Goal: Task Accomplishment & Management: Manage account settings

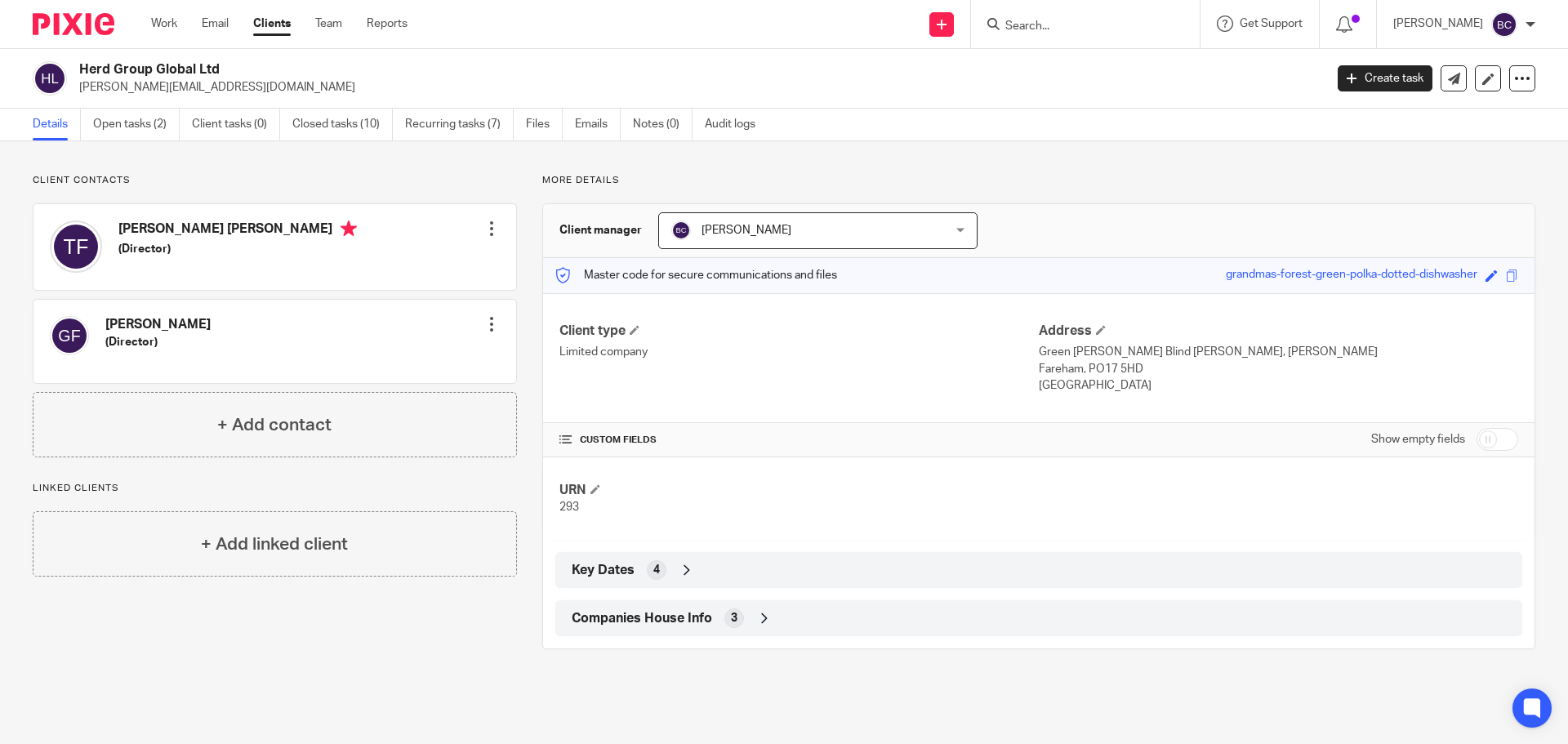
click at [1053, 33] on input "Search" at bounding box center [1077, 27] width 147 height 14
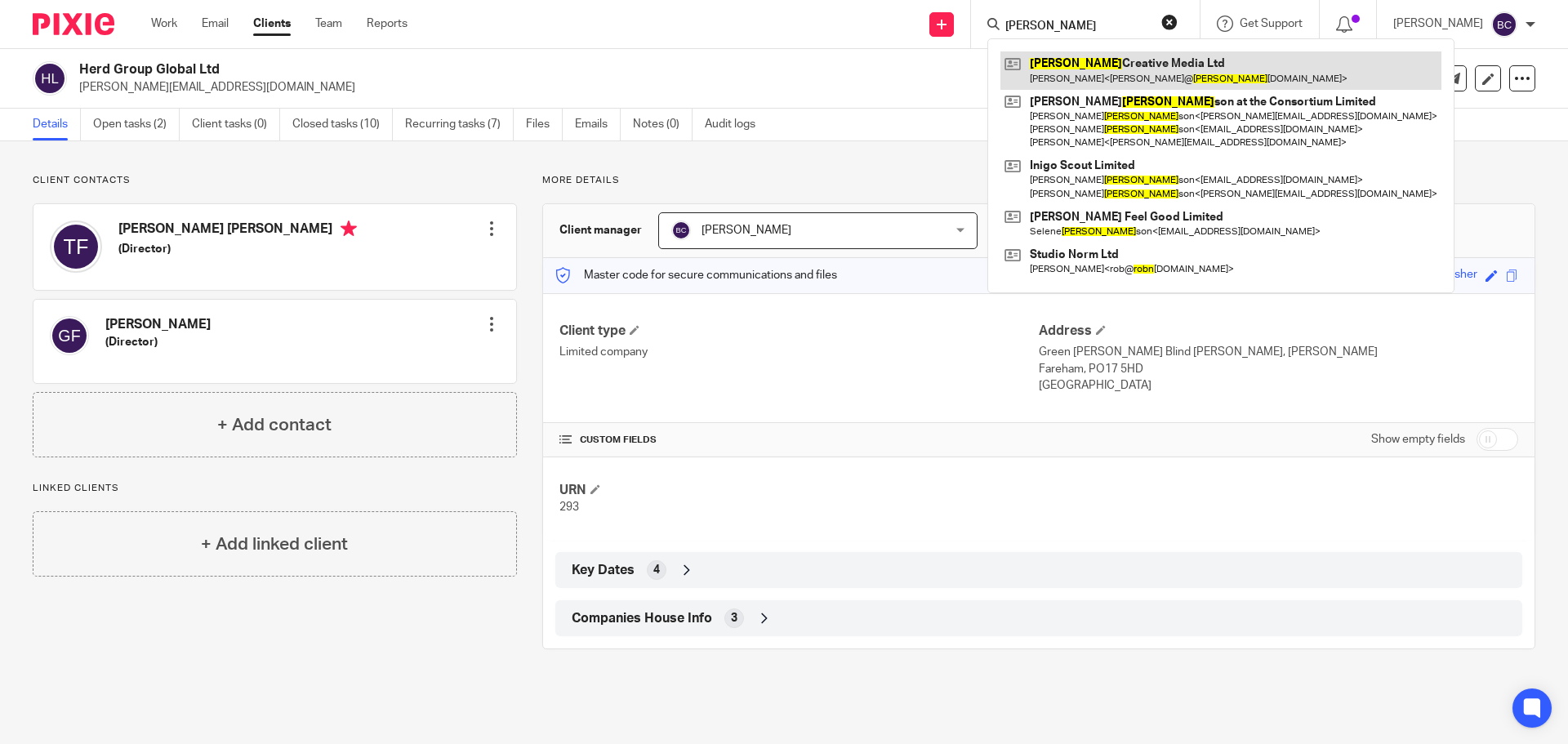
type input "robin"
click at [1088, 63] on link at bounding box center [1221, 70] width 441 height 37
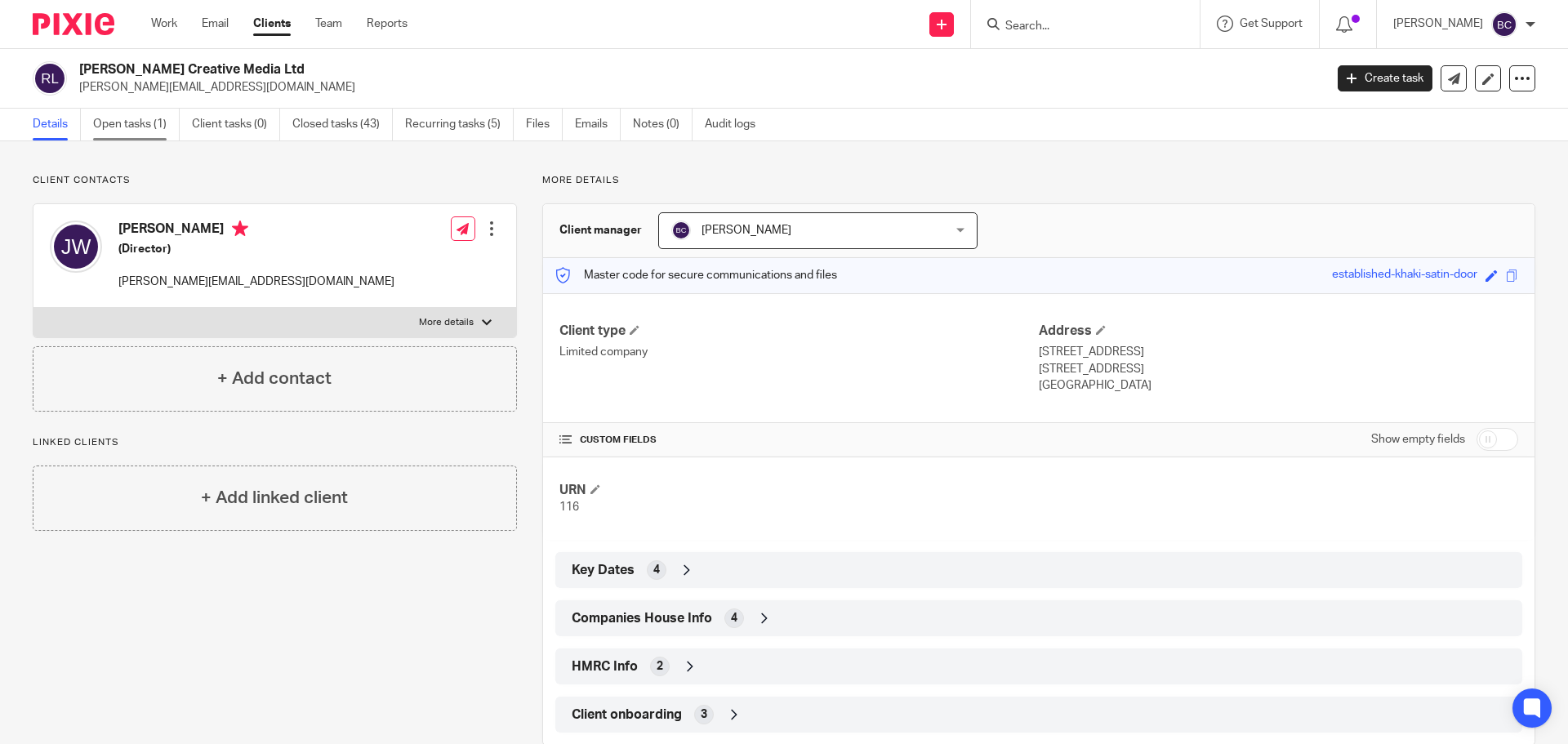
click at [130, 134] on link "Open tasks (1)" at bounding box center [136, 124] width 87 height 32
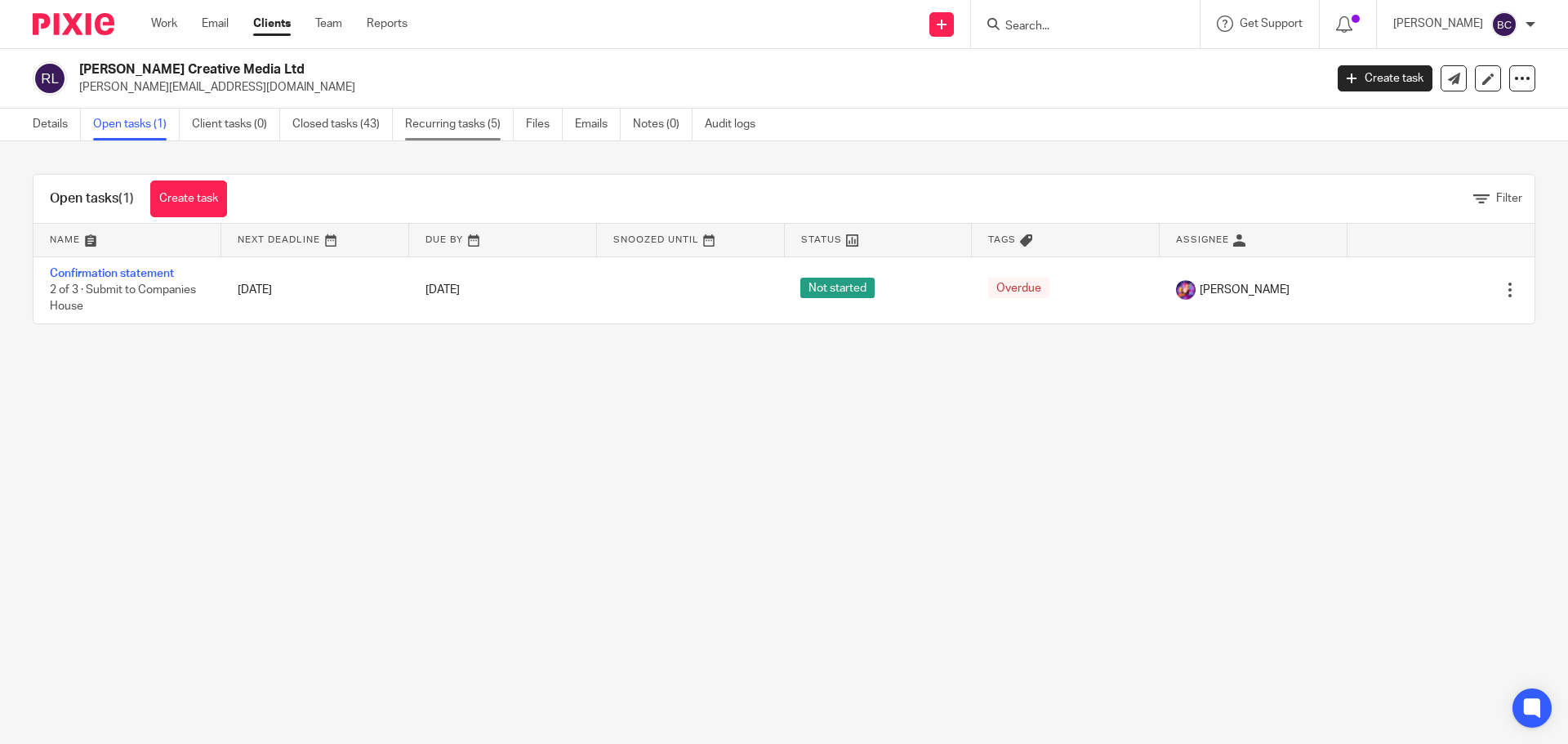
click at [443, 116] on link "Recurring tasks (5)" at bounding box center [460, 124] width 109 height 32
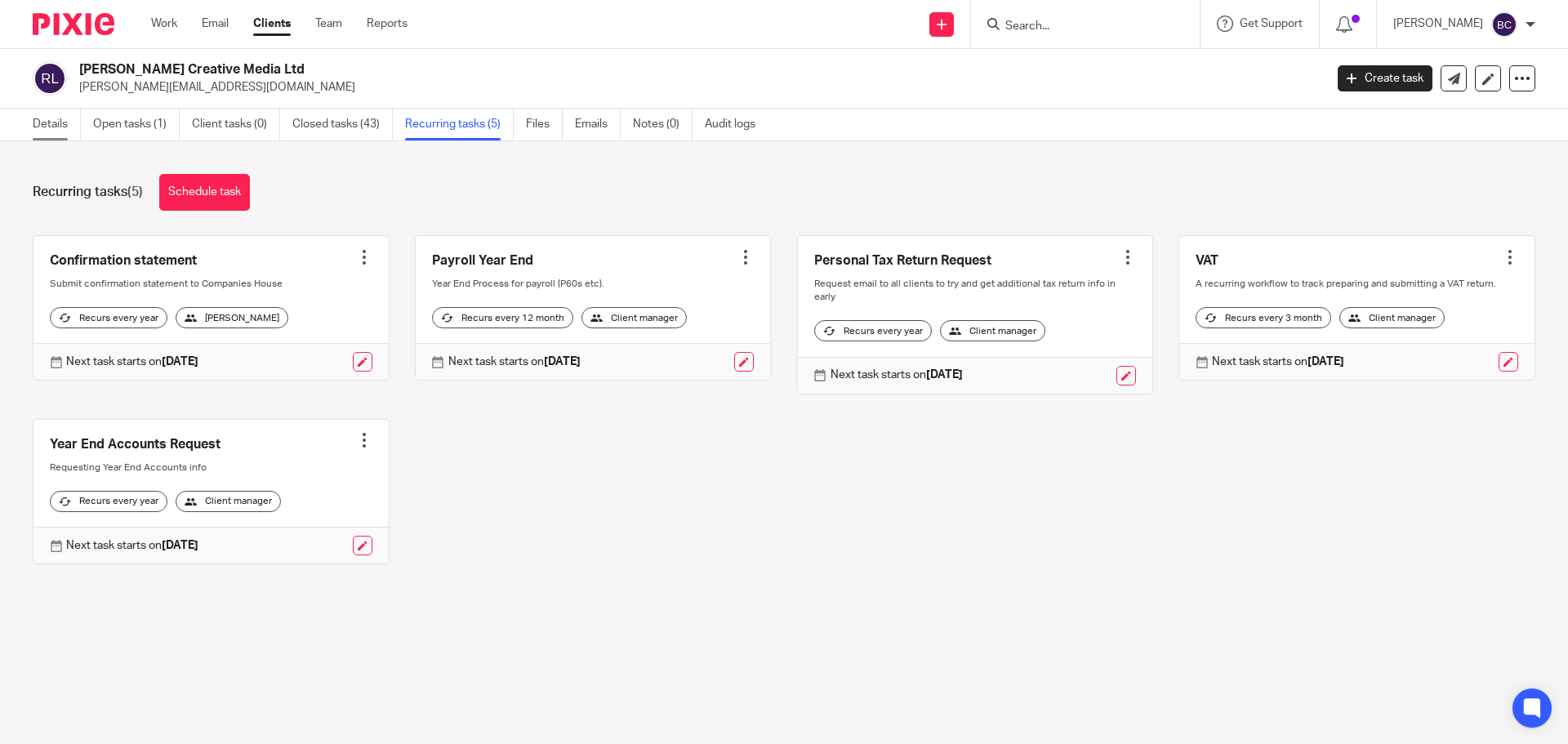
click at [46, 117] on link "Details" at bounding box center [56, 124] width 48 height 32
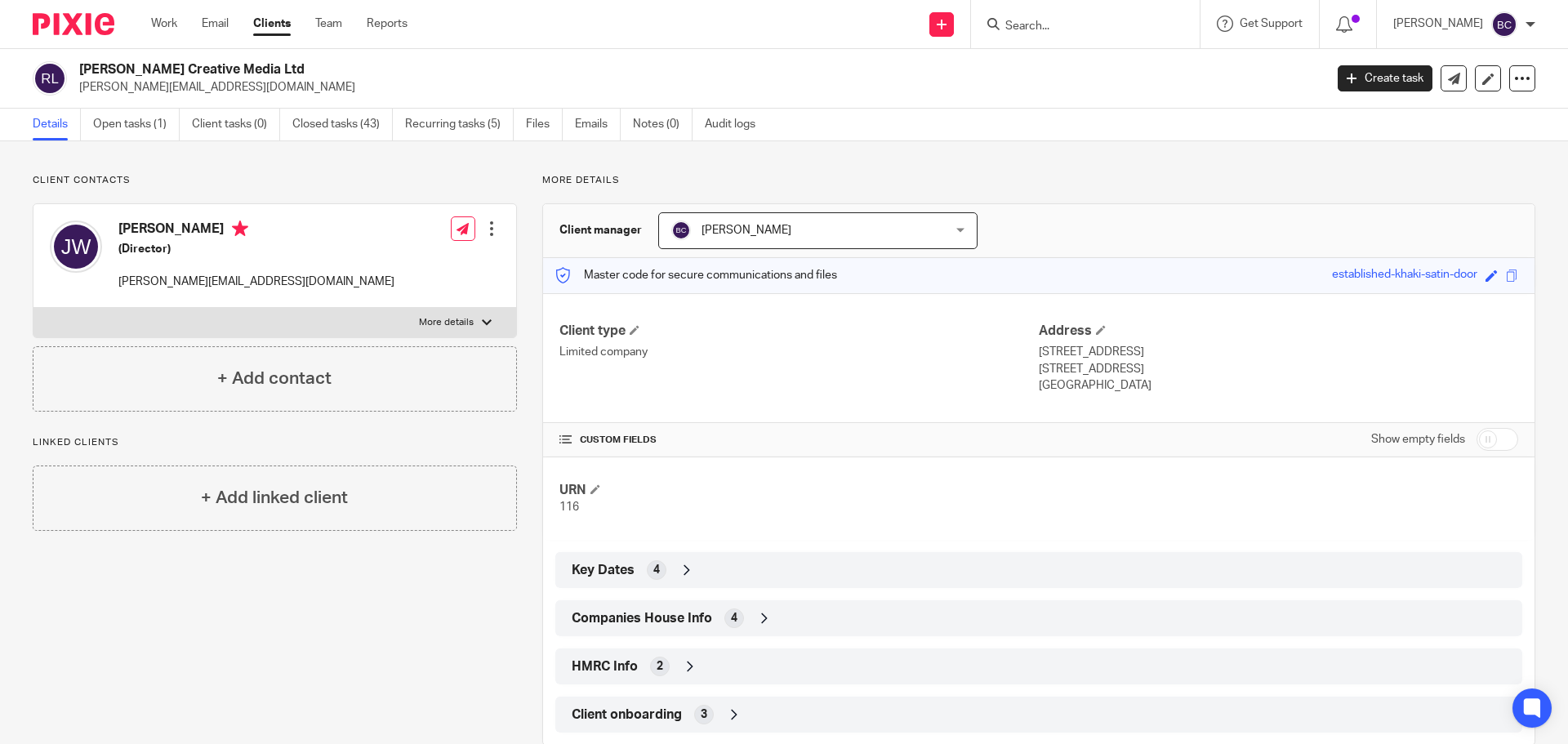
scroll to position [34, 0]
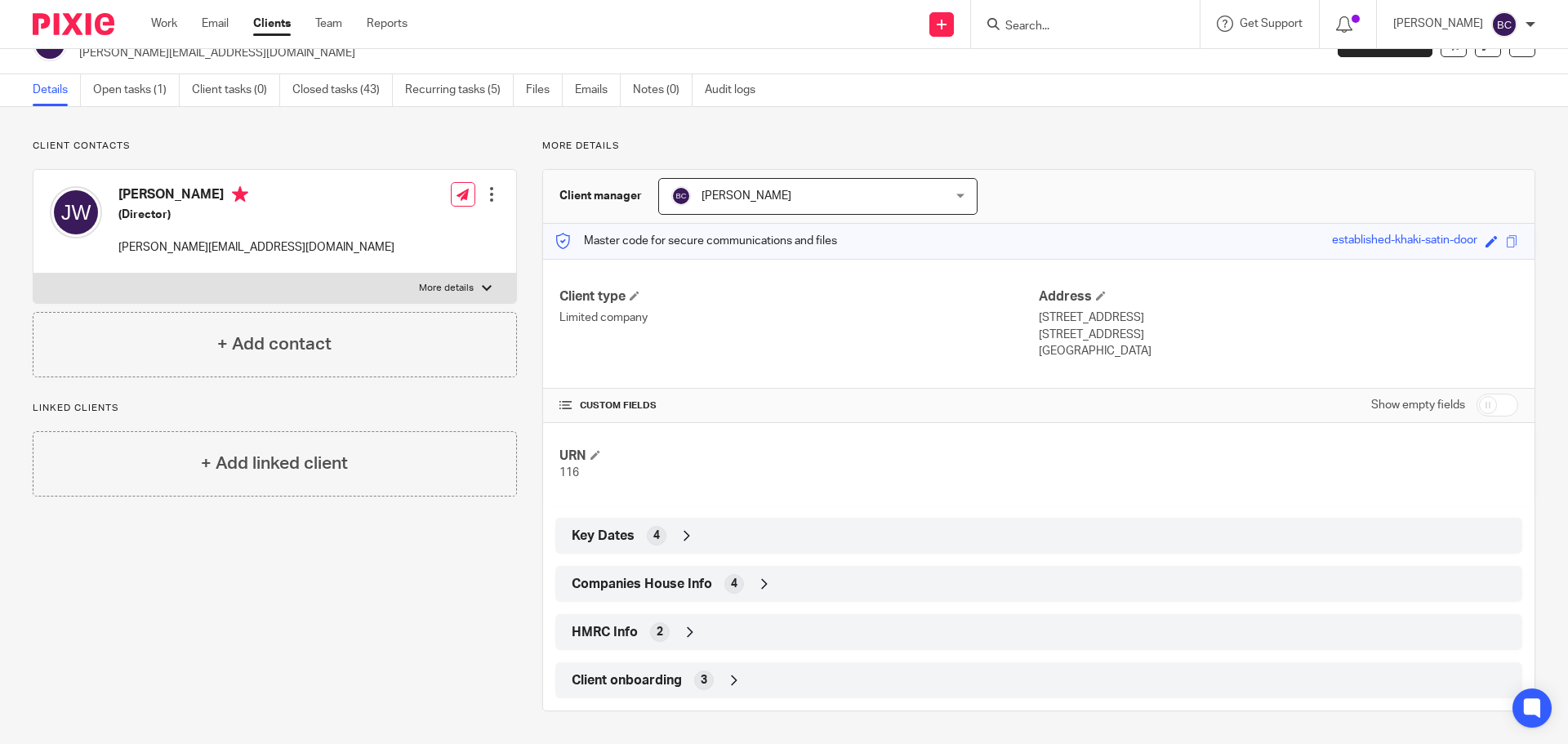
click at [600, 528] on span "Key Dates" at bounding box center [603, 536] width 63 height 17
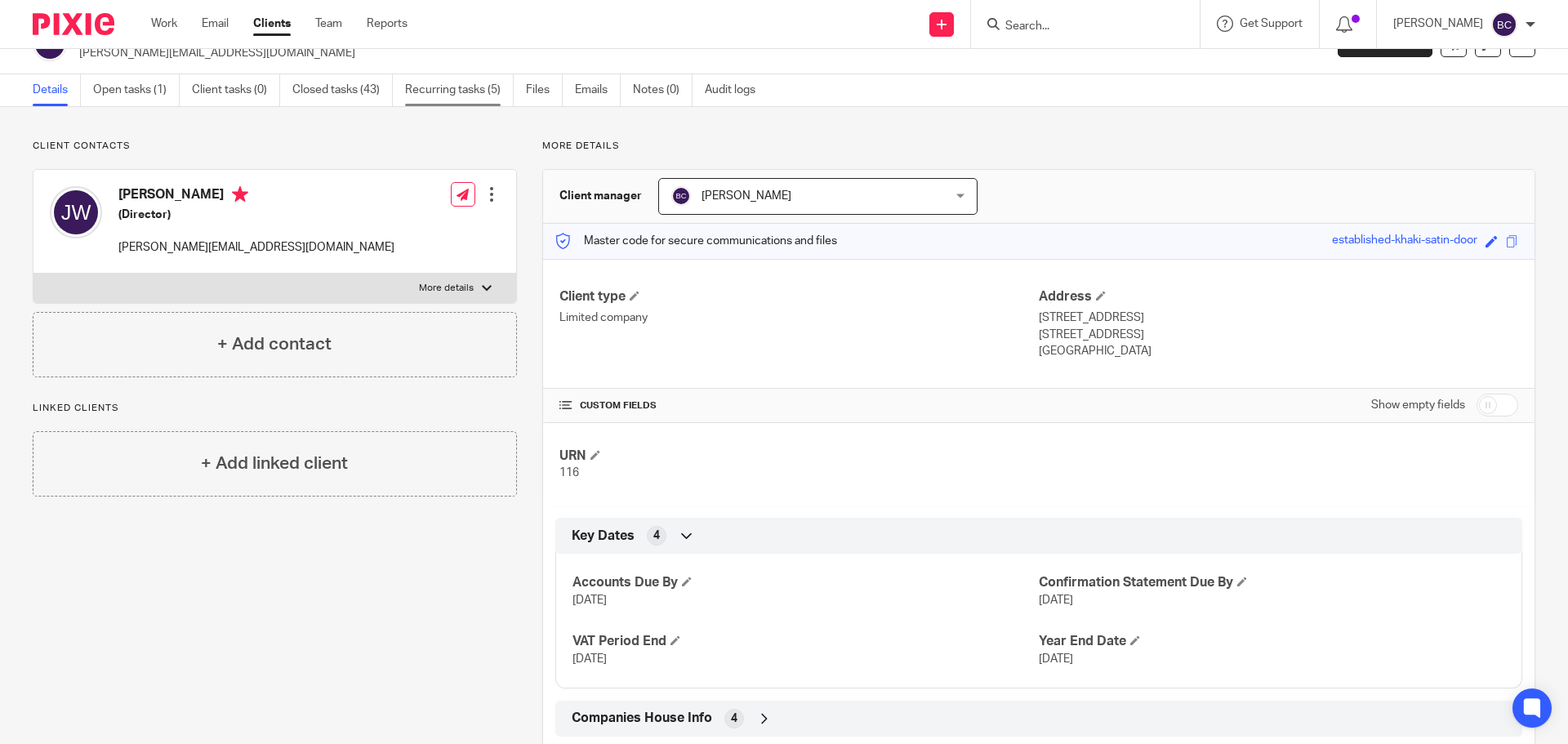
click at [467, 94] on link "Recurring tasks (5)" at bounding box center [460, 90] width 109 height 32
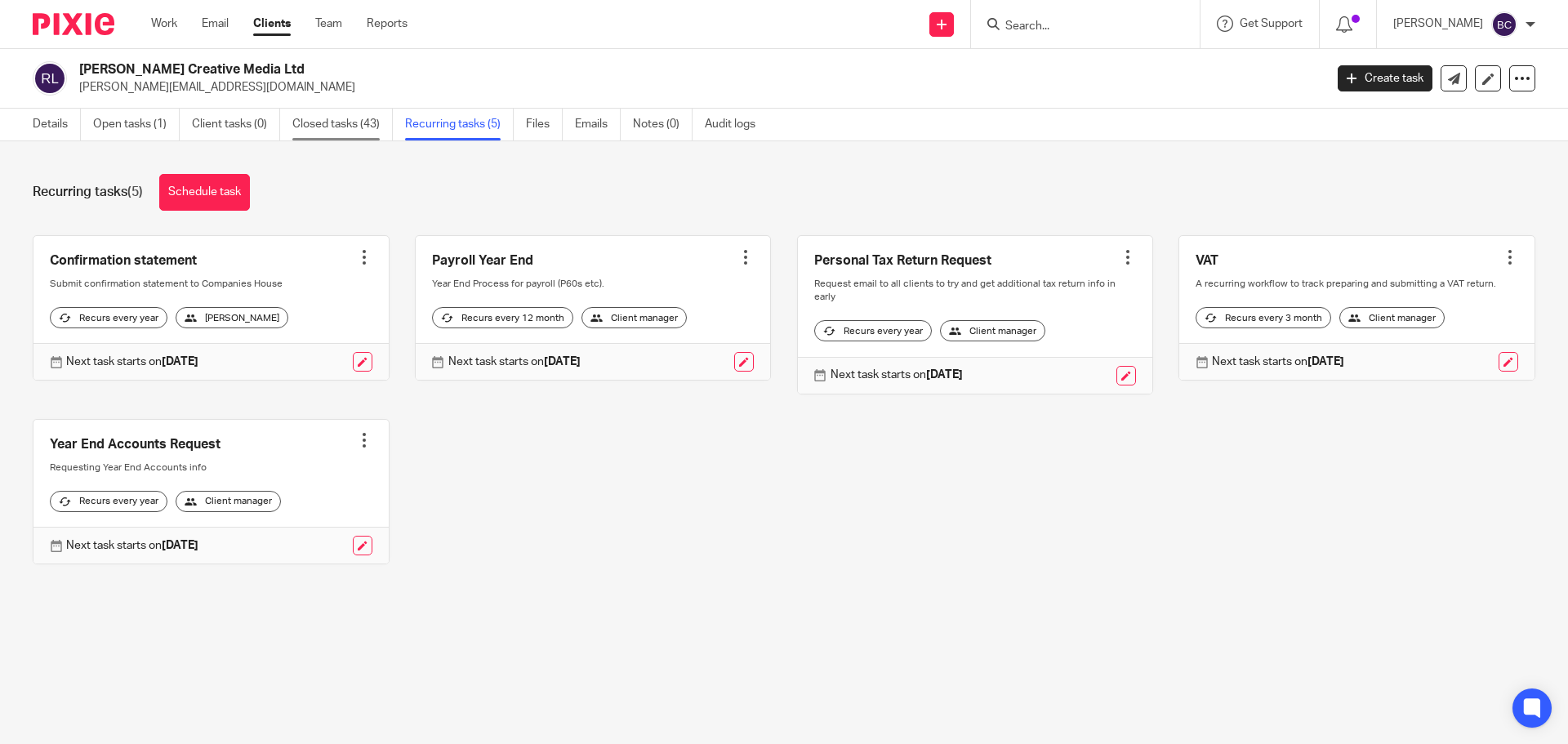
click at [352, 122] on link "Closed tasks (43)" at bounding box center [342, 124] width 100 height 32
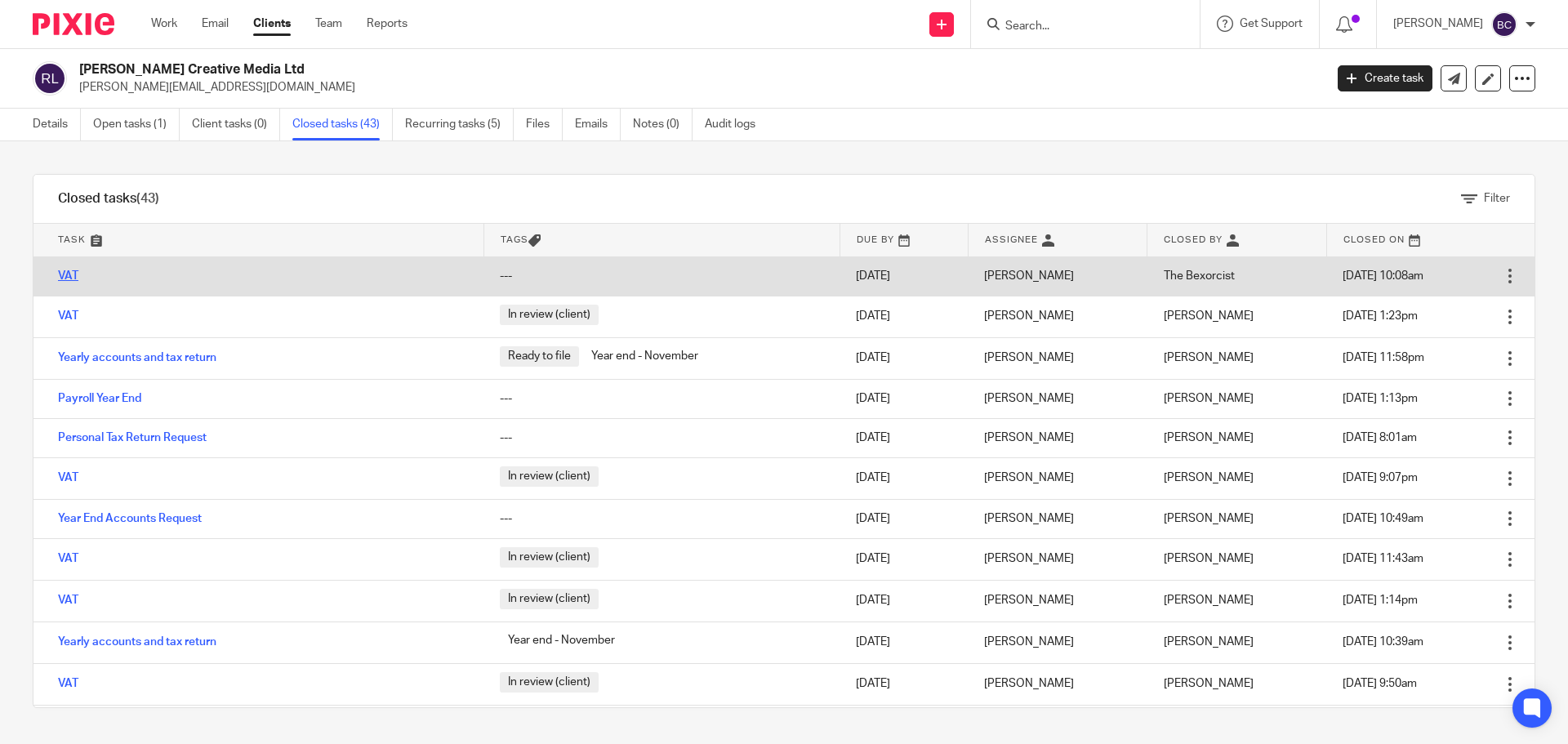
click at [65, 278] on link "VAT" at bounding box center [68, 276] width 20 height 11
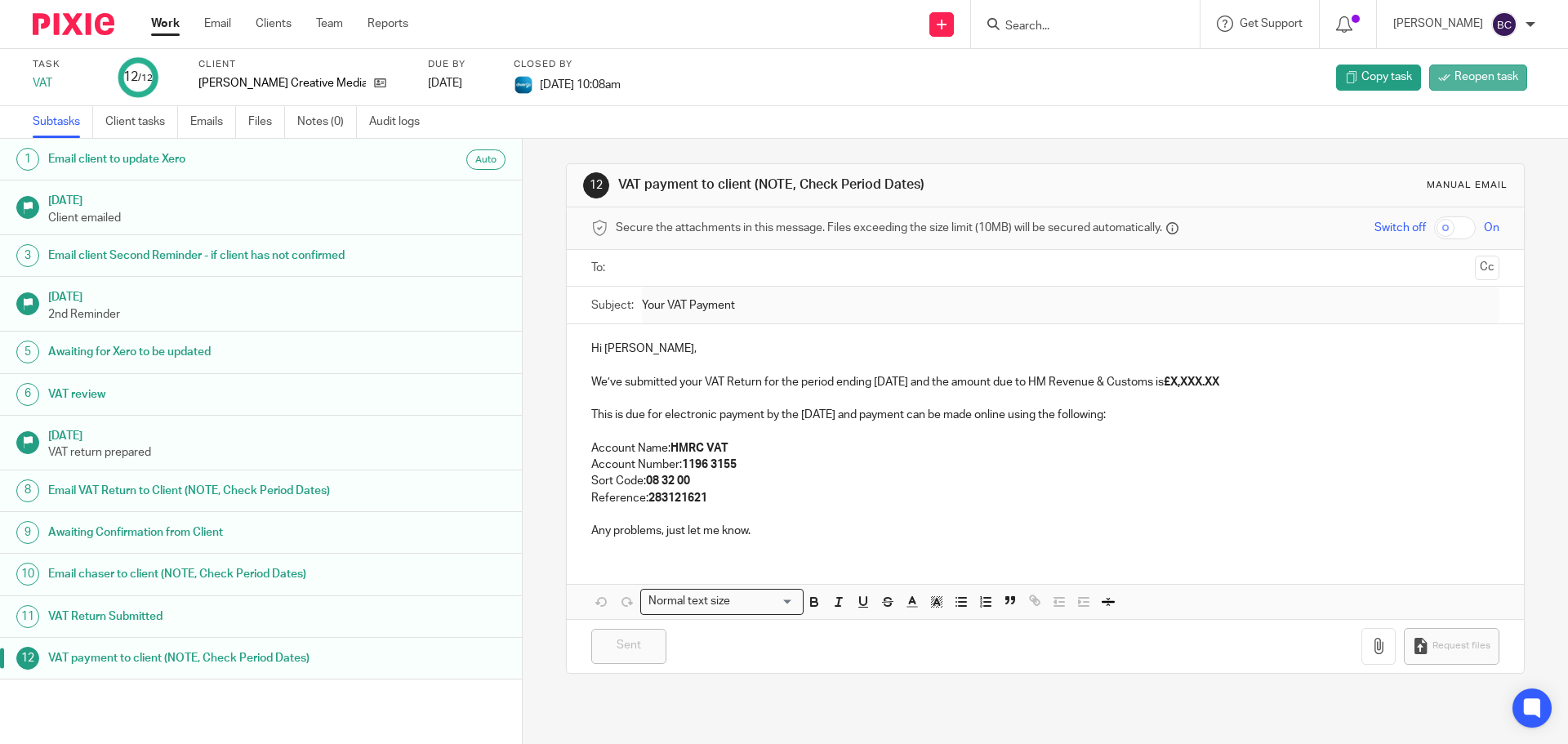
click at [1462, 74] on span "Reopen task" at bounding box center [1486, 76] width 64 height 16
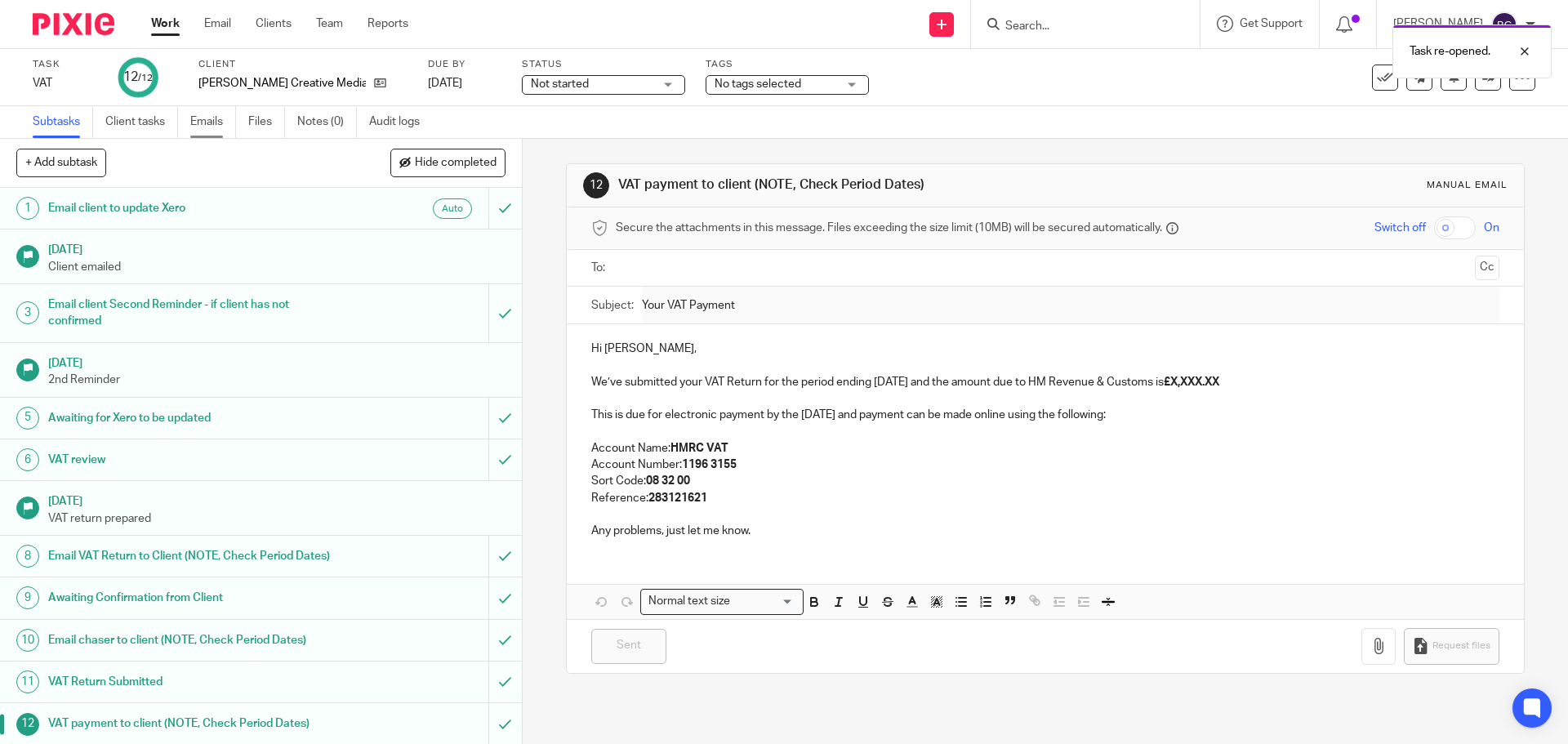
click at [191, 128] on link "Emails" at bounding box center [213, 121] width 46 height 32
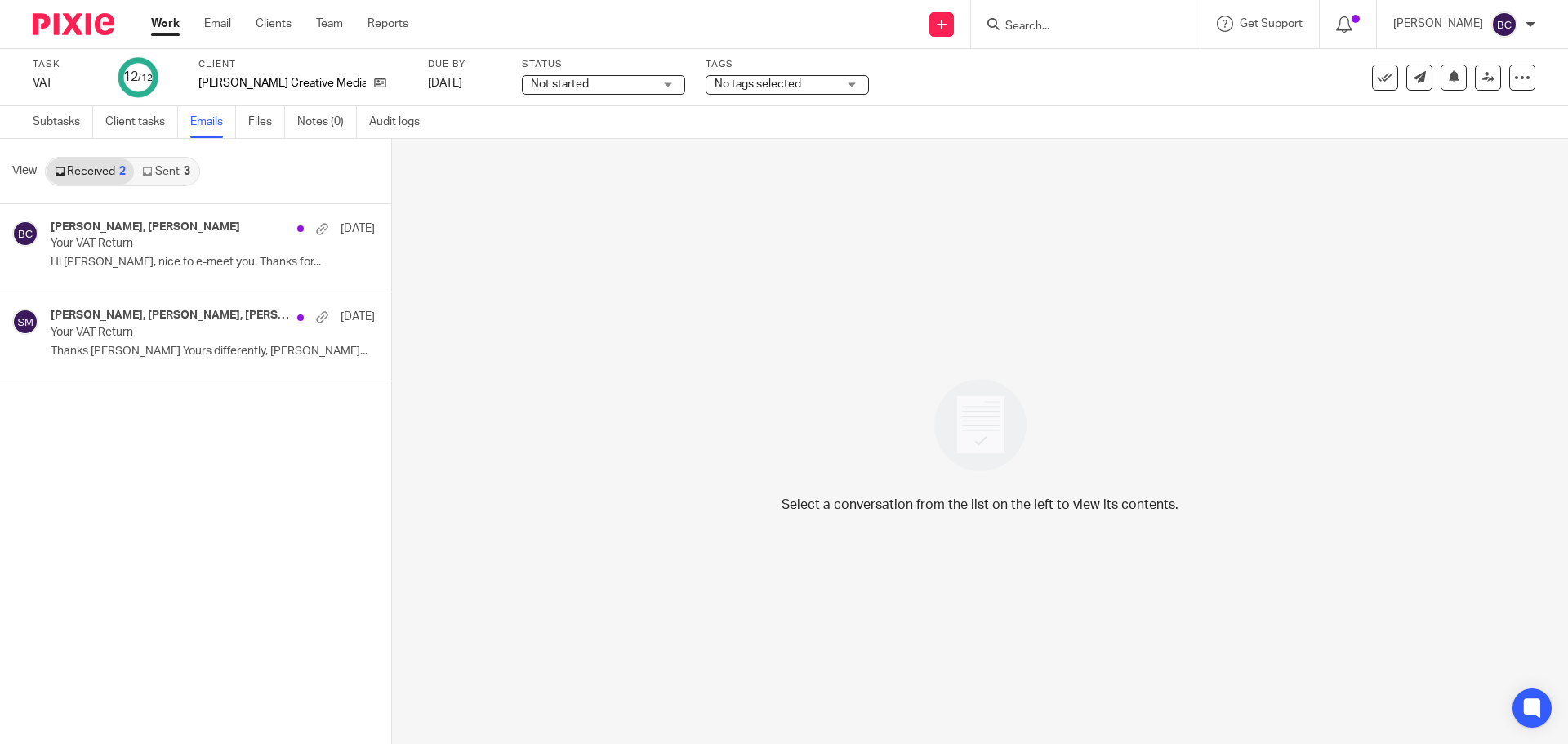
click at [184, 176] on div "3" at bounding box center [186, 172] width 7 height 11
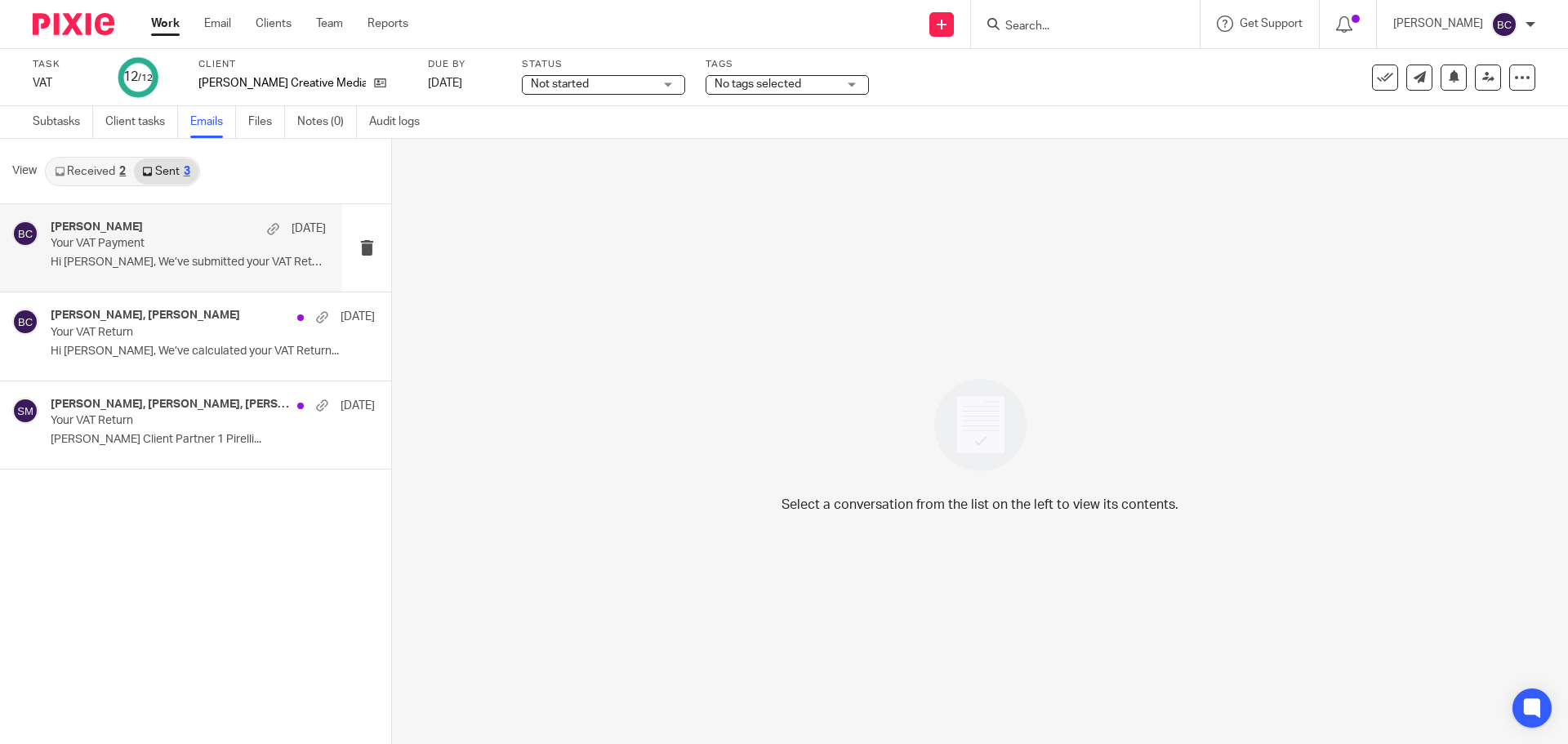
click at [247, 255] on div "Becky Cole 5 Aug Your VAT Payment Hi Julia, We’ve submitted your VAT Return..." at bounding box center [188, 247] width 275 height 54
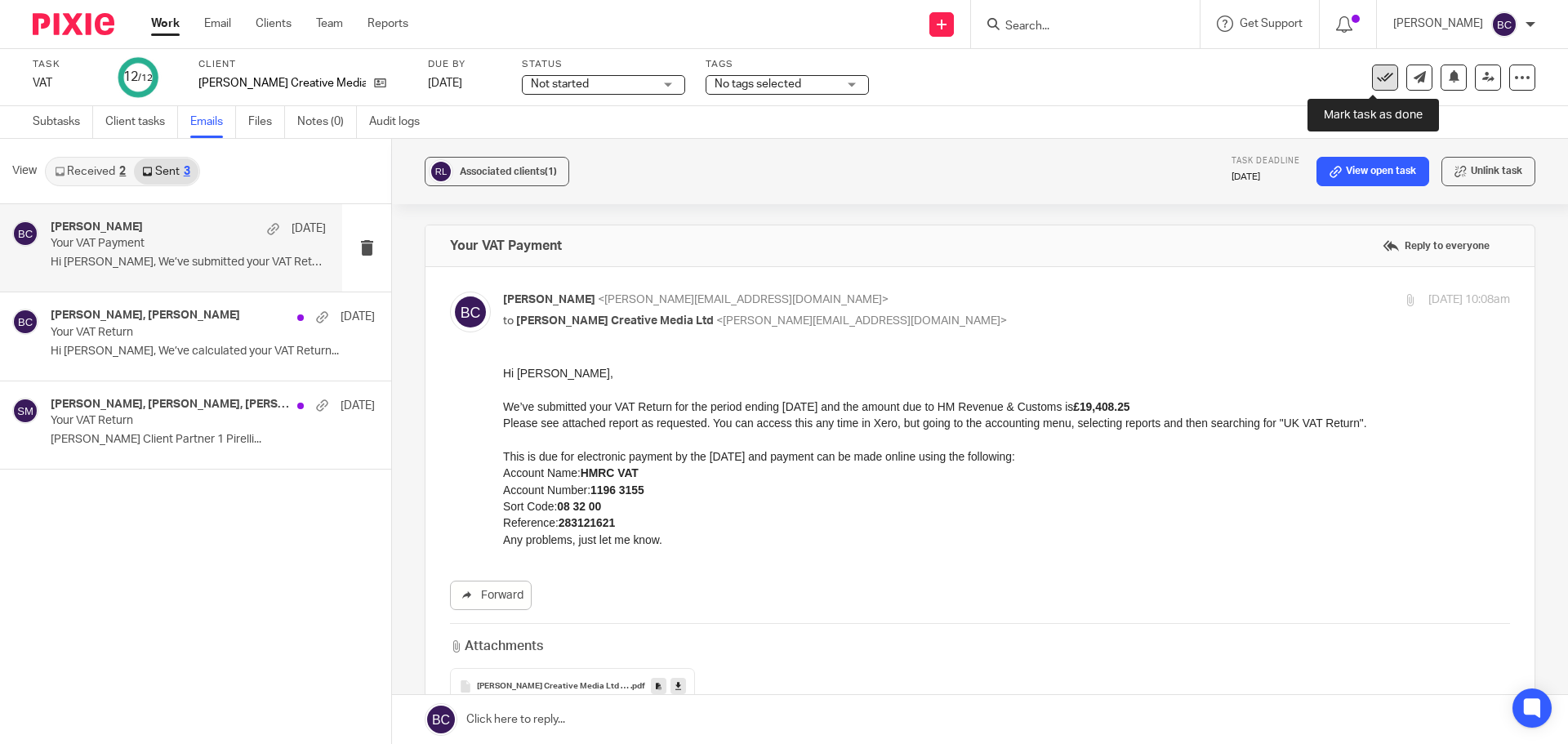
click at [1377, 77] on icon at bounding box center [1385, 77] width 16 height 16
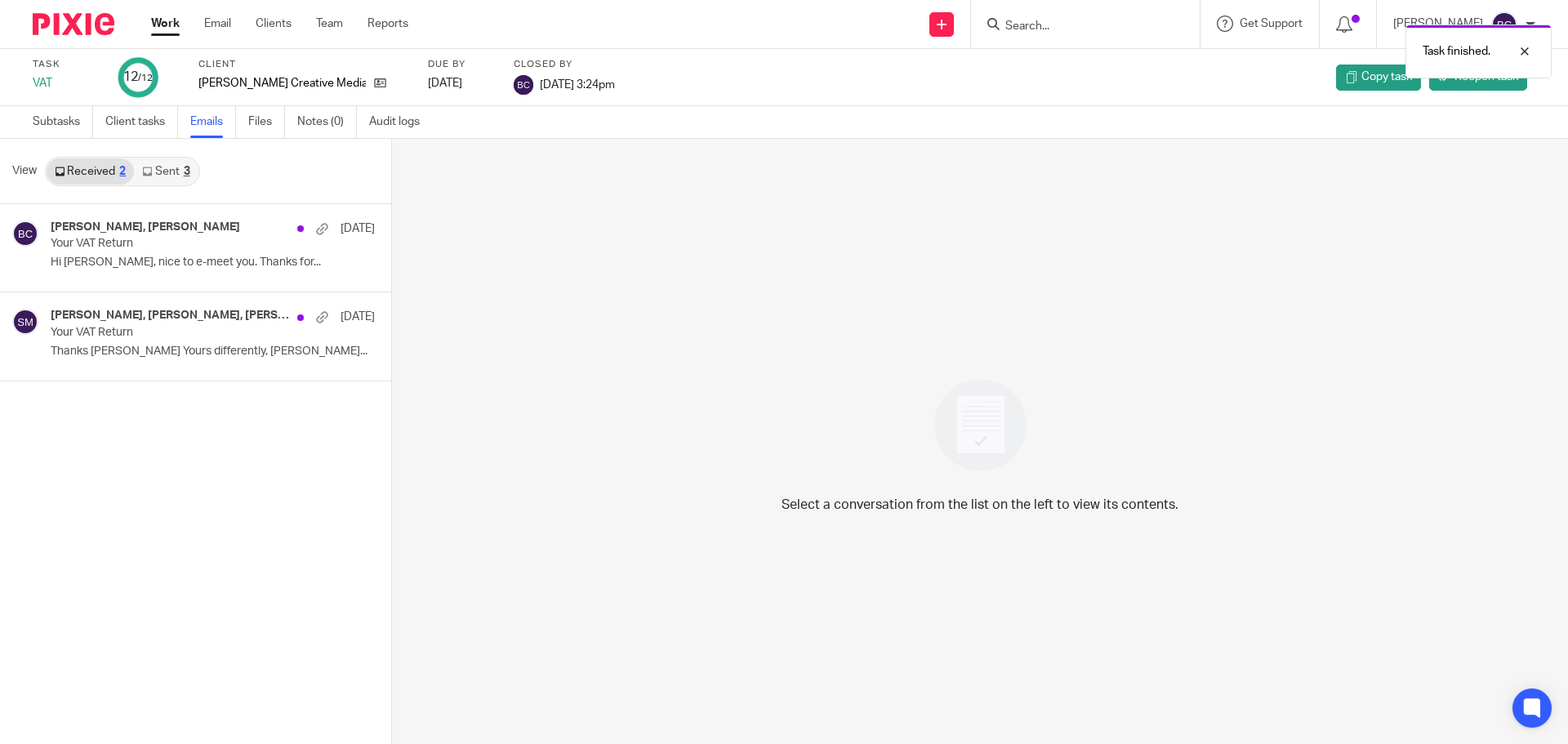
click at [1055, 22] on div "Task finished." at bounding box center [1168, 47] width 767 height 62
click at [1060, 27] on div "Task finished." at bounding box center [1168, 47] width 767 height 62
click at [1066, 31] on input "Search" at bounding box center [1077, 27] width 147 height 14
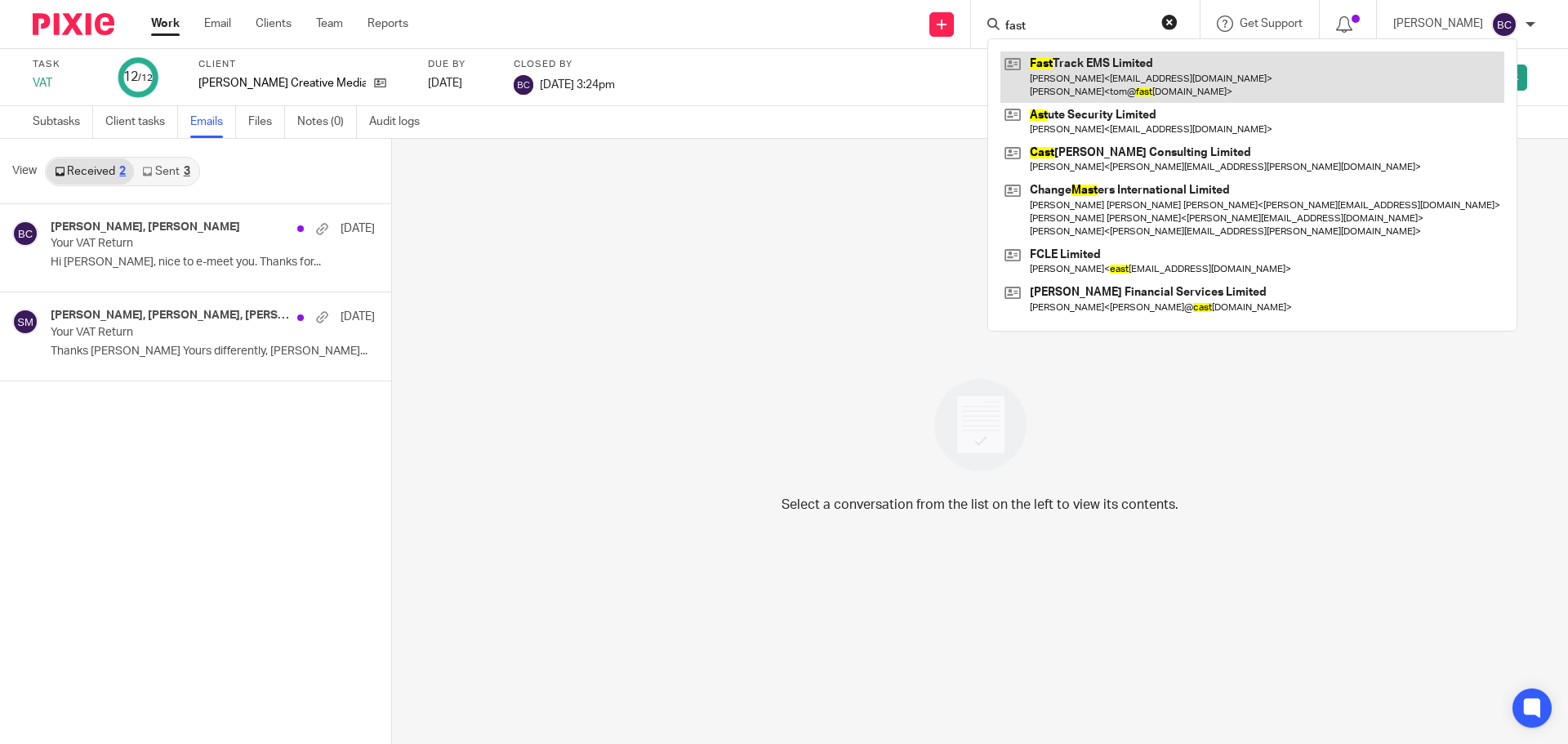
type input "fast"
click at [1091, 65] on link at bounding box center [1252, 76] width 504 height 51
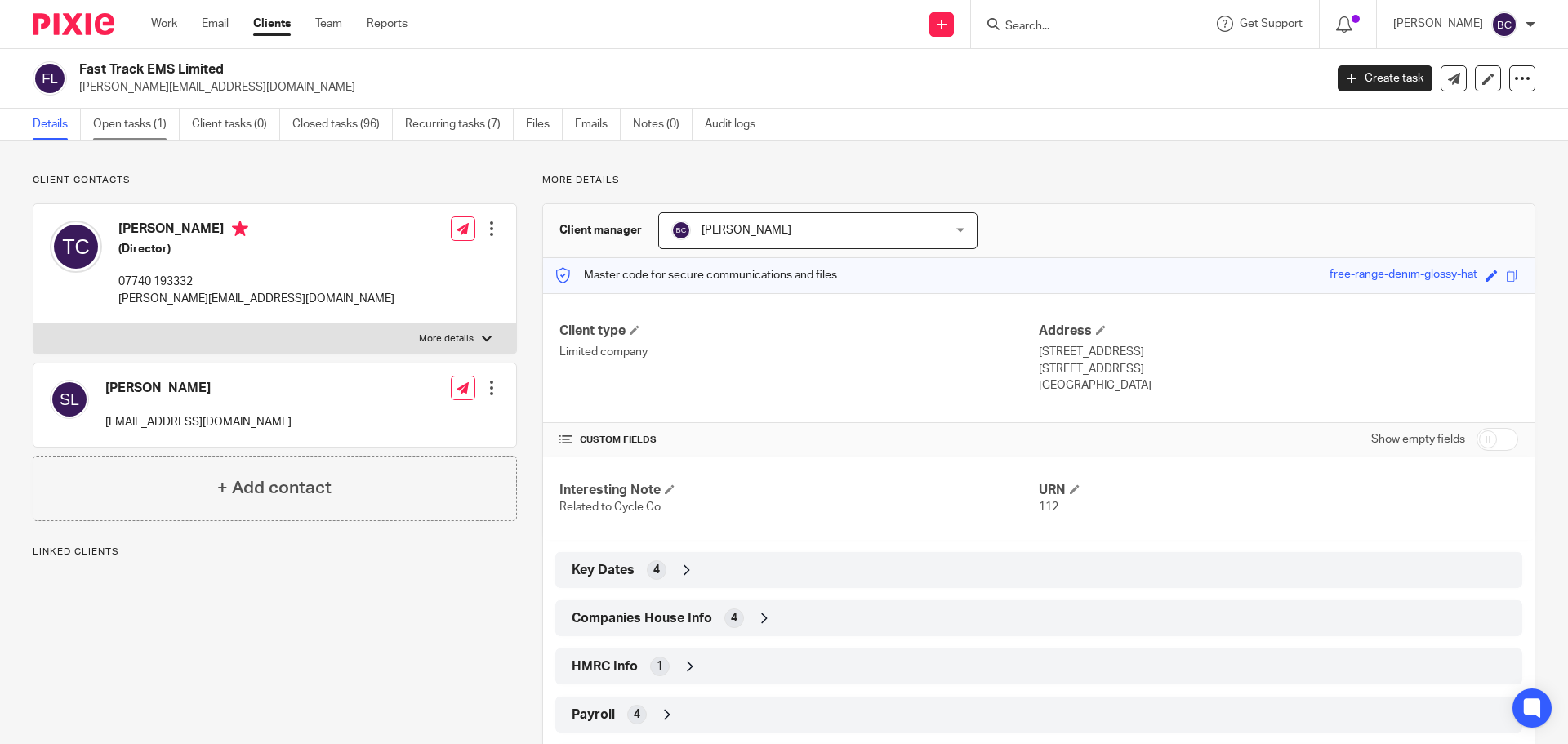
click at [103, 119] on link "Open tasks (1)" at bounding box center [136, 124] width 87 height 32
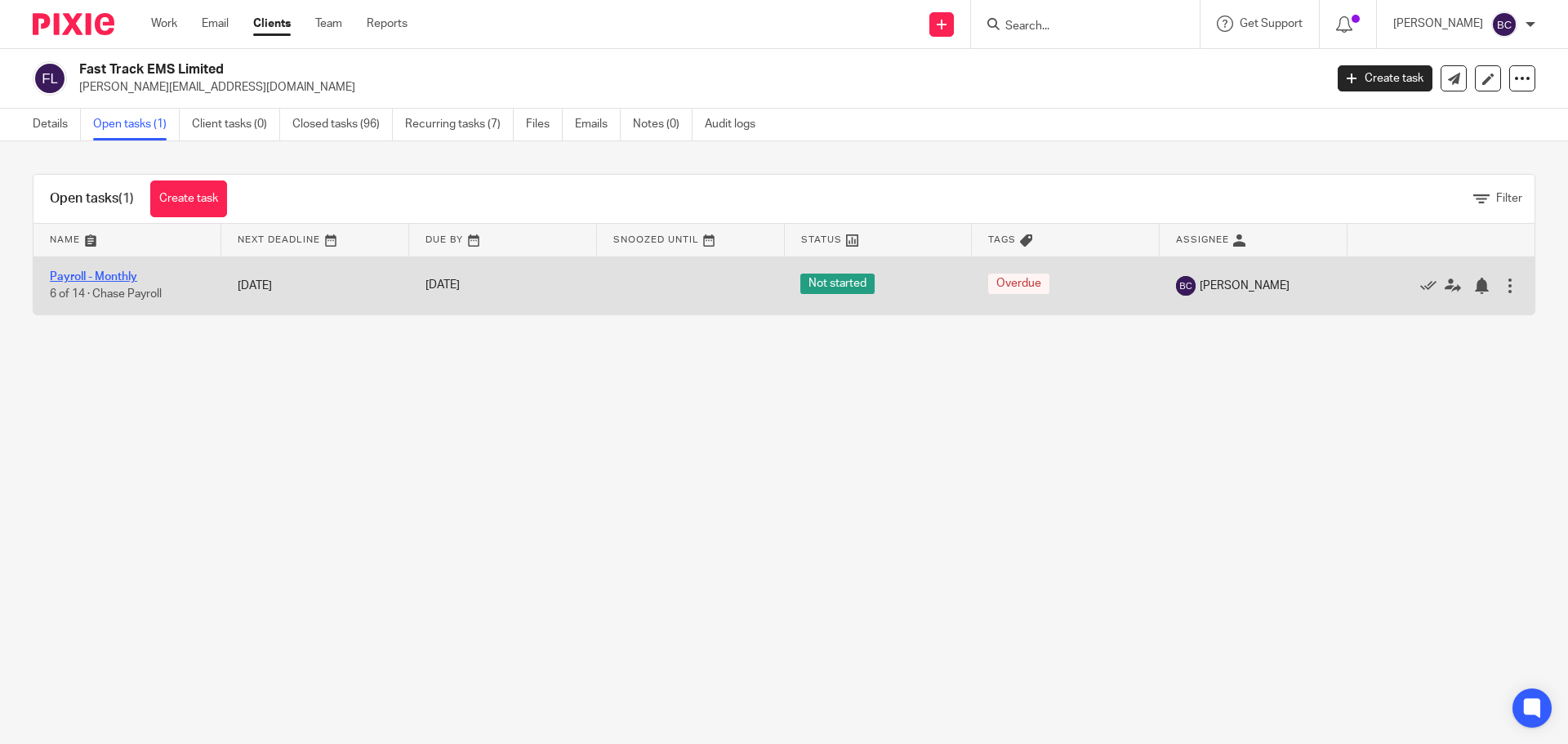
click at [96, 275] on link "Payroll - Monthly" at bounding box center [93, 277] width 87 height 11
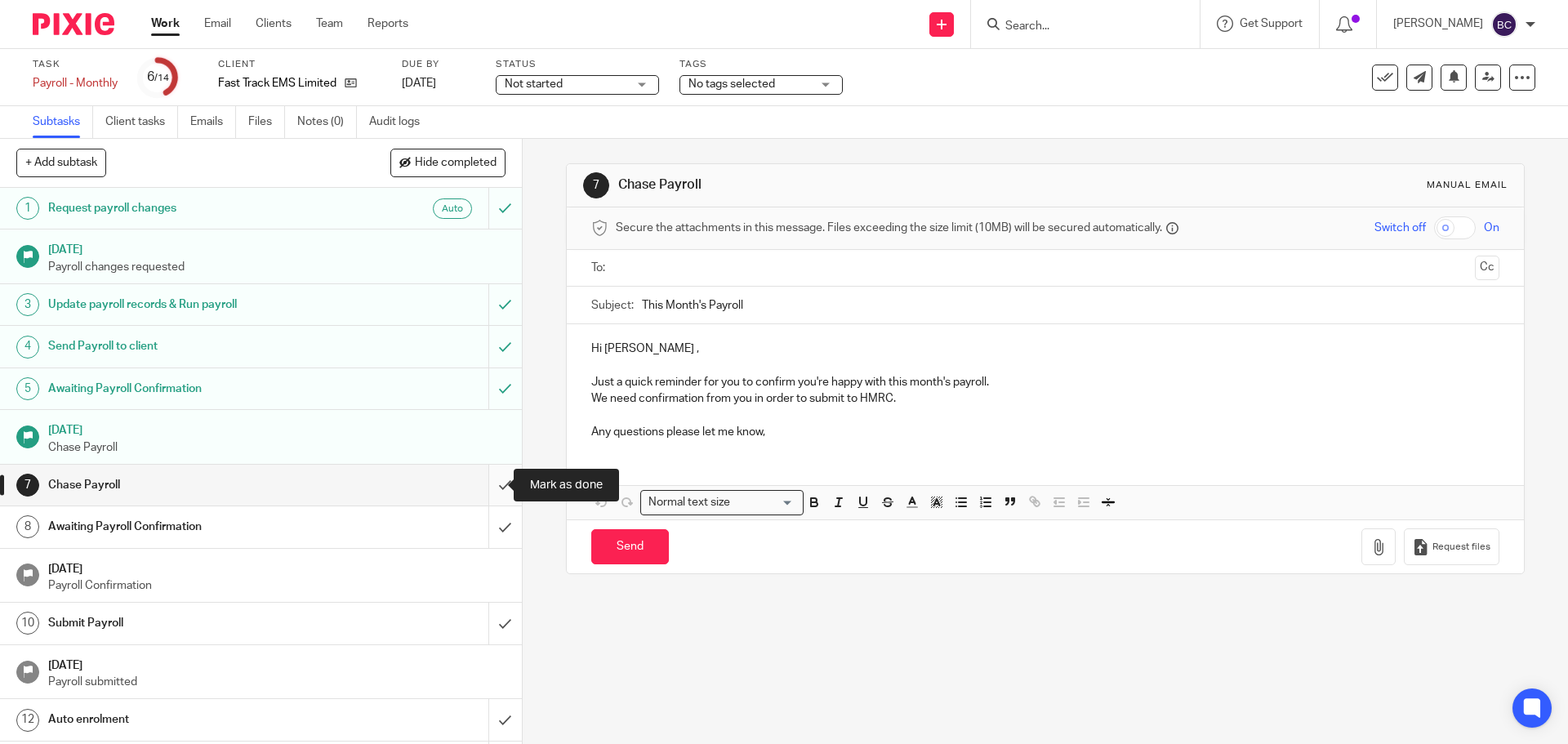
click at [489, 480] on input "submit" at bounding box center [261, 484] width 522 height 41
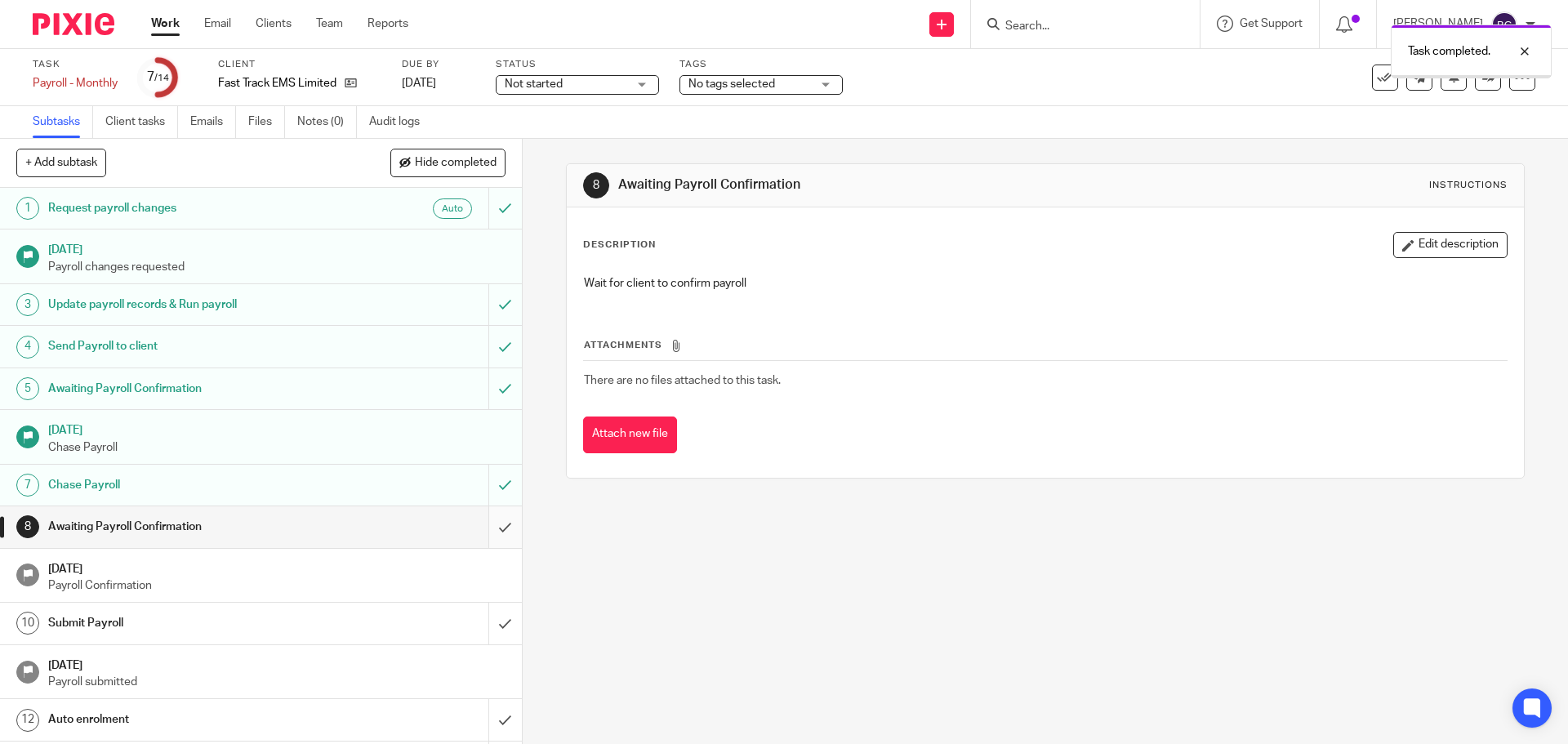
click at [487, 529] on input "submit" at bounding box center [261, 526] width 522 height 41
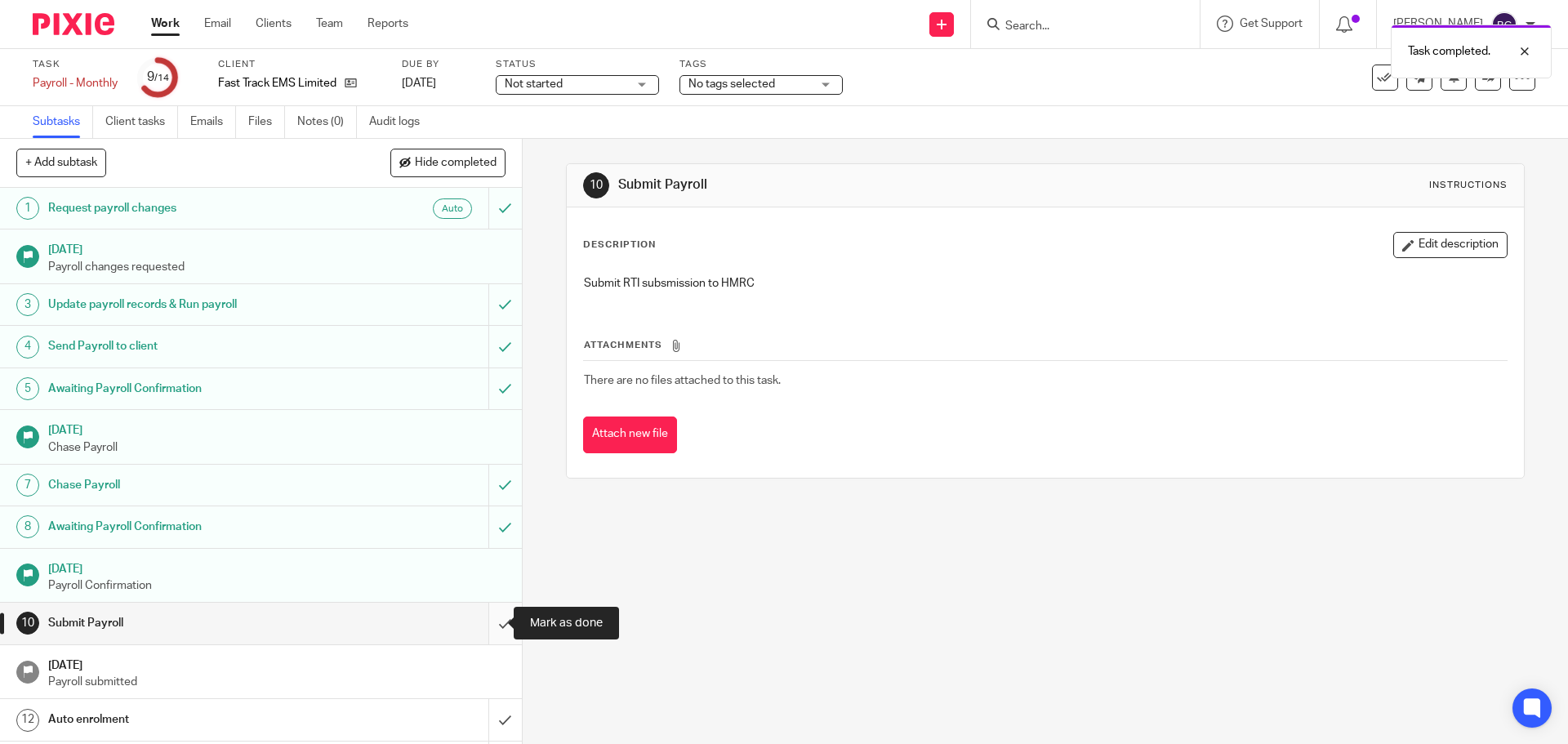
click at [492, 613] on input "submit" at bounding box center [261, 623] width 522 height 41
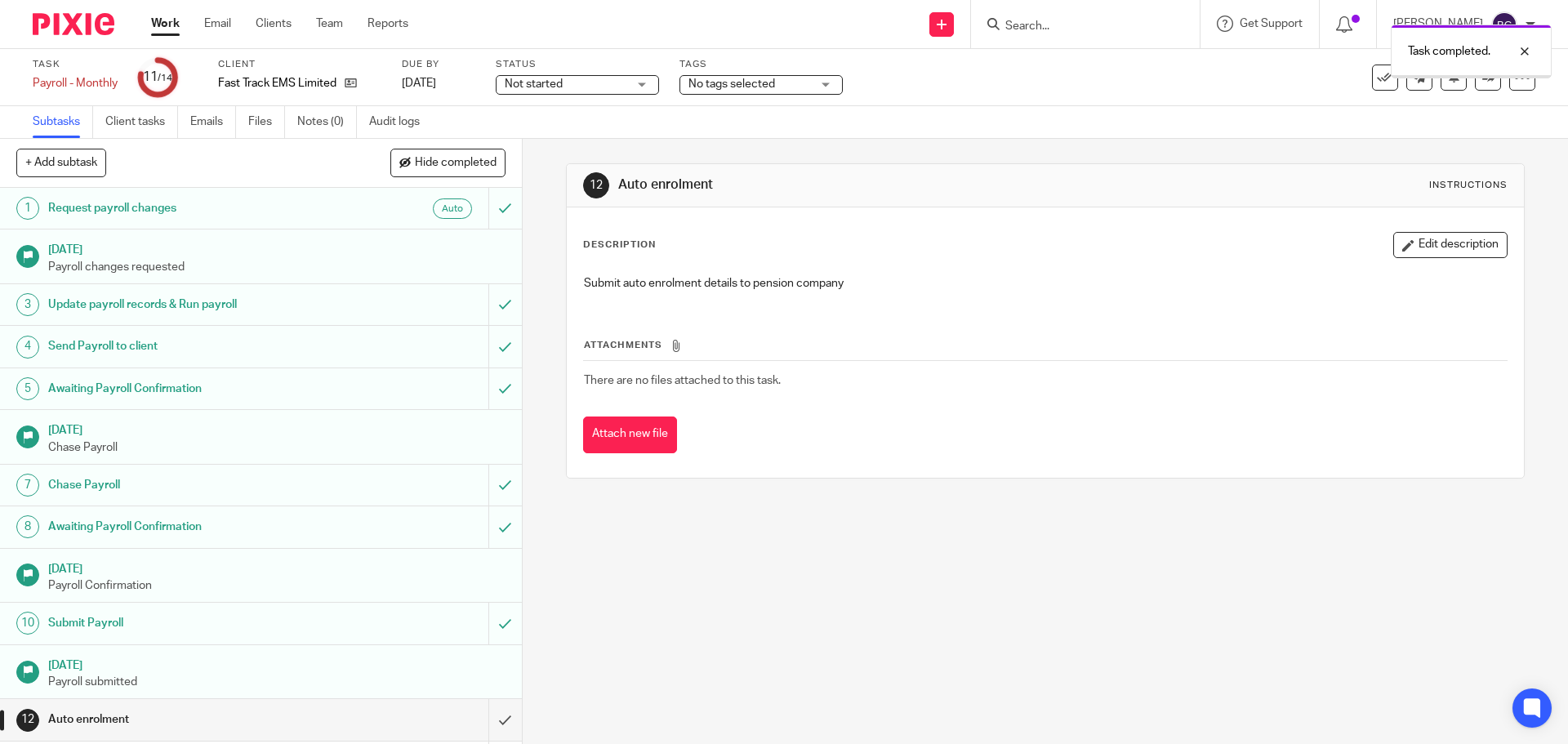
scroll to position [81, 0]
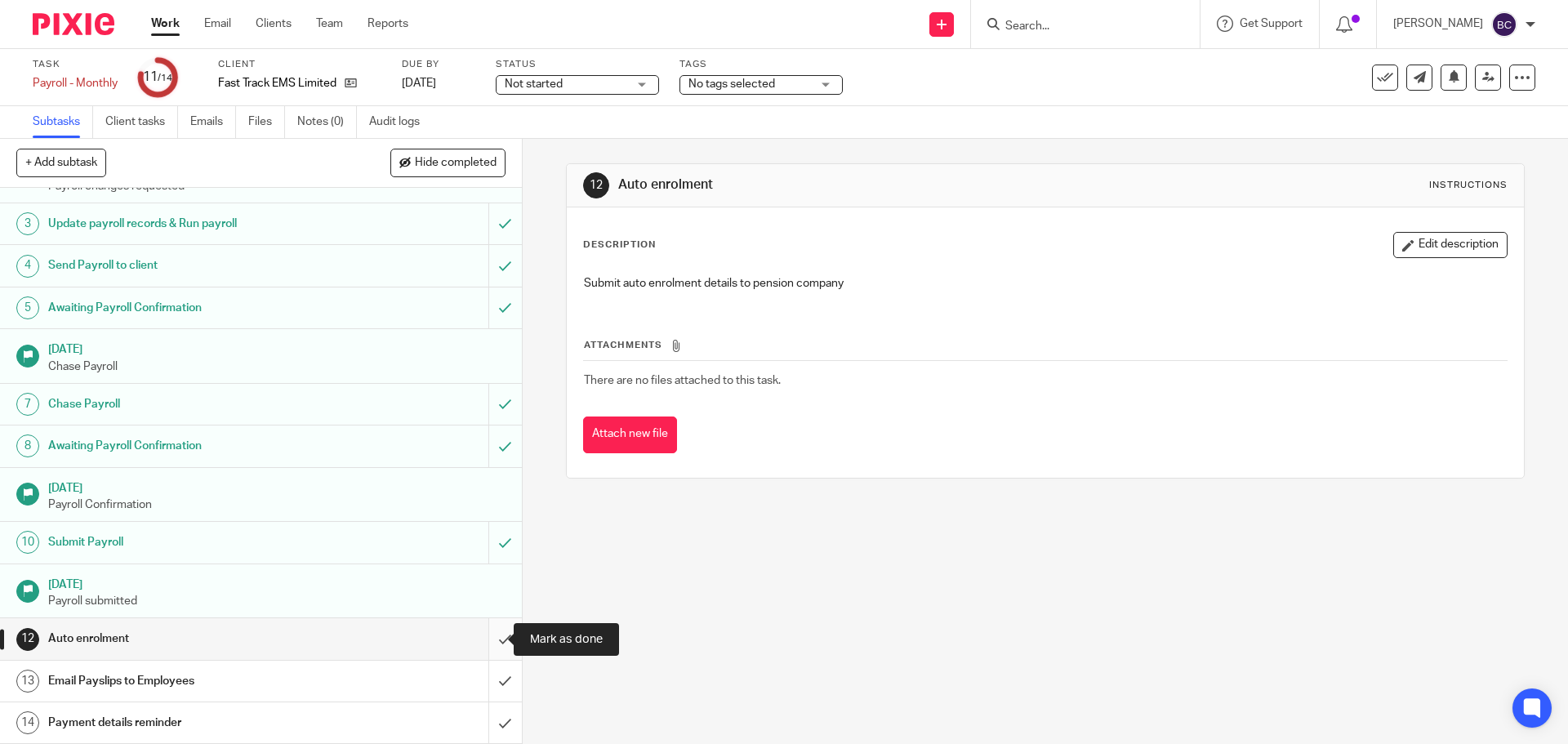
click at [490, 640] on input "submit" at bounding box center [261, 638] width 522 height 41
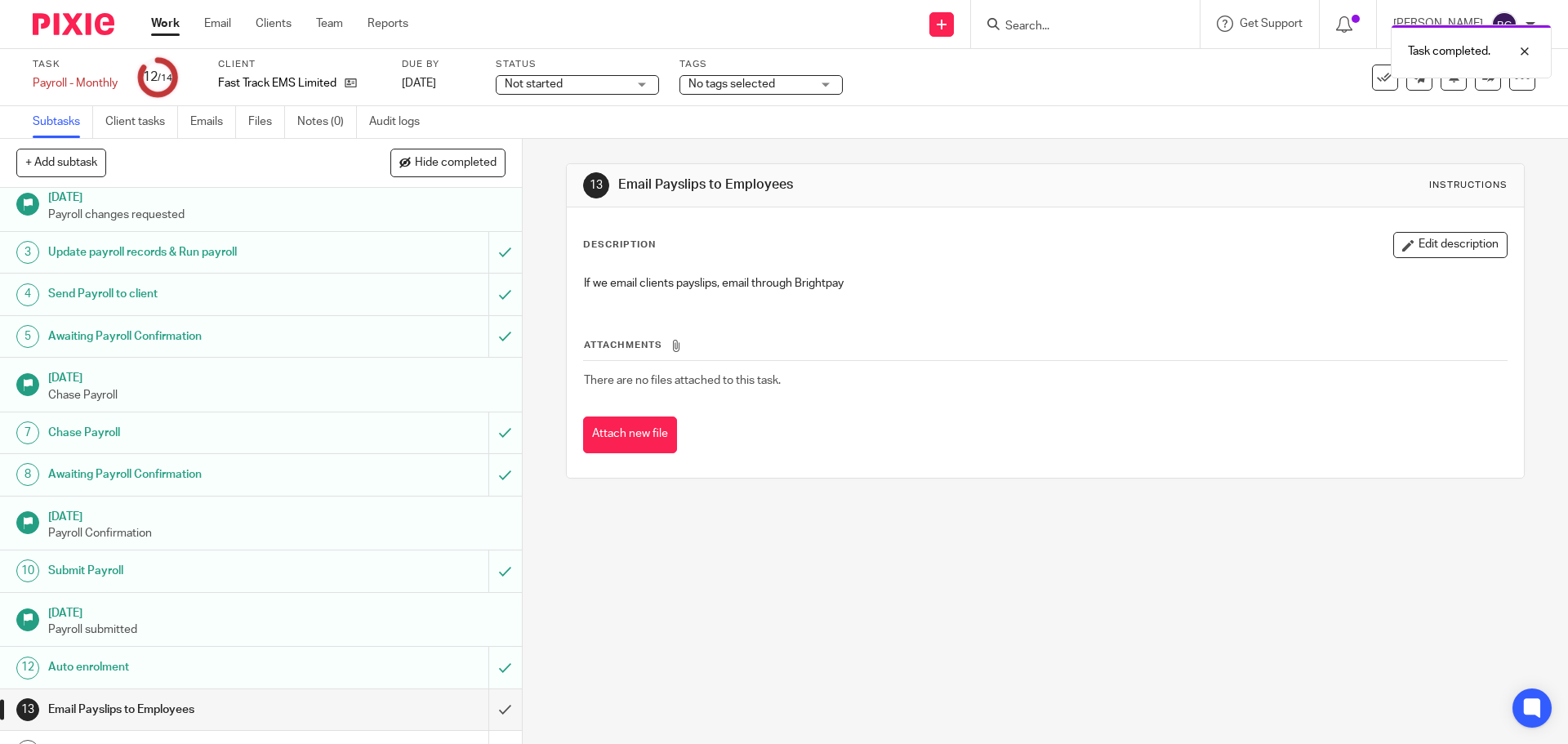
scroll to position [81, 0]
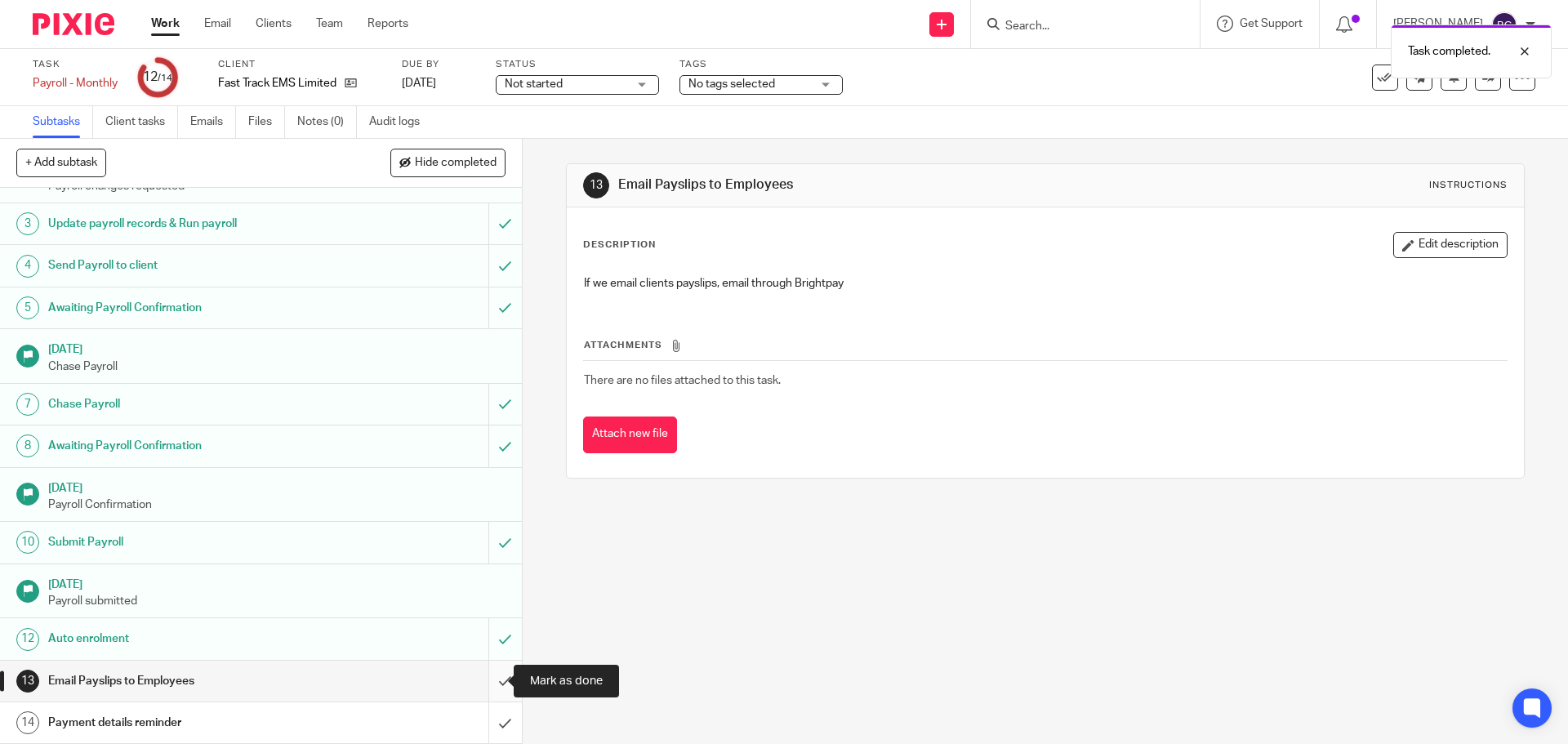
click at [493, 670] on input "submit" at bounding box center [261, 680] width 522 height 41
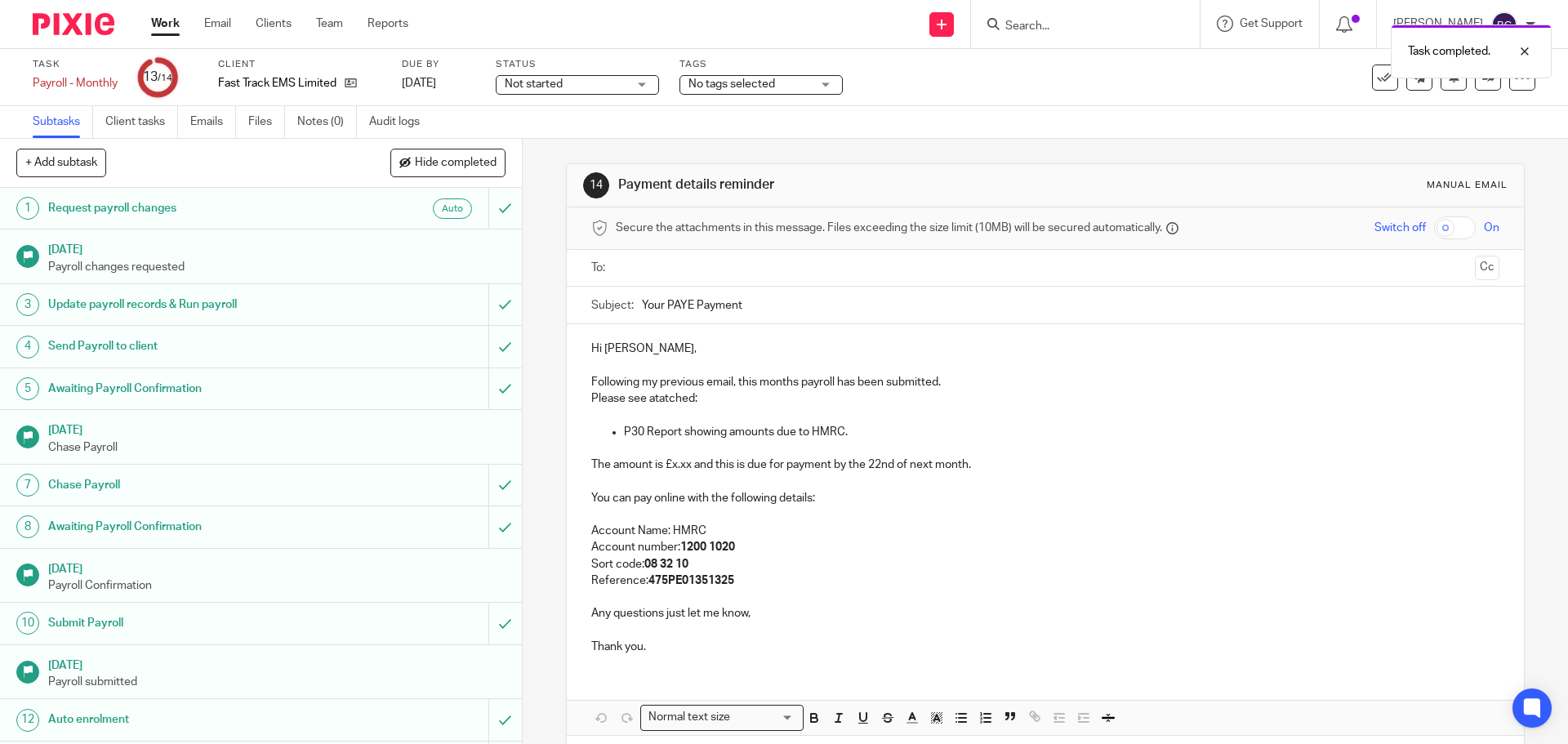
click at [647, 265] on input "text" at bounding box center [1043, 268] width 846 height 19
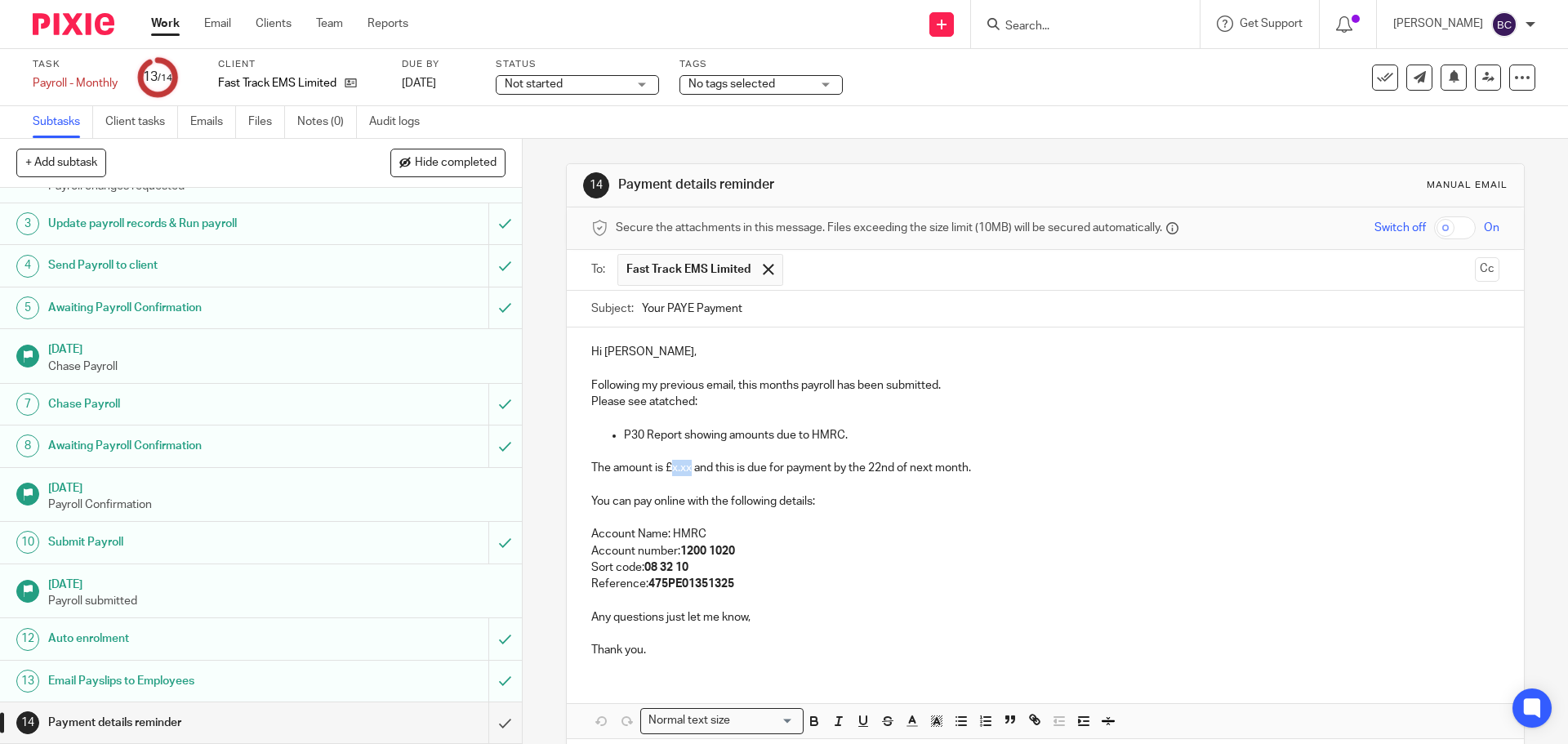
drag, startPoint x: 689, startPoint y: 470, endPoint x: 670, endPoint y: 468, distance: 19.1
click at [670, 468] on p "The amount is £x.xx and this is due for payment by the 22nd of next month." at bounding box center [1045, 467] width 908 height 16
click at [869, 433] on p "P30 Report showing amounts due to HMRC." at bounding box center [1061, 435] width 874 height 16
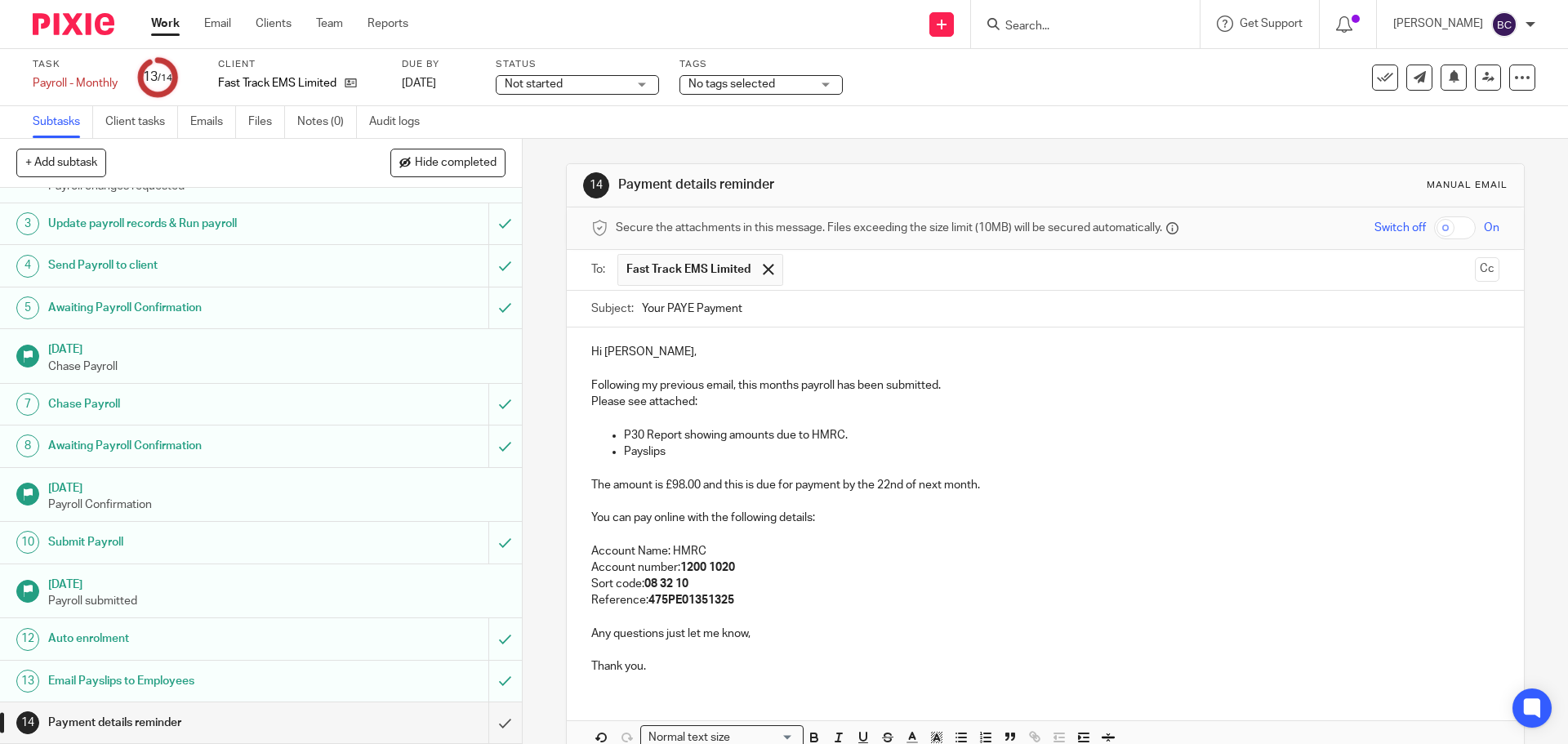
click at [1056, 25] on input "Search" at bounding box center [1077, 27] width 147 height 14
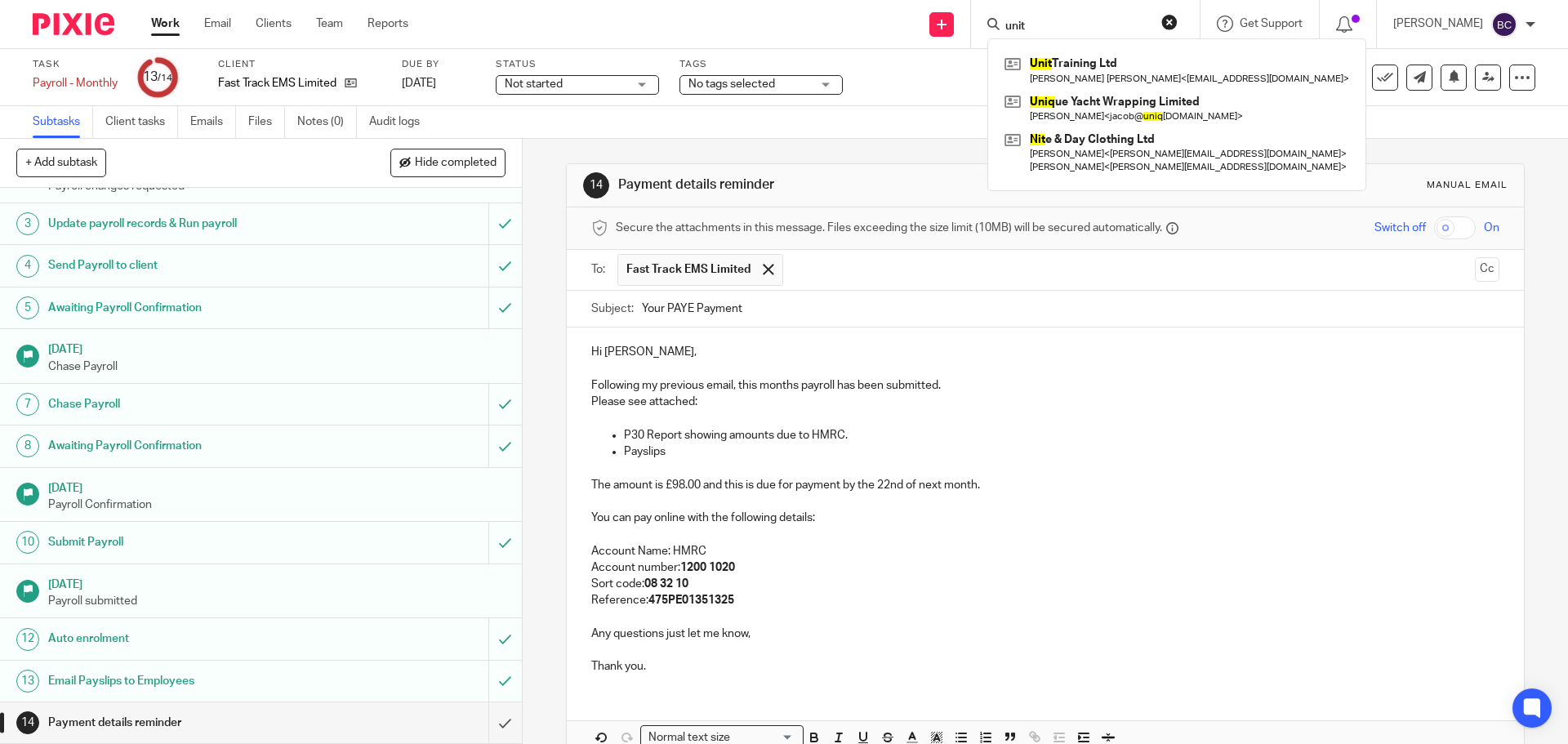
type input "unit"
click at [781, 357] on p "Hi Tom," at bounding box center [1045, 351] width 908 height 16
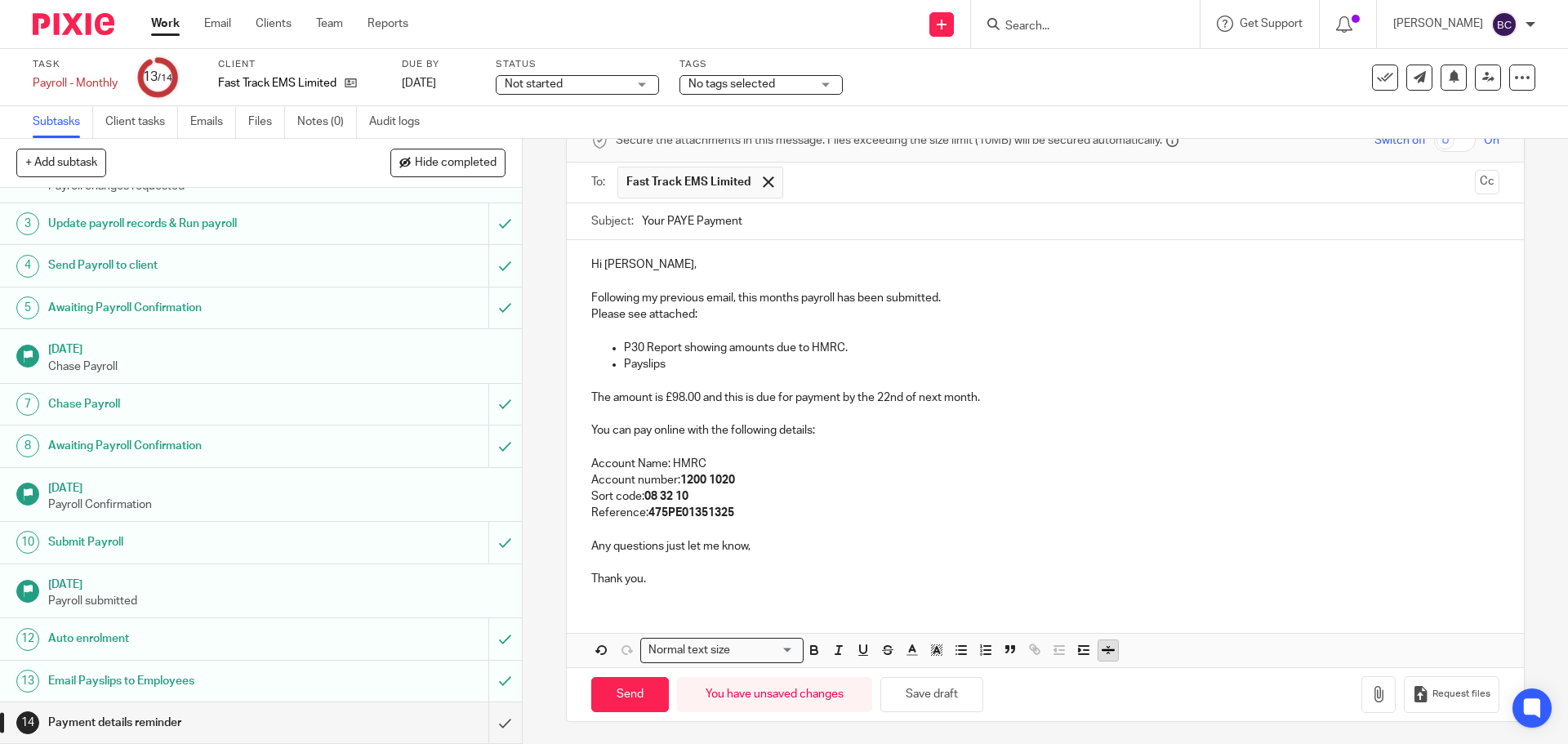
scroll to position [90, 0]
click at [1370, 683] on icon "button" at bounding box center [1378, 691] width 16 height 16
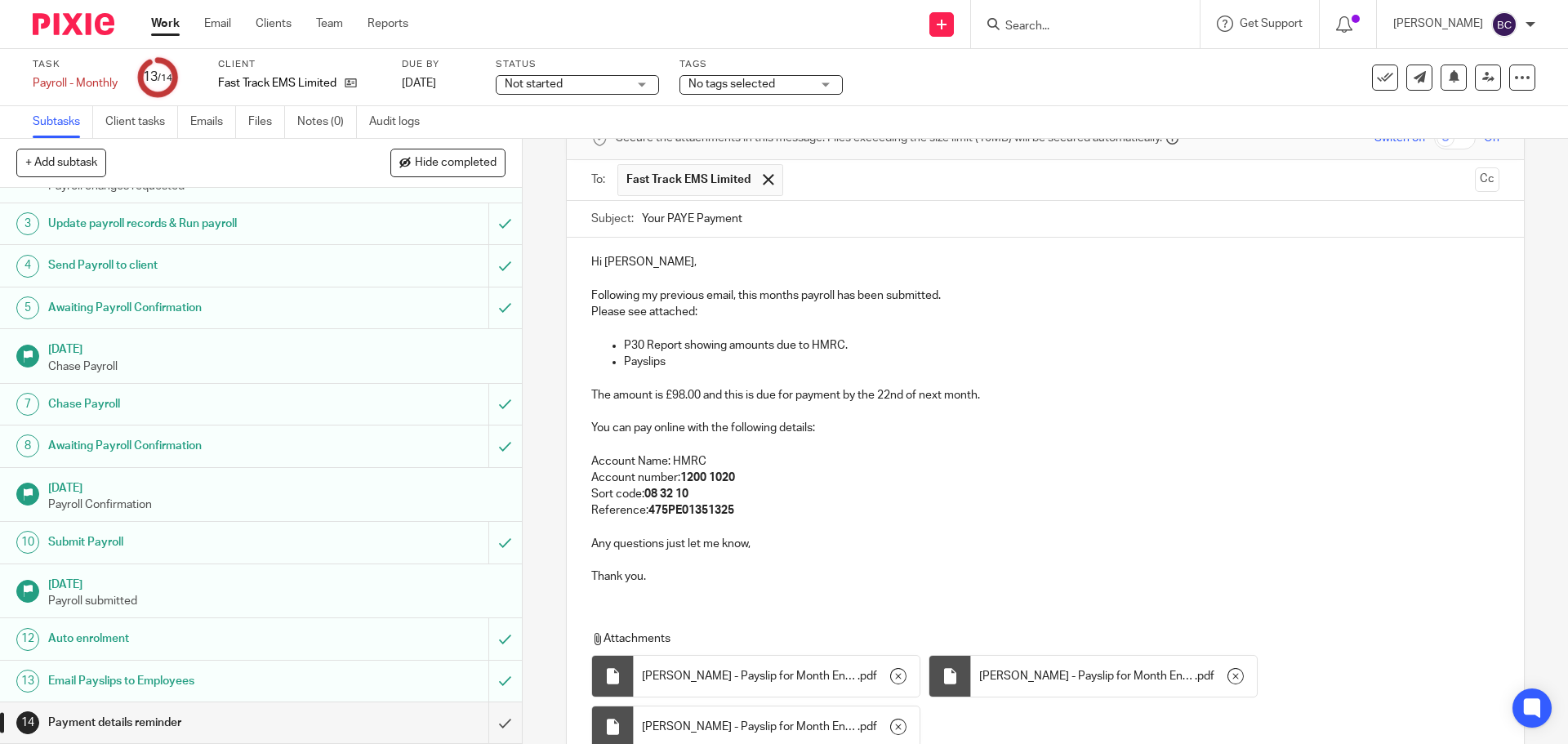
scroll to position [233, 0]
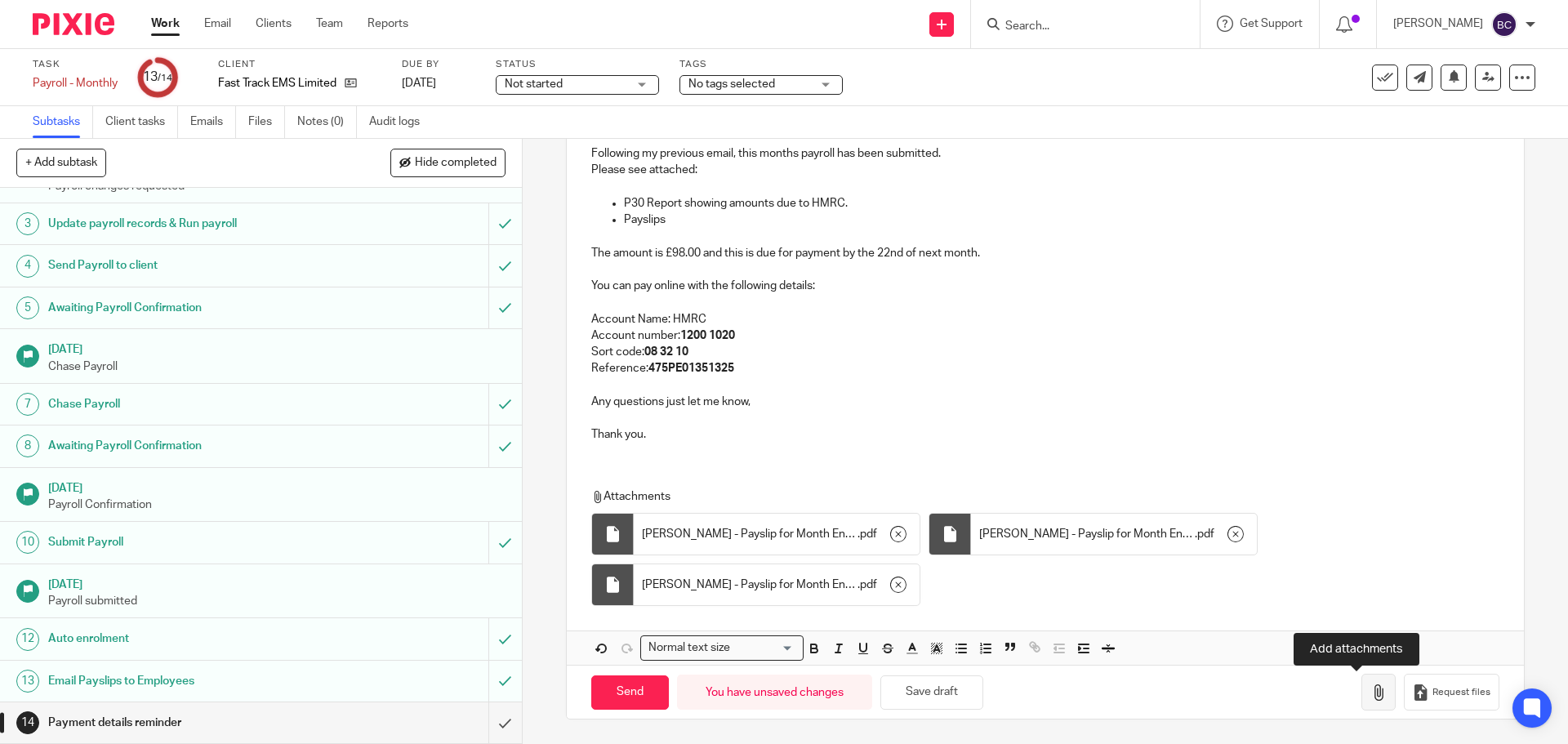
click at [1370, 699] on icon "button" at bounding box center [1378, 691] width 16 height 16
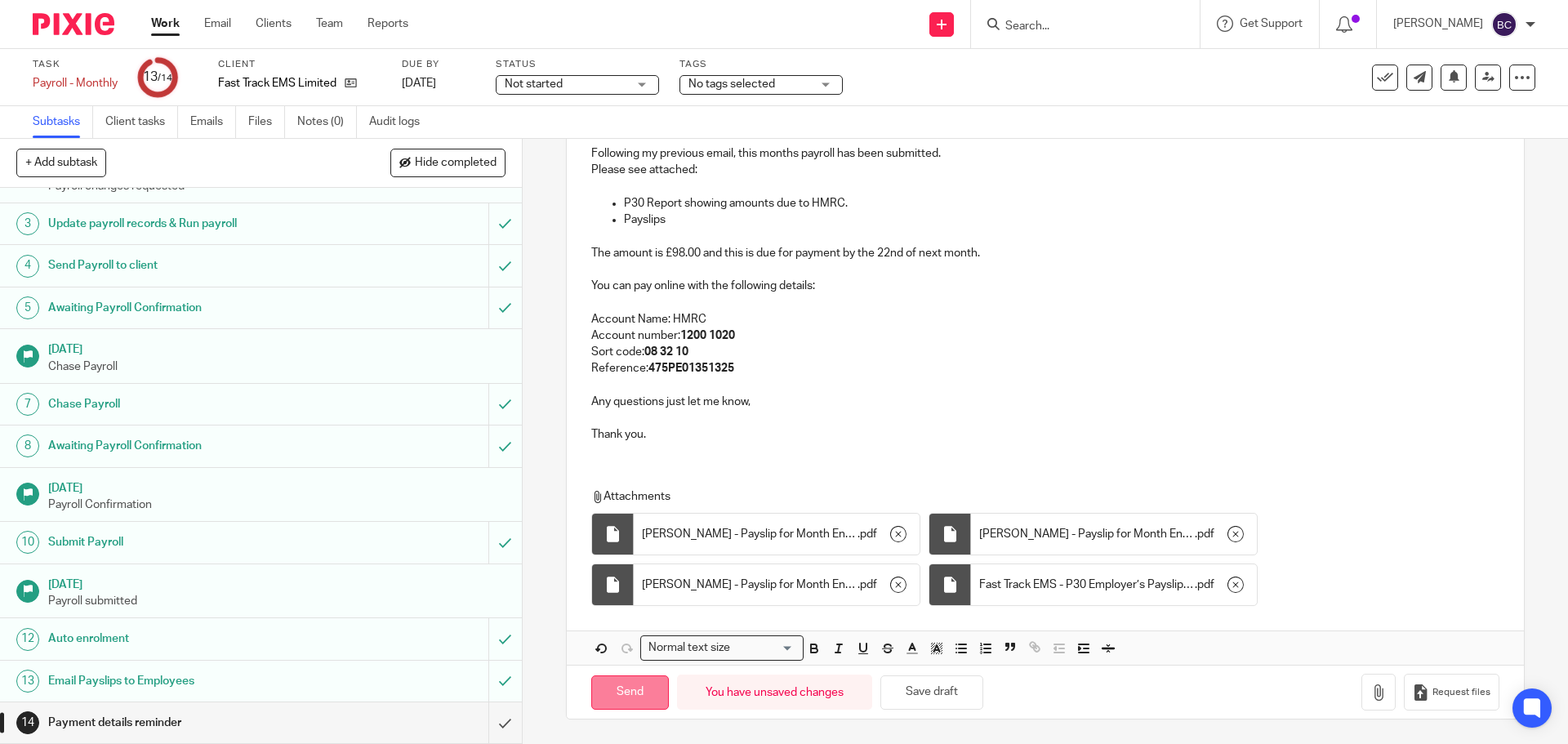
click at [623, 689] on input "Send" at bounding box center [630, 692] width 77 height 35
type input "Sent"
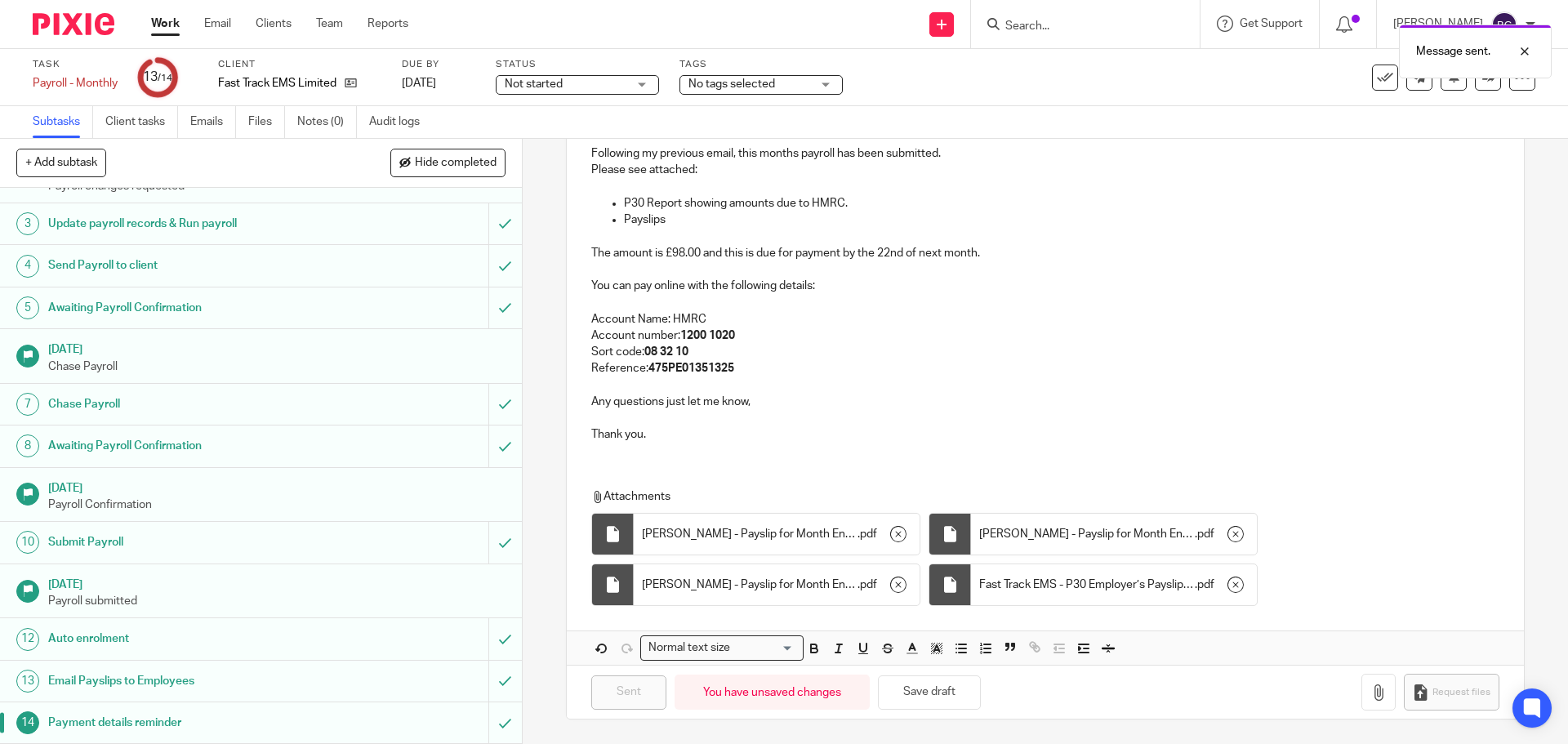
click at [161, 19] on link "Work" at bounding box center [165, 23] width 29 height 16
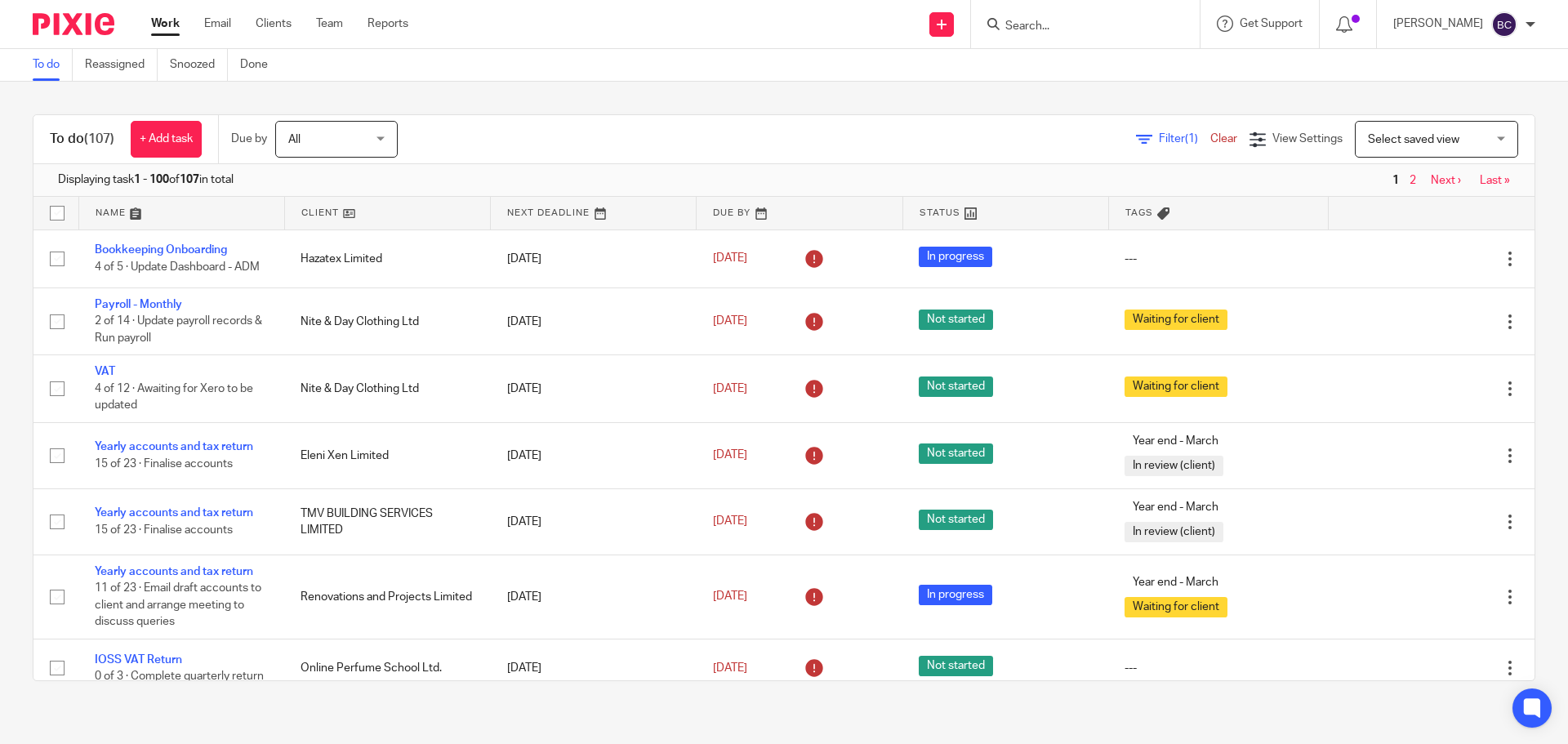
click at [1053, 22] on input "Search" at bounding box center [1077, 27] width 147 height 14
type input "runway"
click at [1077, 65] on link at bounding box center [1131, 70] width 262 height 37
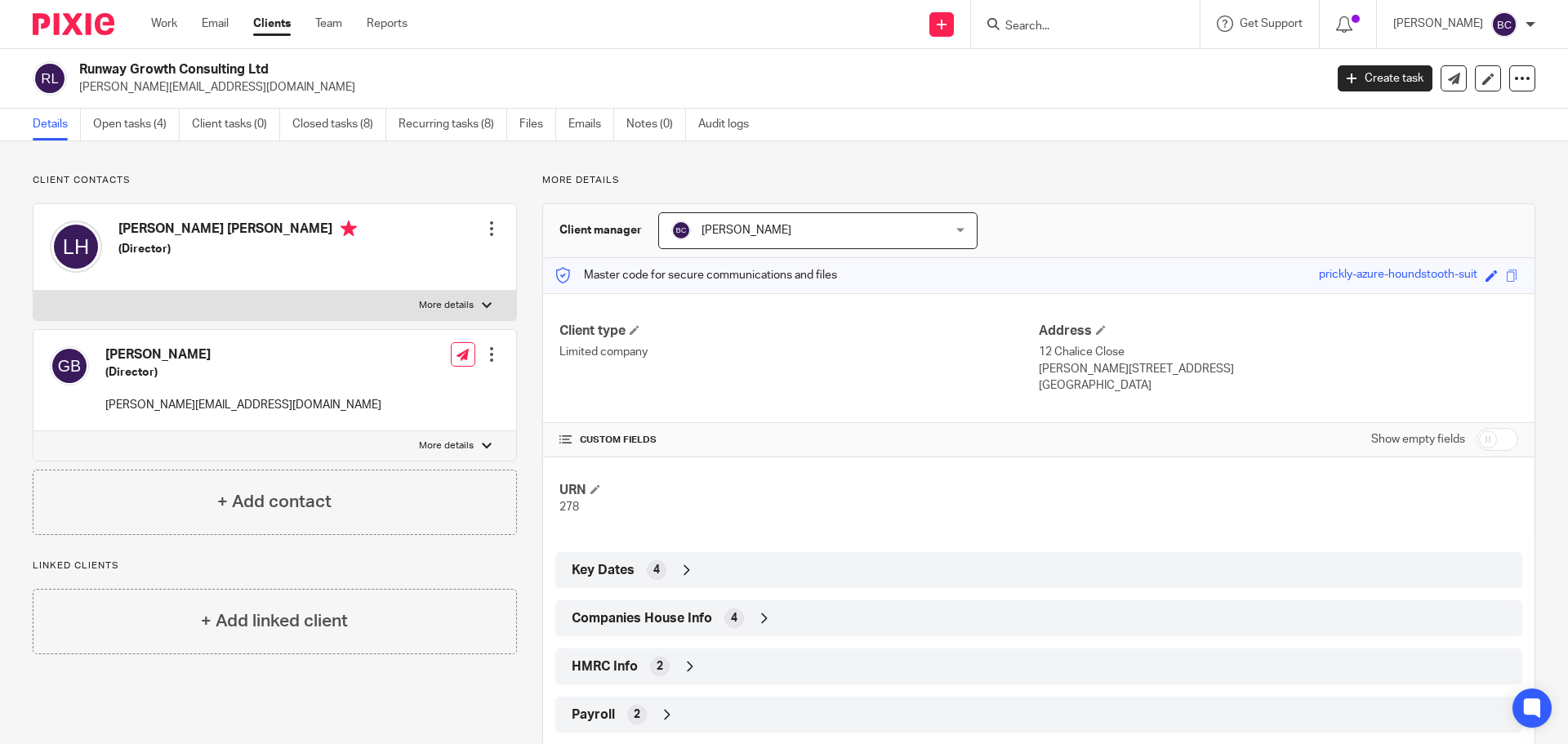
click at [1080, 14] on form at bounding box center [1090, 24] width 174 height 20
click at [1070, 32] on input "Search" at bounding box center [1077, 27] width 147 height 14
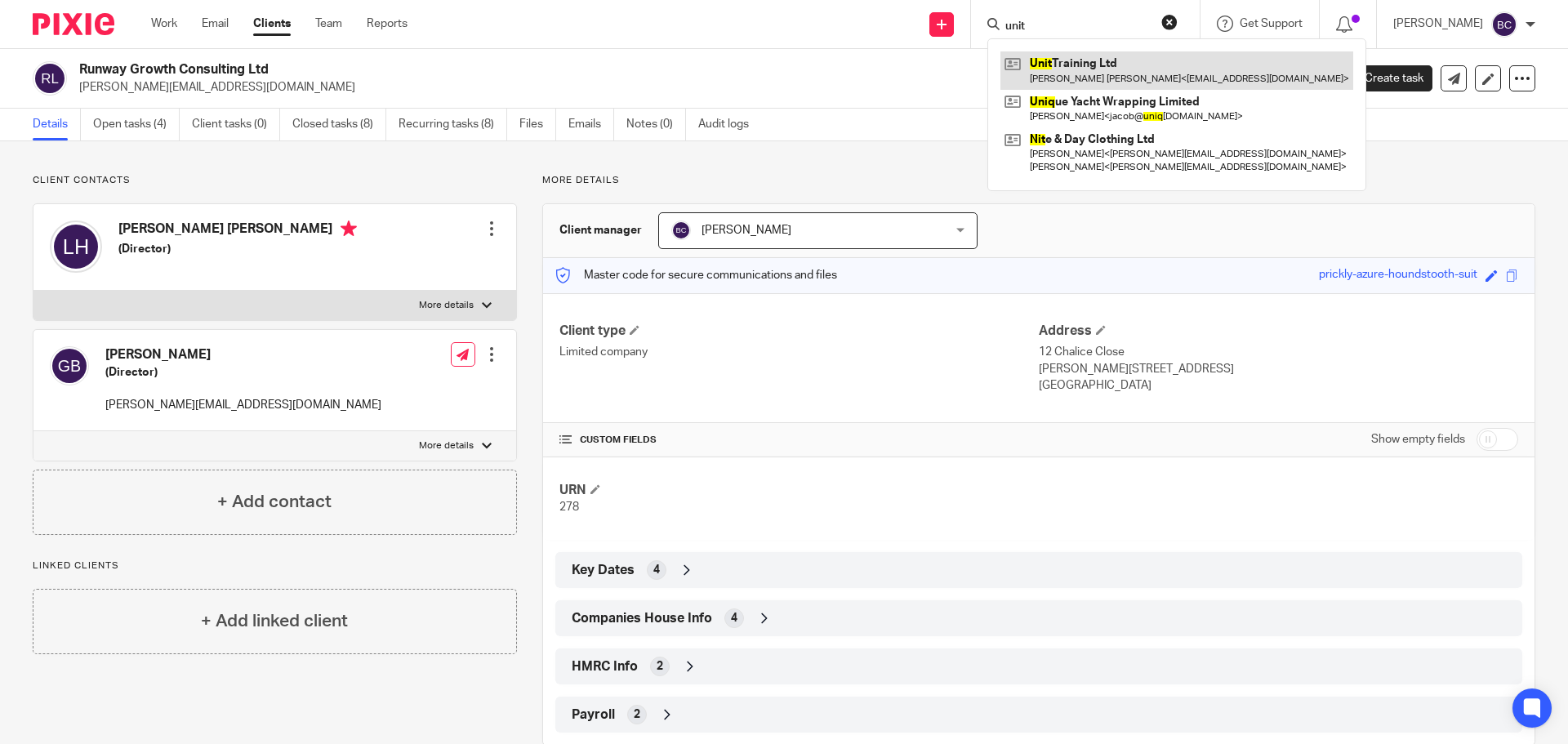
type input "unit"
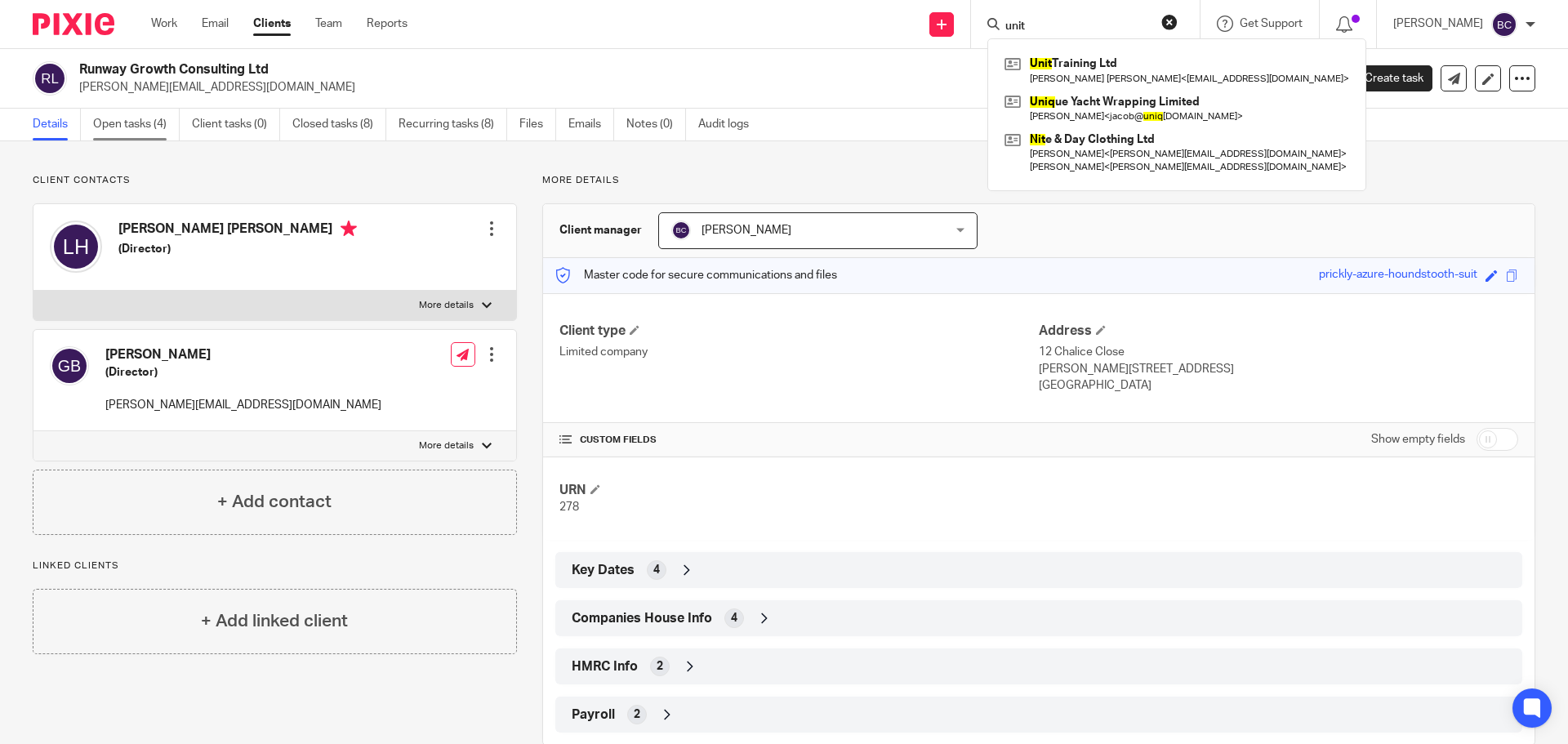
click at [154, 129] on link "Open tasks (4)" at bounding box center [136, 124] width 87 height 32
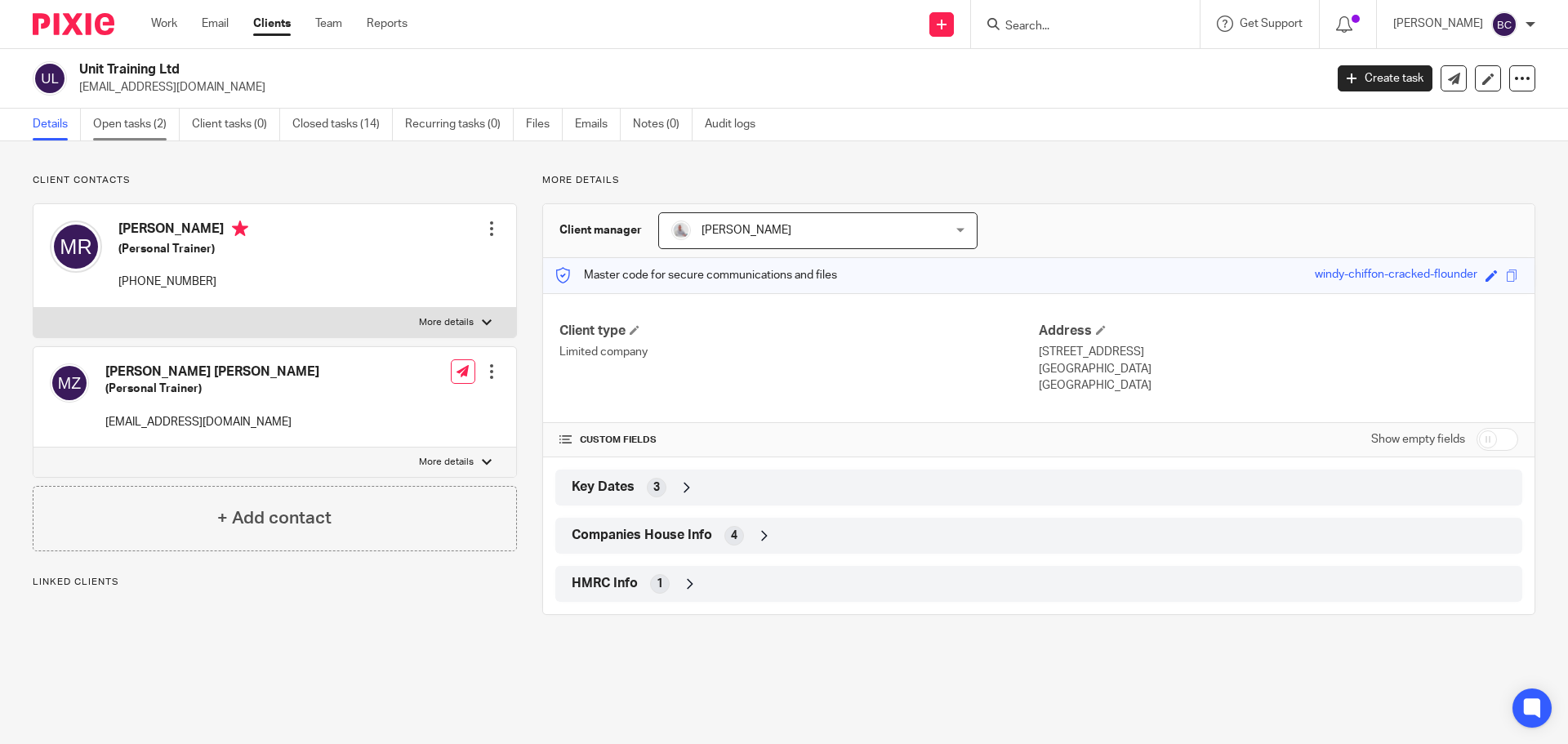
click at [161, 127] on link "Open tasks (2)" at bounding box center [136, 124] width 87 height 32
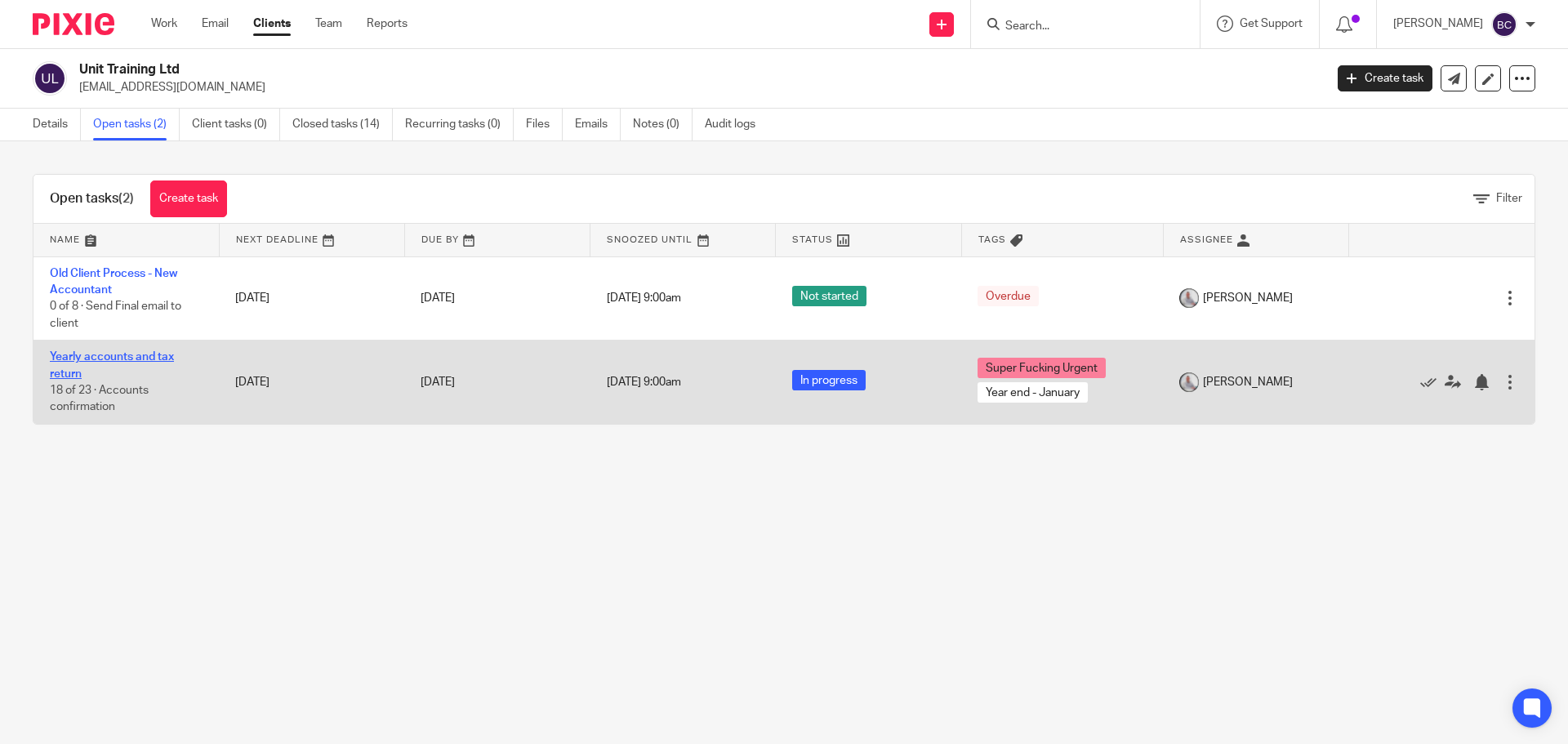
click at [87, 359] on link "Yearly accounts and tax return" at bounding box center [112, 365] width 124 height 28
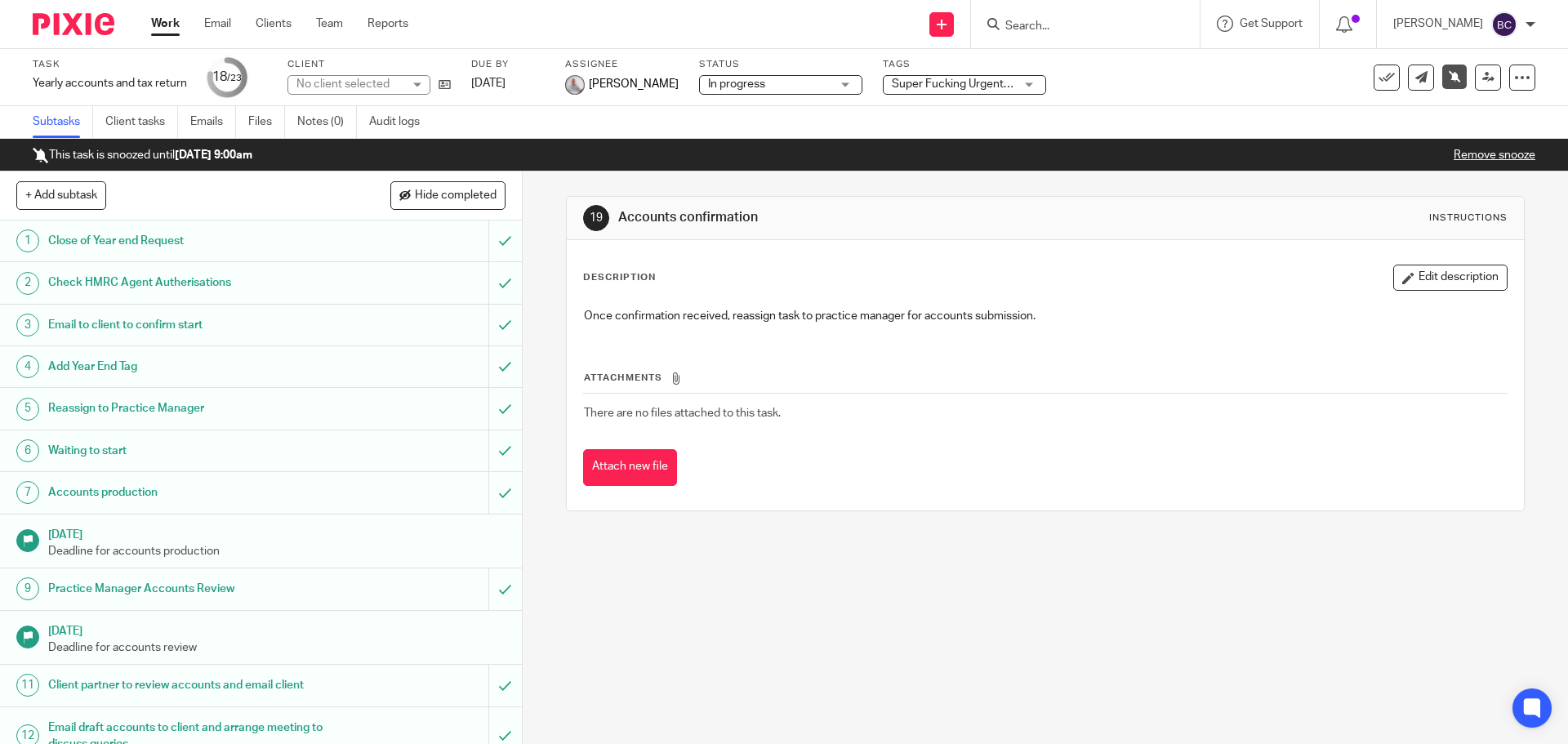
scroll to position [533, 0]
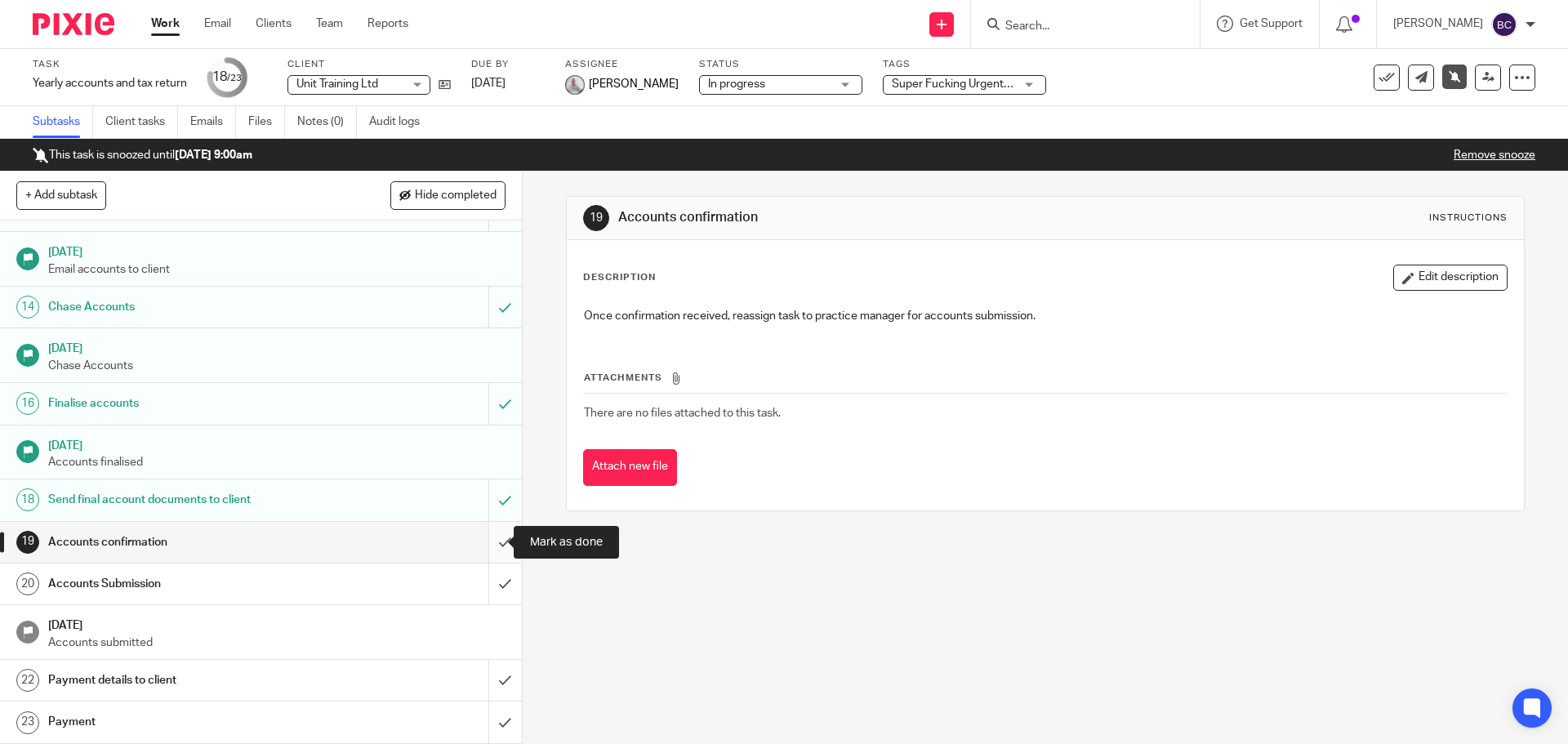
click at [486, 537] on input "submit" at bounding box center [261, 542] width 522 height 41
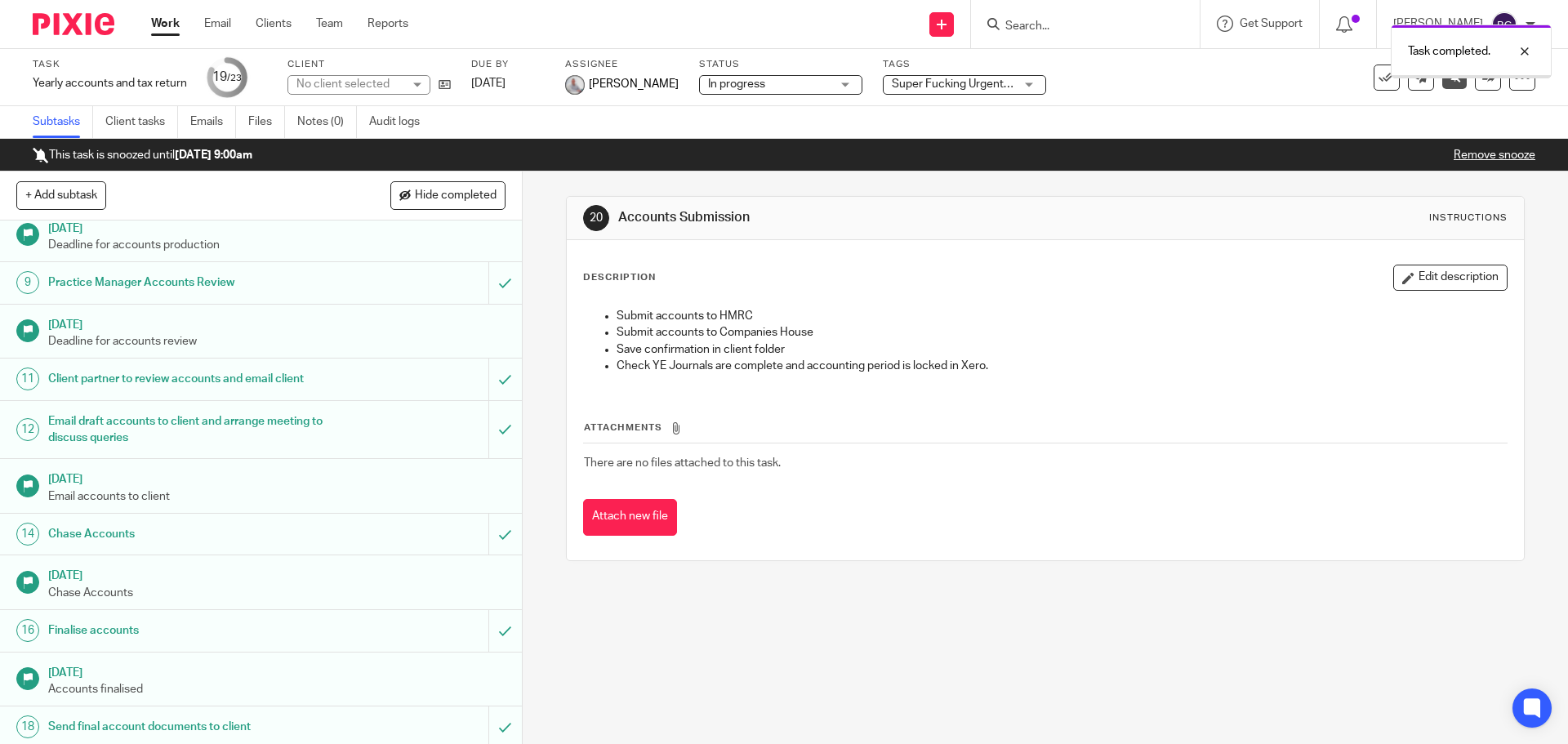
scroll to position [533, 0]
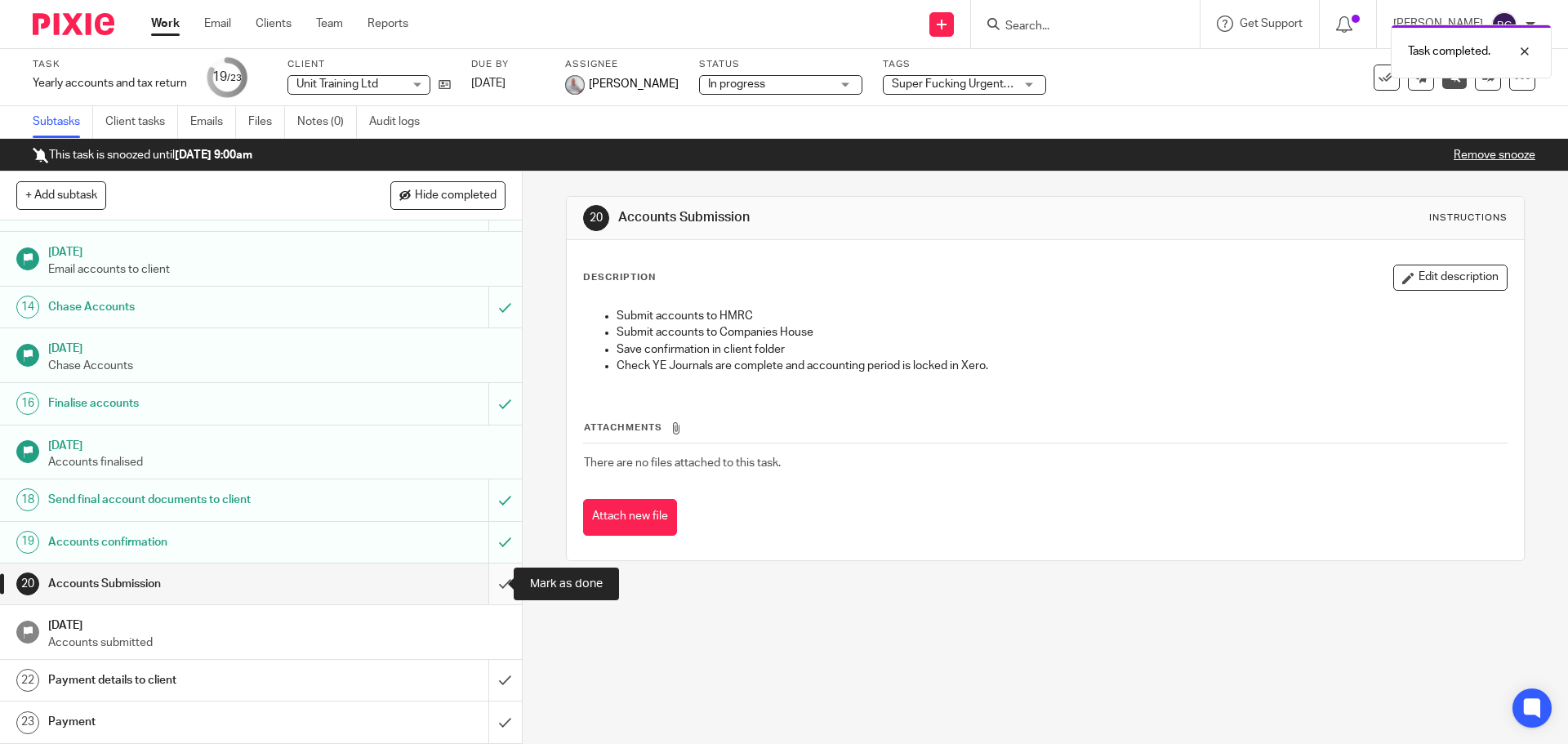
click at [492, 576] on input "submit" at bounding box center [261, 584] width 522 height 41
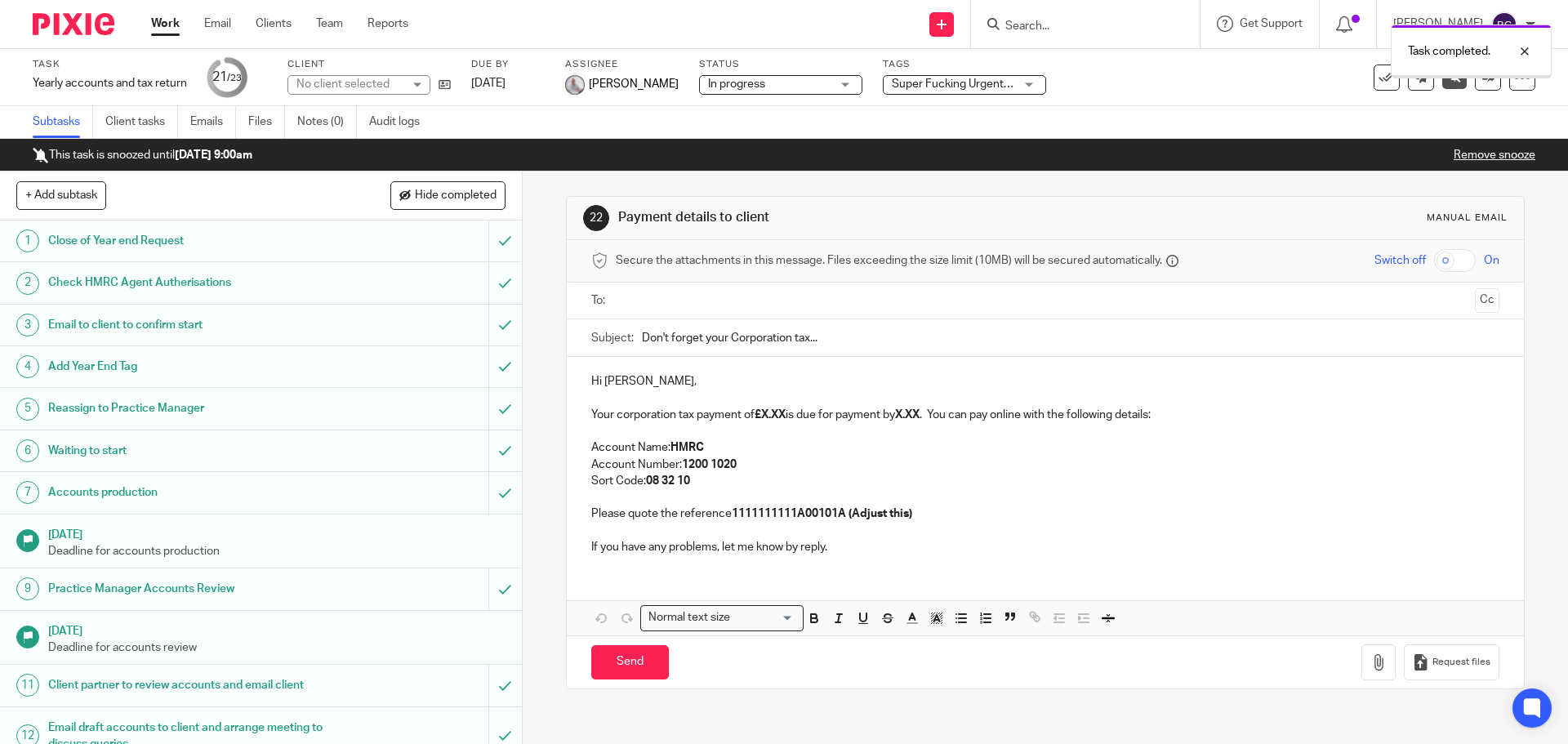
scroll to position [533, 0]
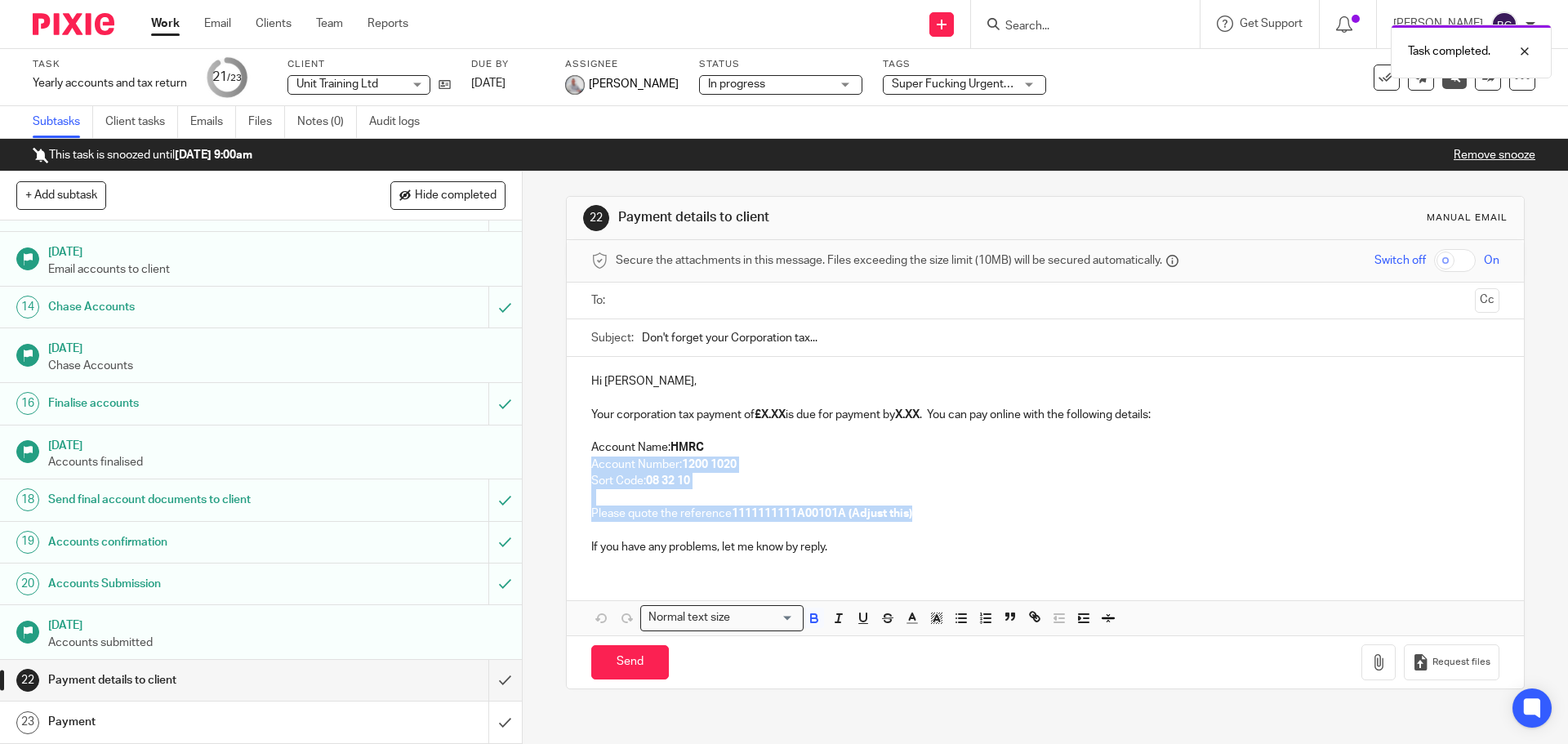
drag, startPoint x: 981, startPoint y: 514, endPoint x: 544, endPoint y: 457, distance: 440.7
click at [544, 457] on div "22 Payment details to client Manual email Secure the attachments in this messag…" at bounding box center [1045, 457] width 1045 height 572
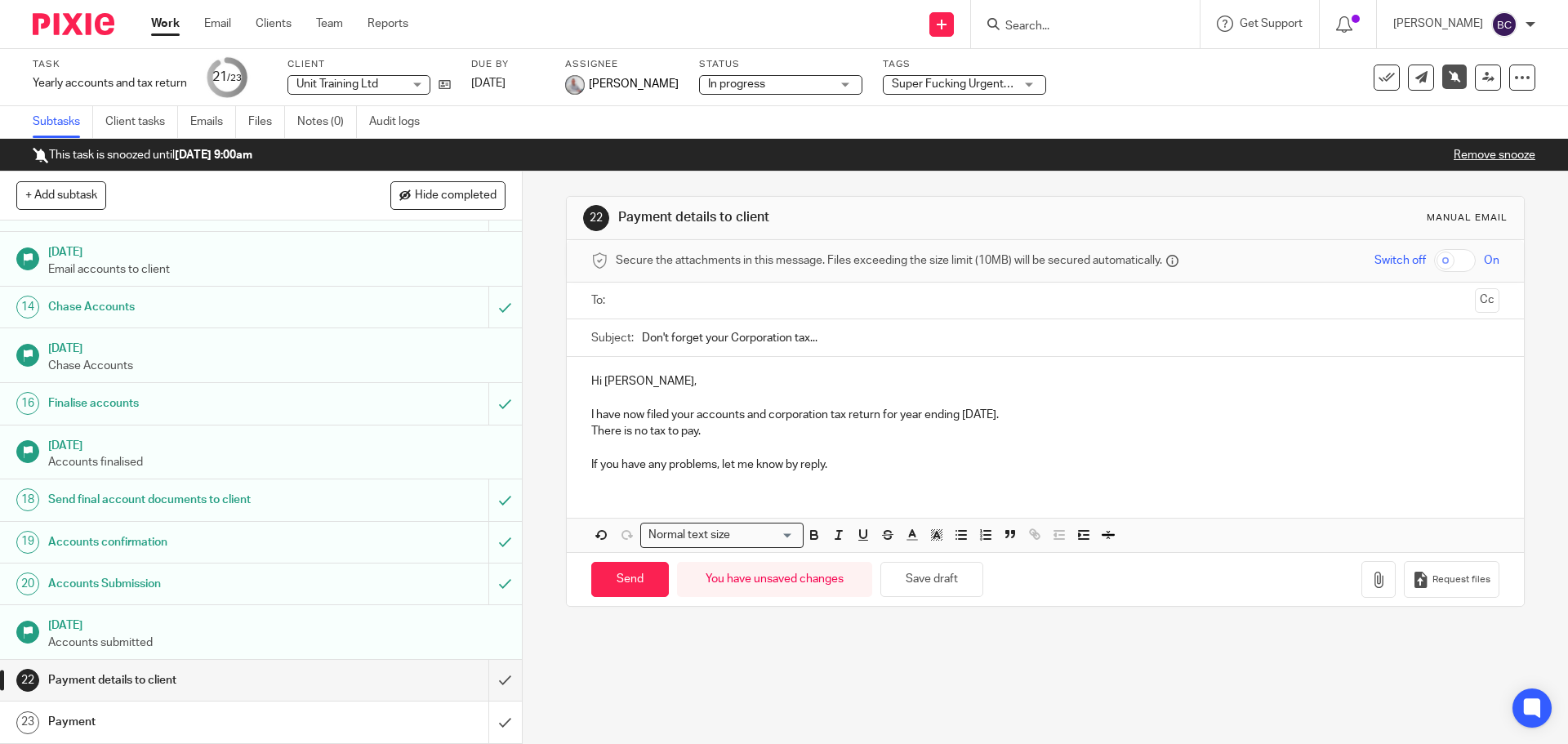
click at [610, 300] on div "To: Cc" at bounding box center [1045, 301] width 908 height 36
click at [661, 295] on input "text" at bounding box center [1043, 301] width 846 height 19
click at [658, 573] on input "Send" at bounding box center [630, 582] width 77 height 35
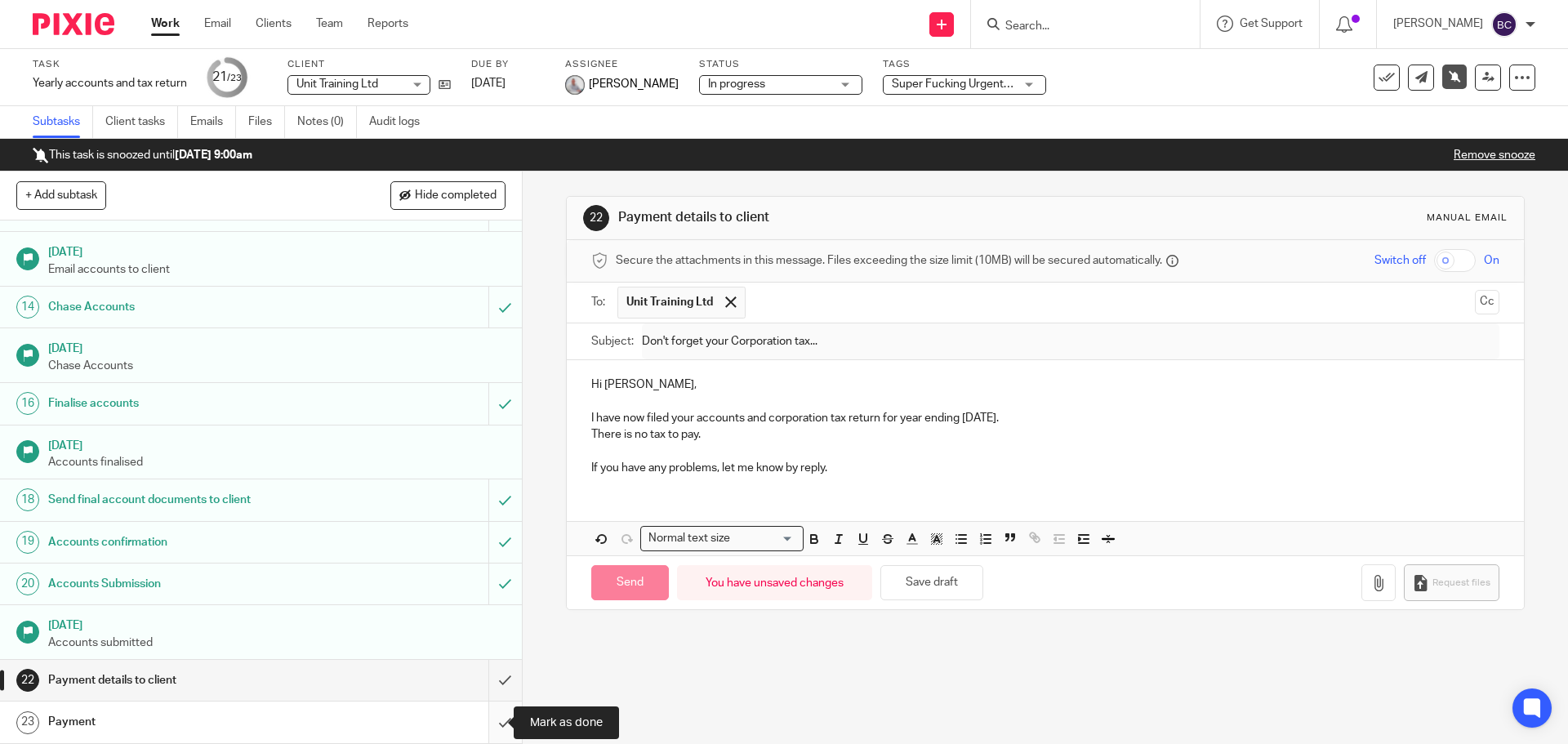
type input "Sent"
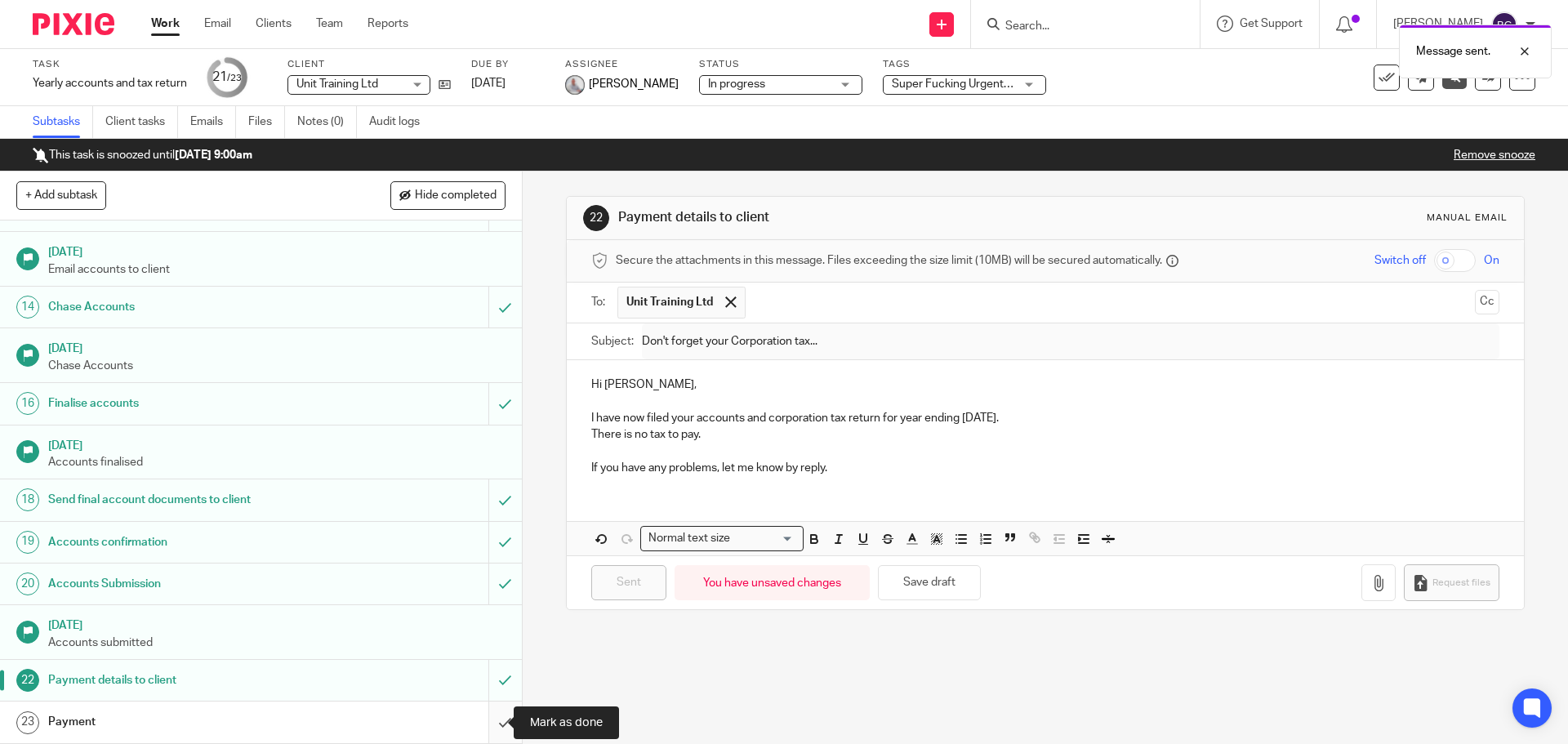
click at [483, 718] on input "submit" at bounding box center [261, 721] width 522 height 41
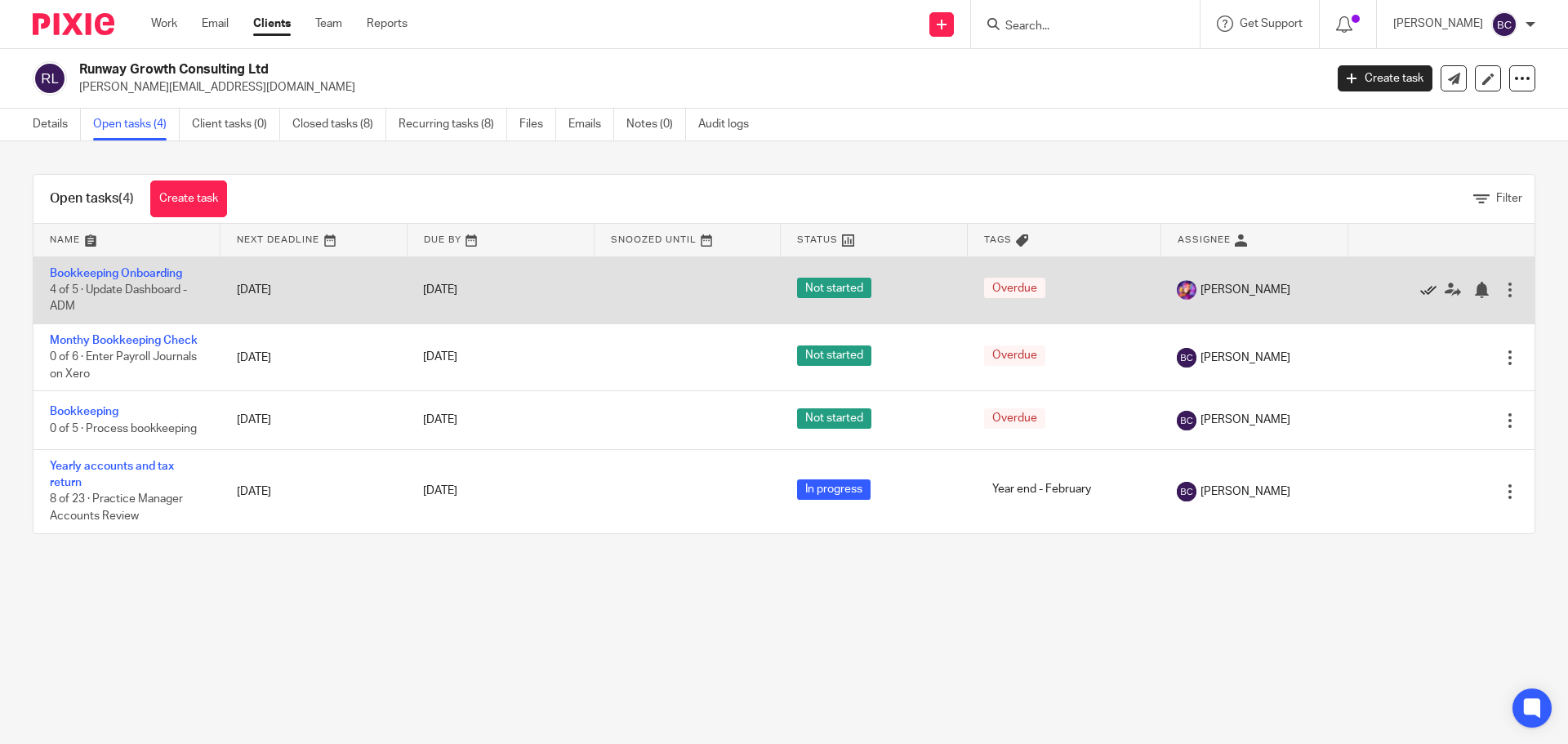
click at [1420, 292] on icon at bounding box center [1428, 289] width 16 height 16
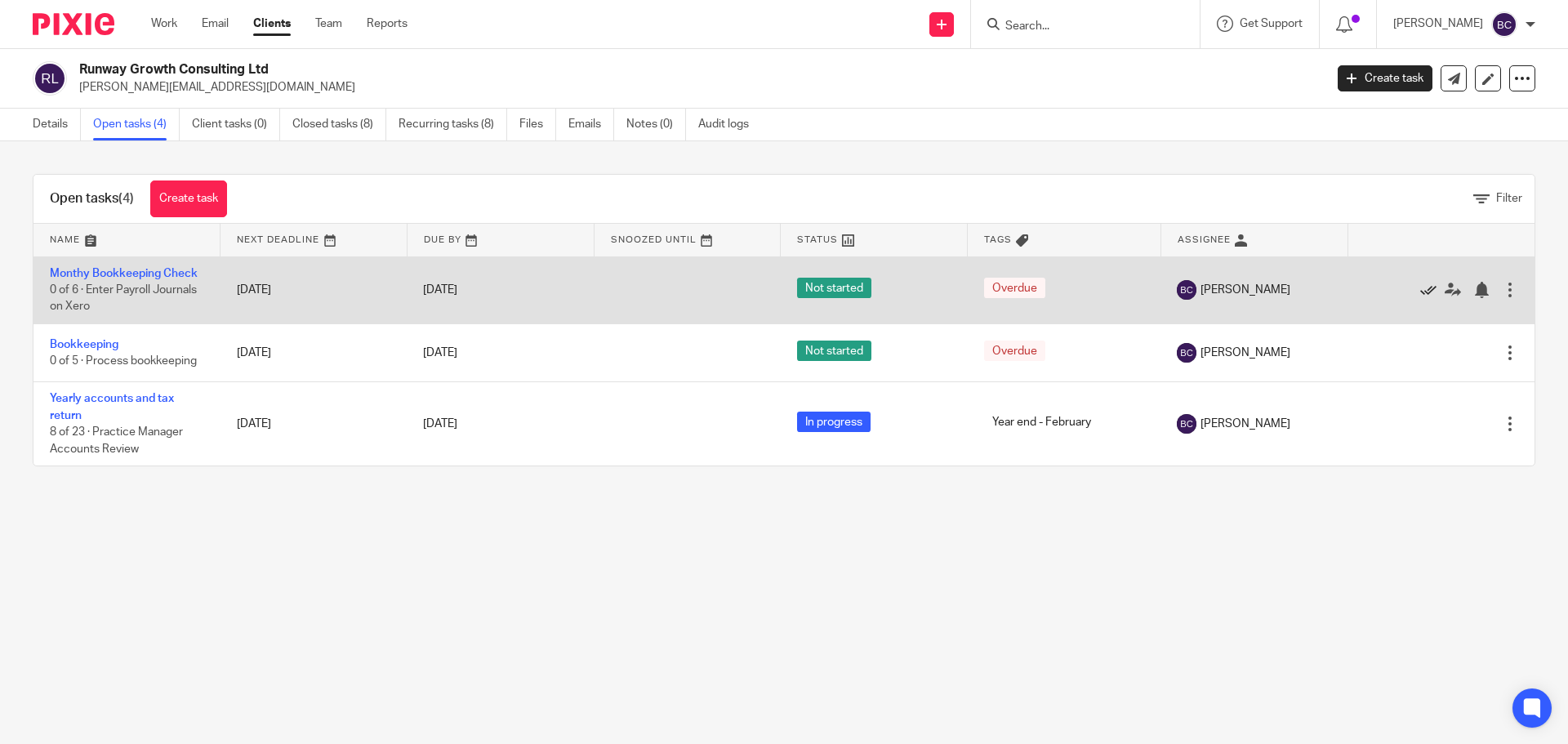
click at [1420, 289] on icon at bounding box center [1428, 289] width 16 height 16
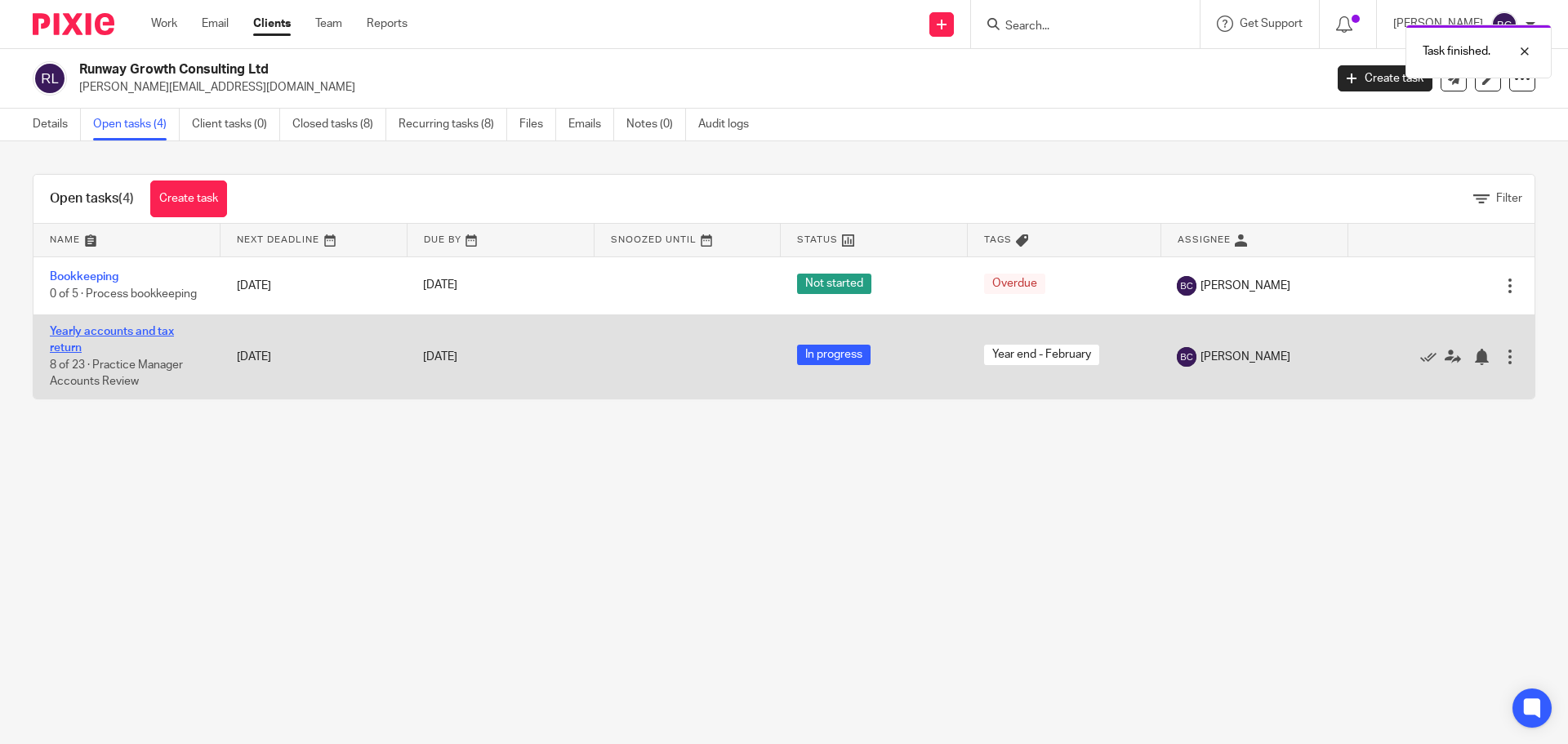
click at [133, 329] on link "Yearly accounts and tax return" at bounding box center [112, 339] width 124 height 28
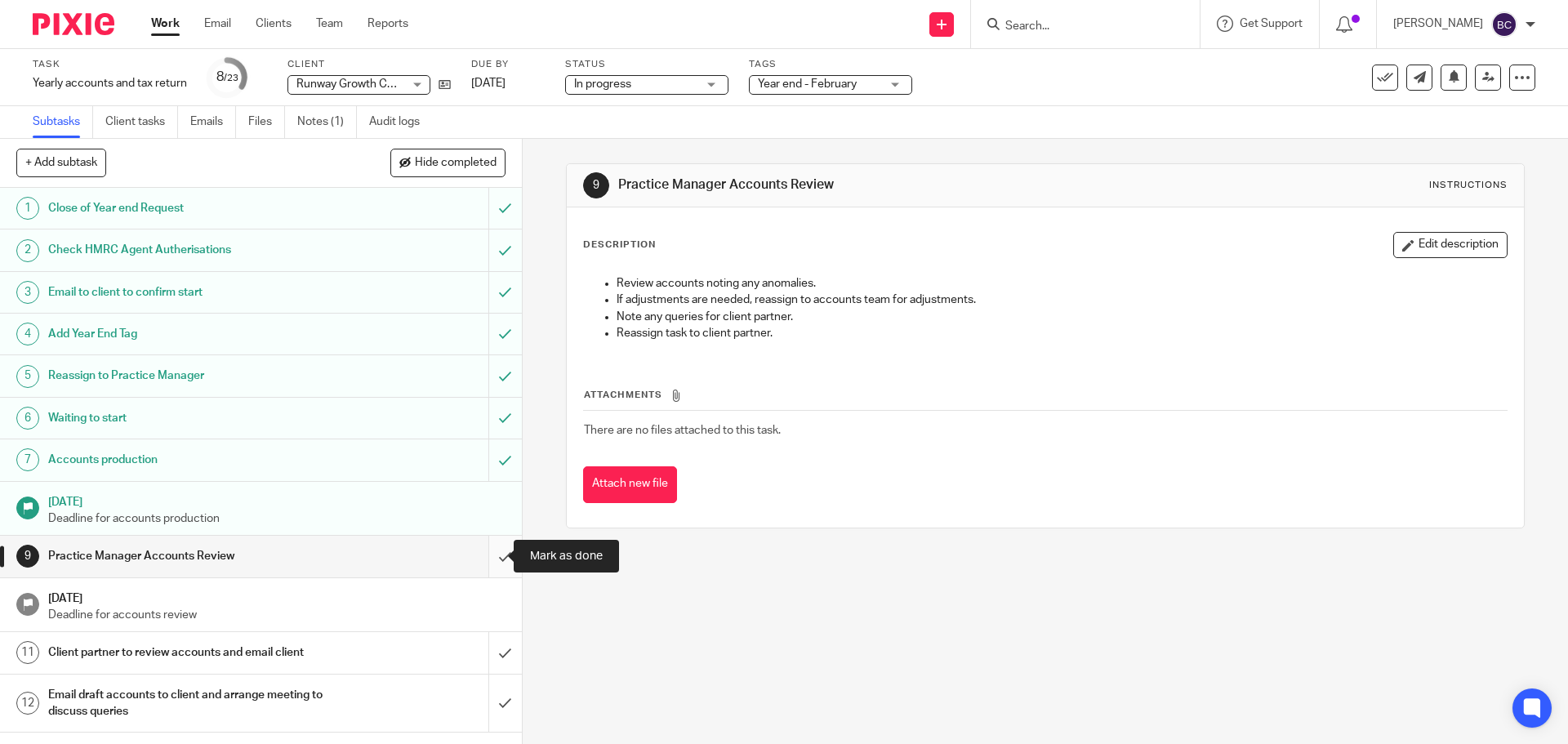
click at [498, 549] on input "submit" at bounding box center [261, 556] width 522 height 41
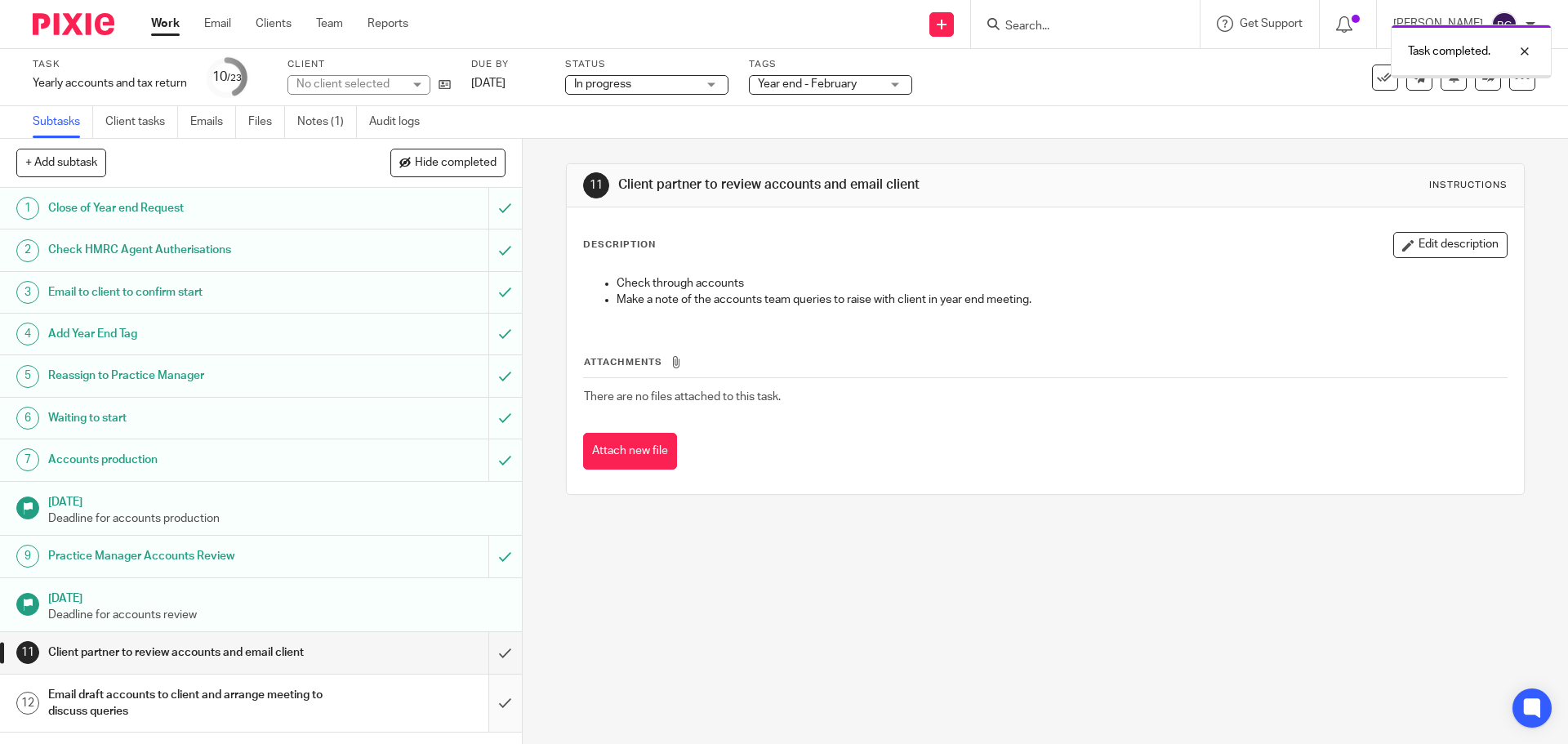
scroll to position [81, 0]
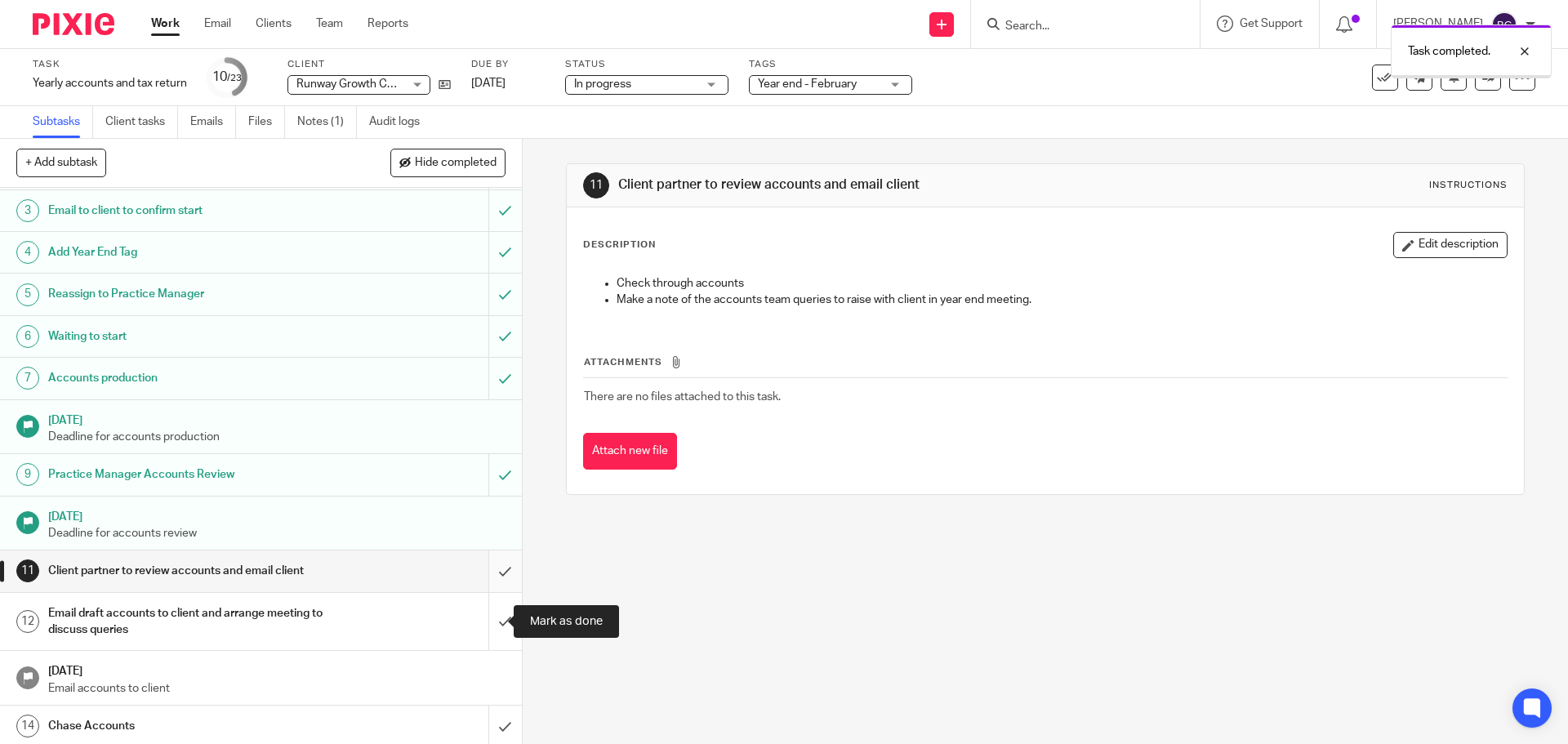
click at [485, 578] on input "submit" at bounding box center [261, 570] width 522 height 41
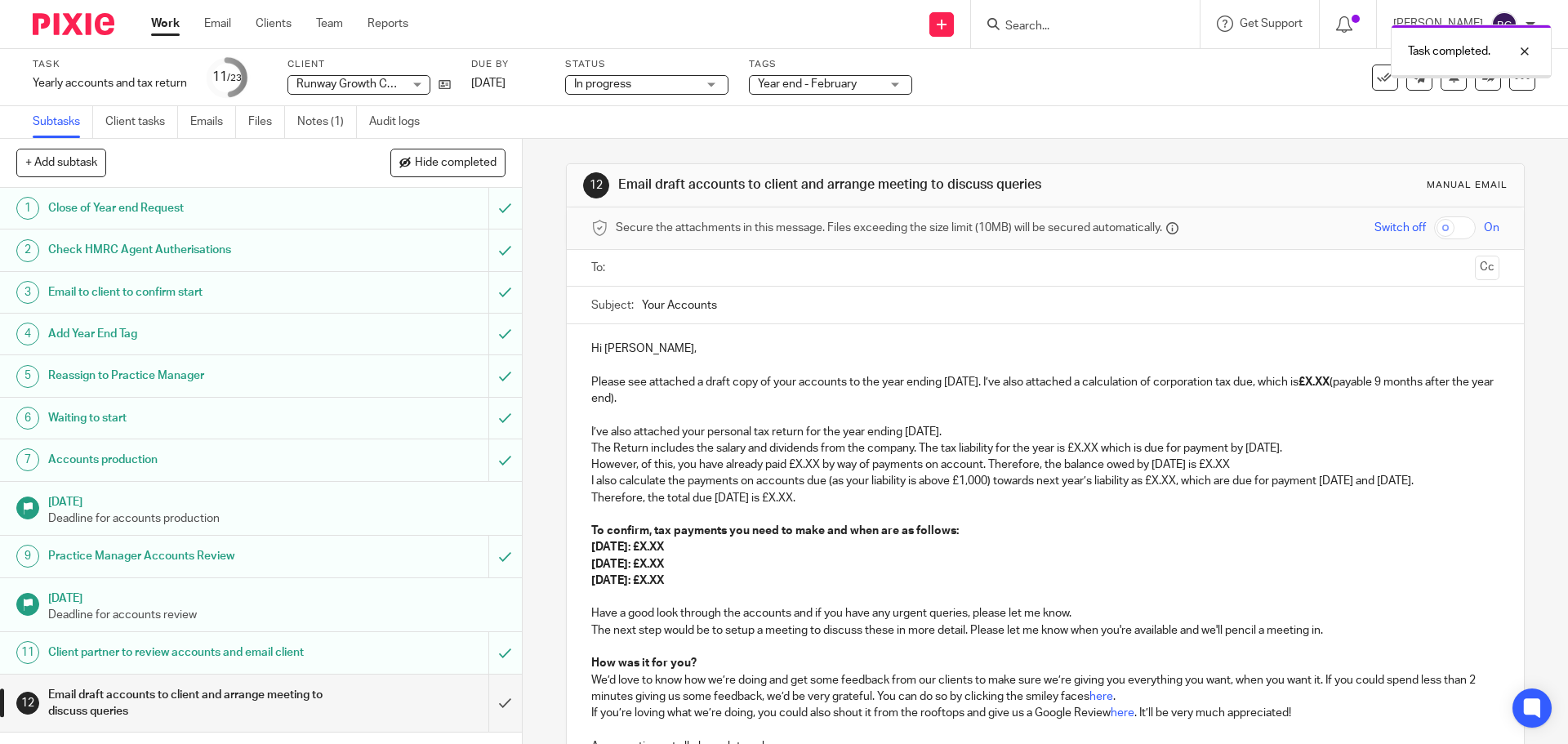
click at [698, 260] on input "text" at bounding box center [1043, 268] width 846 height 19
drag, startPoint x: 703, startPoint y: 599, endPoint x: 570, endPoint y: 417, distance: 225.4
click at [570, 417] on div "Hi [PERSON_NAME], Please see attached a draft copy of your accounts to the year…" at bounding box center [1044, 548] width 956 height 442
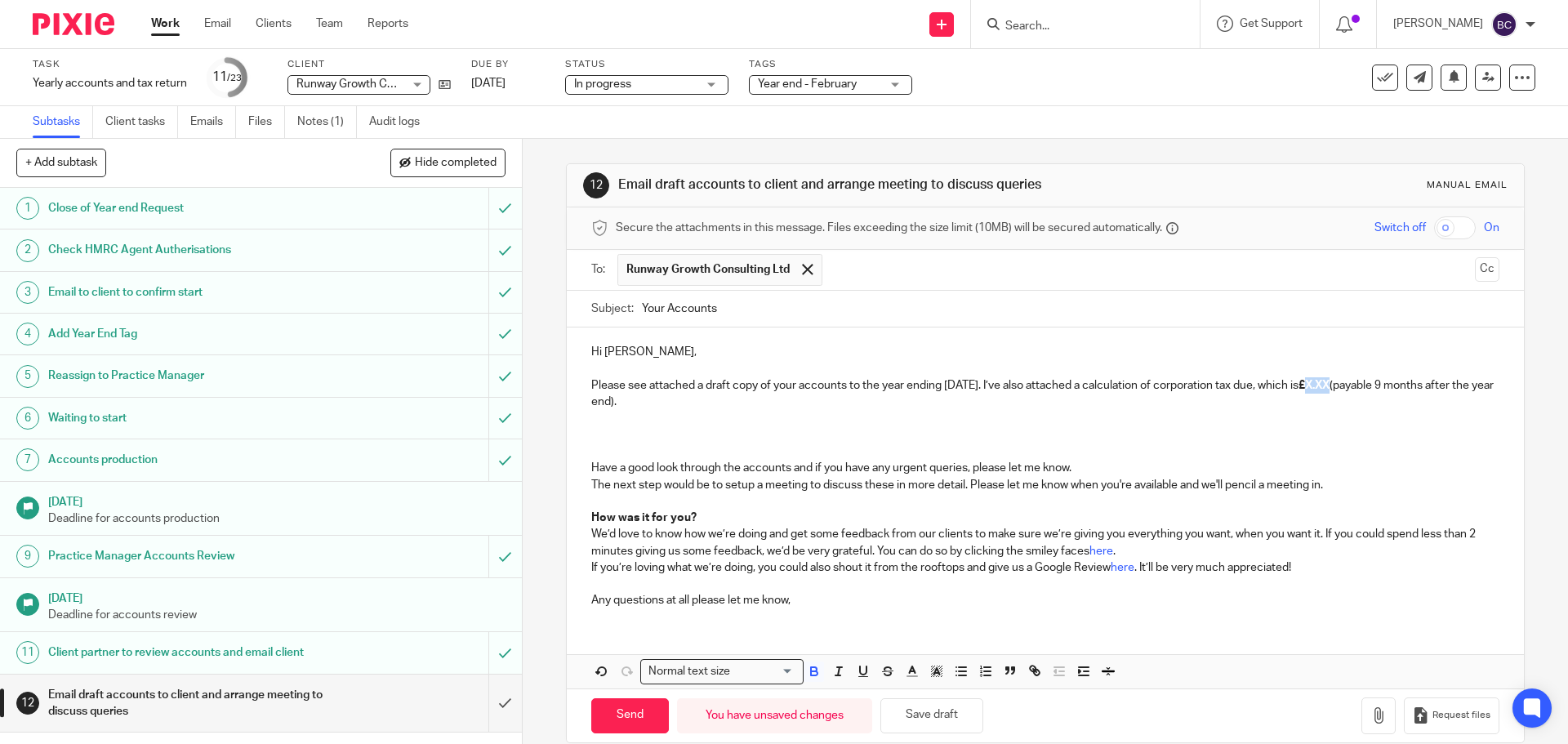
drag, startPoint x: 1339, startPoint y: 388, endPoint x: 1364, endPoint y: 386, distance: 25.1
click at [1329, 386] on strong "£X.XX" at bounding box center [1314, 385] width 31 height 11
drag, startPoint x: 1342, startPoint y: 388, endPoint x: 1390, endPoint y: 388, distance: 48.0
click at [1390, 388] on p "Please see attached a draft copy of your accounts to the year ending 28 Feb 202…" at bounding box center [1045, 393] width 908 height 33
click at [817, 667] on button "button" at bounding box center [813, 670] width 20 height 20
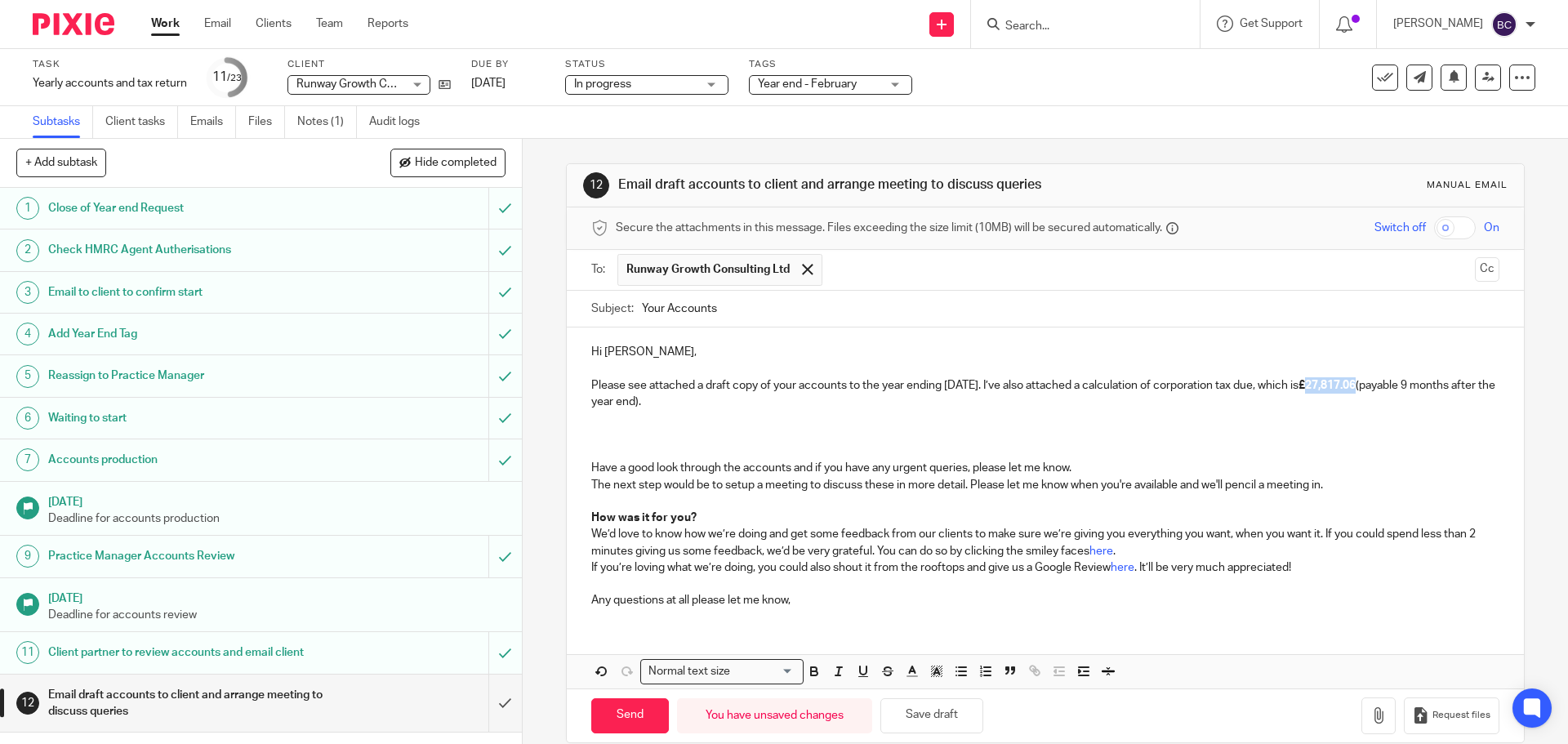
click at [605, 422] on p at bounding box center [1045, 417] width 908 height 16
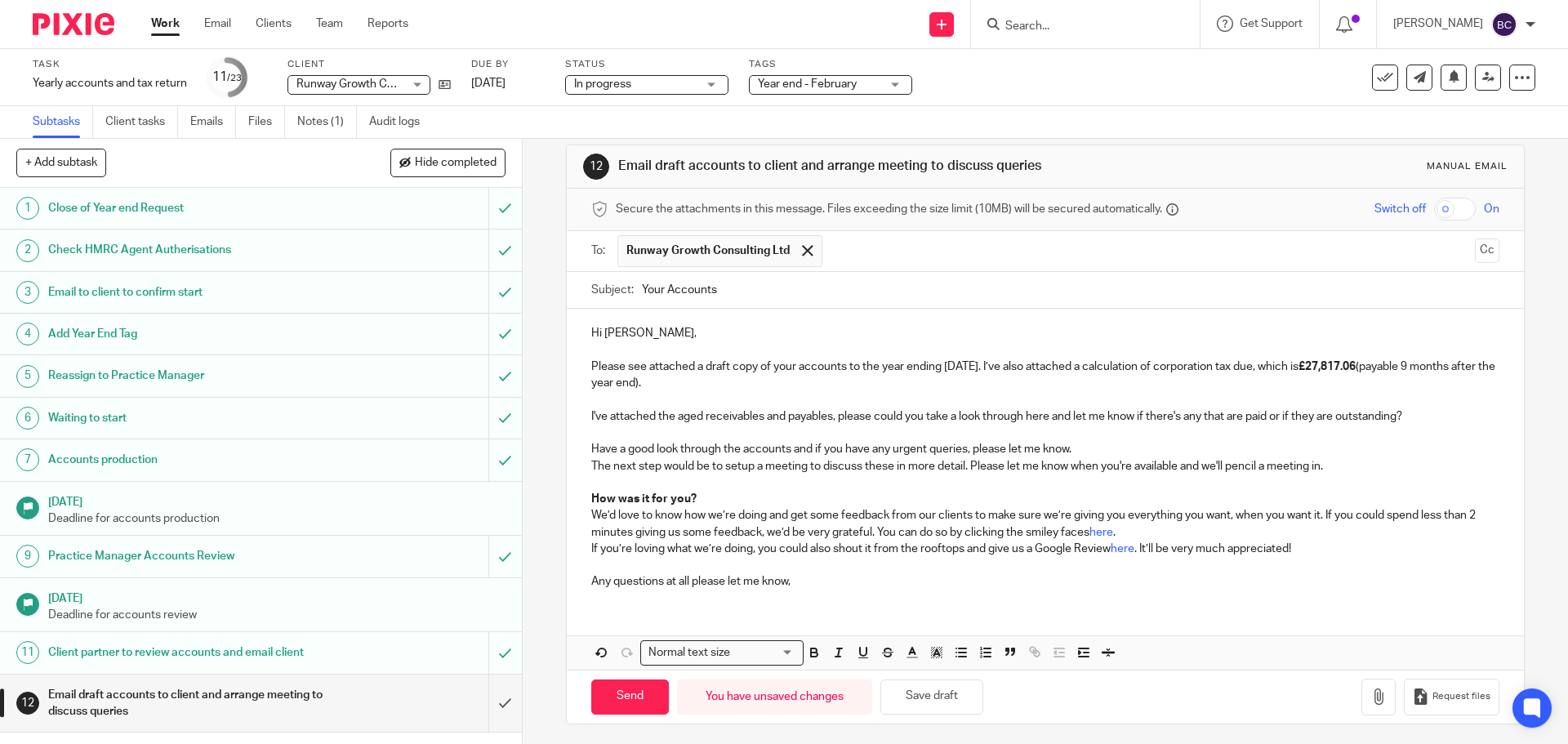
scroll to position [24, 0]
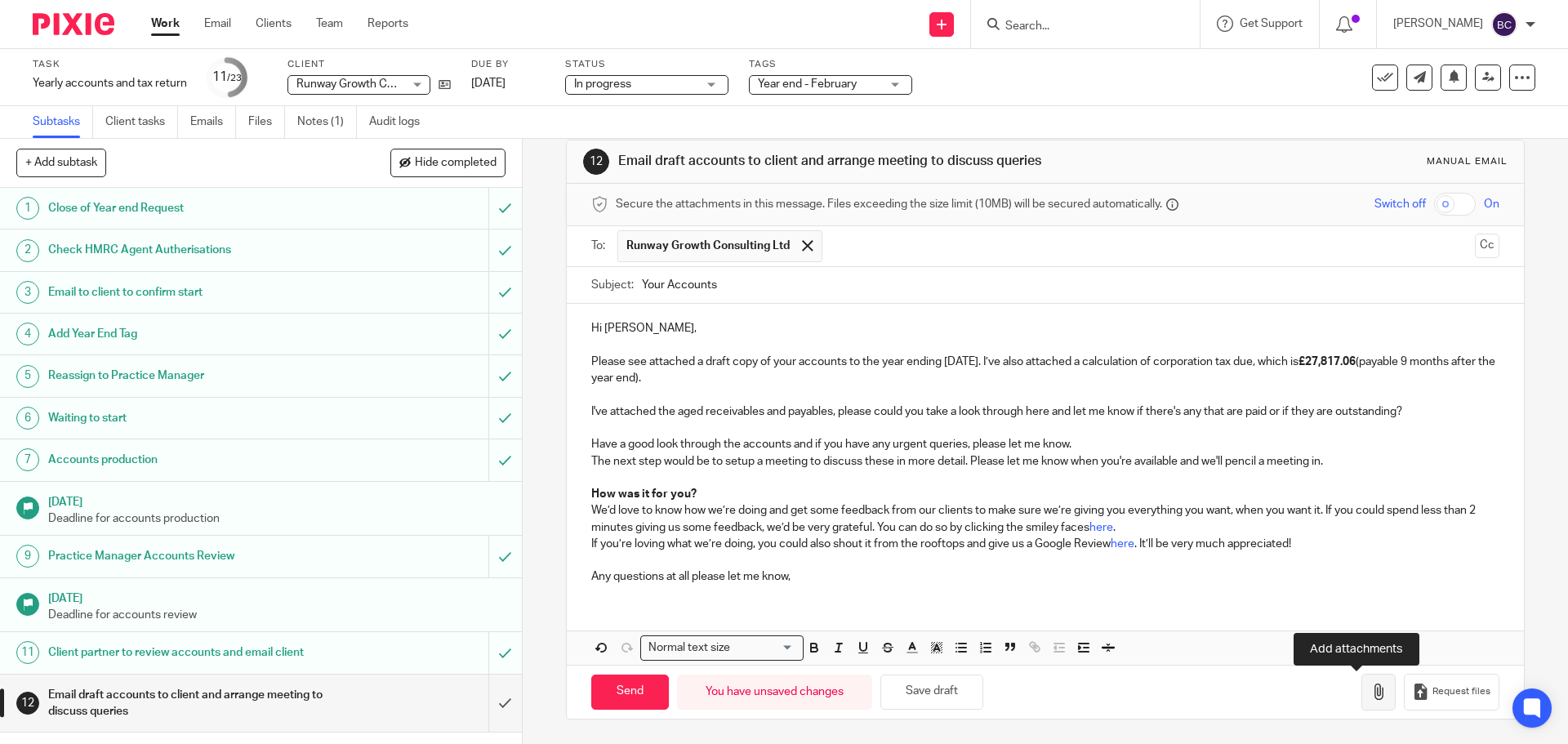
click at [1362, 683] on button "button" at bounding box center [1379, 691] width 34 height 36
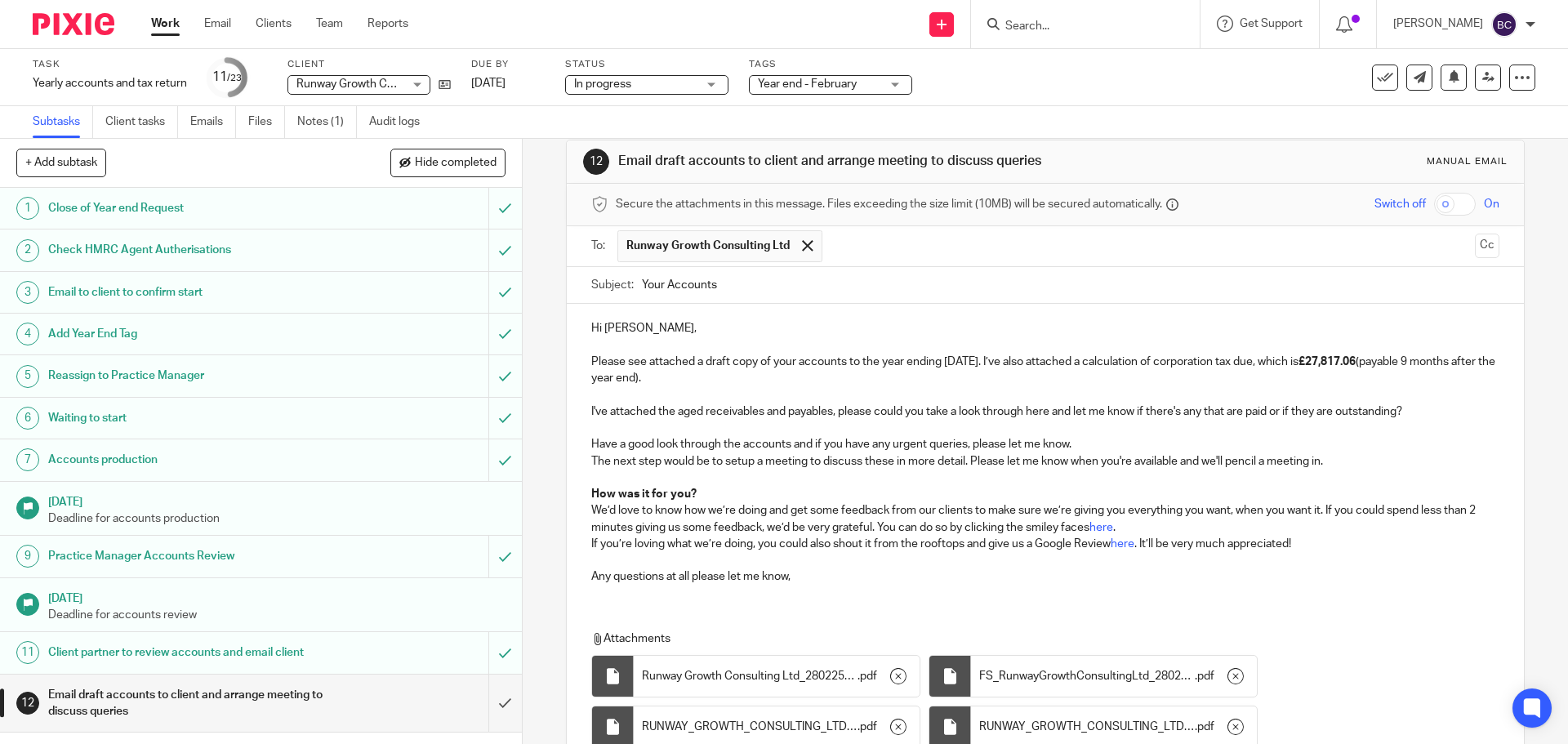
scroll to position [166, 0]
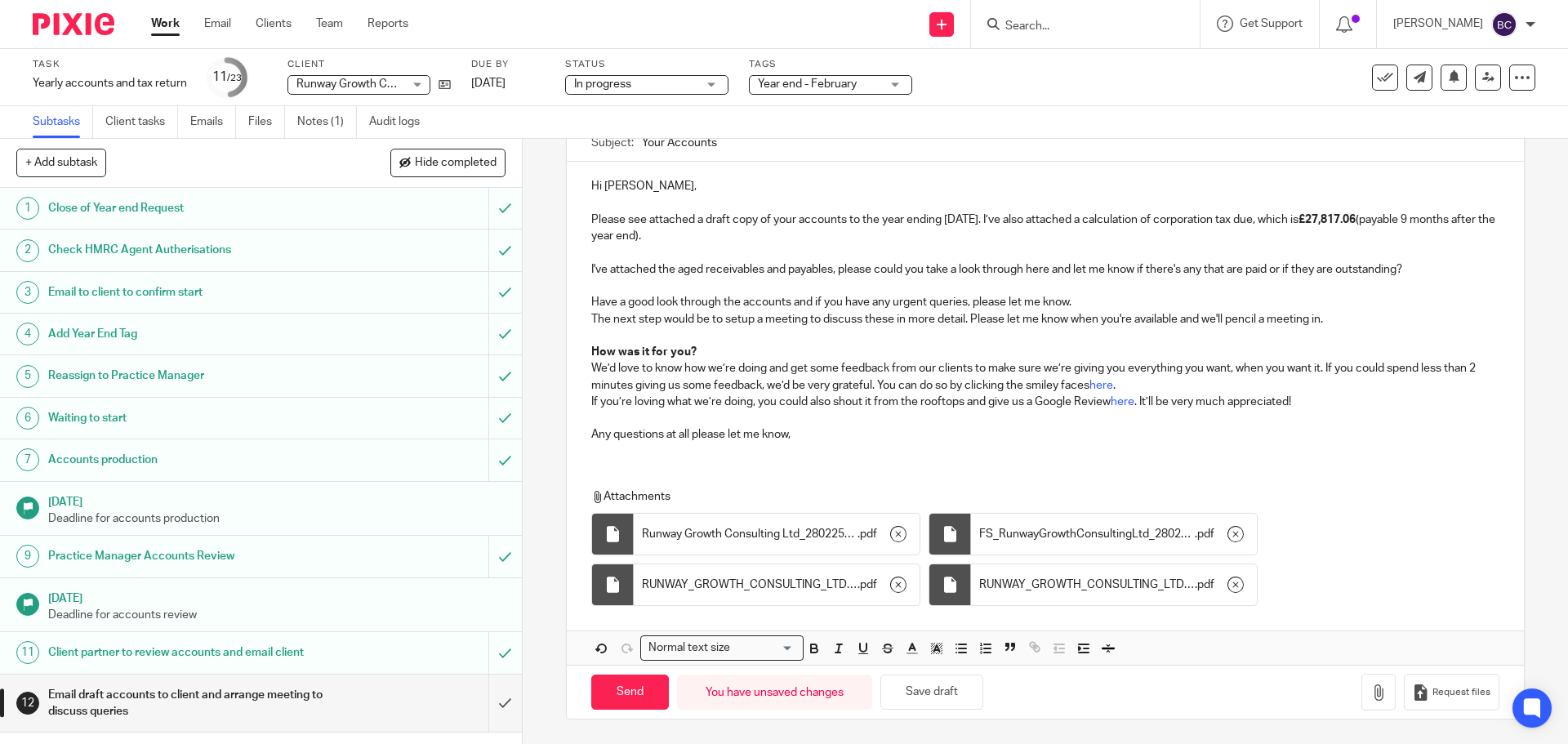
click at [638, 673] on div "Send You have unsaved changes Save draft Request files" at bounding box center [1044, 691] width 956 height 53
click at [633, 684] on input "Send" at bounding box center [630, 691] width 77 height 35
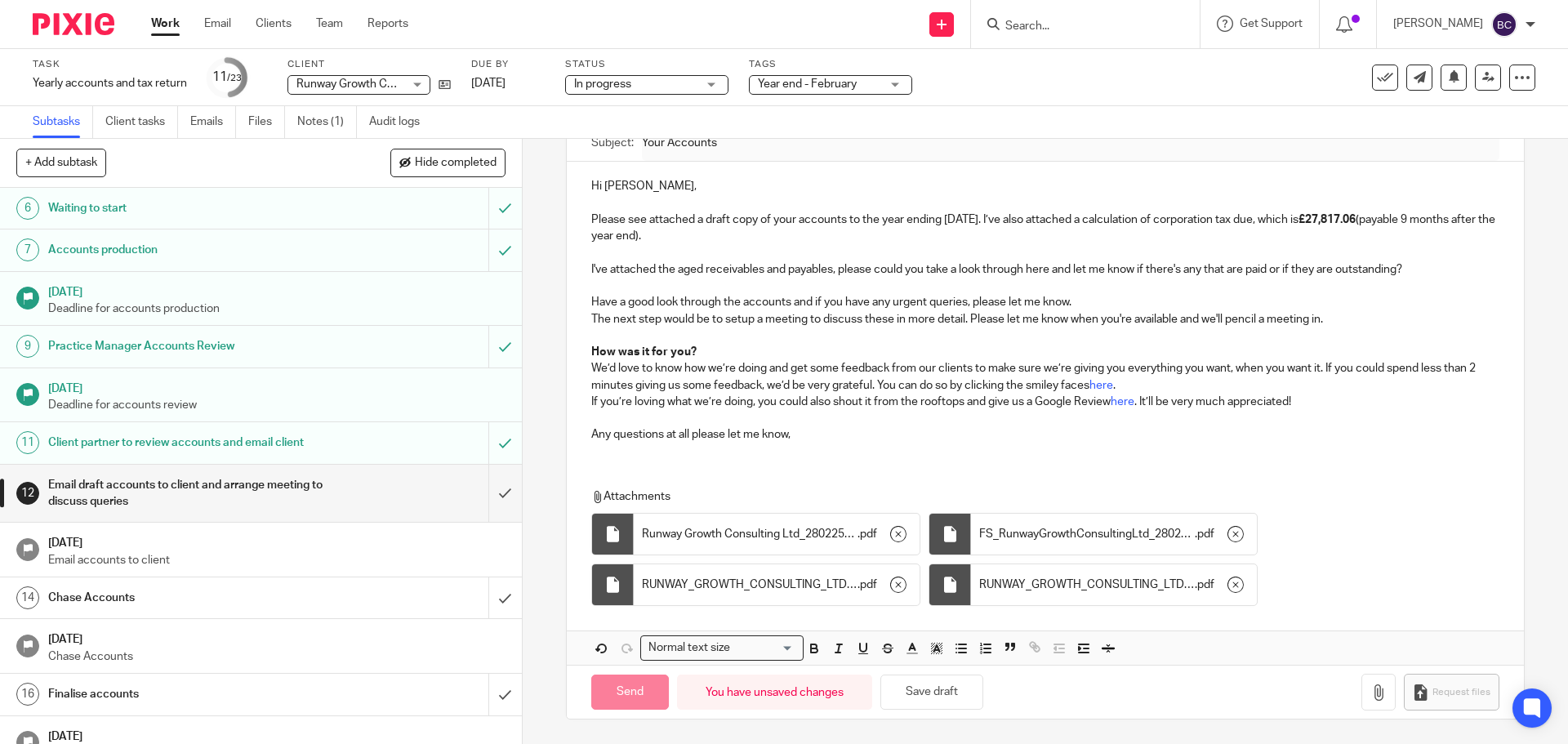
scroll to position [490, 0]
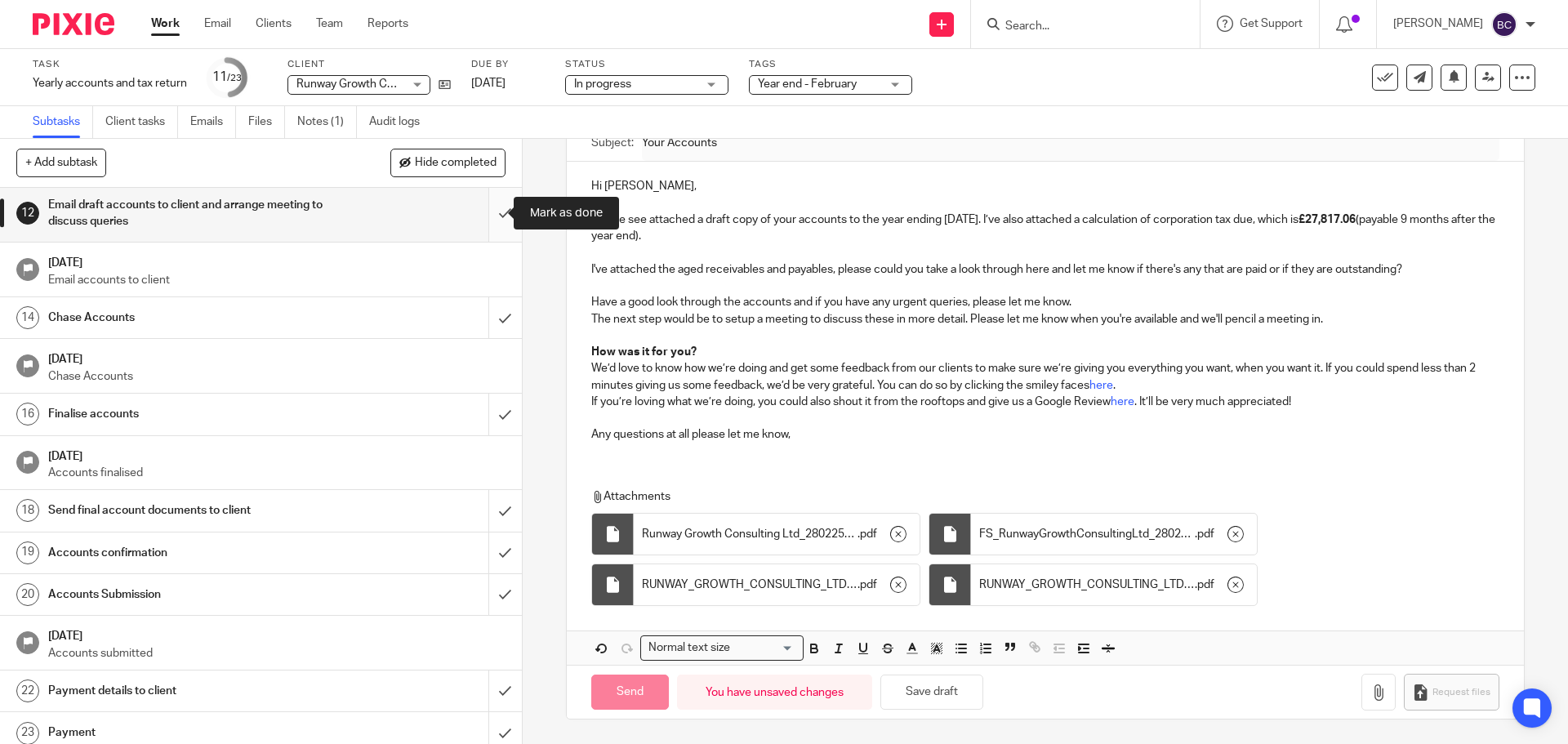
type input "Sent"
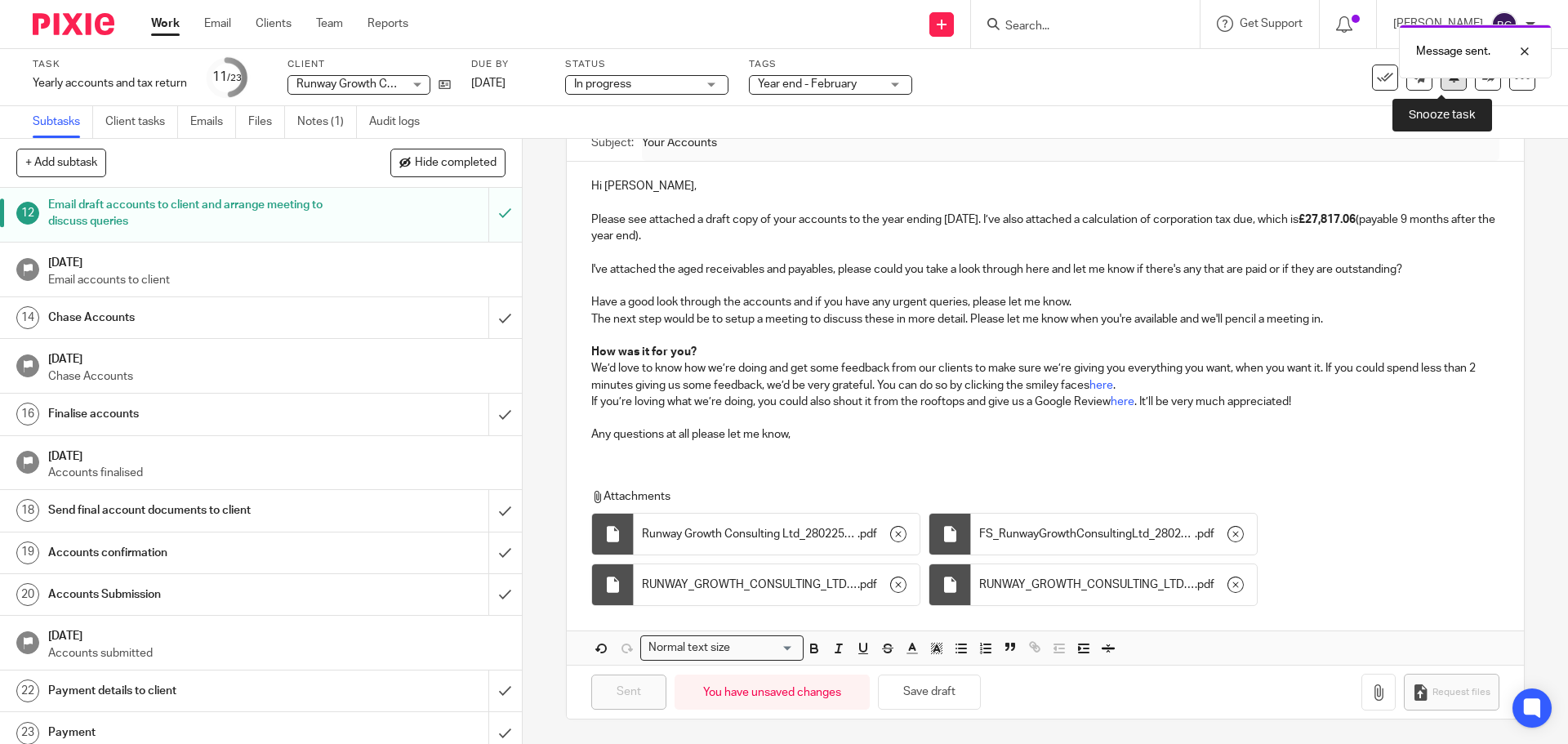
click at [1441, 87] on button at bounding box center [1453, 77] width 26 height 26
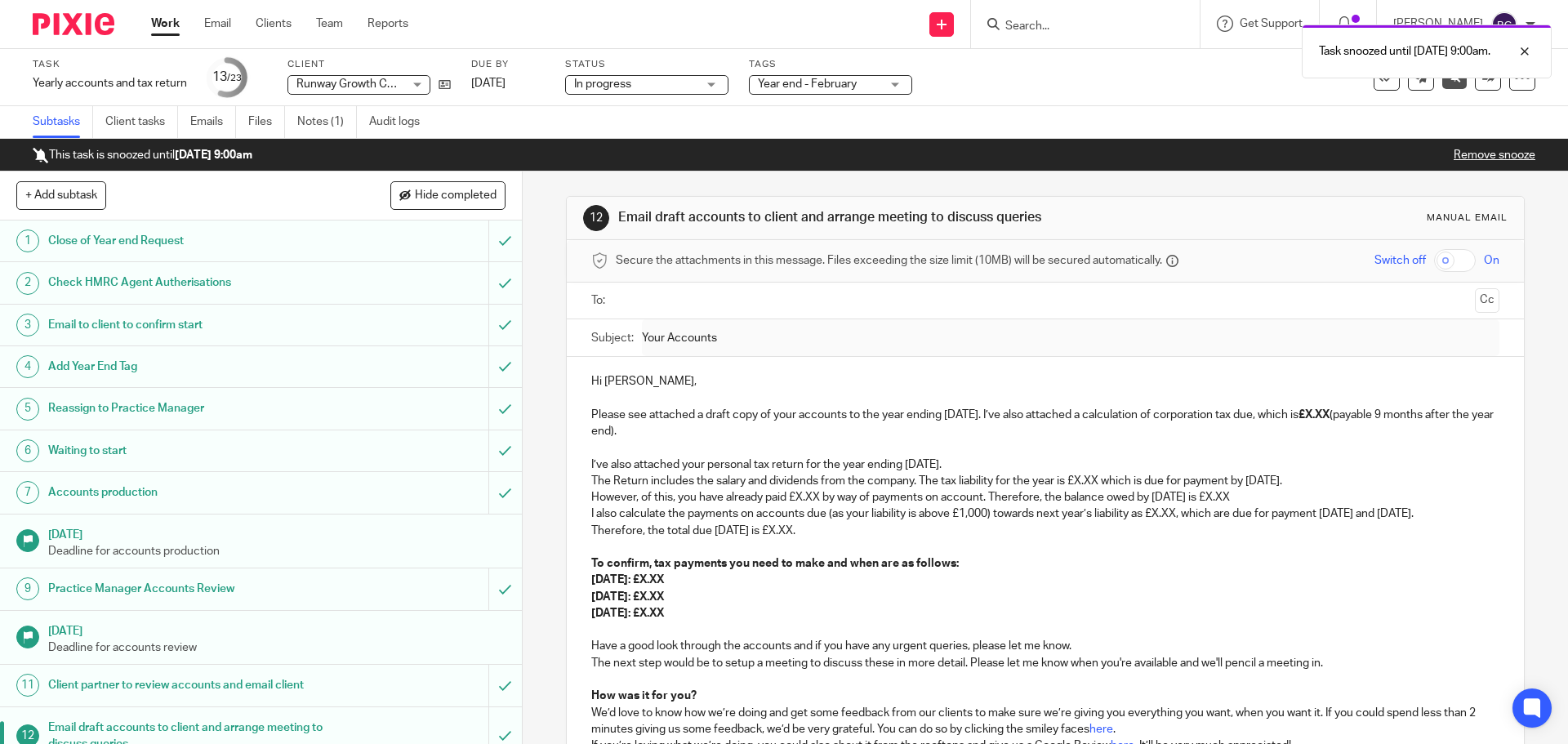
click at [1077, 33] on div "Task snoozed until [DATE] 9:00am." at bounding box center [1168, 47] width 767 height 62
click at [1526, 51] on div at bounding box center [1513, 52] width 44 height 20
click at [1095, 21] on input "Search" at bounding box center [1077, 27] width 147 height 14
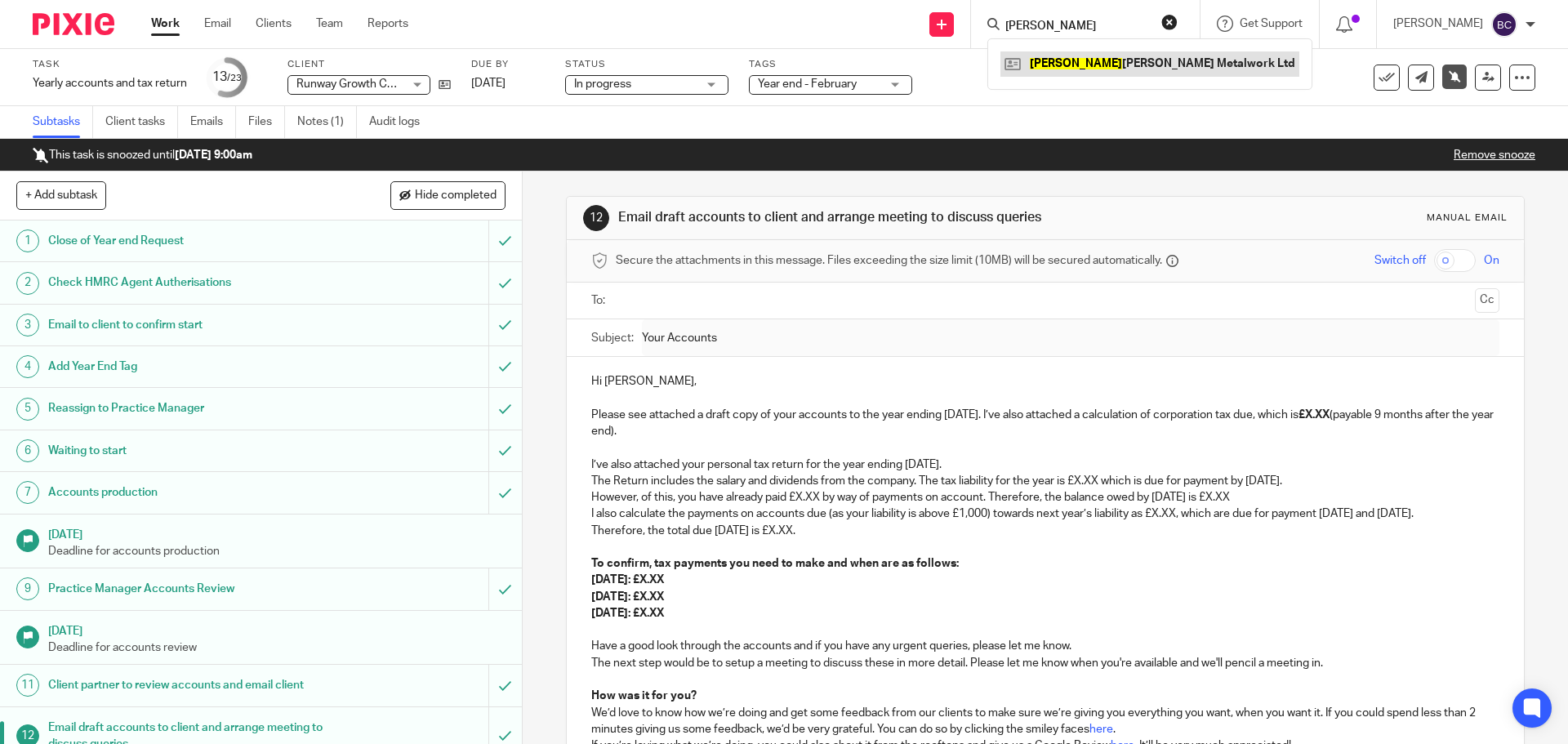
type input "[PERSON_NAME]"
click at [1083, 67] on link at bounding box center [1149, 64] width 299 height 25
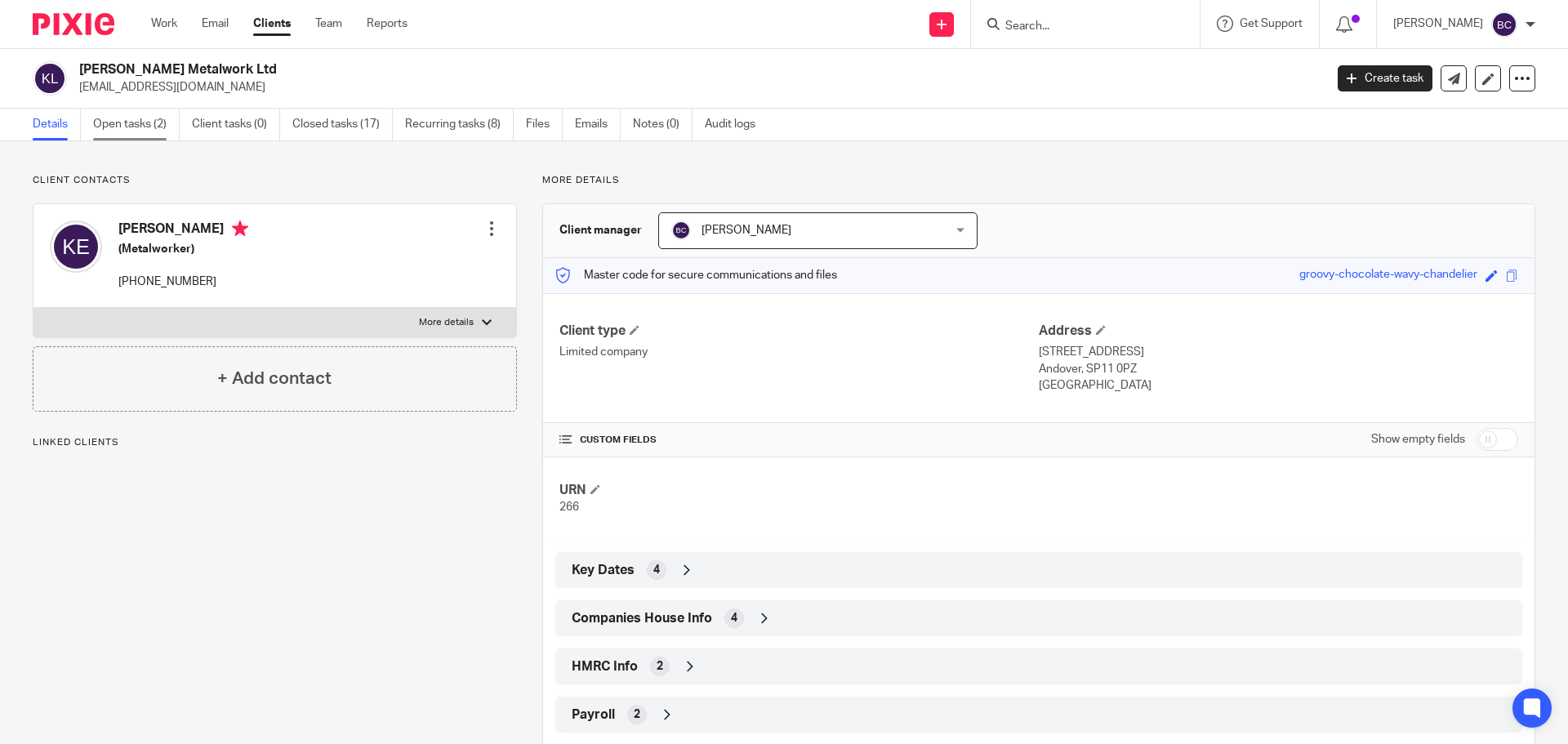
click at [139, 130] on link "Open tasks (2)" at bounding box center [136, 124] width 87 height 32
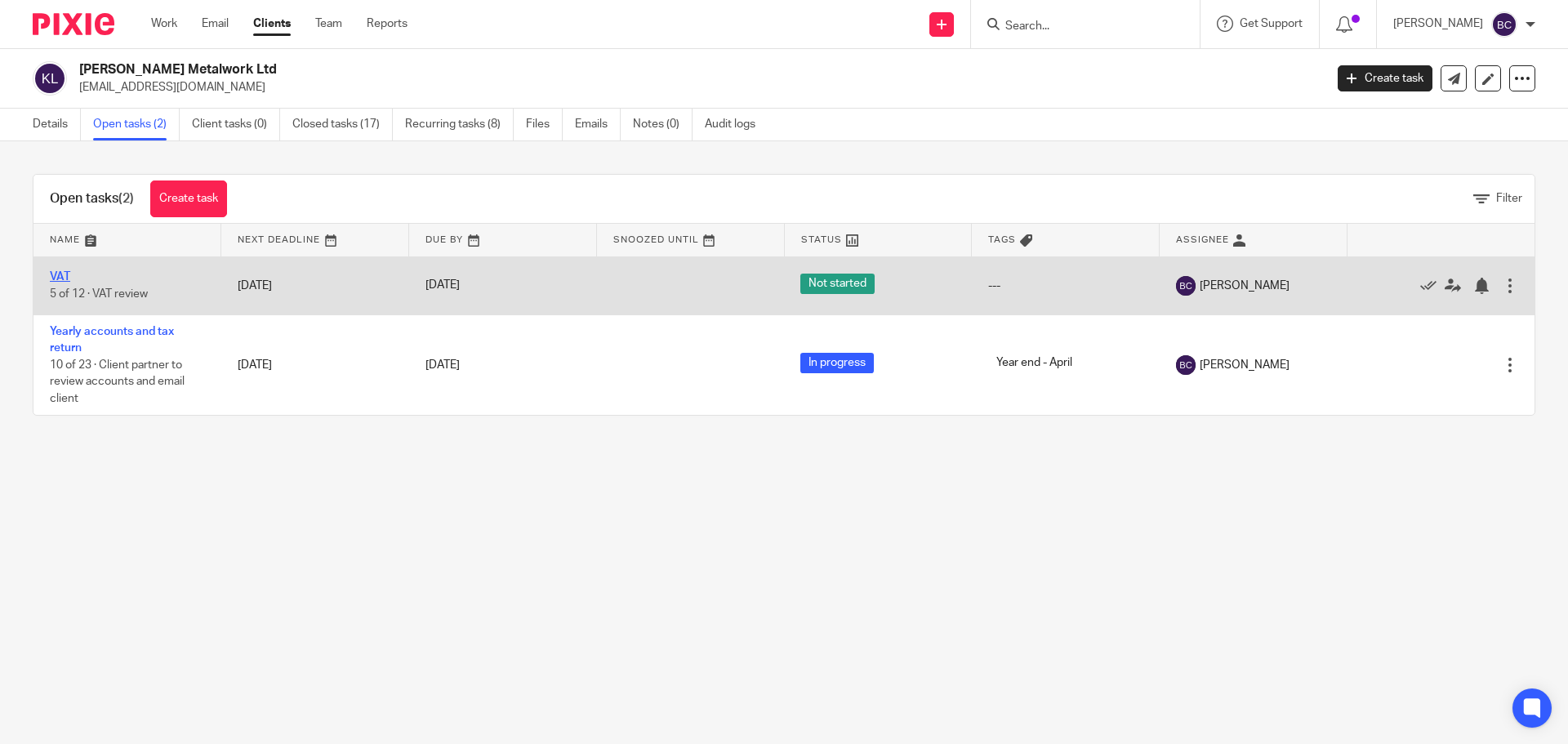
click at [59, 274] on link "VAT" at bounding box center [59, 277] width 20 height 11
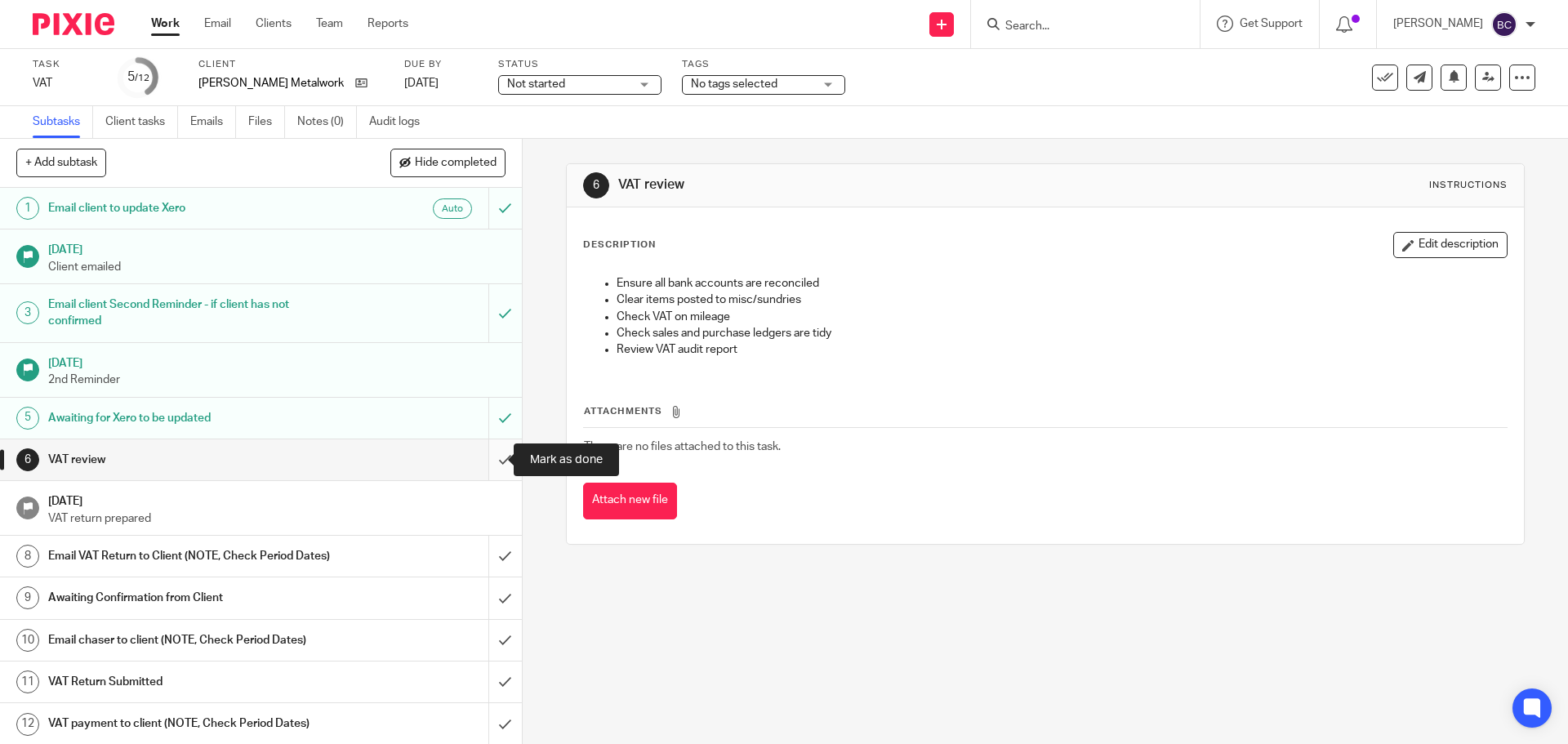
click at [487, 461] on input "submit" at bounding box center [261, 459] width 522 height 41
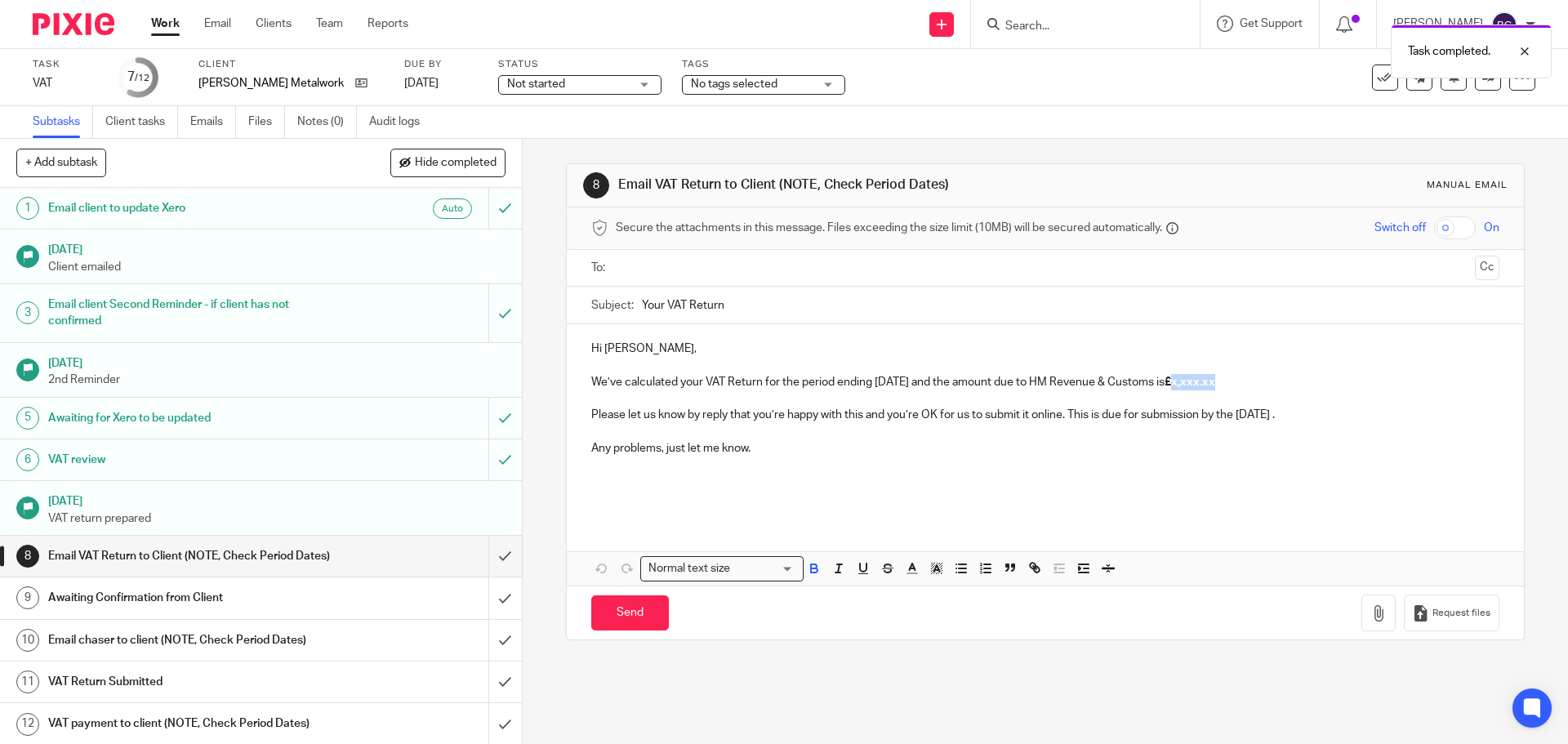
drag, startPoint x: 1189, startPoint y: 381, endPoint x: 1231, endPoint y: 381, distance: 42.0
click at [1231, 381] on p "We’ve calculated your VAT Return for the period ending [DATE] and the amount du…" at bounding box center [1045, 381] width 908 height 16
click at [807, 269] on input "text" at bounding box center [1043, 268] width 846 height 19
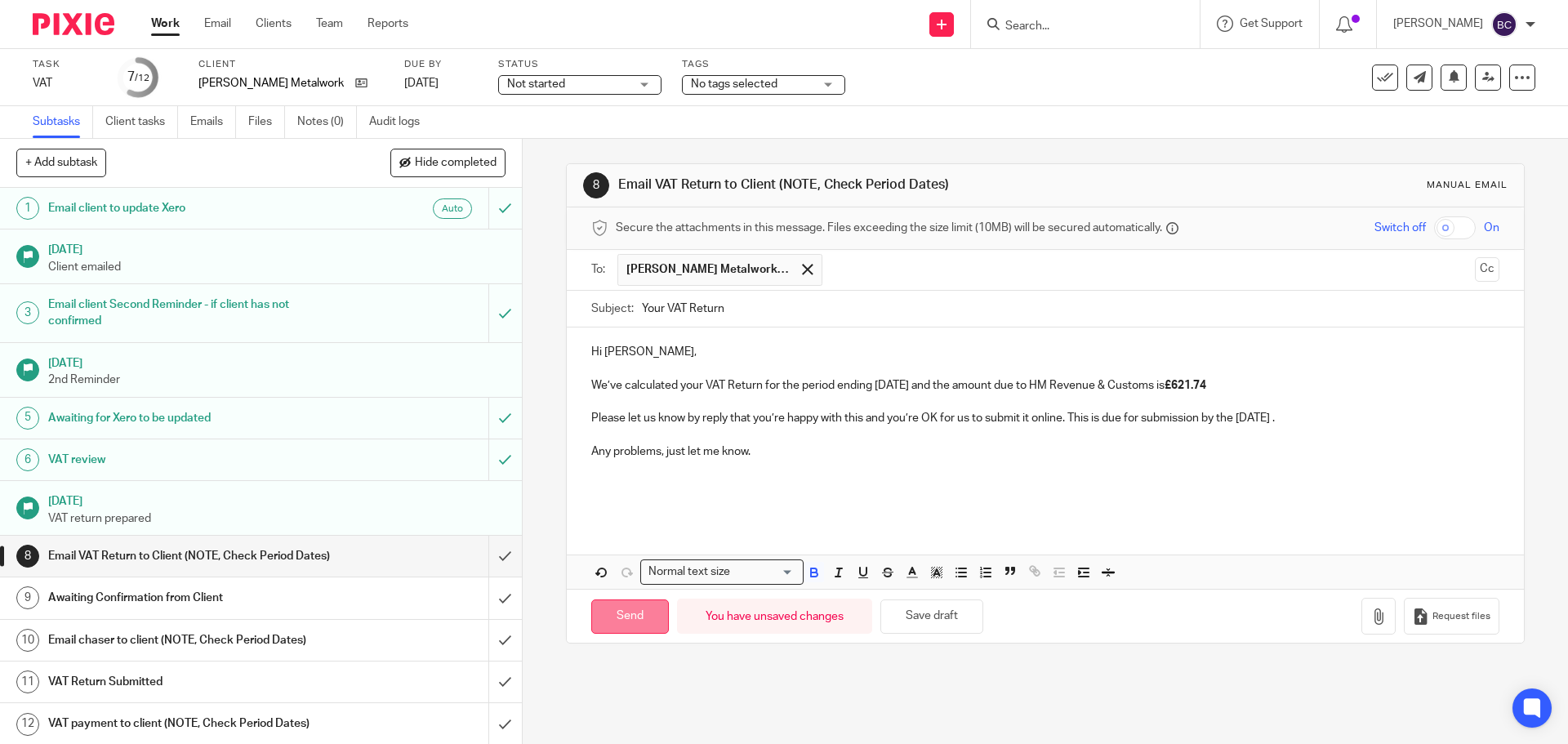
click at [616, 610] on input "Send" at bounding box center [630, 616] width 77 height 35
type input "Sent"
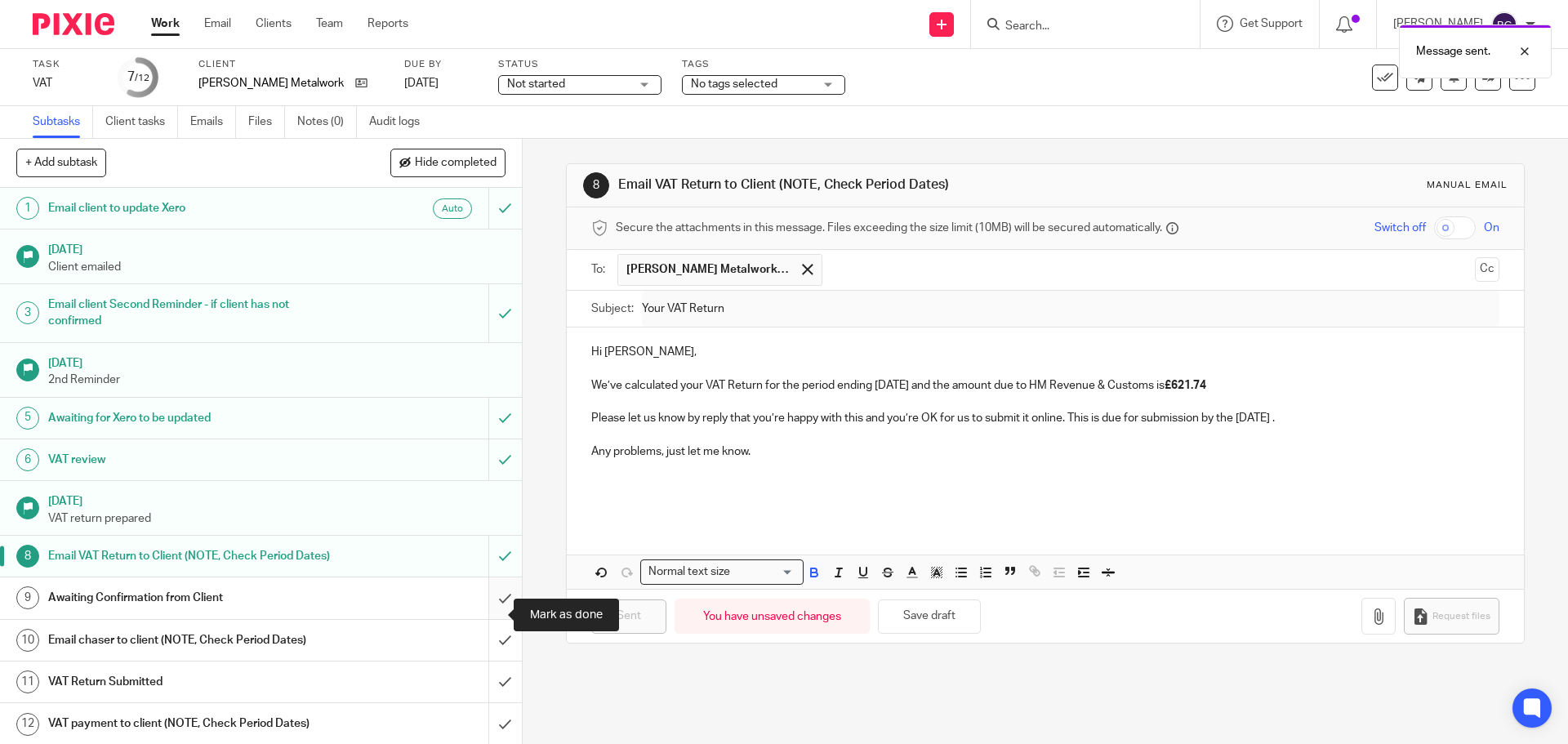
click at [481, 609] on input "submit" at bounding box center [261, 597] width 522 height 41
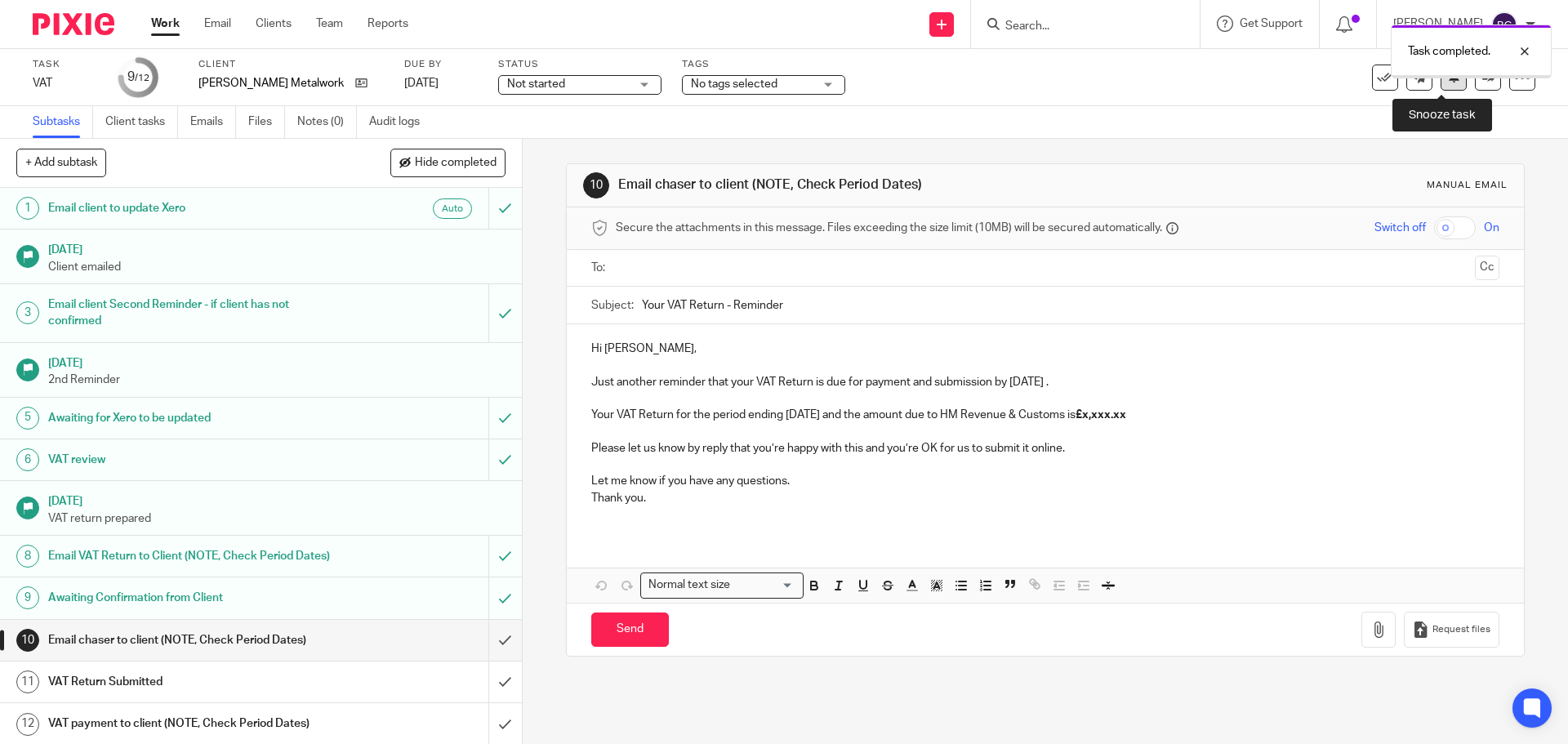
click at [1441, 85] on button at bounding box center [1453, 77] width 26 height 26
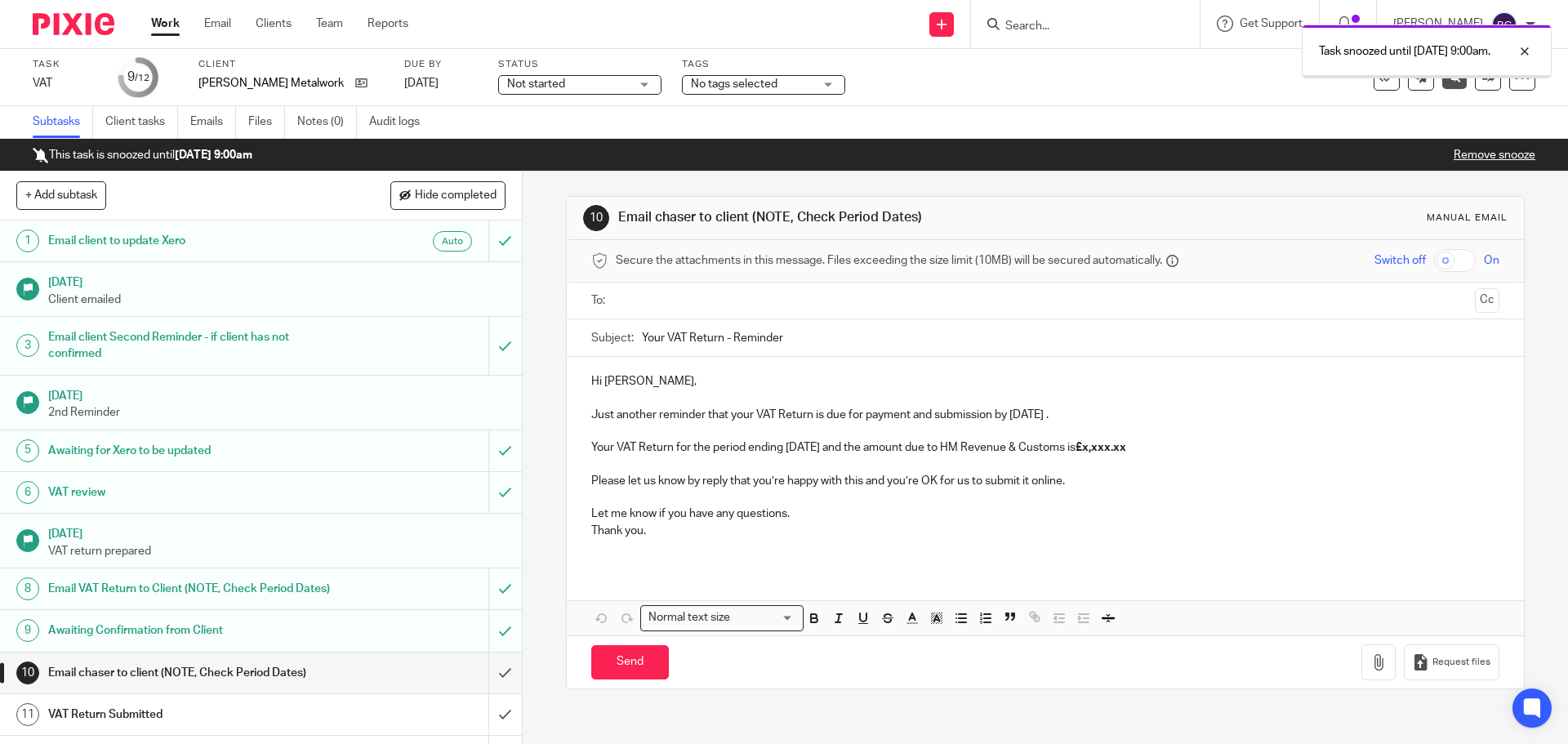
drag, startPoint x: 0, startPoint y: 0, endPoint x: 169, endPoint y: 20, distance: 170.2
click at [169, 20] on link "Work" at bounding box center [165, 23] width 29 height 16
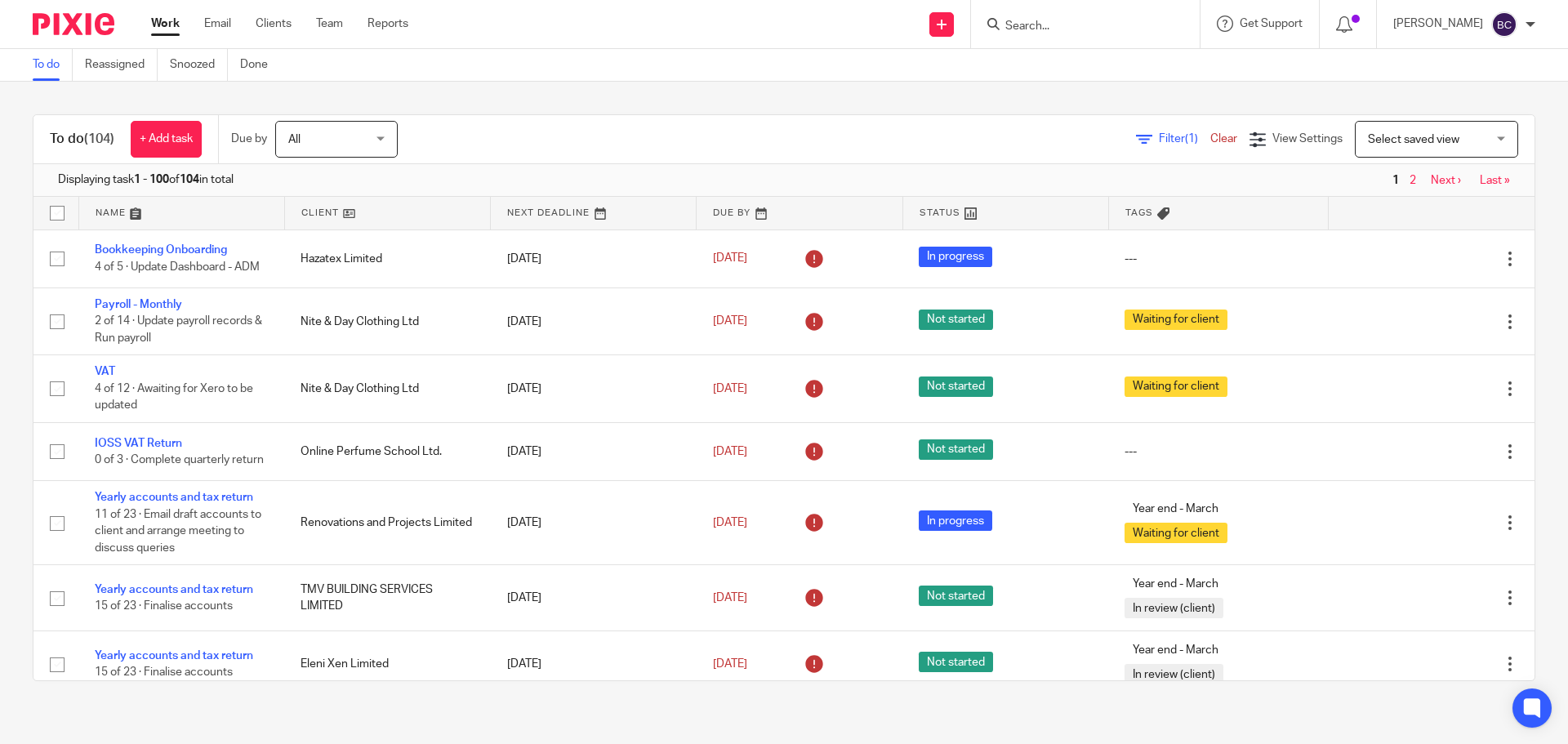
click at [1077, 21] on input "Search" at bounding box center [1077, 27] width 147 height 14
type input "gadgets"
click at [1098, 83] on link at bounding box center [1140, 76] width 280 height 51
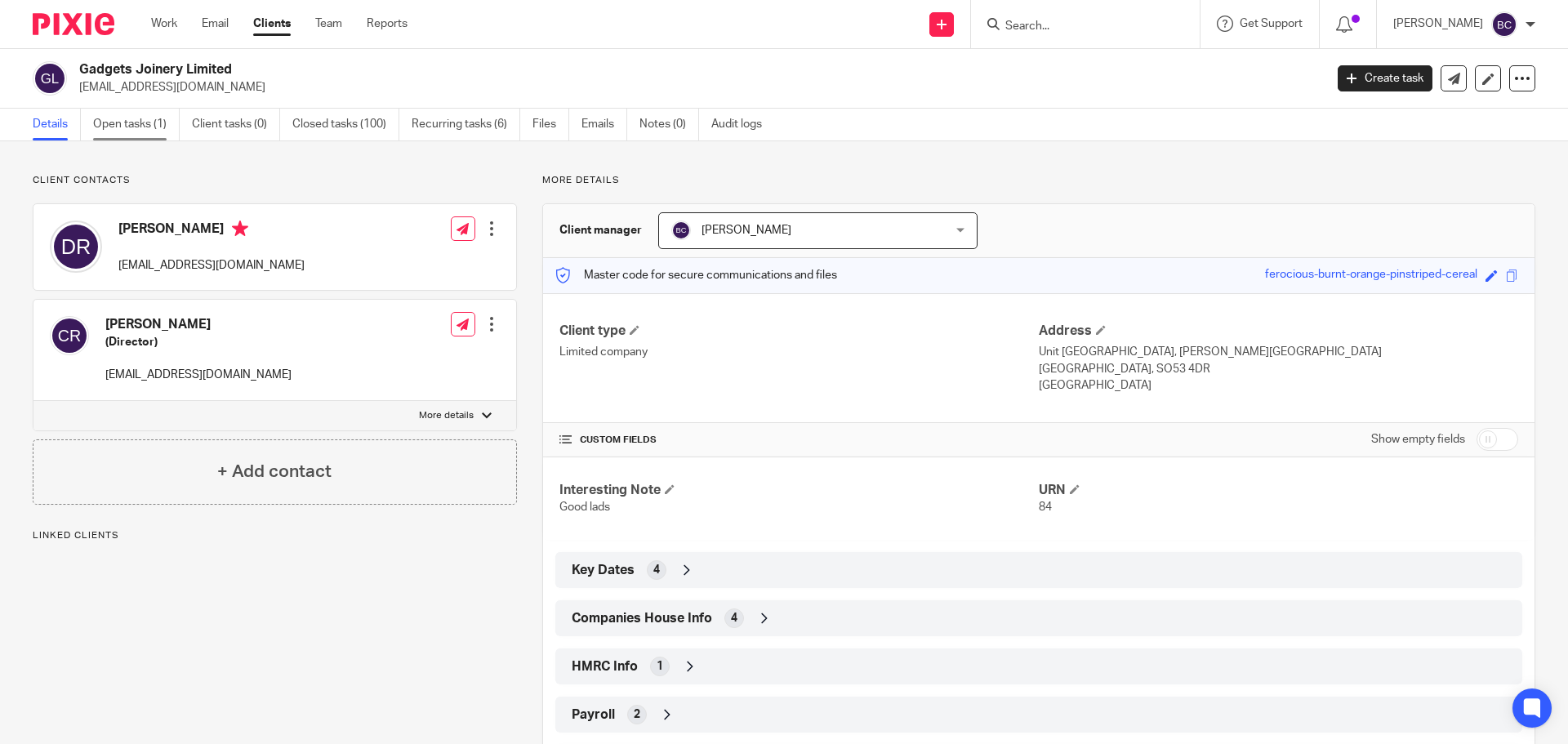
click at [116, 126] on link "Open tasks (1)" at bounding box center [136, 124] width 87 height 32
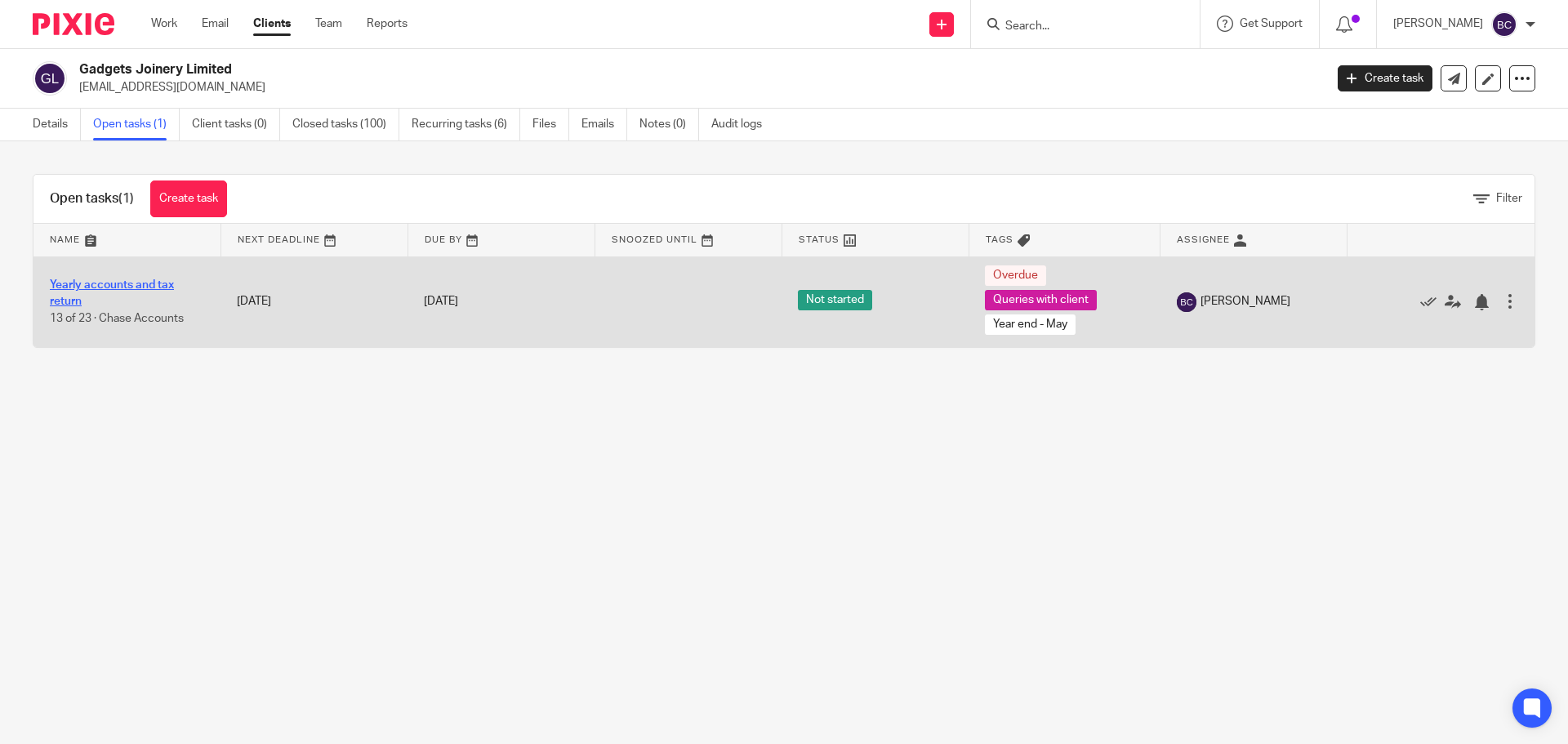
click at [116, 283] on link "Yearly accounts and tax return" at bounding box center [112, 292] width 124 height 28
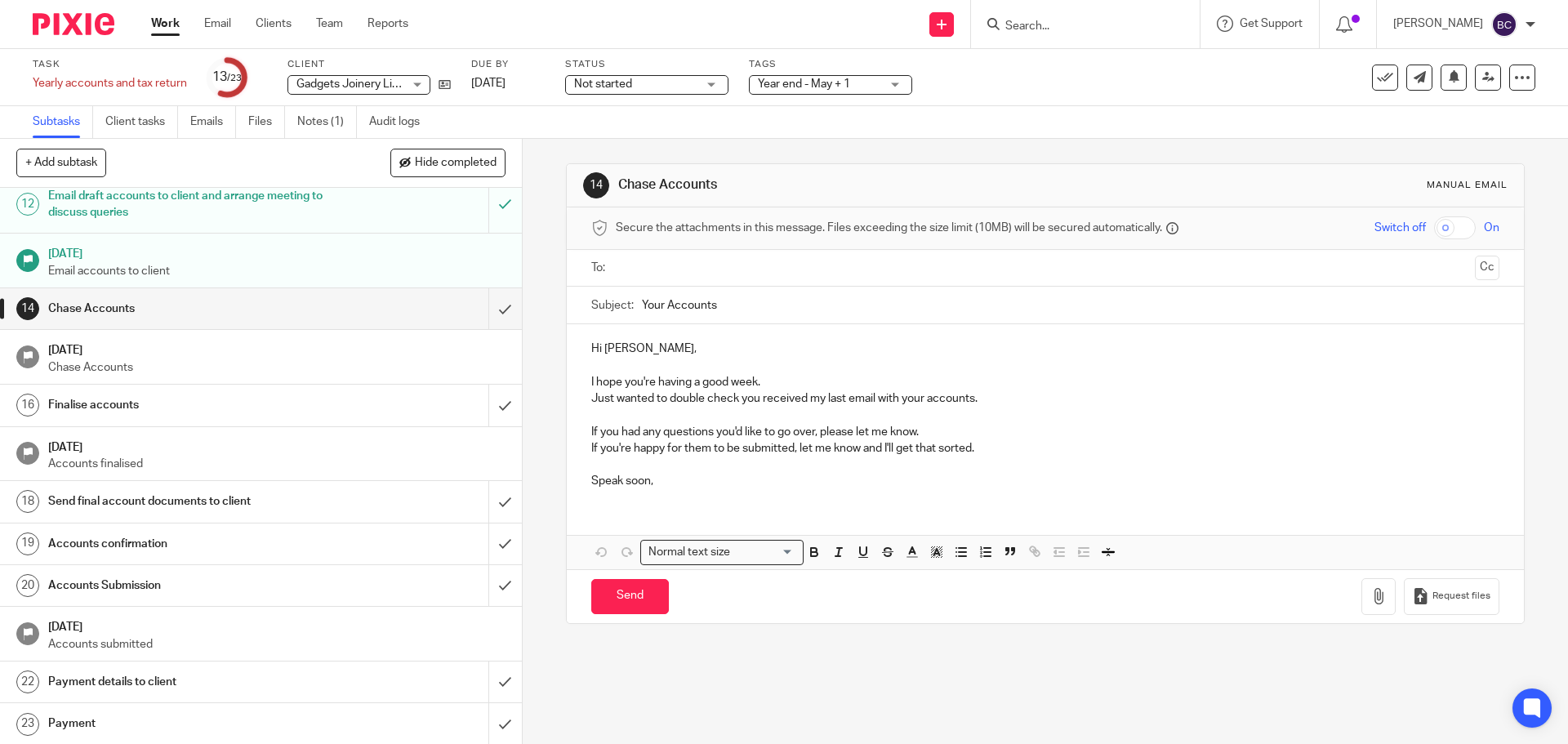
scroll to position [500, 0]
click at [668, 268] on input "text" at bounding box center [1043, 268] width 846 height 19
drag, startPoint x: 650, startPoint y: 351, endPoint x: 621, endPoint y: 348, distance: 29.2
click at [621, 348] on p "Hi Daniel," at bounding box center [1045, 351] width 908 height 16
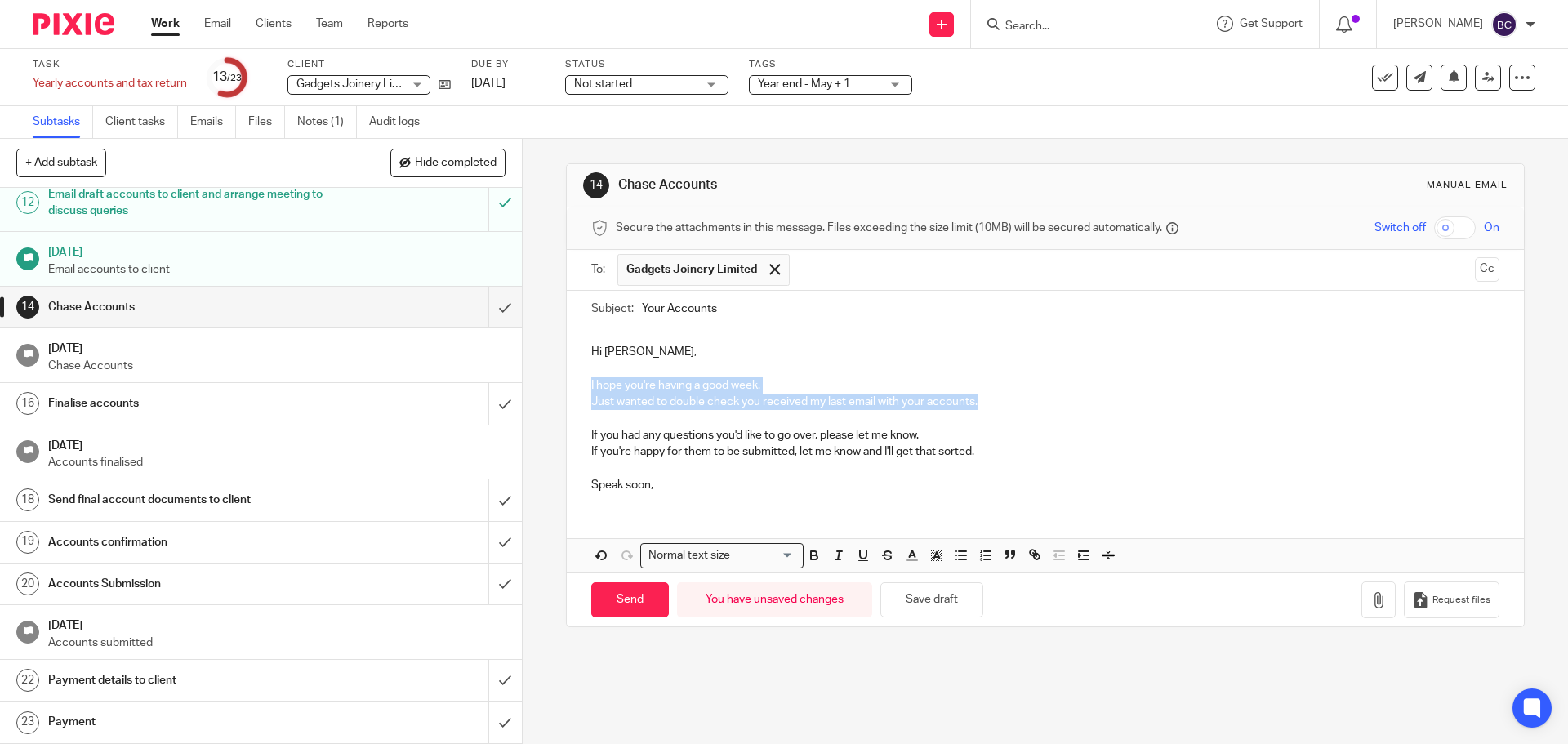
drag, startPoint x: 992, startPoint y: 404, endPoint x: 565, endPoint y: 384, distance: 427.5
click at [567, 384] on div "Hi Dan, I hope you're having a good week. Just wanted to double check you recei…" at bounding box center [1044, 415] width 956 height 177
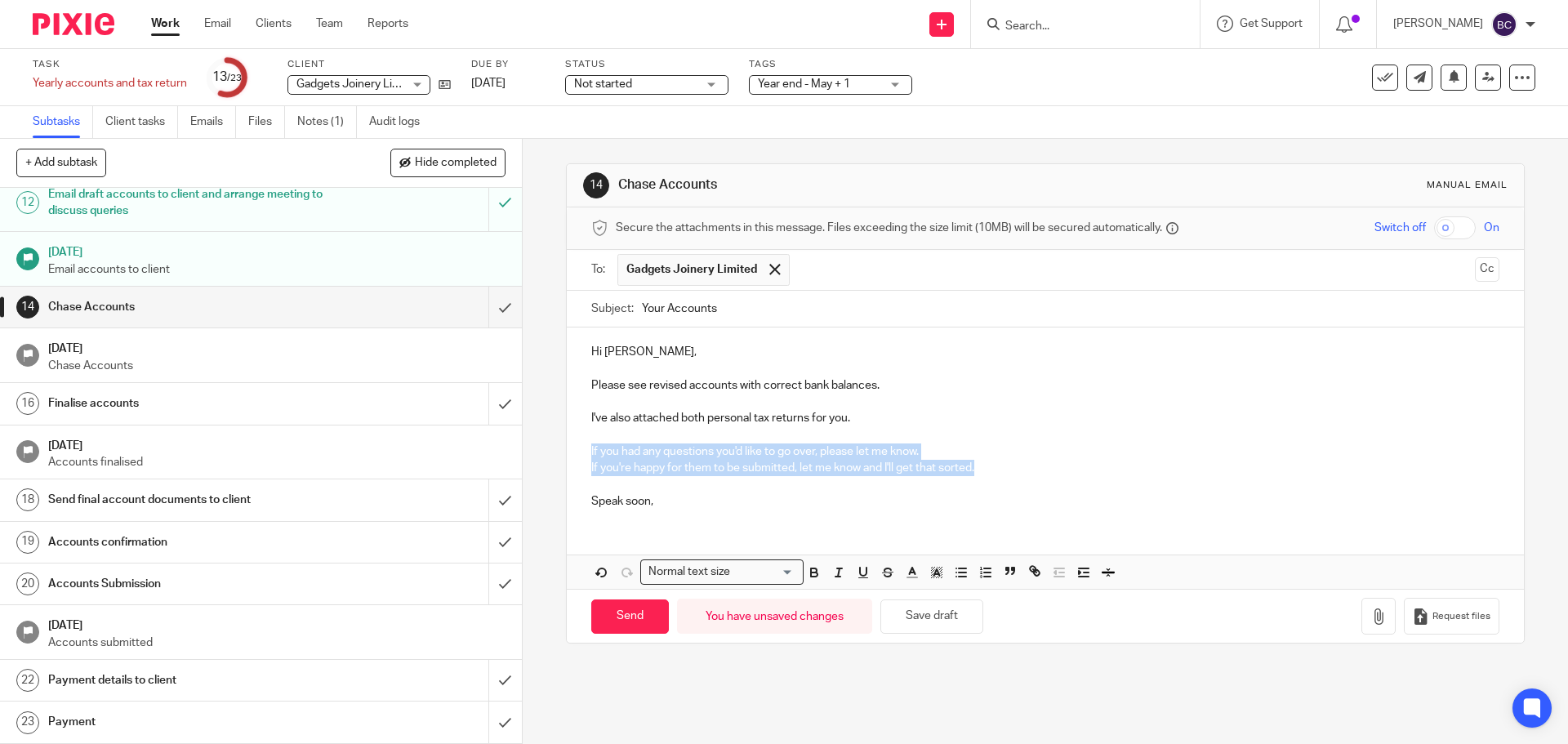
drag, startPoint x: 998, startPoint y: 475, endPoint x: 582, endPoint y: 453, distance: 416.6
click at [582, 453] on div "Hi Dan, Please see revised accounts with correct bank balances. I've also attac…" at bounding box center [1044, 424] width 956 height 194
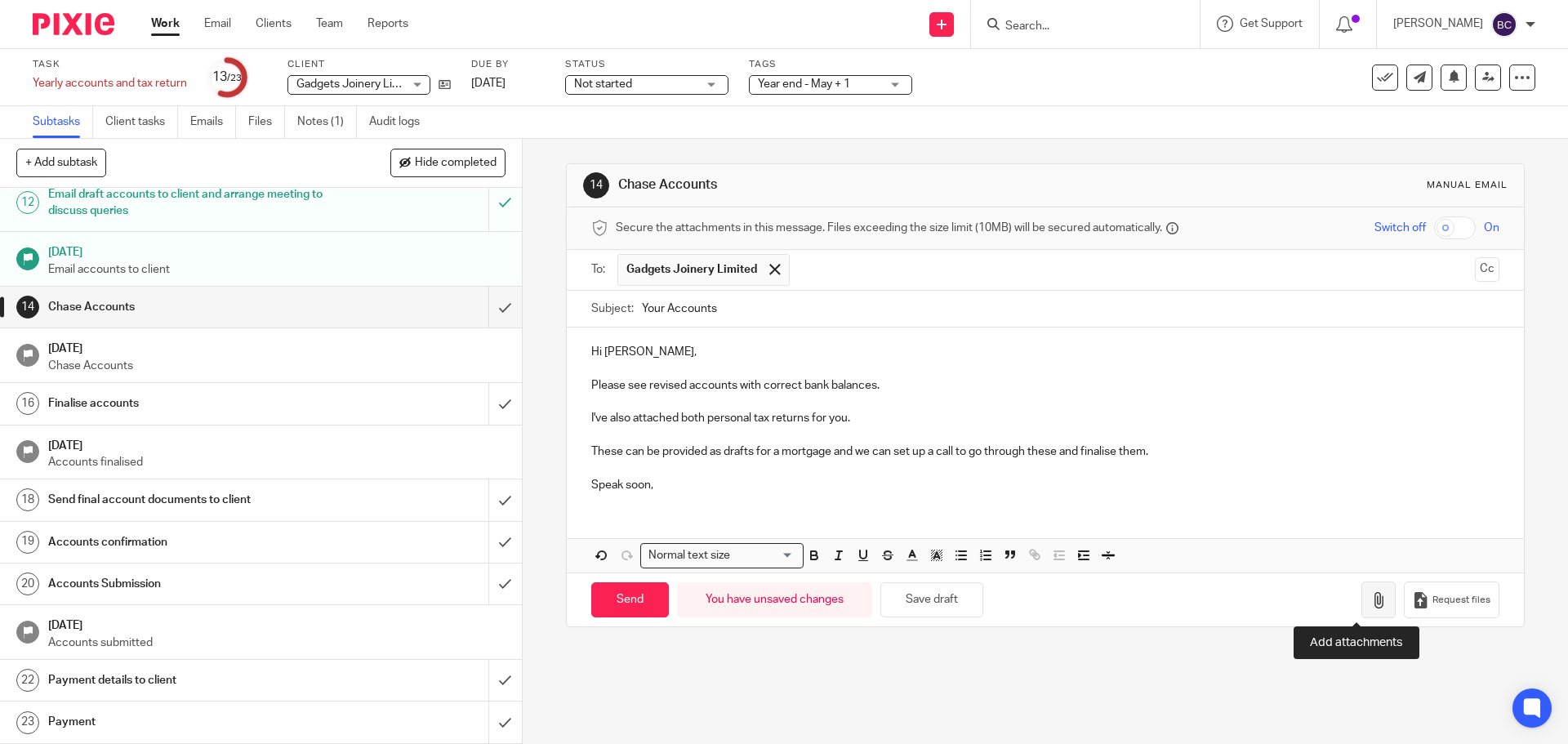
click at [1370, 598] on icon "button" at bounding box center [1378, 600] width 16 height 16
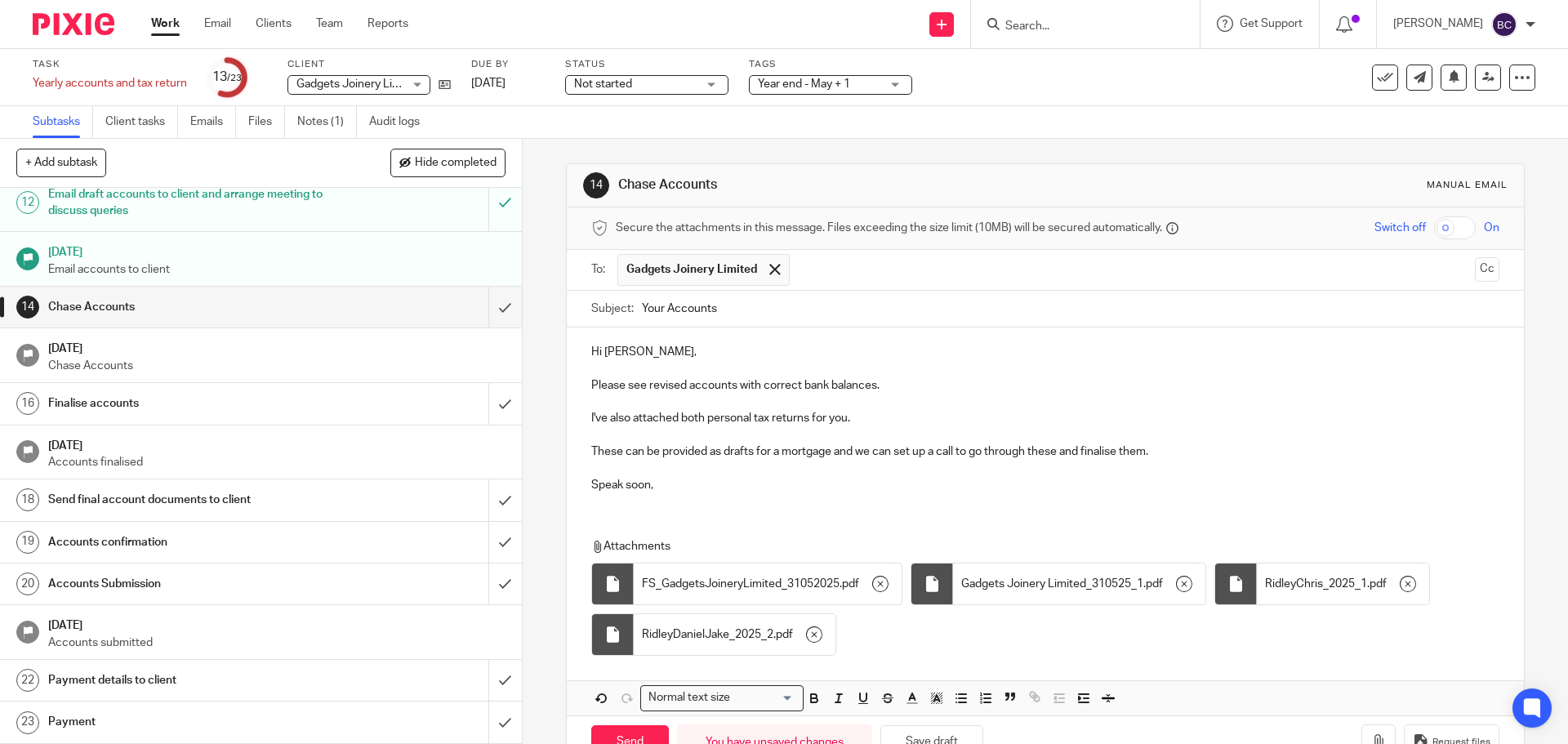
scroll to position [50, 0]
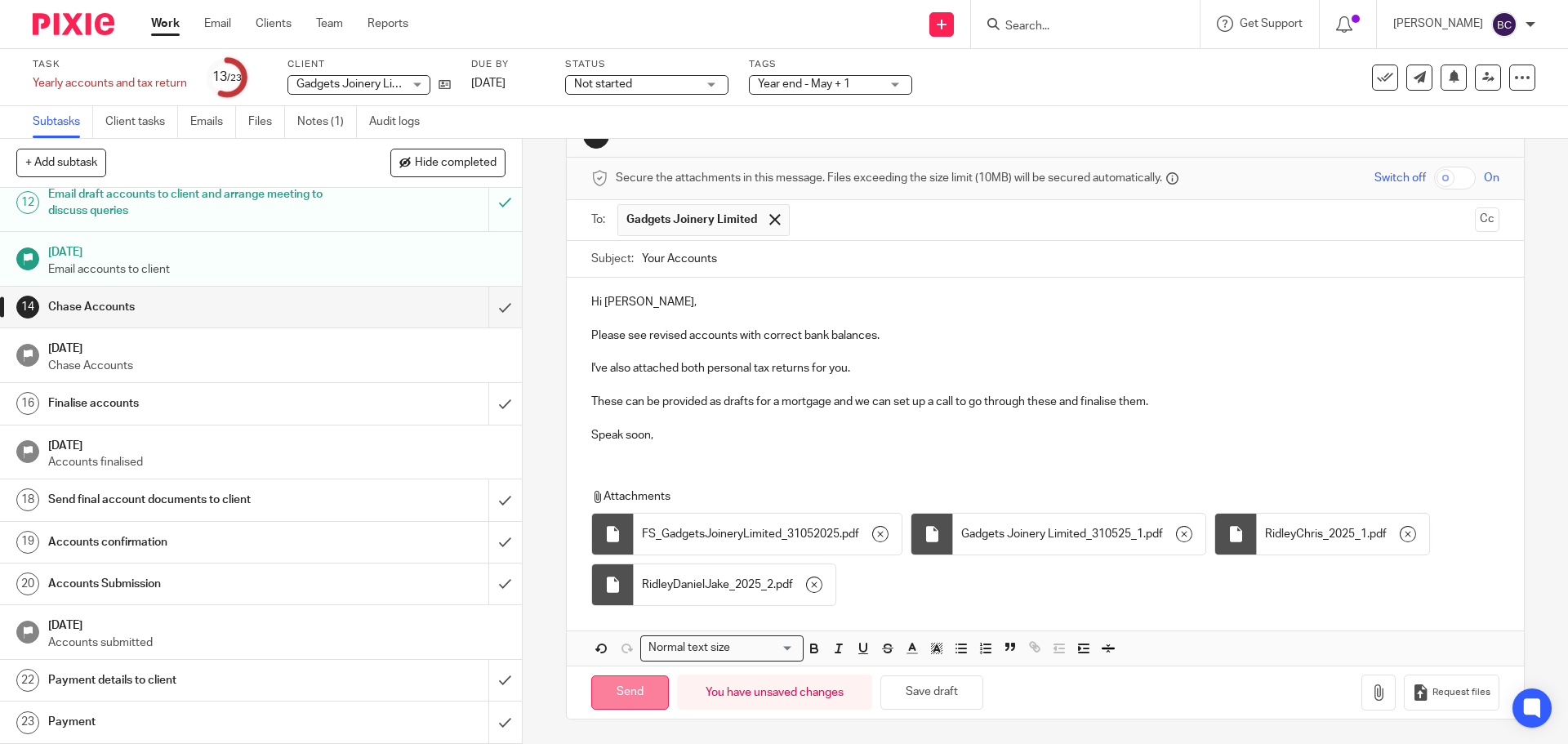
click at [648, 697] on input "Send" at bounding box center [630, 692] width 77 height 35
type input "Sent"
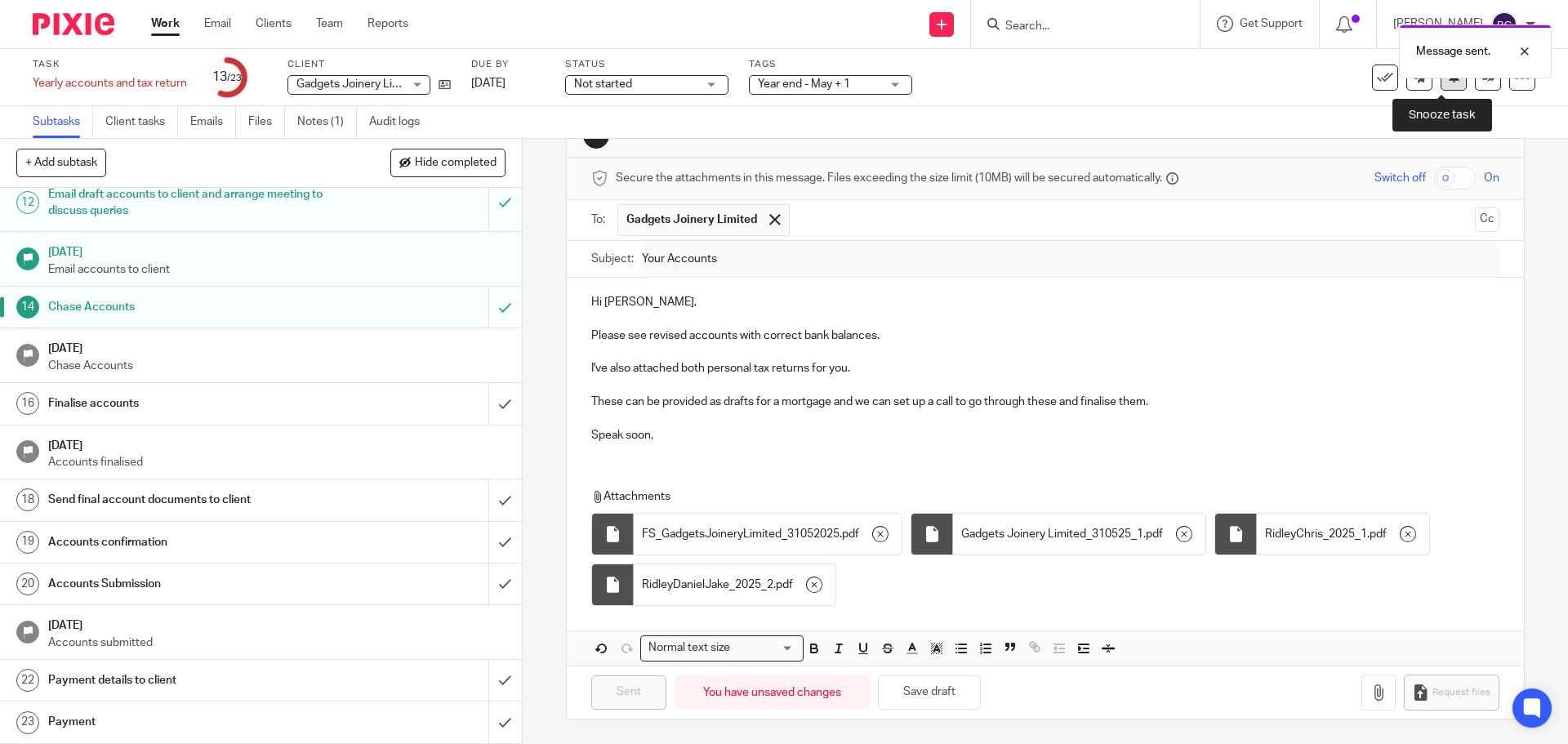
click at [1441, 90] on button at bounding box center [1453, 77] width 26 height 26
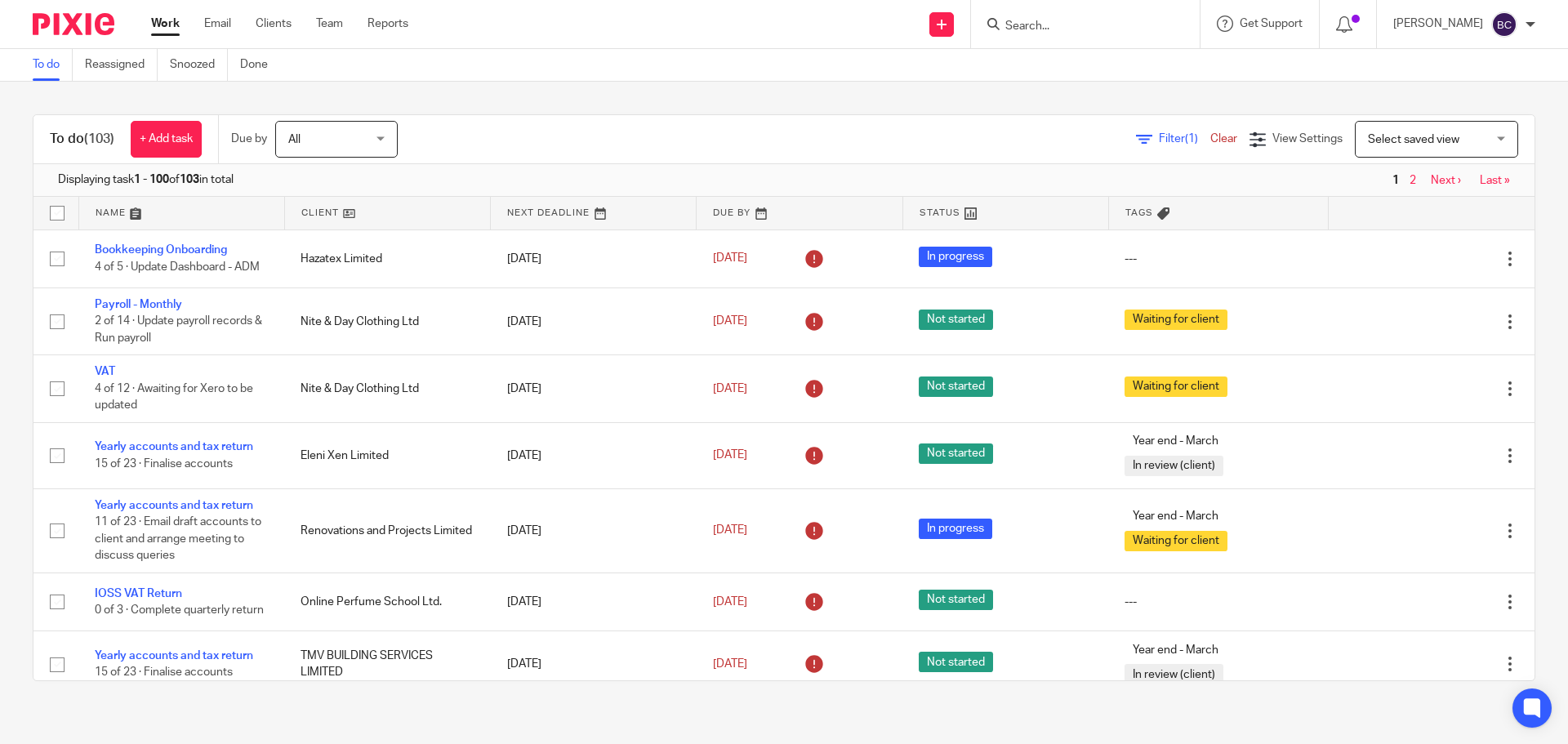
click at [1056, 22] on input "Search" at bounding box center [1077, 27] width 147 height 14
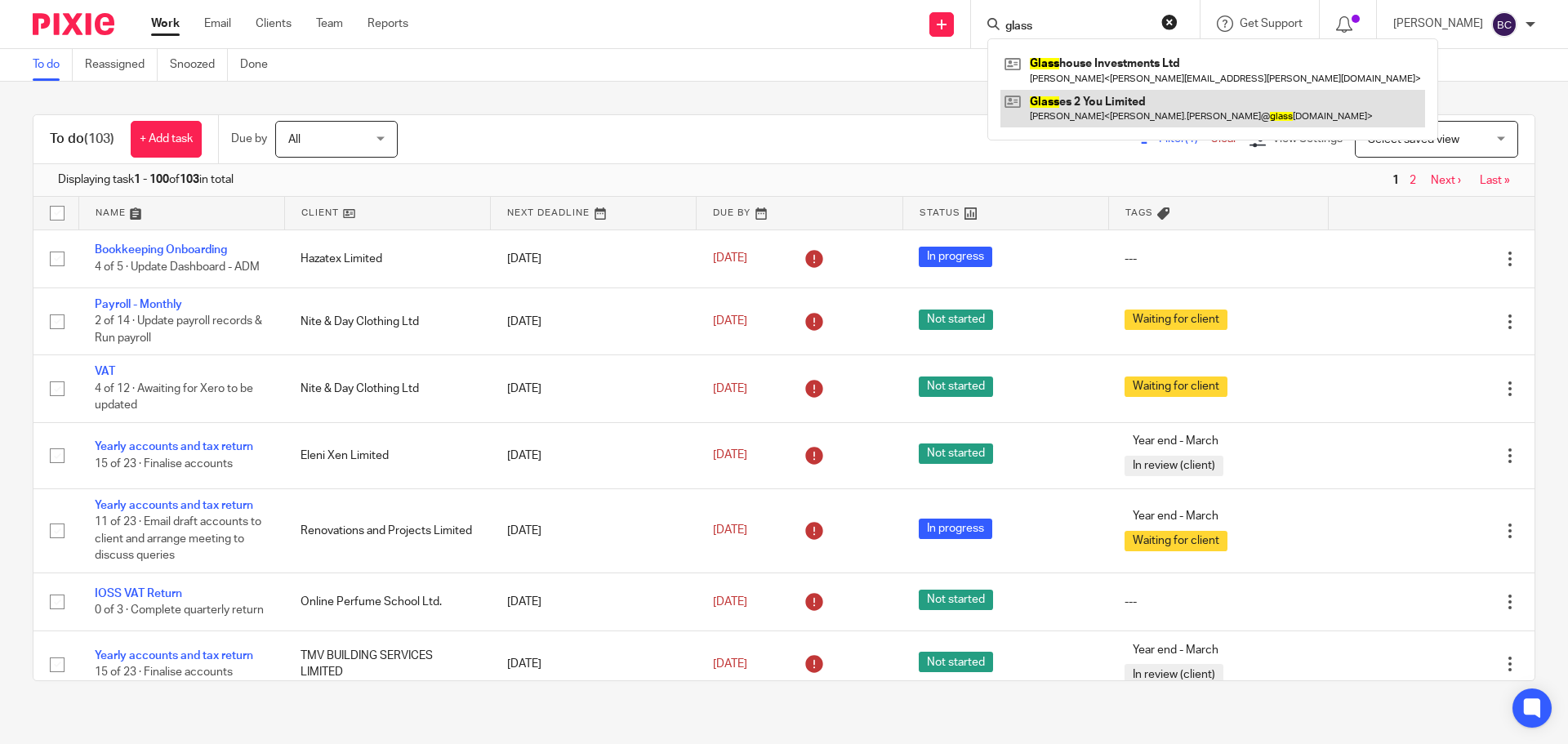
type input "glass"
click at [1077, 110] on link at bounding box center [1213, 108] width 424 height 37
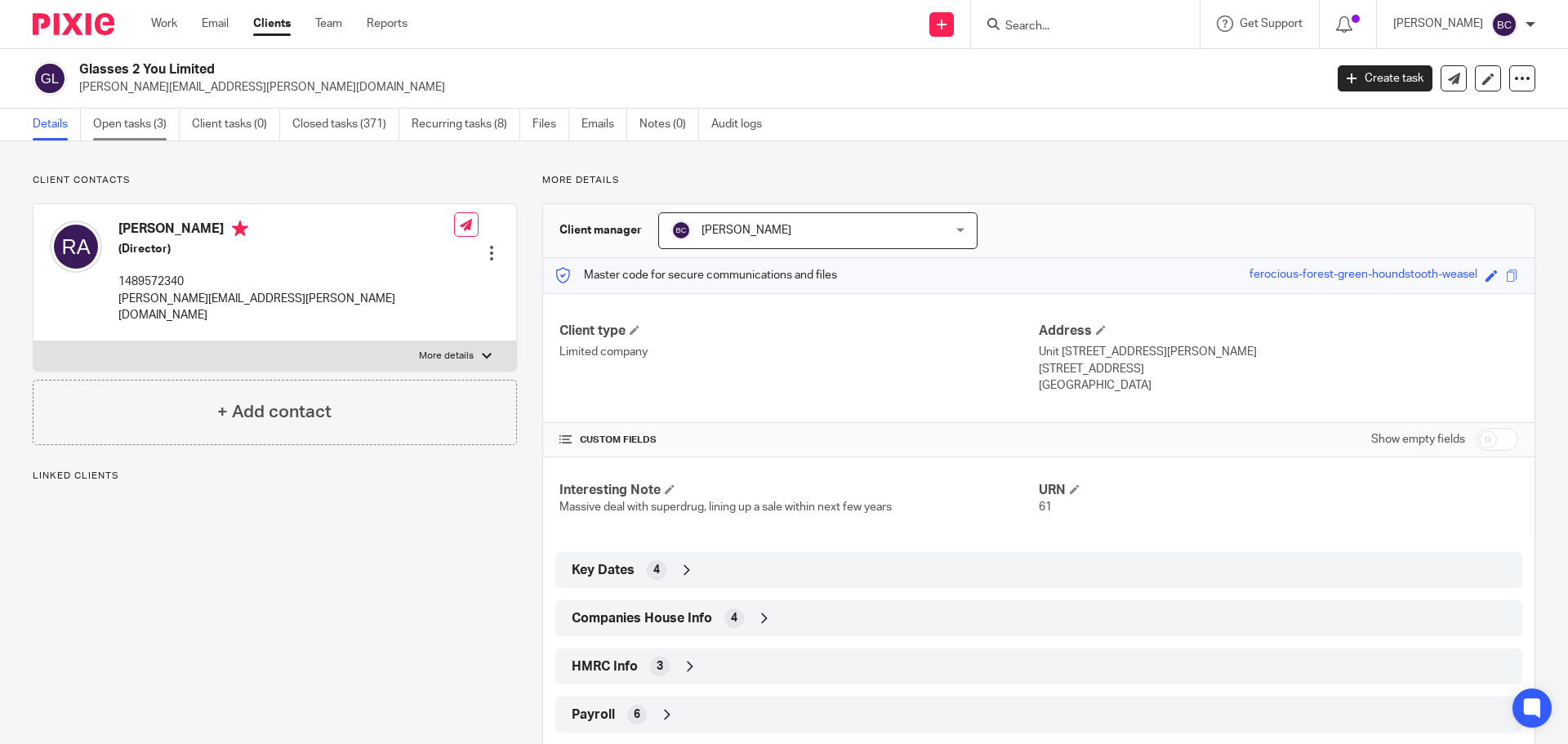
click at [133, 126] on link "Open tasks (3)" at bounding box center [136, 124] width 87 height 32
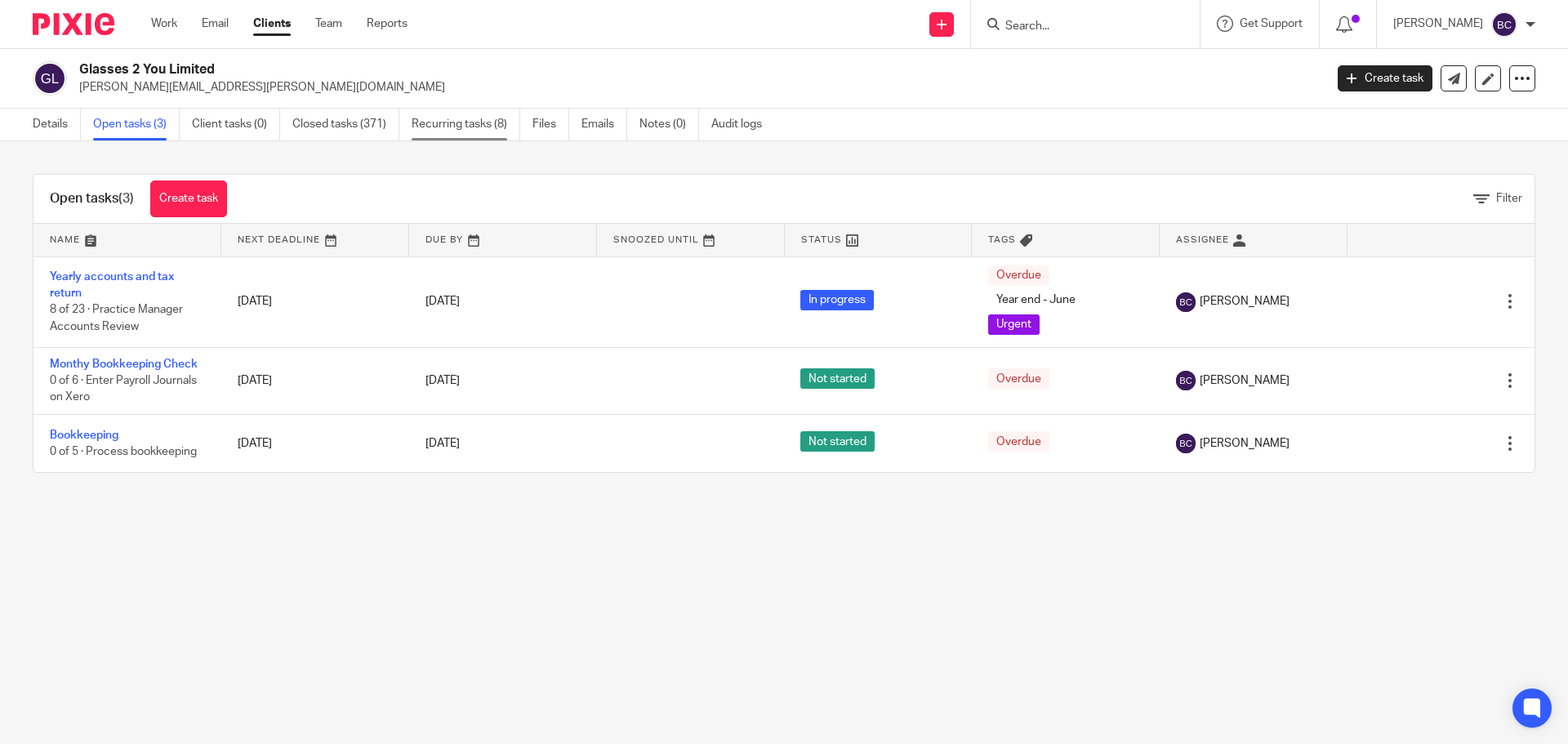
click at [441, 120] on link "Recurring tasks (8)" at bounding box center [466, 124] width 109 height 32
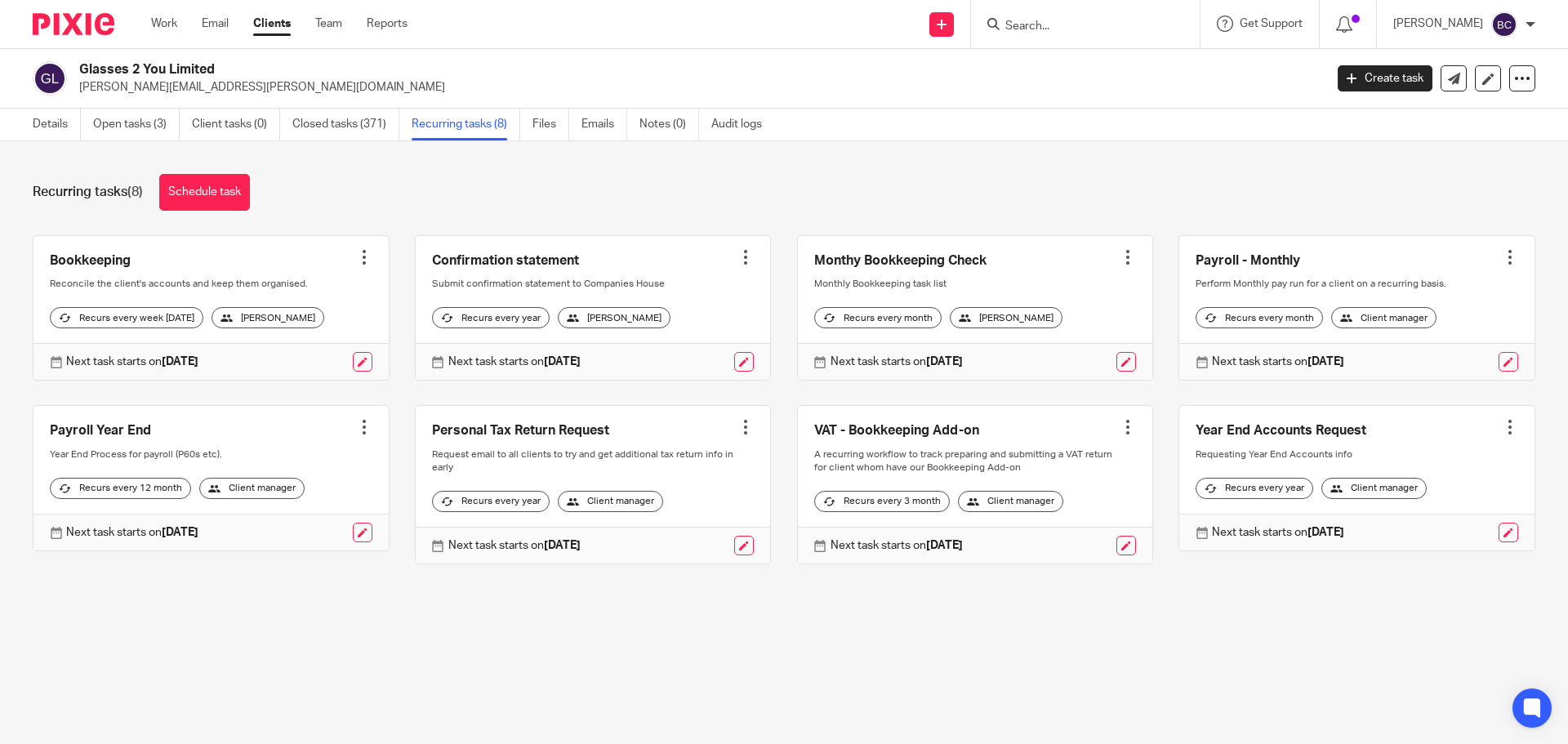
click at [1502, 256] on div at bounding box center [1510, 257] width 16 height 16
click at [1231, 283] on link at bounding box center [1357, 308] width 355 height 144
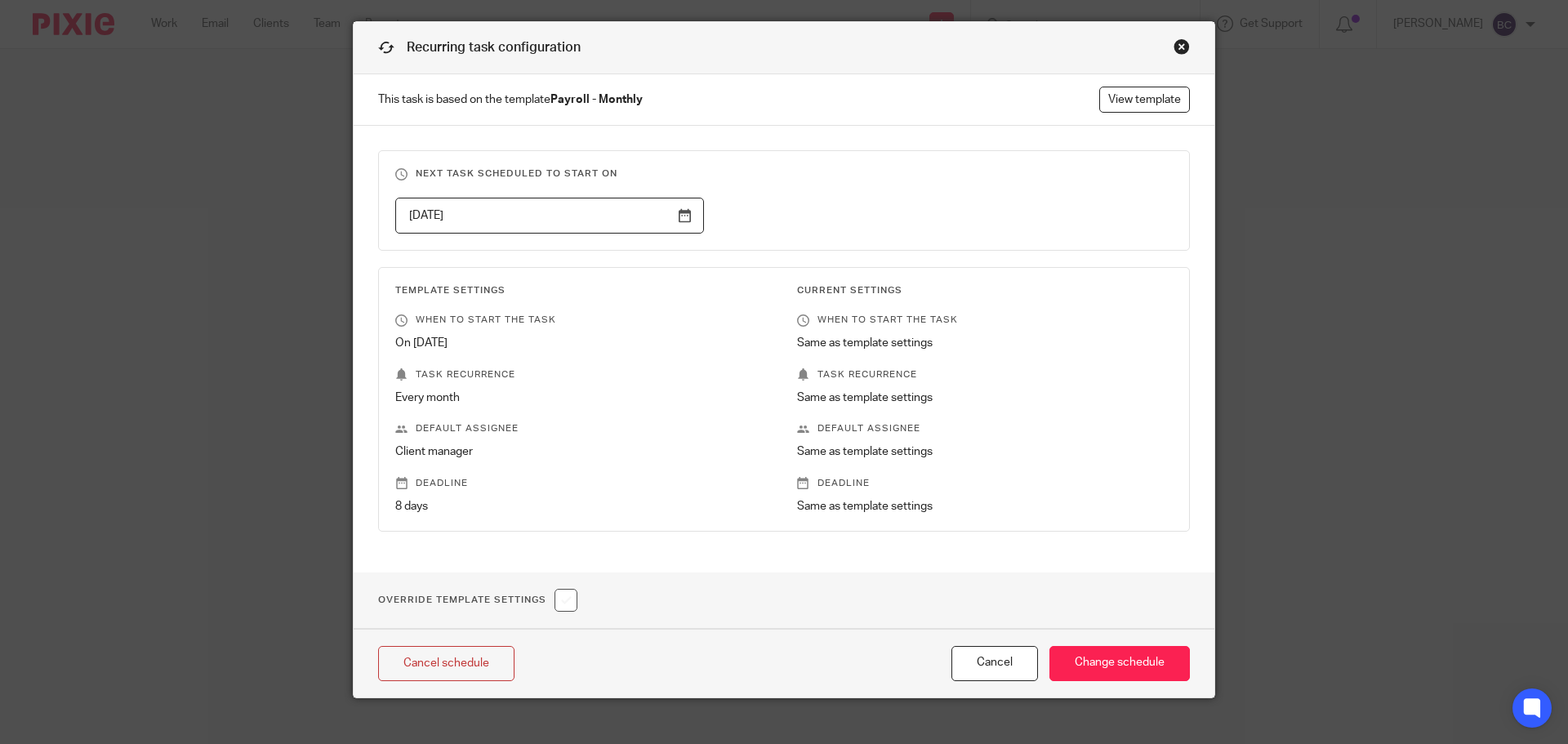
scroll to position [64, 0]
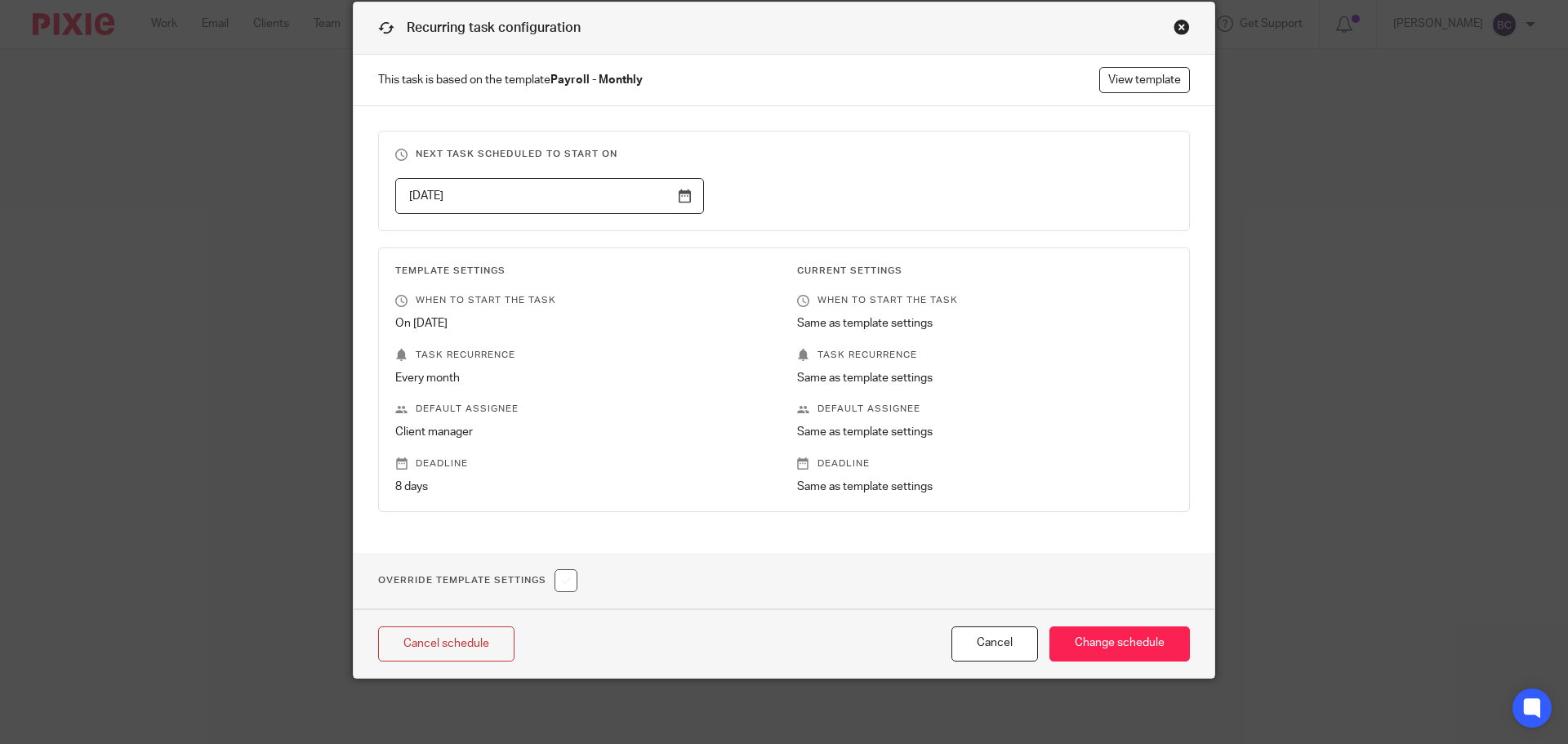
click at [554, 587] on input "checkbox" at bounding box center [566, 581] width 23 height 23
checkbox input "true"
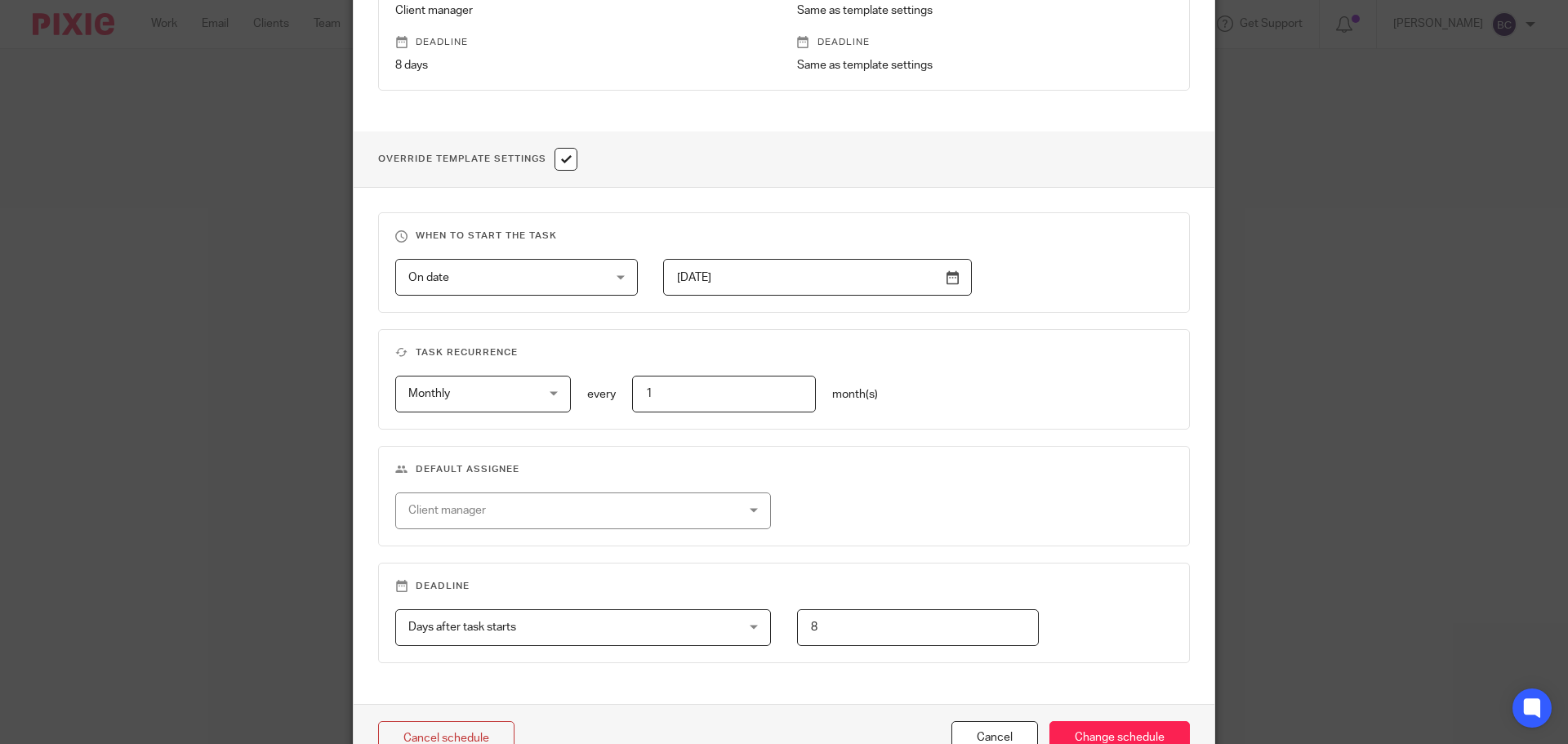
scroll to position [579, 0]
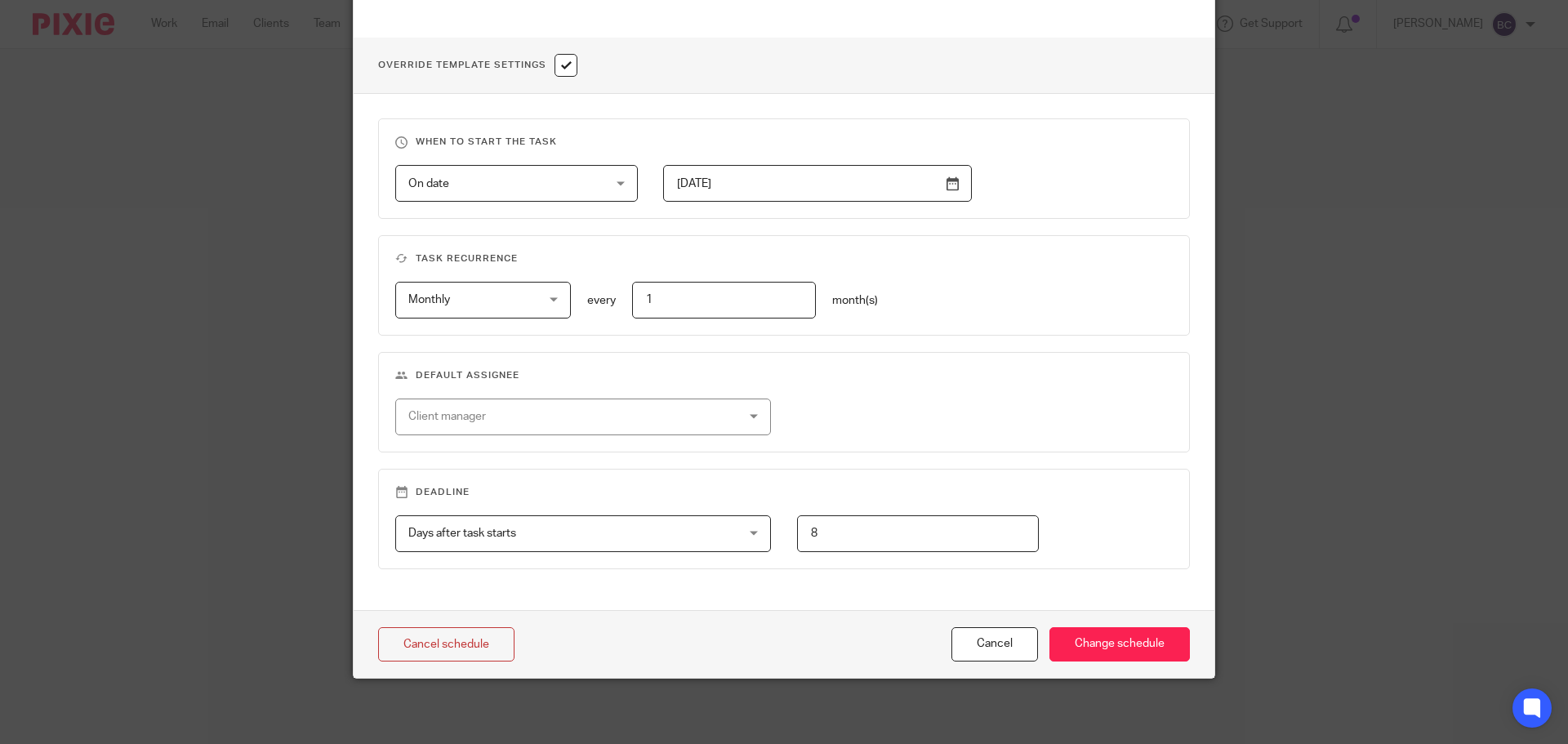
click at [812, 181] on input "2025-01-20" at bounding box center [817, 183] width 309 height 36
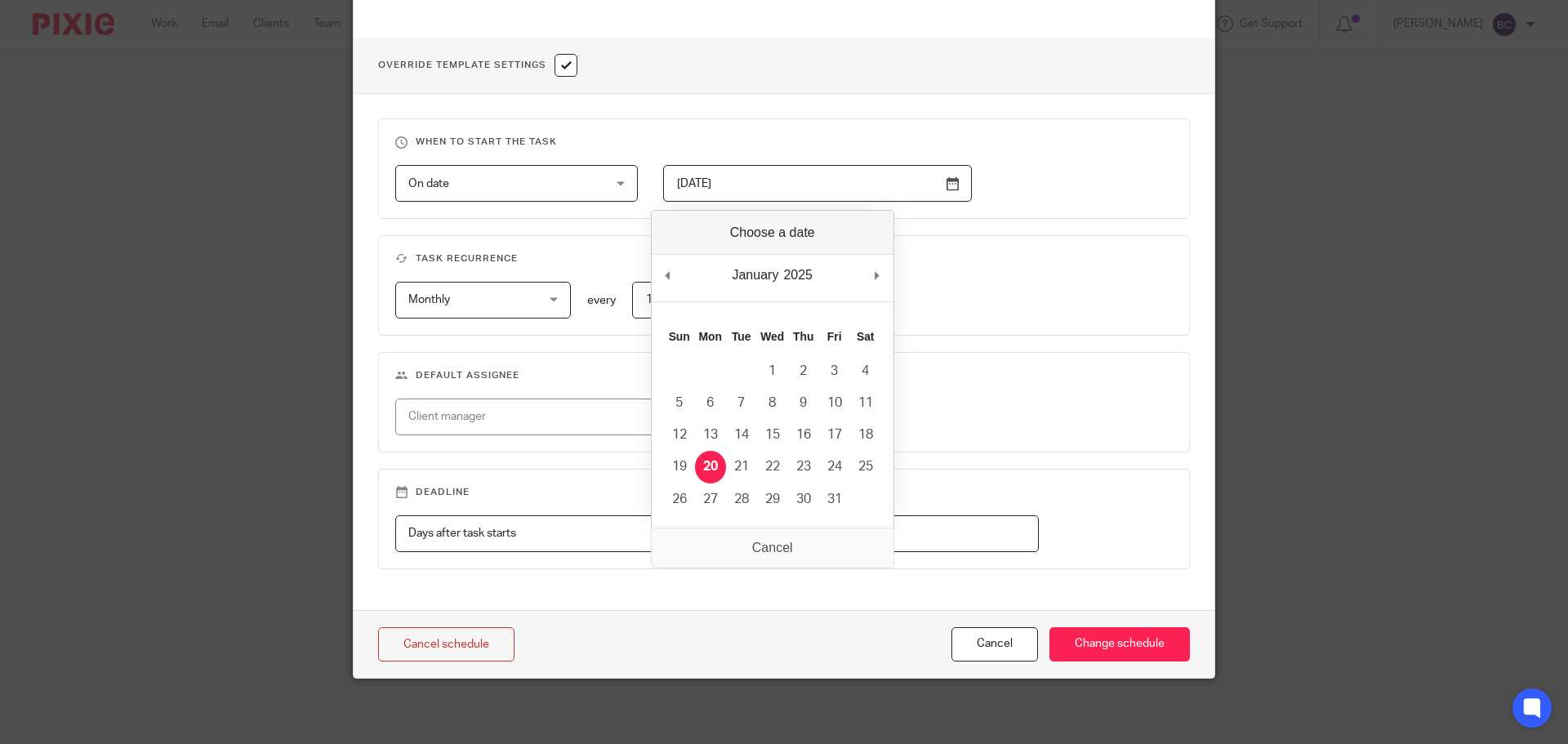
click at [545, 199] on span "On date" at bounding box center [499, 183] width 183 height 34
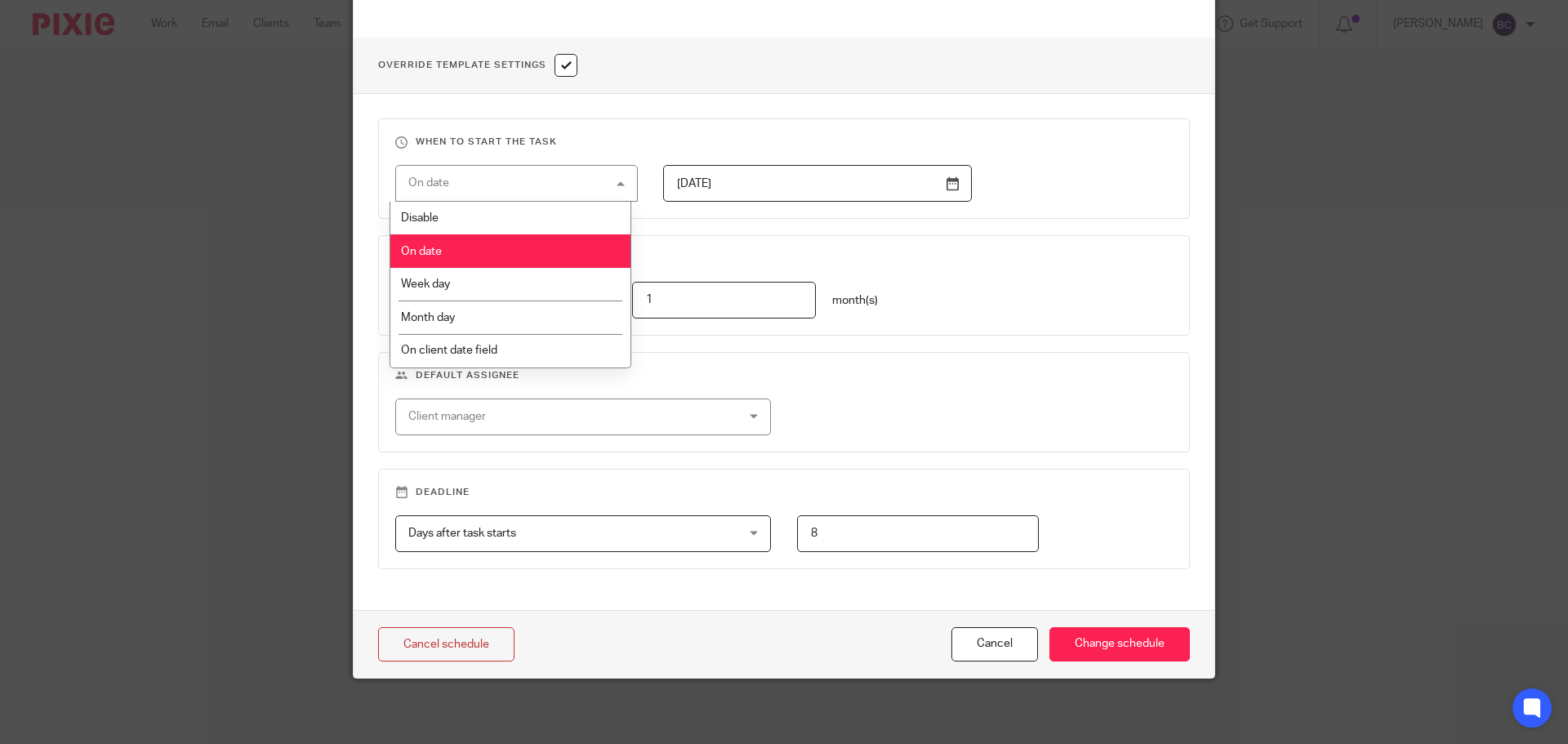
click at [705, 196] on input "2025-01-20" at bounding box center [817, 183] width 309 height 36
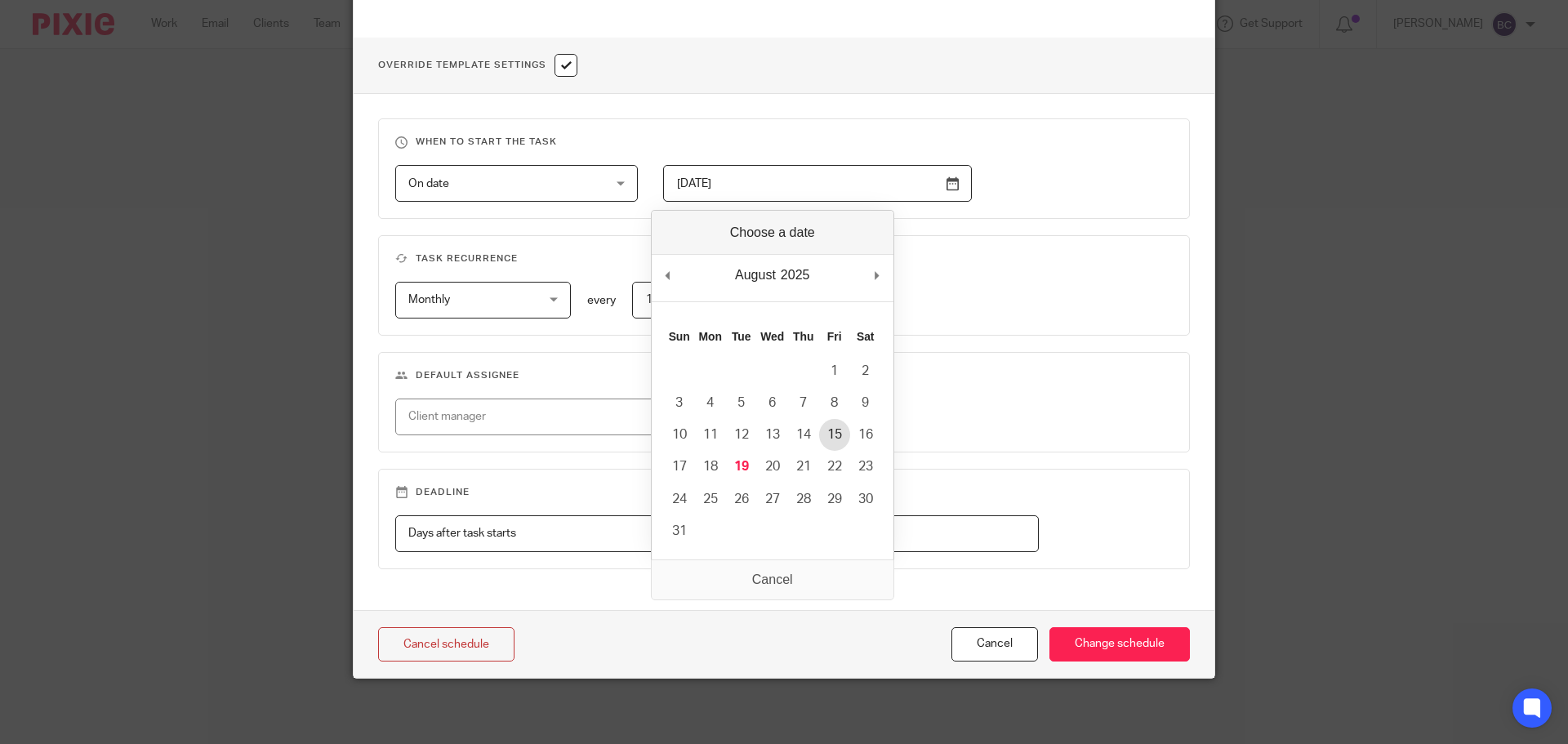
type input "2025-08-15"
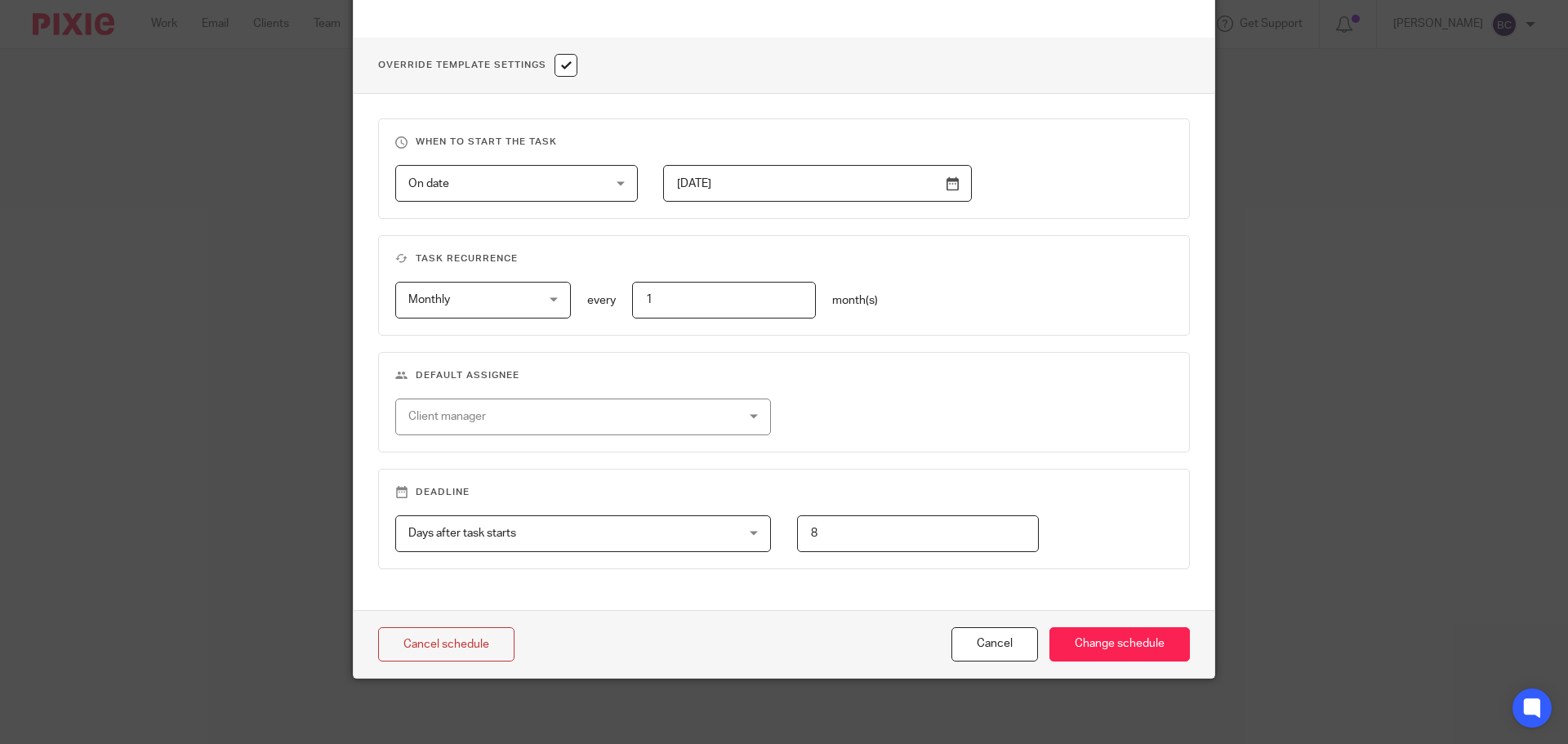
click at [784, 368] on fieldset "Default assignee Client manager Becky Cole Ben Steele Emma Steele Foxy Trots Ja…" at bounding box center [784, 401] width 812 height 100
click at [1083, 638] on input "Change schedule" at bounding box center [1119, 644] width 140 height 35
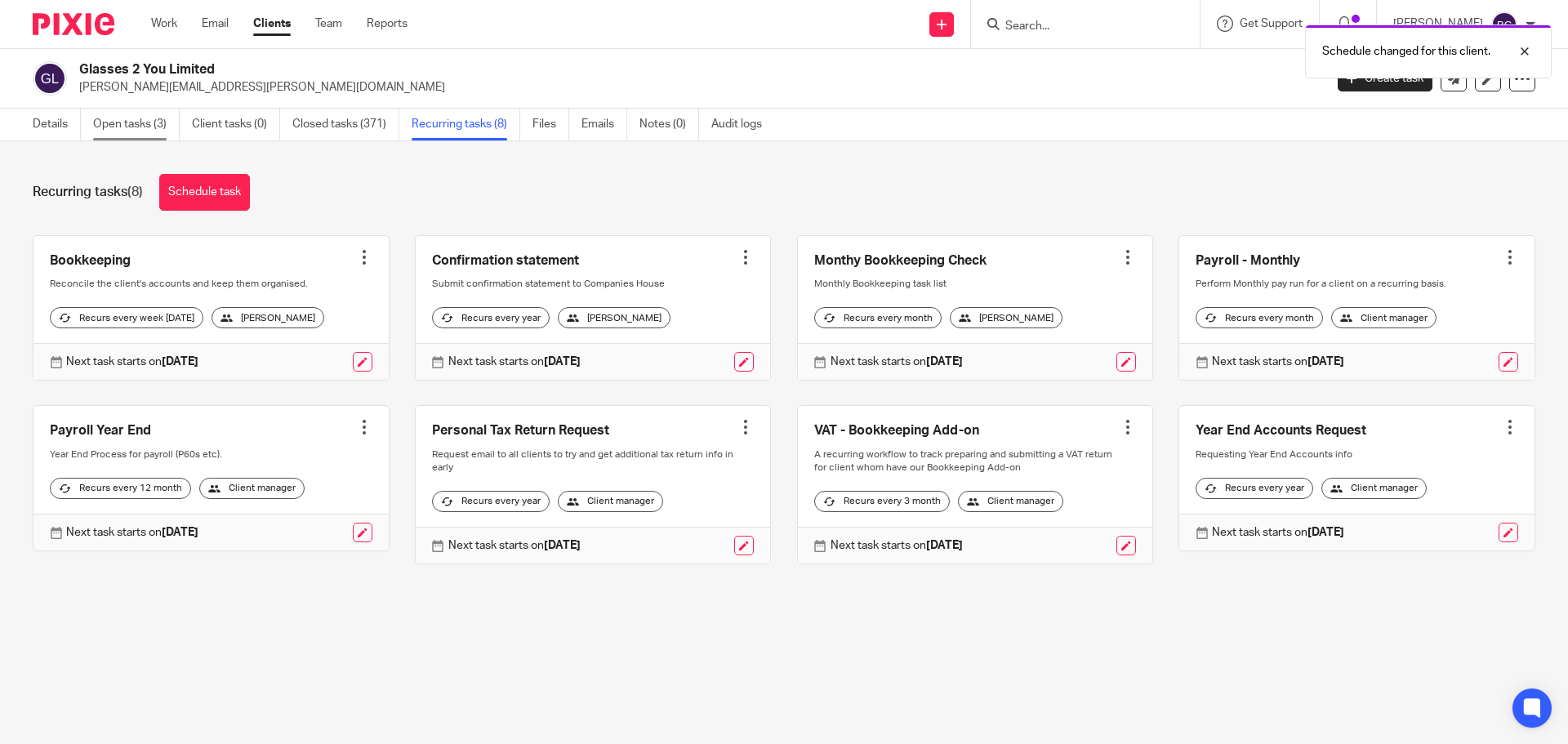
click at [141, 114] on link "Open tasks (3)" at bounding box center [136, 124] width 87 height 32
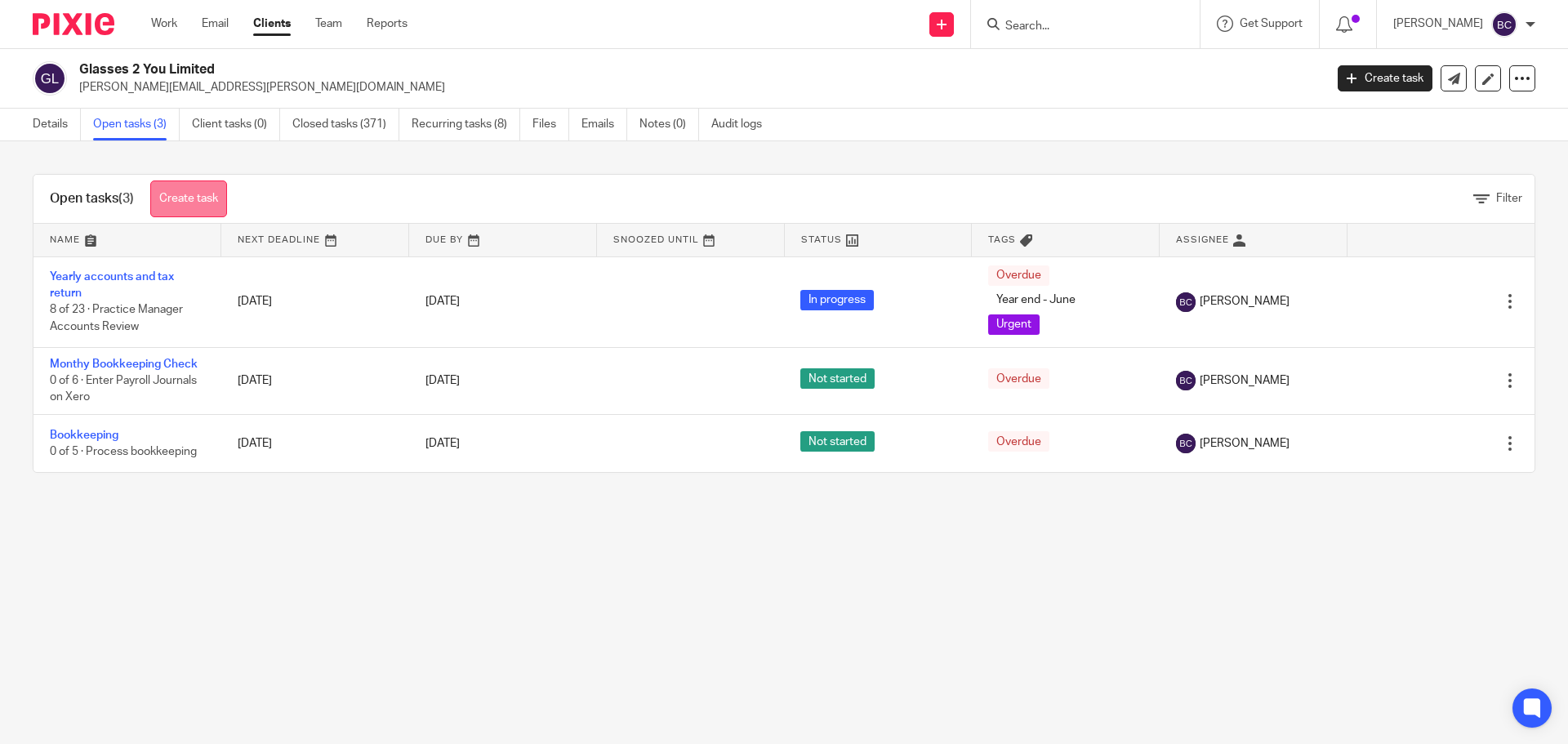
click at [190, 208] on link "Create task" at bounding box center [188, 199] width 76 height 36
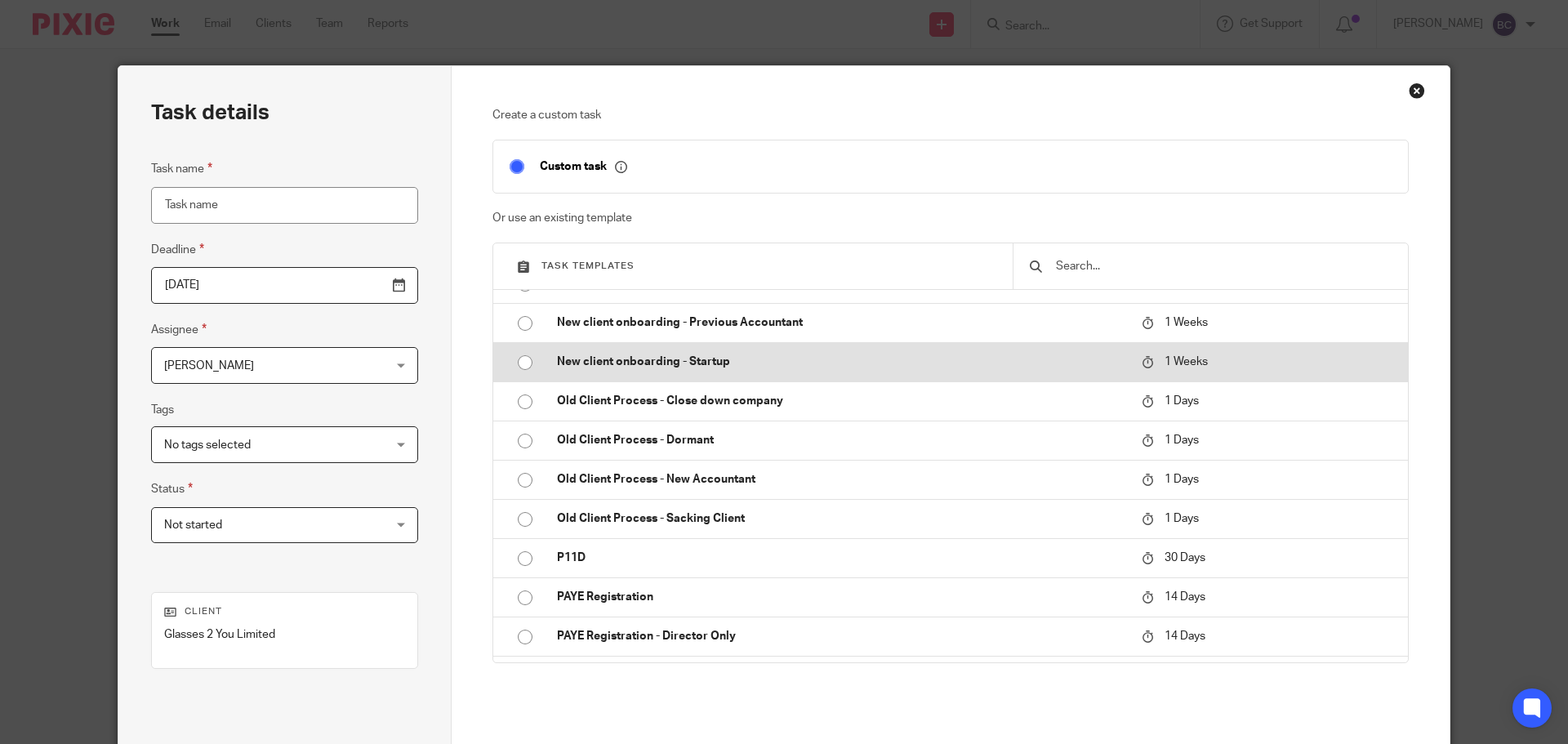
scroll to position [734, 0]
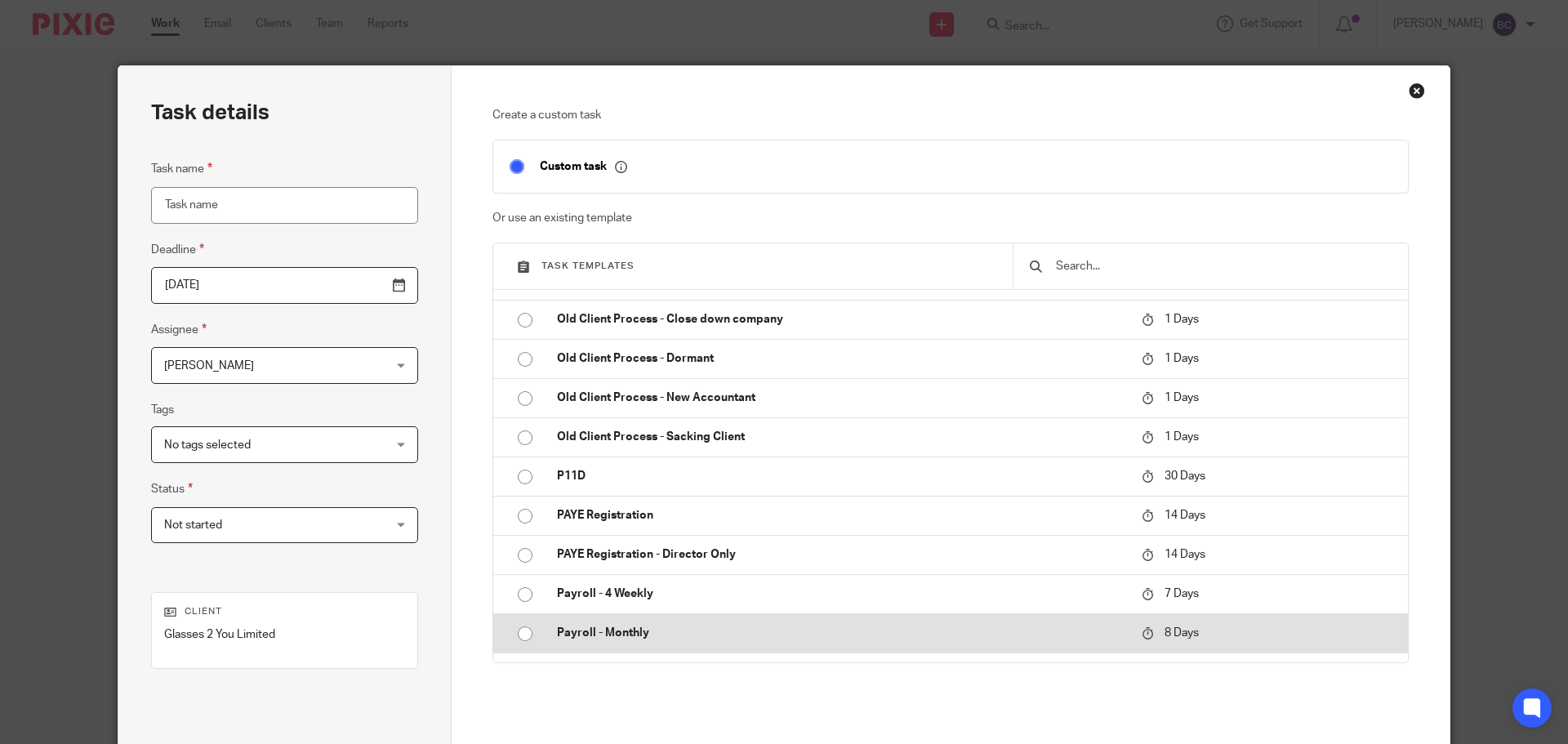
click at [642, 623] on td "Payroll - Monthly" at bounding box center [837, 632] width 593 height 39
type input "[DATE]"
type input "Payroll - Monthly"
checkbox input "false"
radio input "true"
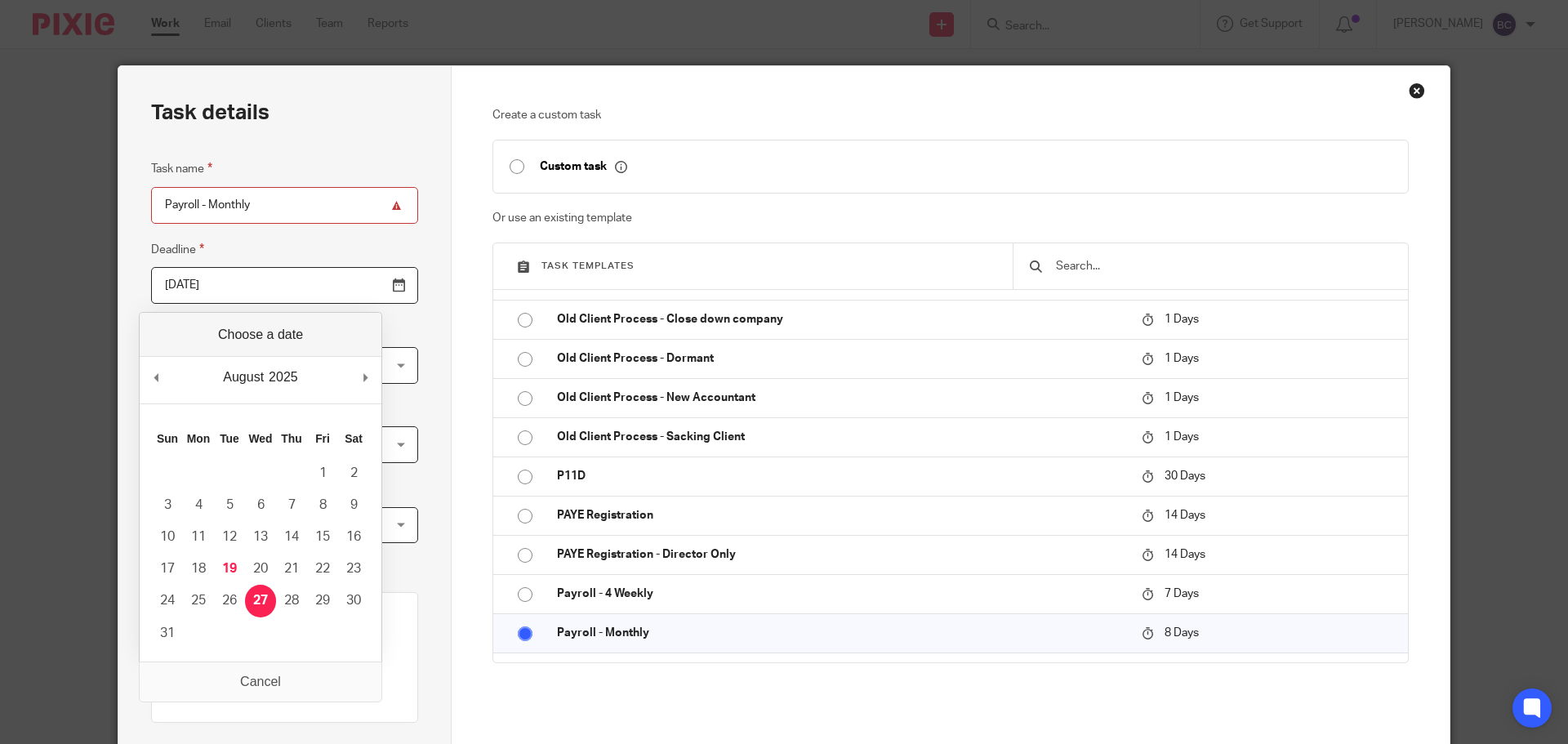
click at [301, 287] on input "2025-08-27" at bounding box center [284, 285] width 267 height 36
type input "2025-08-22"
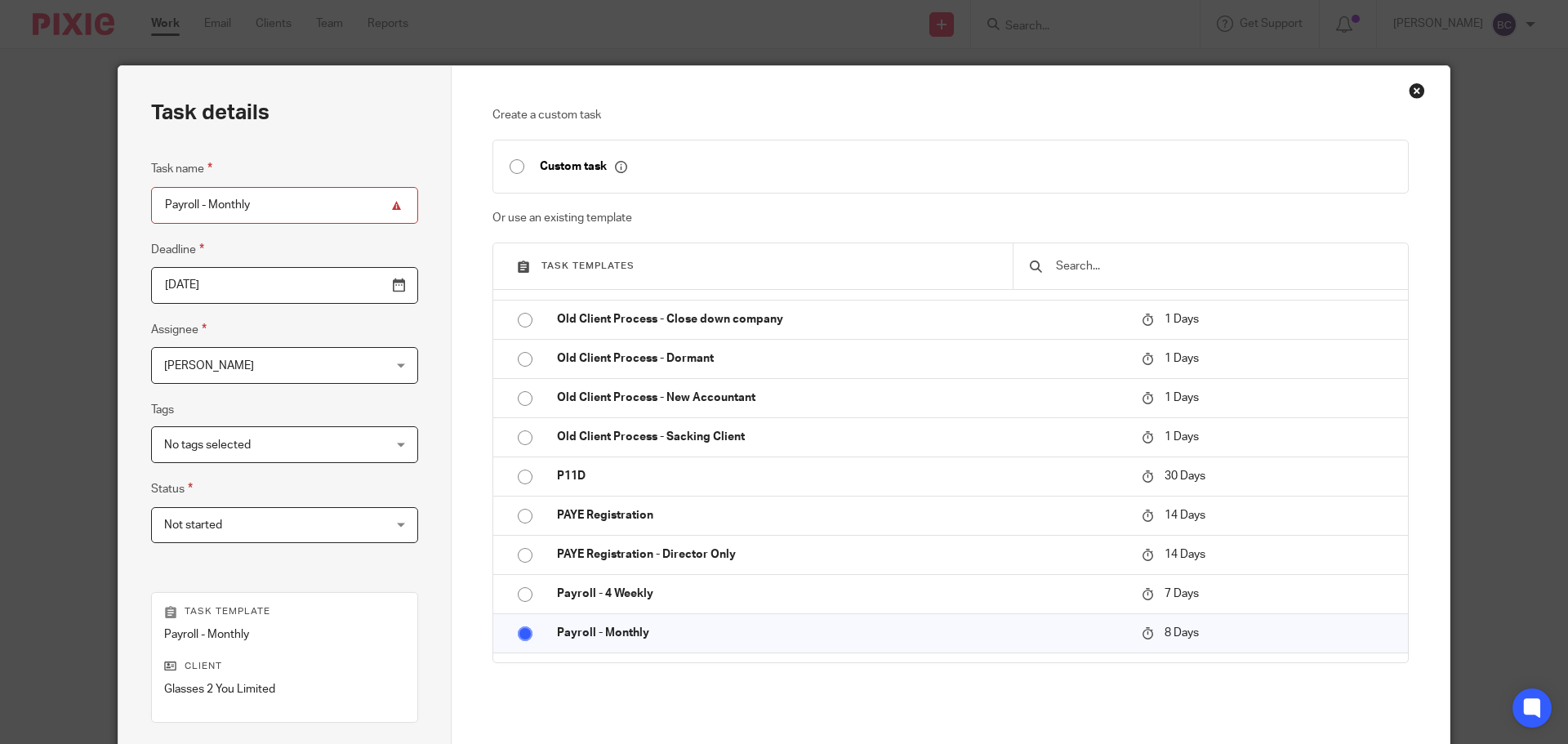
scroll to position [222, 0]
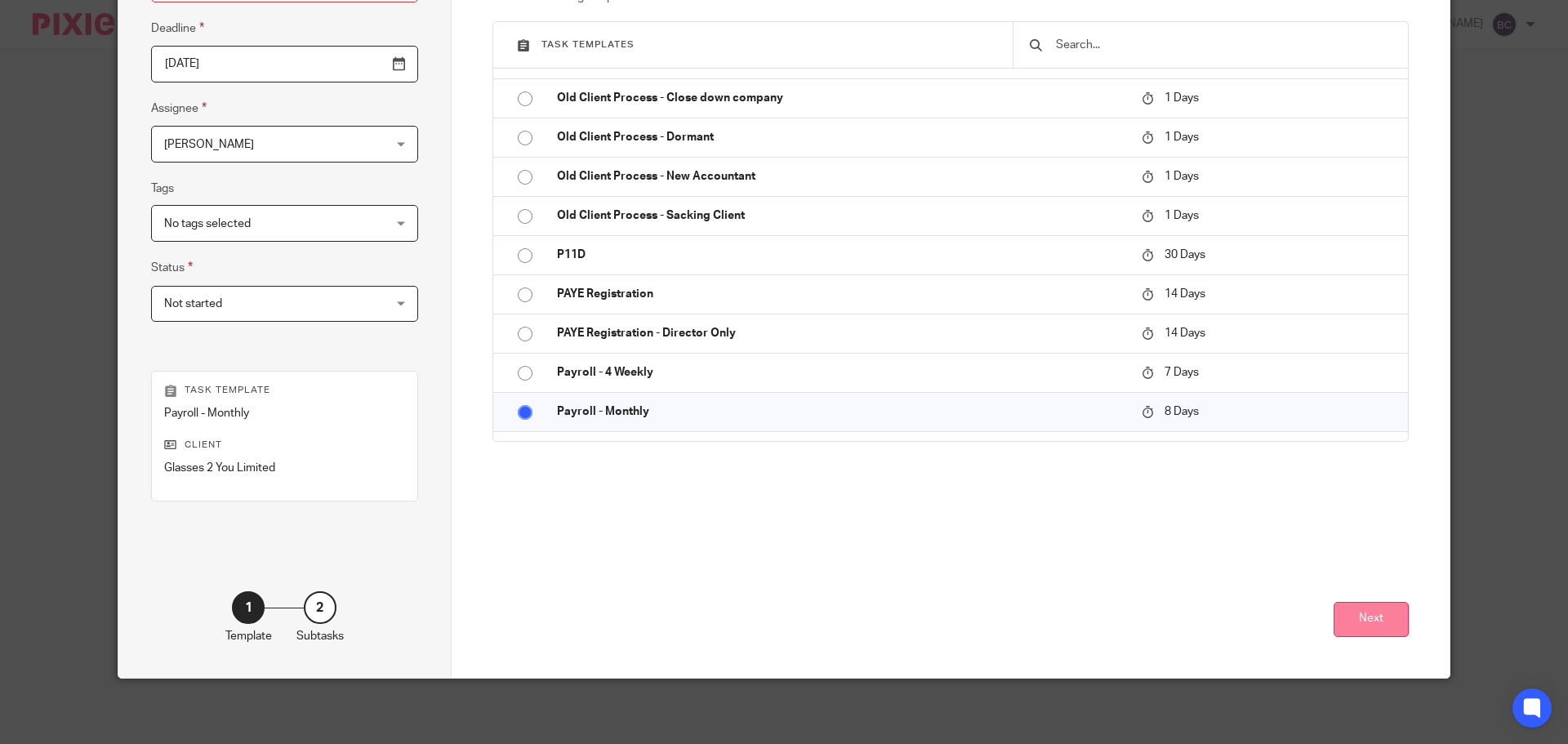
click at [1370, 606] on button "Next" at bounding box center [1371, 619] width 75 height 35
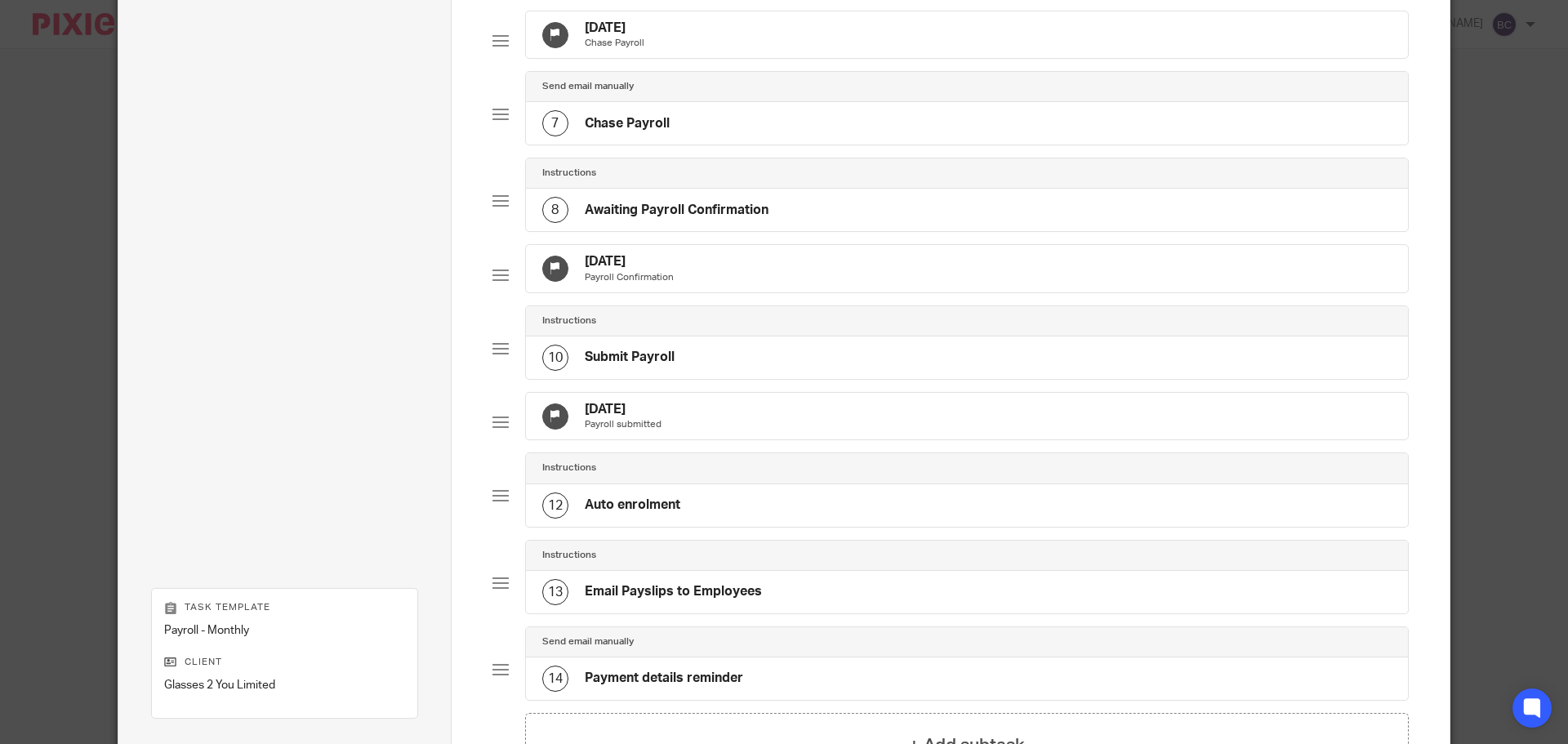
scroll to position [571, 0]
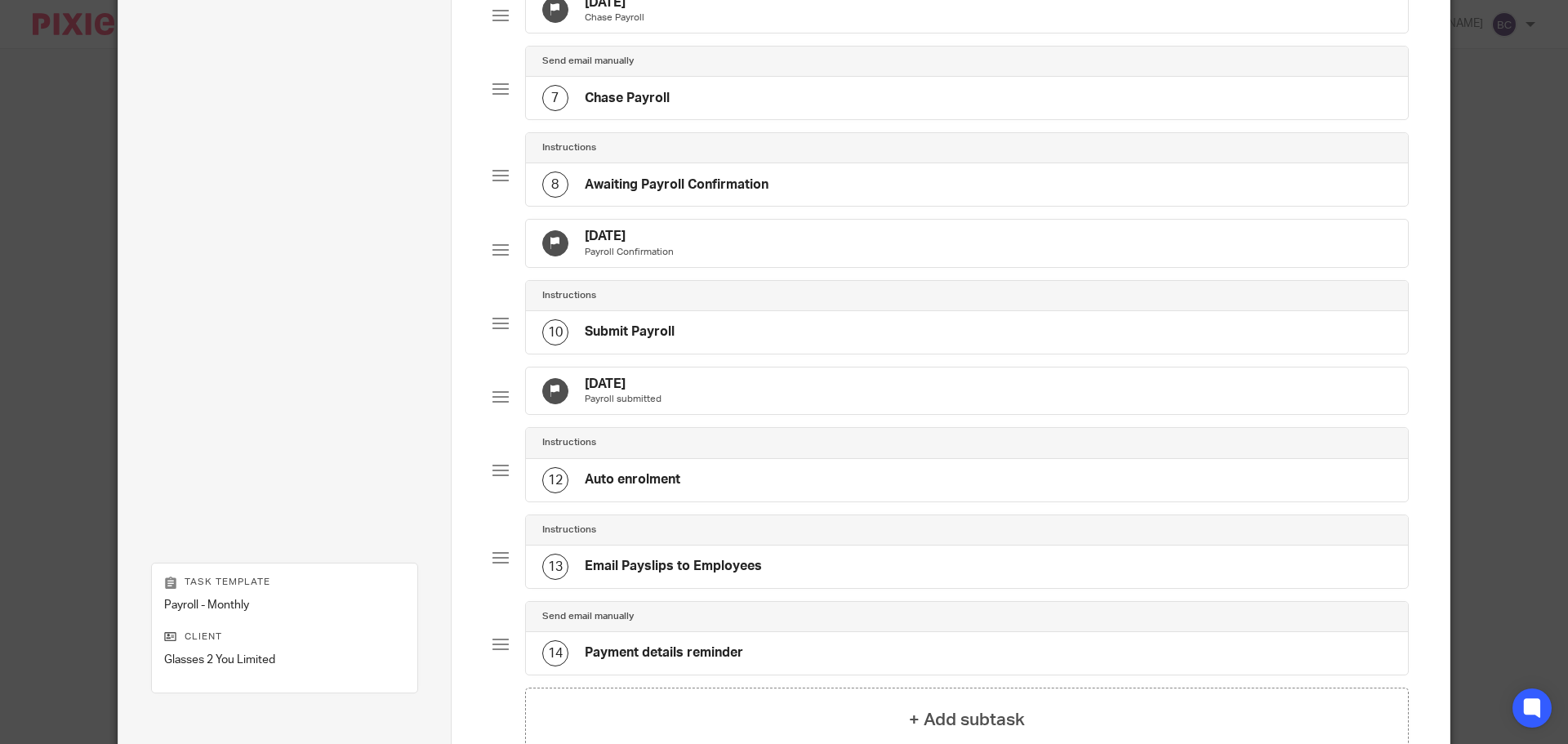
click at [758, 266] on div "24 Aug 2025 Payroll Confirmation" at bounding box center [967, 244] width 883 height 48
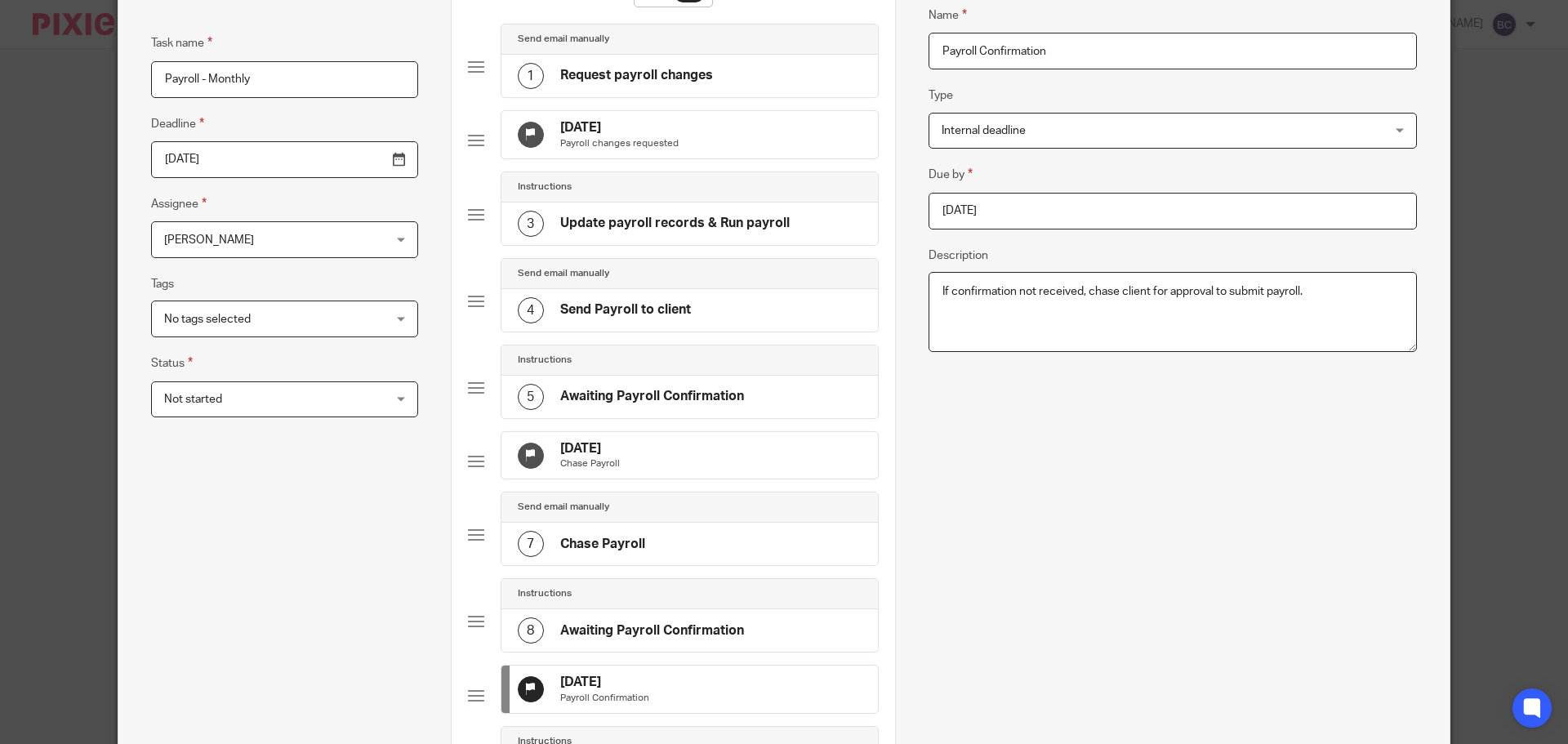
scroll to position [163, 0]
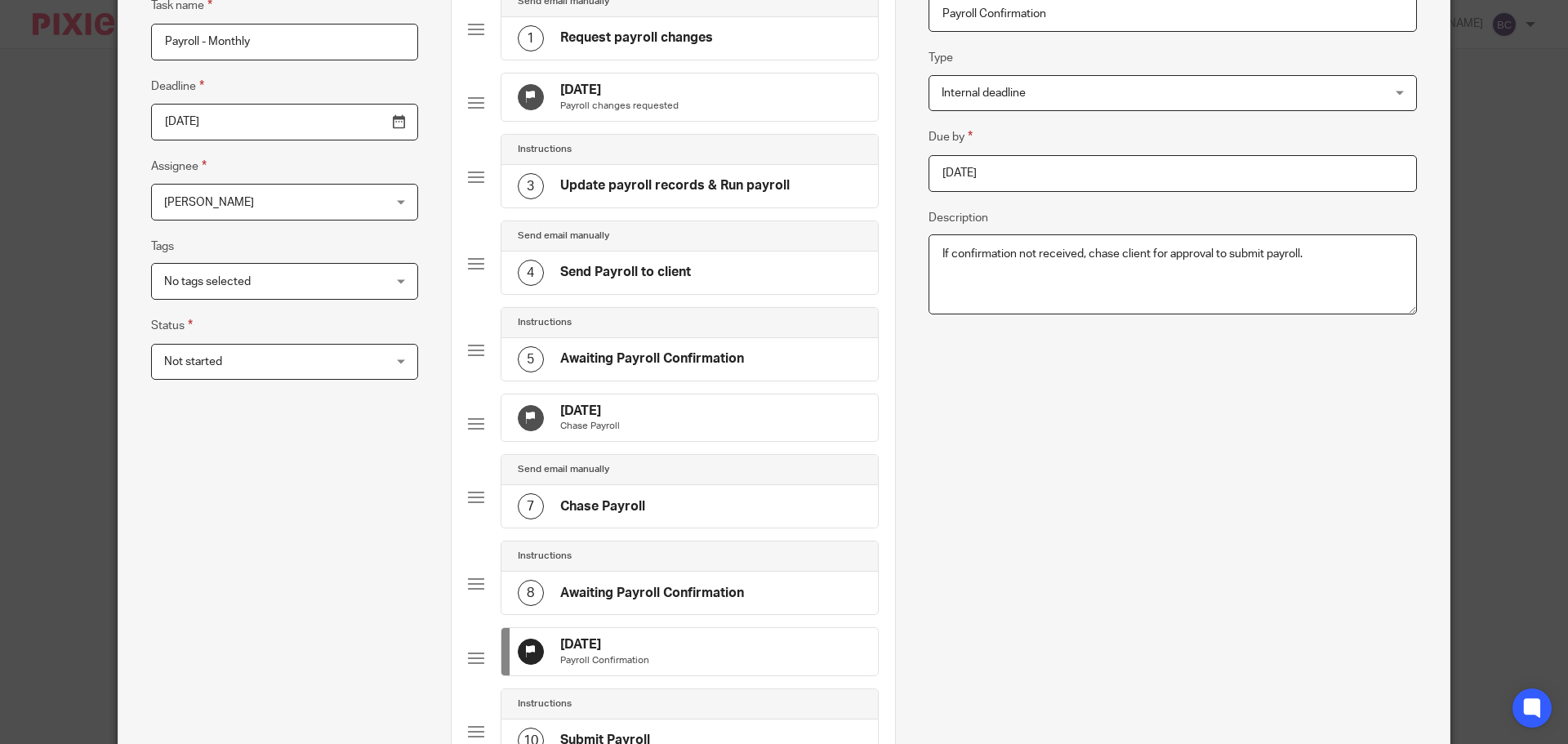
click at [1054, 185] on input "2025-08-24" at bounding box center [1172, 173] width 488 height 36
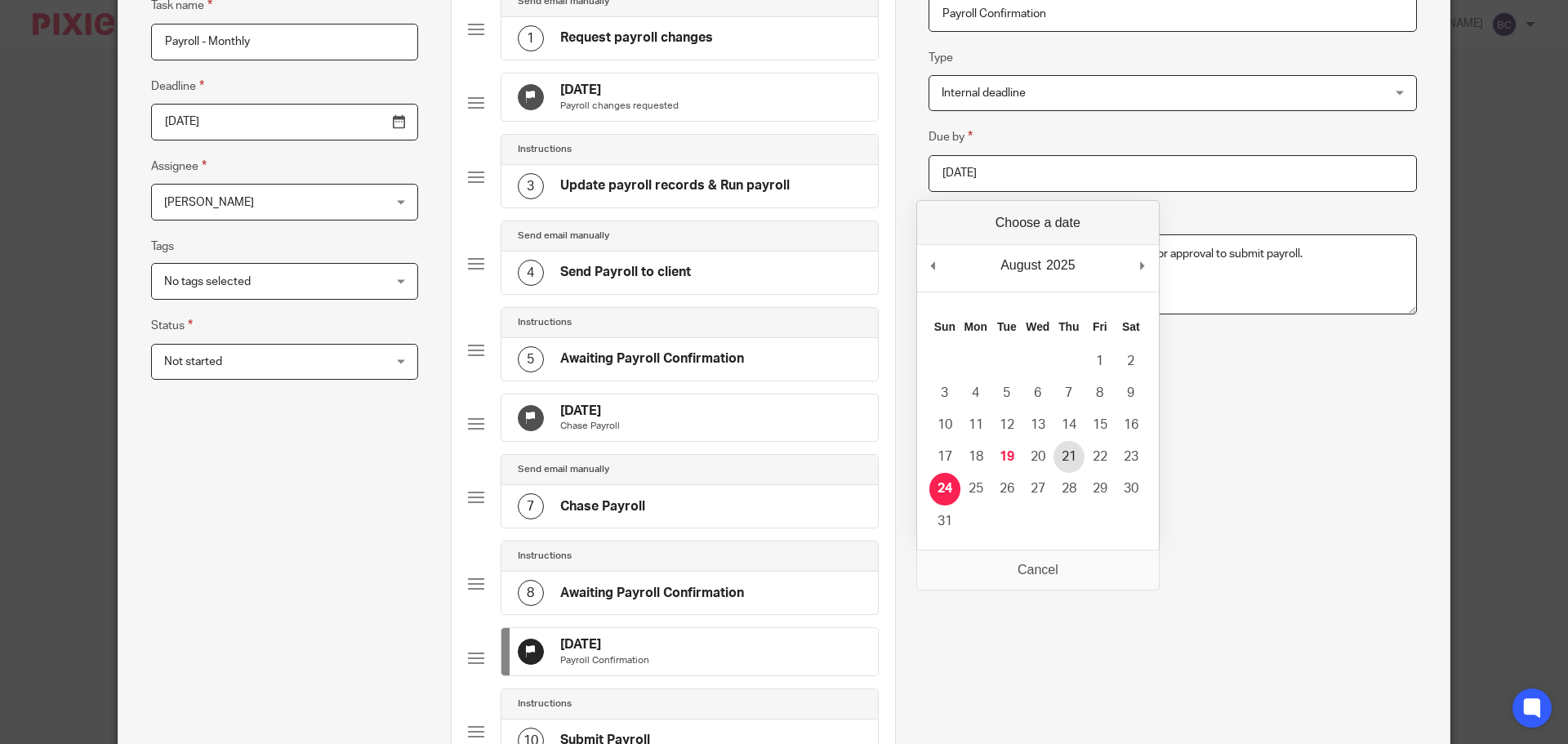
type input "2025-08-21"
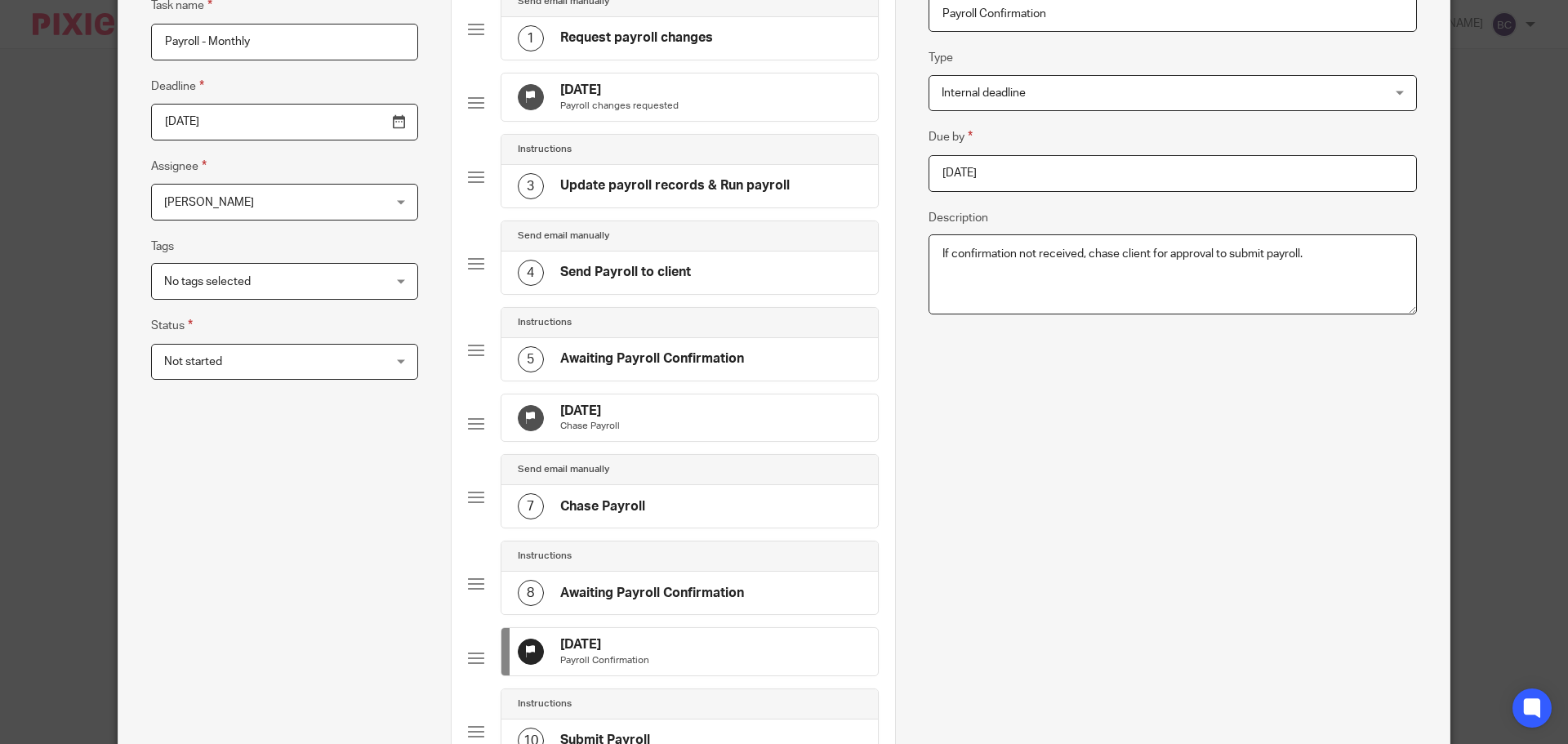
click at [1076, 451] on div "Name Payroll Confirmation Type Internal deadline Internal deadline Instructions…" at bounding box center [1172, 364] width 488 height 841
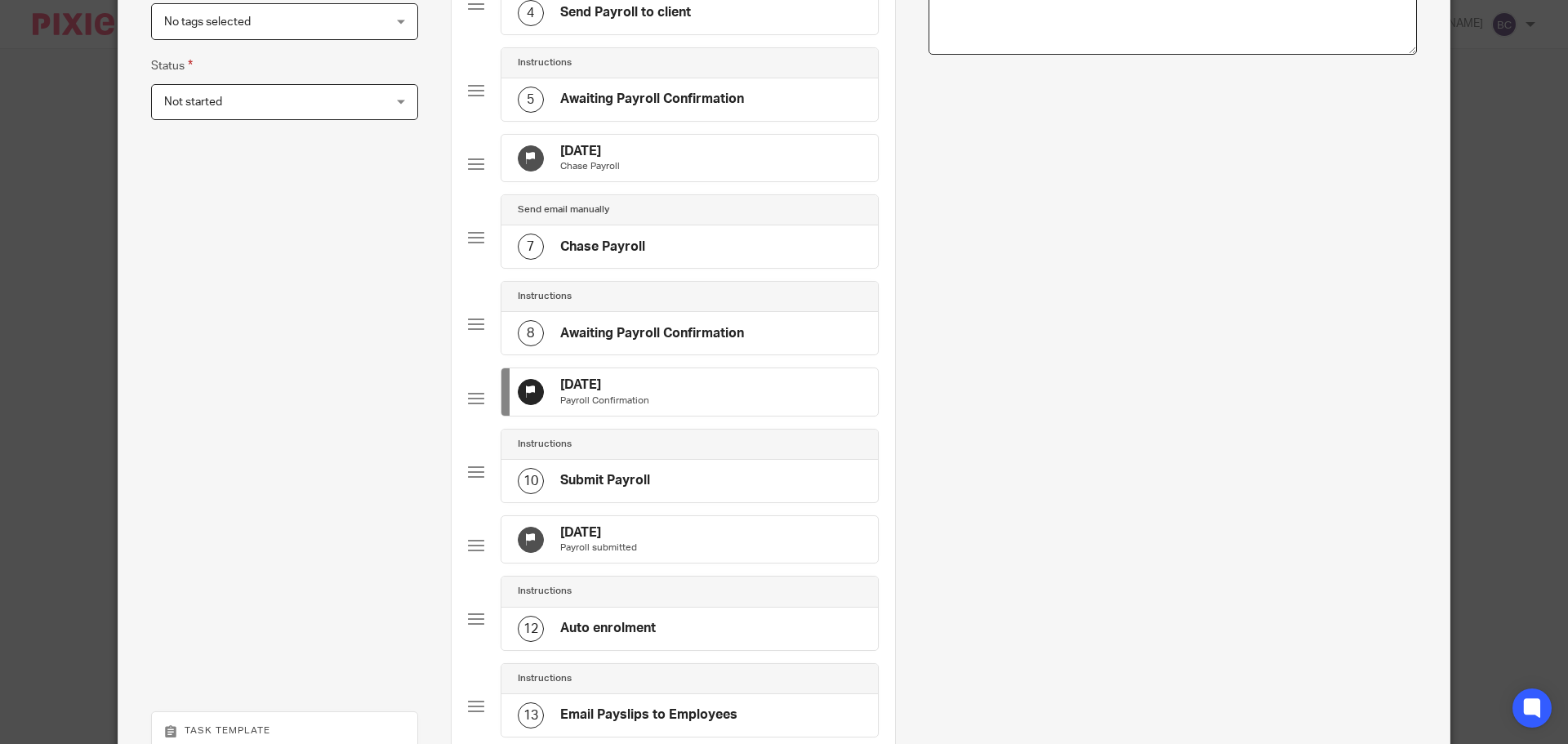
scroll to position [816, 0]
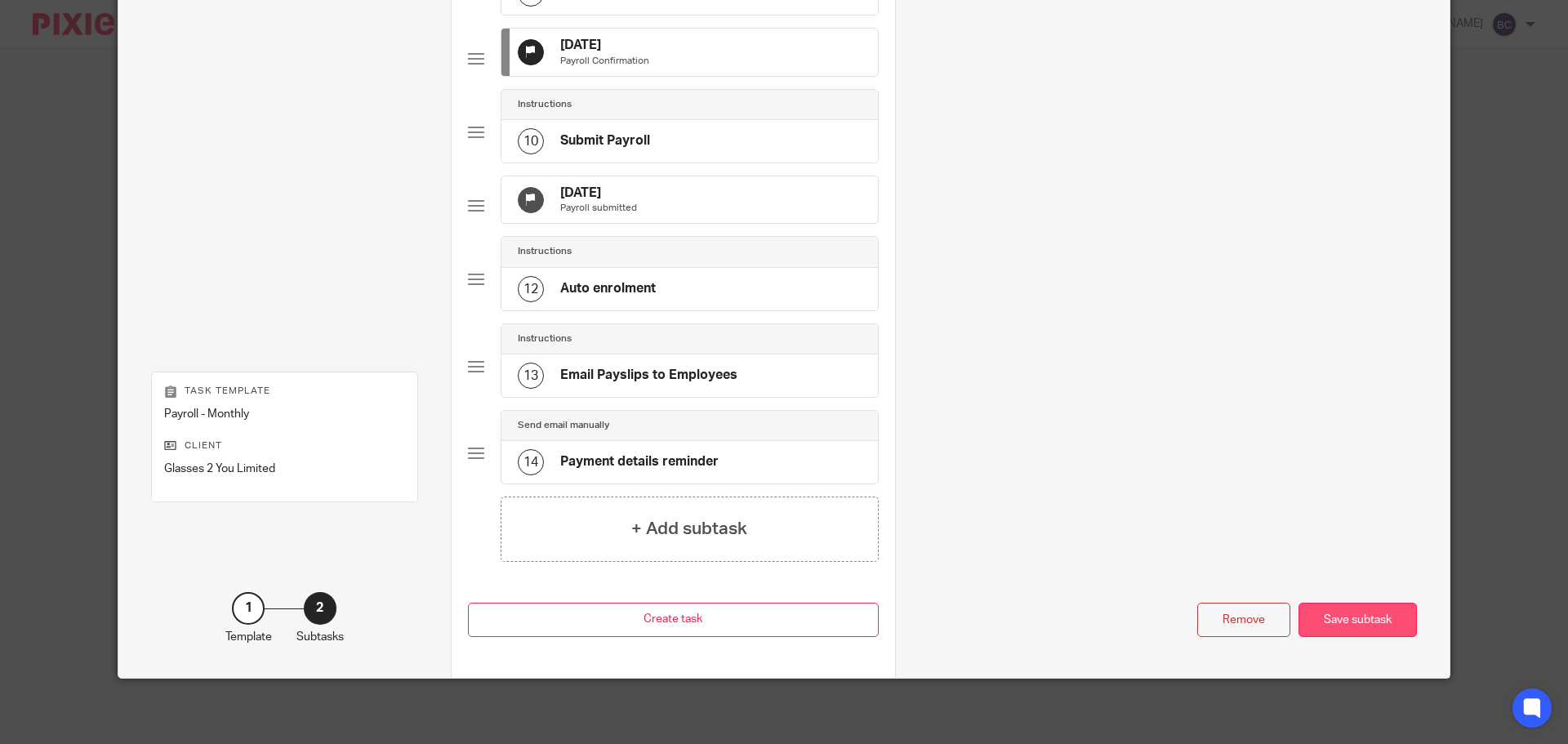
click at [1364, 618] on div "Save subtask" at bounding box center [1358, 620] width 118 height 35
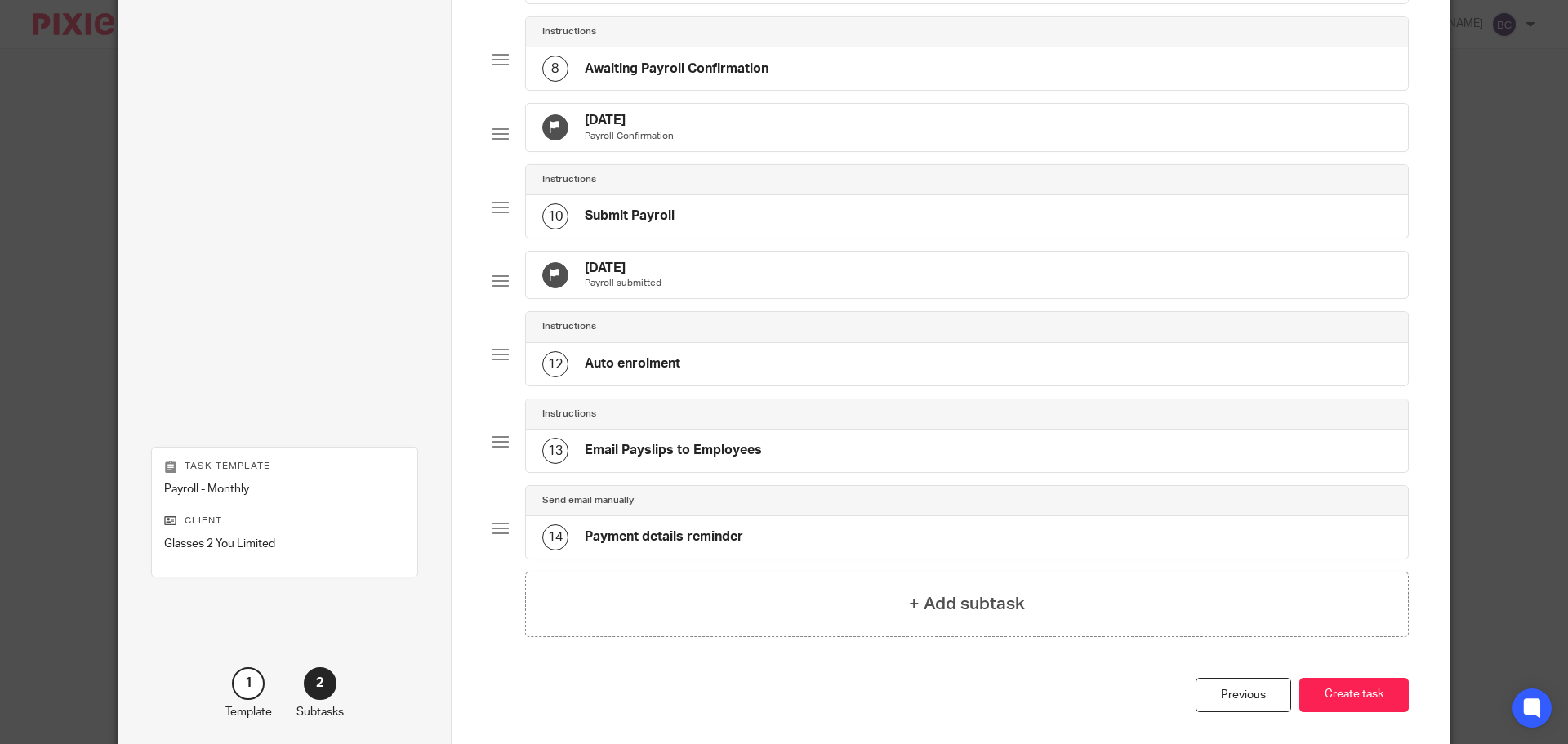
scroll to position [652, 0]
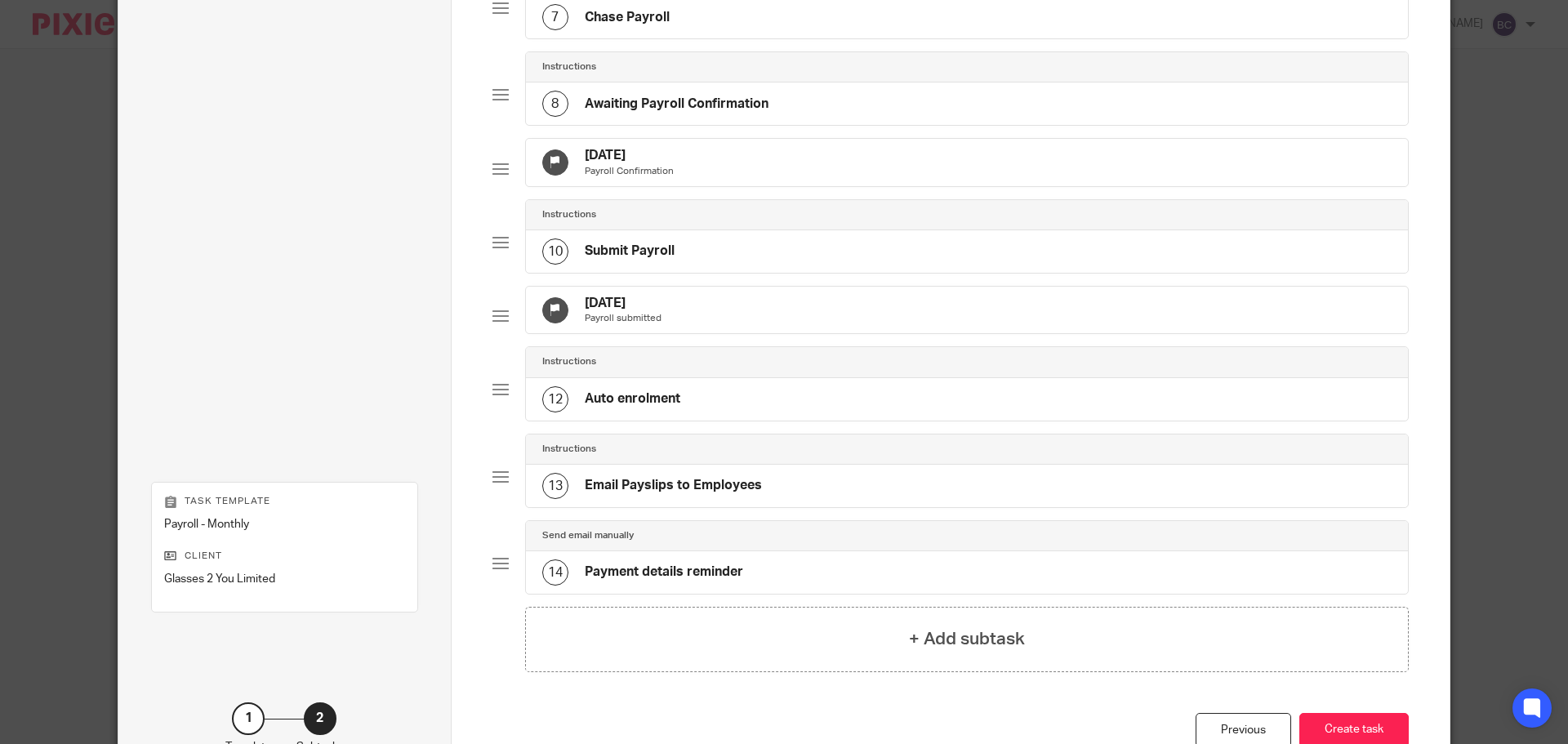
click at [776, 334] on div "26 Aug 2025 Payroll submitted" at bounding box center [967, 310] width 883 height 48
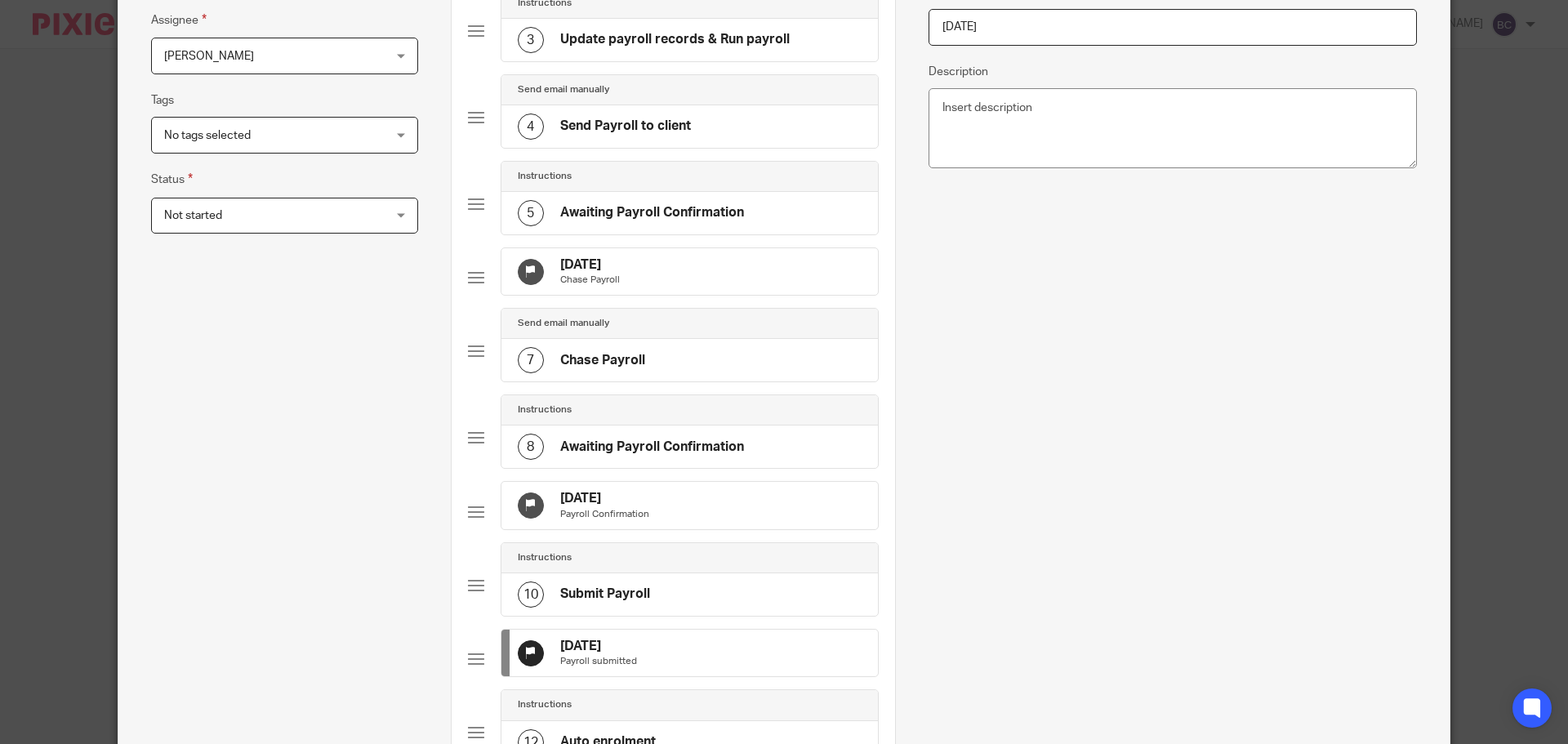
scroll to position [0, 0]
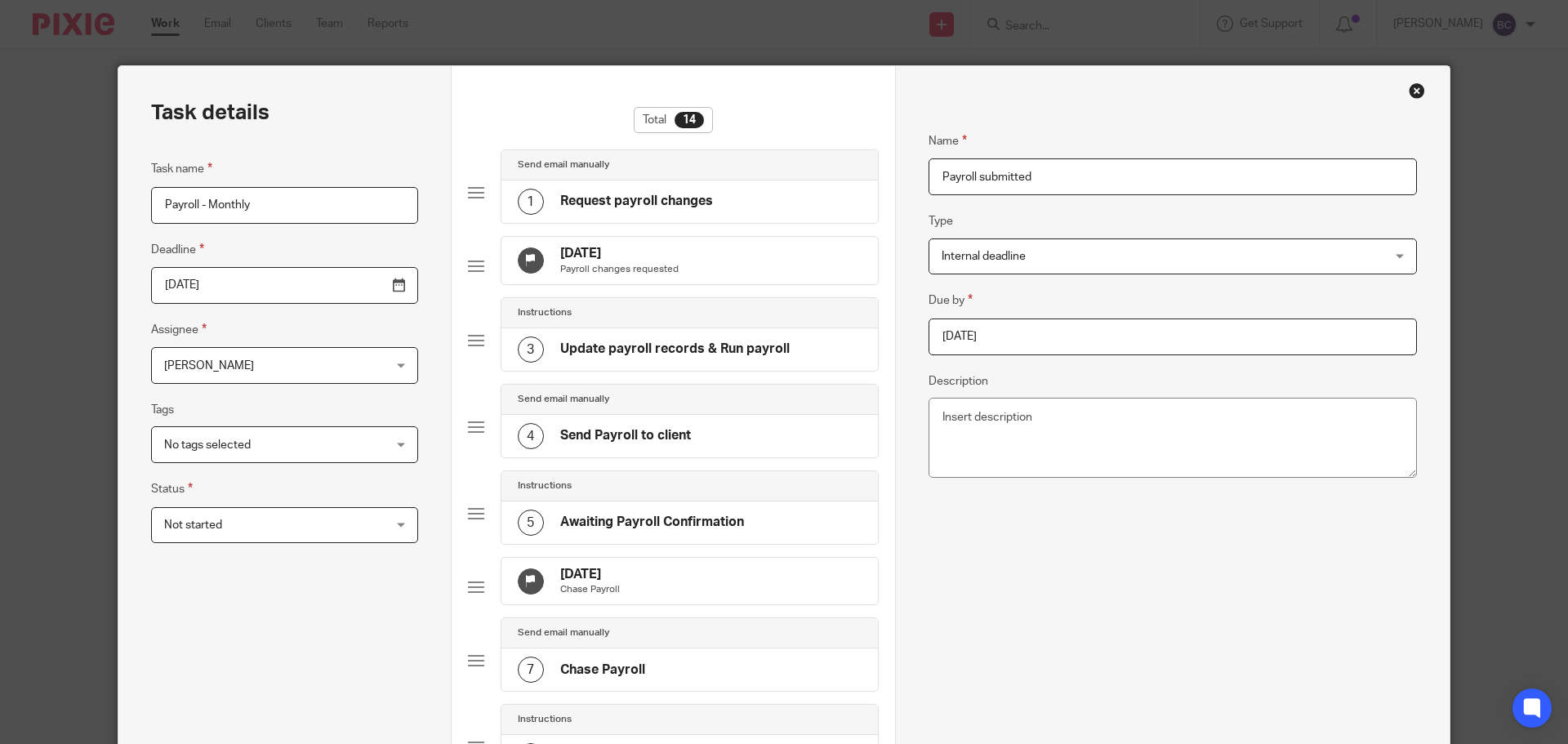
click at [1037, 345] on input "2025-08-26" at bounding box center [1172, 336] width 488 height 36
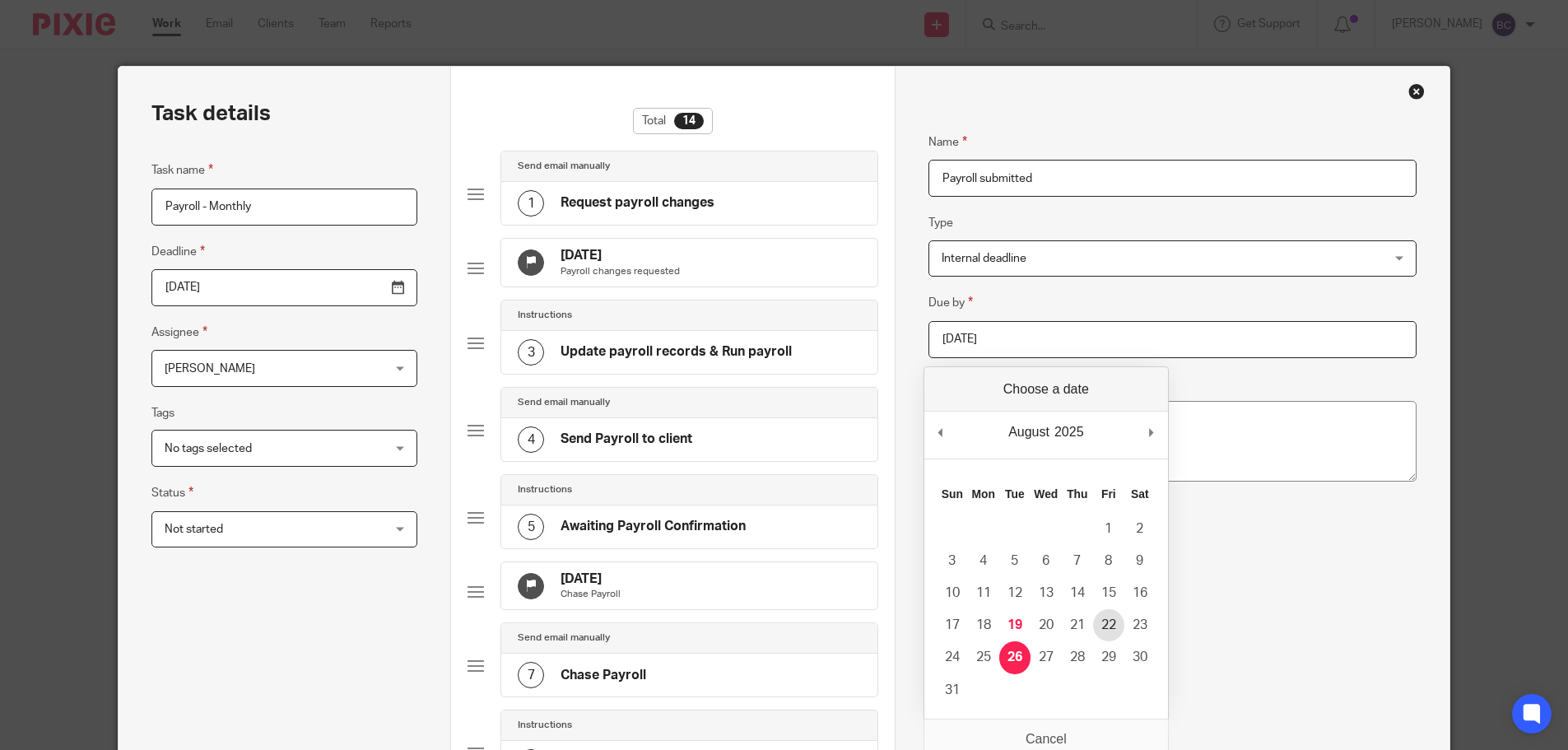
type input "2025-08-22"
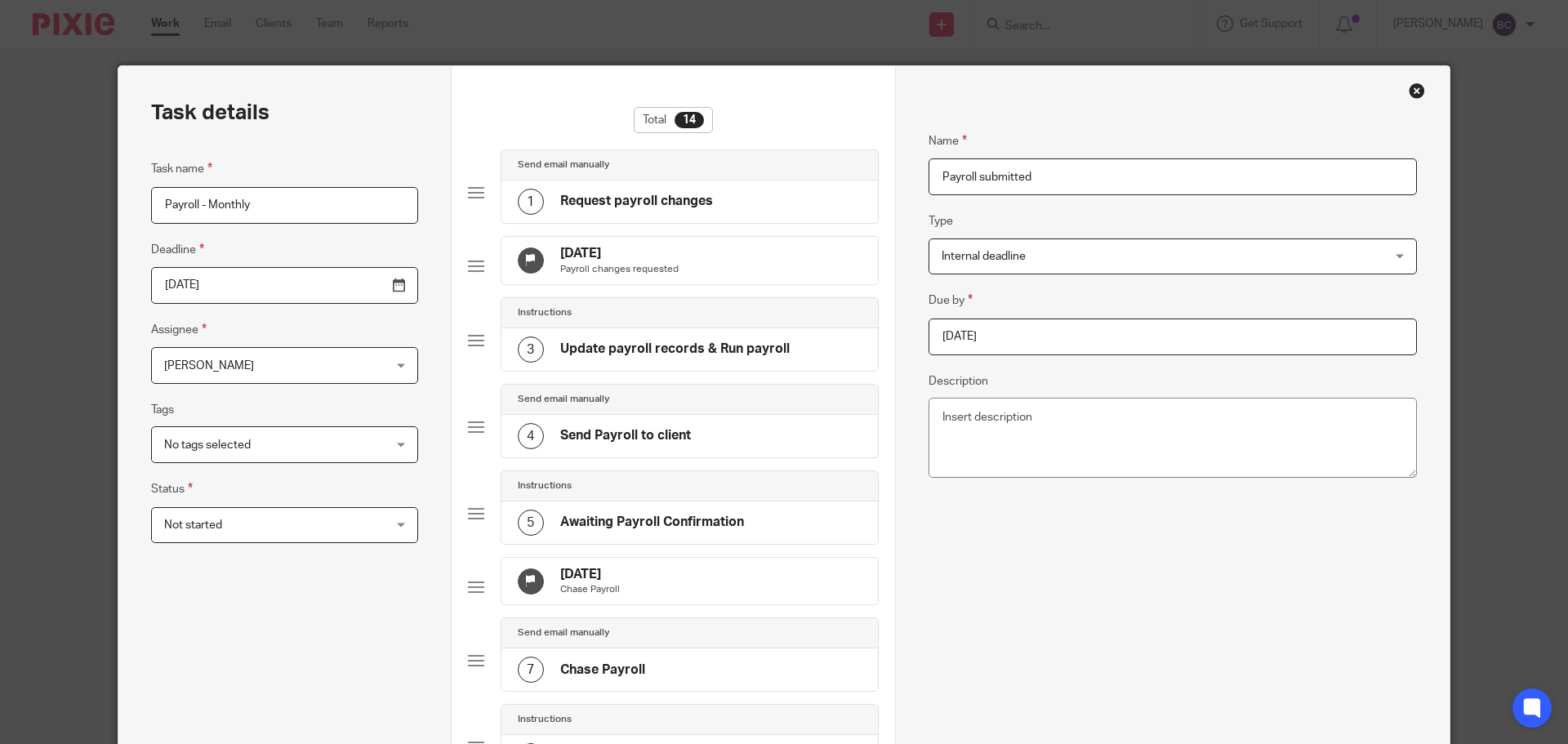
click at [1094, 621] on div "Name Payroll submitted Type Internal deadline Internal deadline Instructions Se…" at bounding box center [1172, 527] width 488 height 841
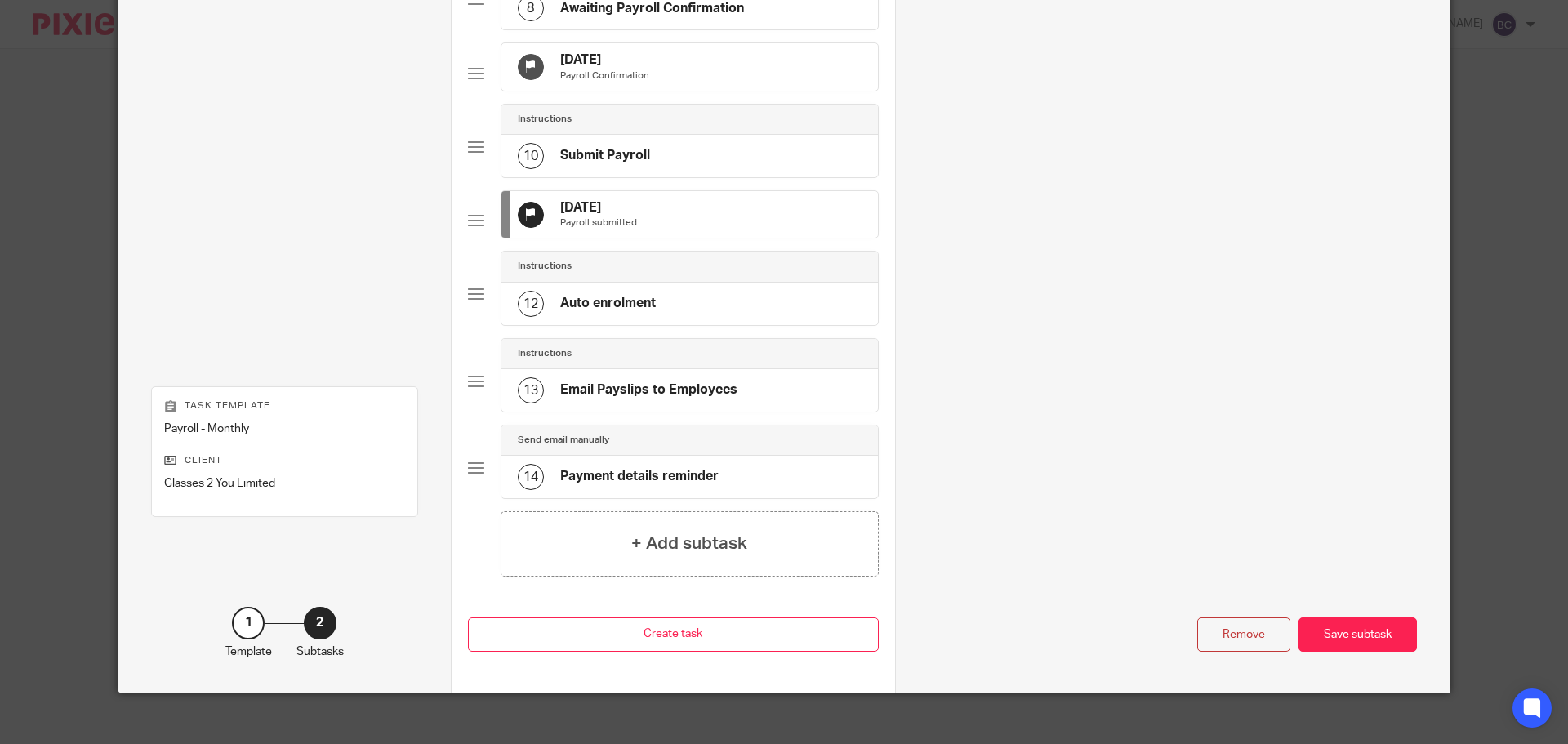
scroll to position [816, 0]
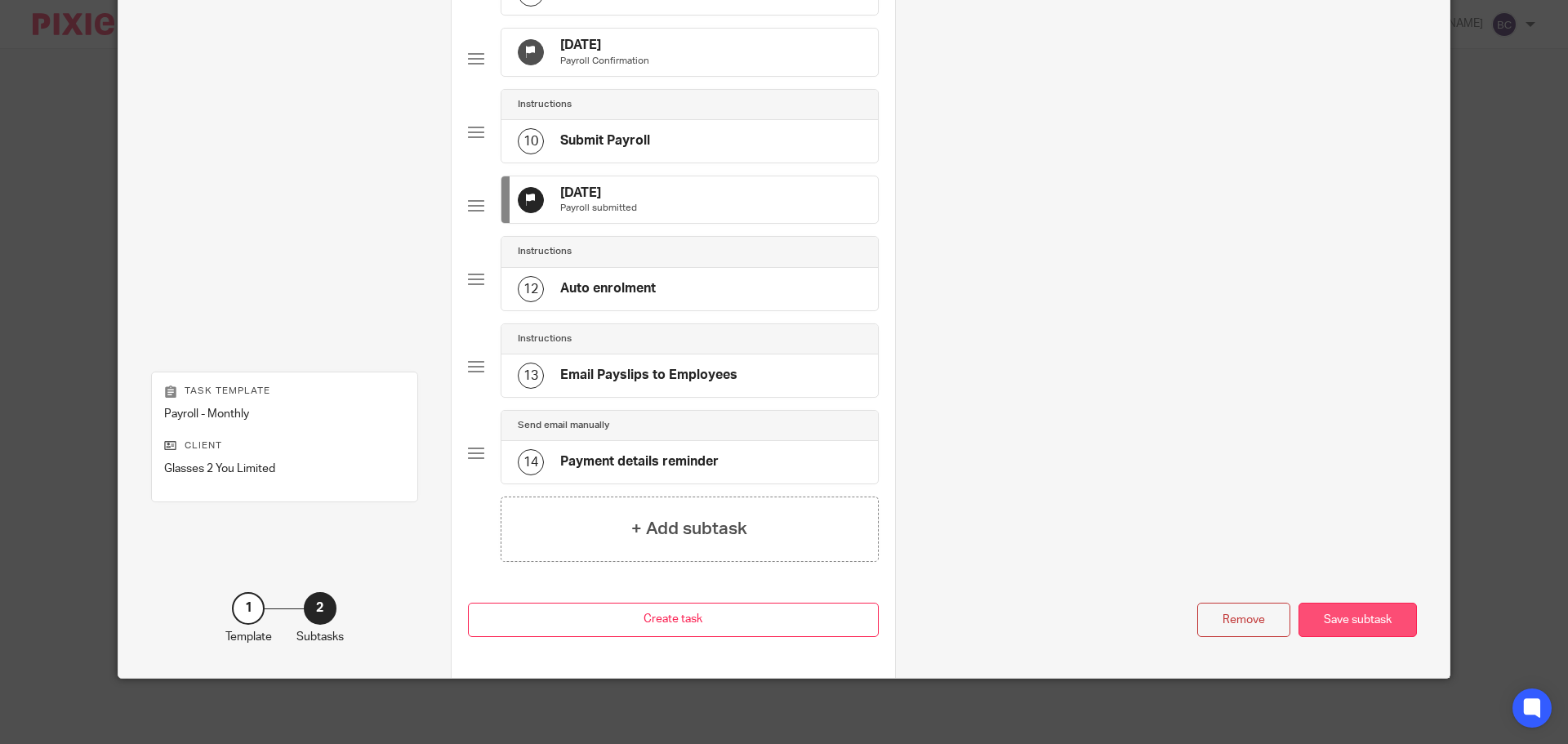
click at [1371, 618] on div "Save subtask" at bounding box center [1358, 620] width 118 height 35
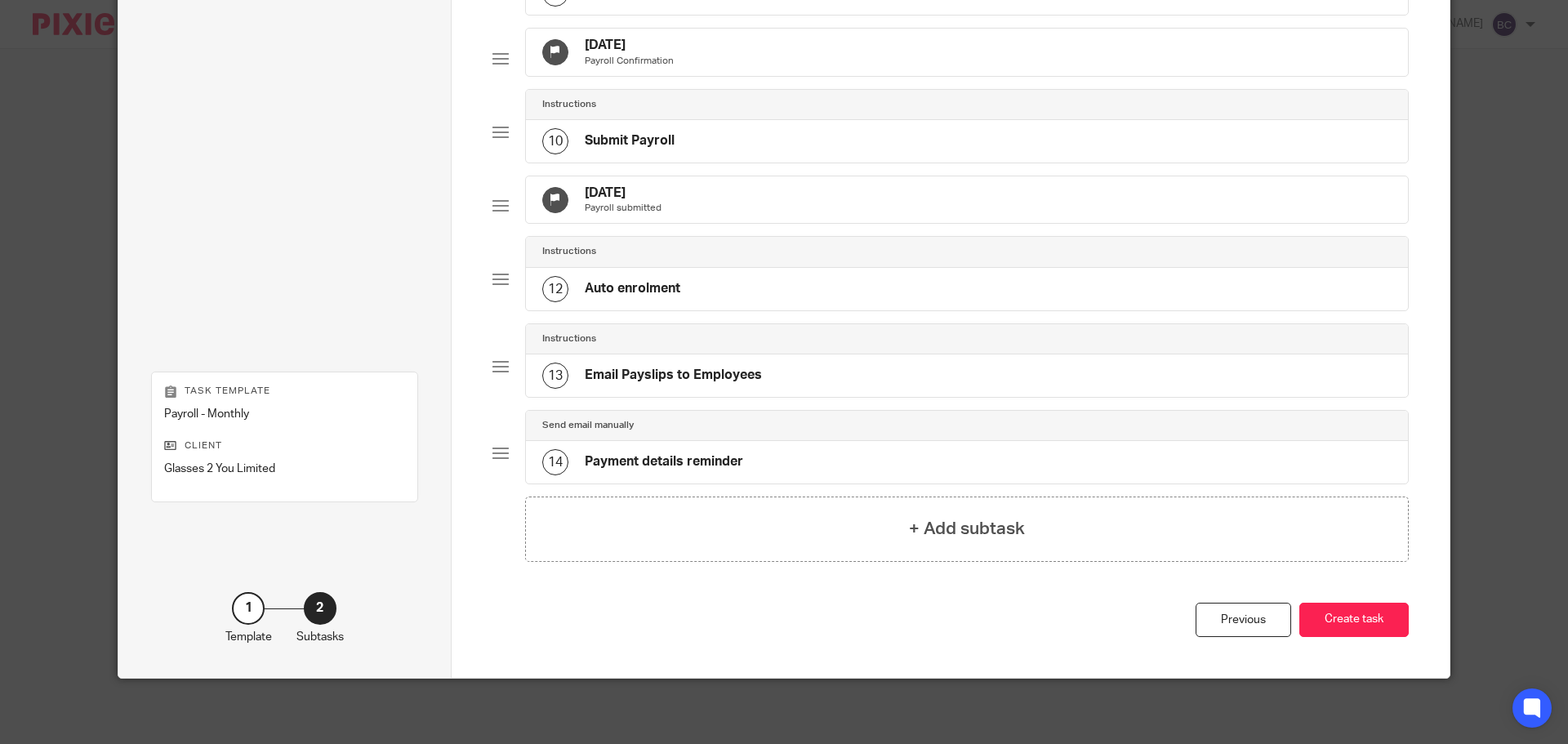
click at [1371, 618] on button "Create task" at bounding box center [1354, 620] width 110 height 35
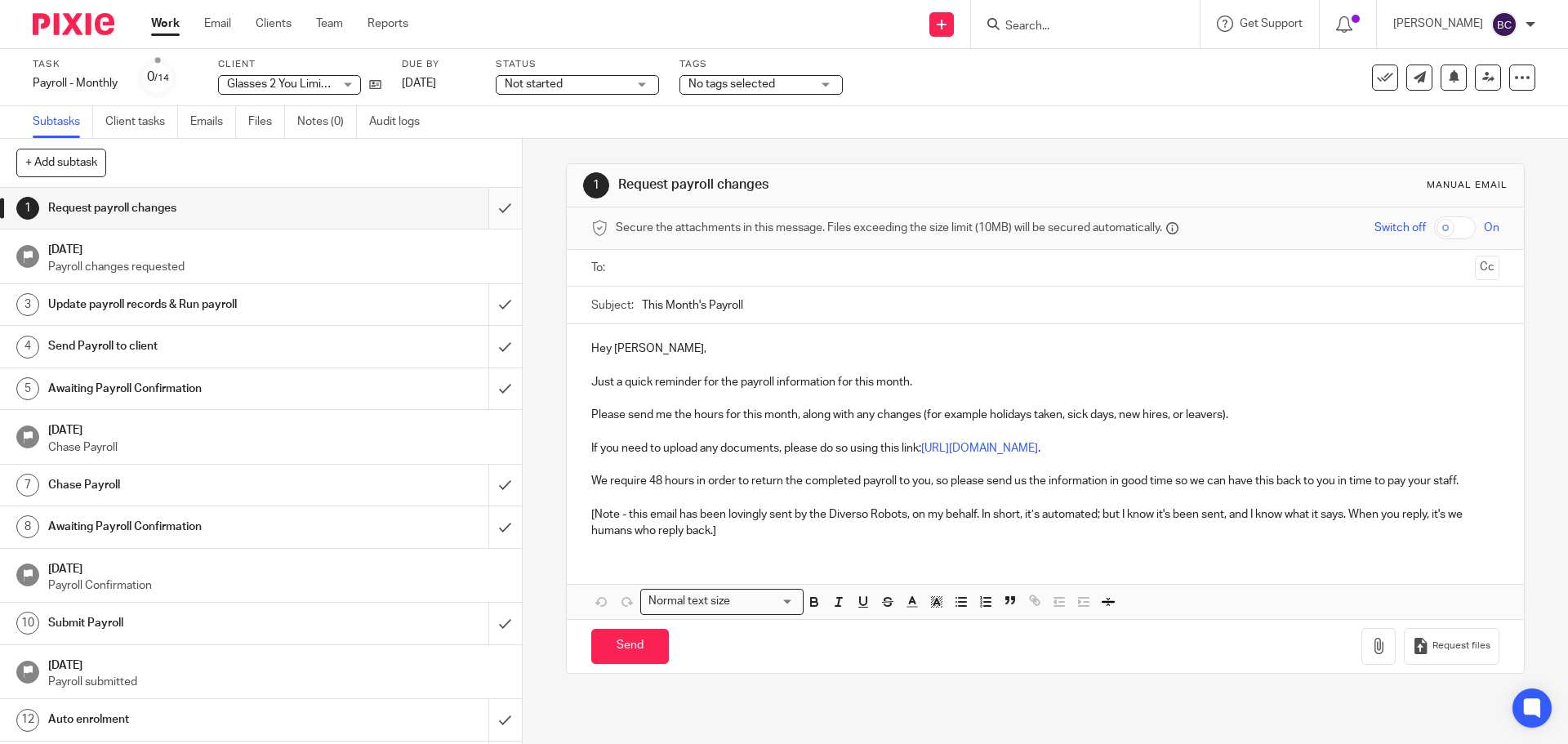
click at [484, 201] on input "submit" at bounding box center [261, 208] width 522 height 41
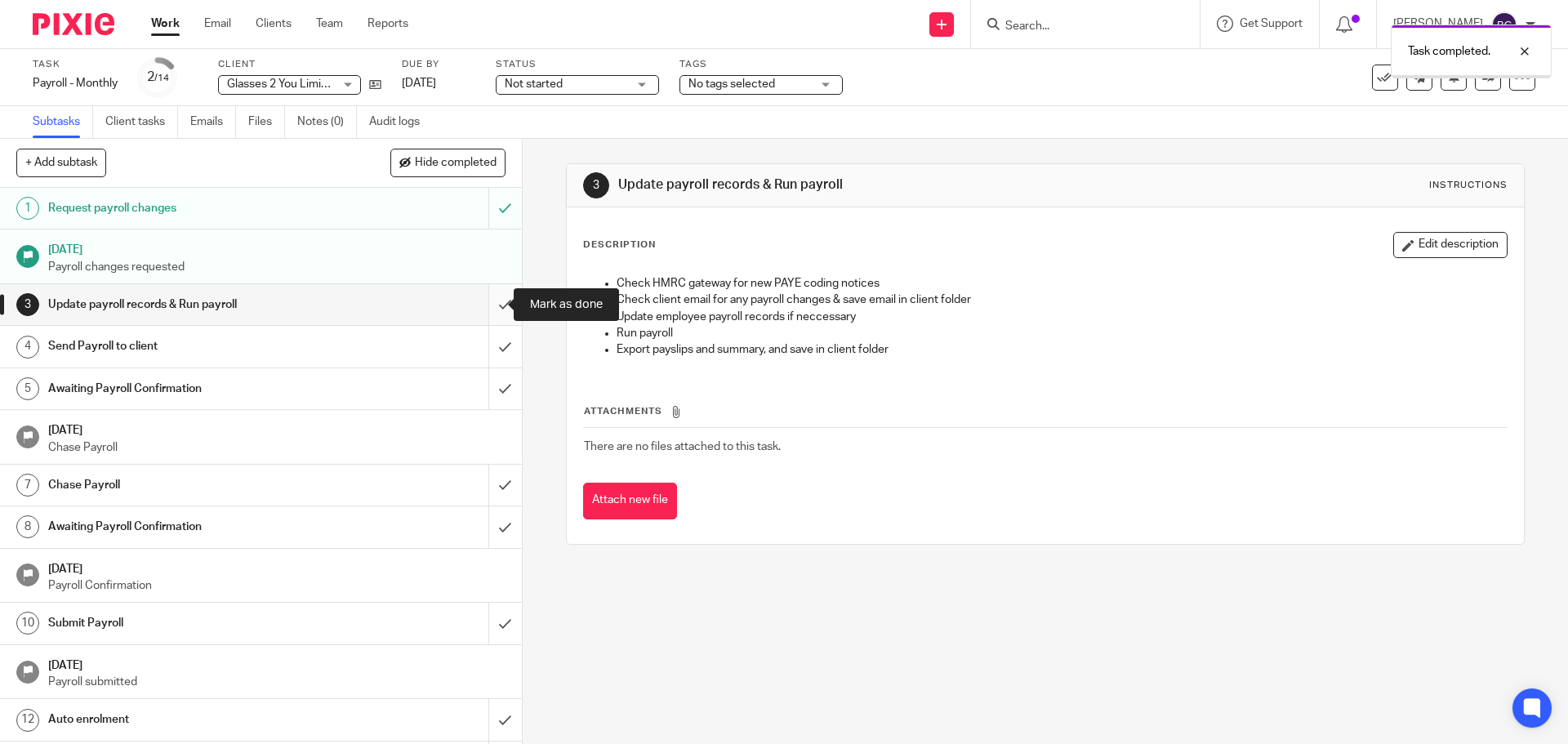
click at [485, 301] on input "submit" at bounding box center [261, 304] width 522 height 41
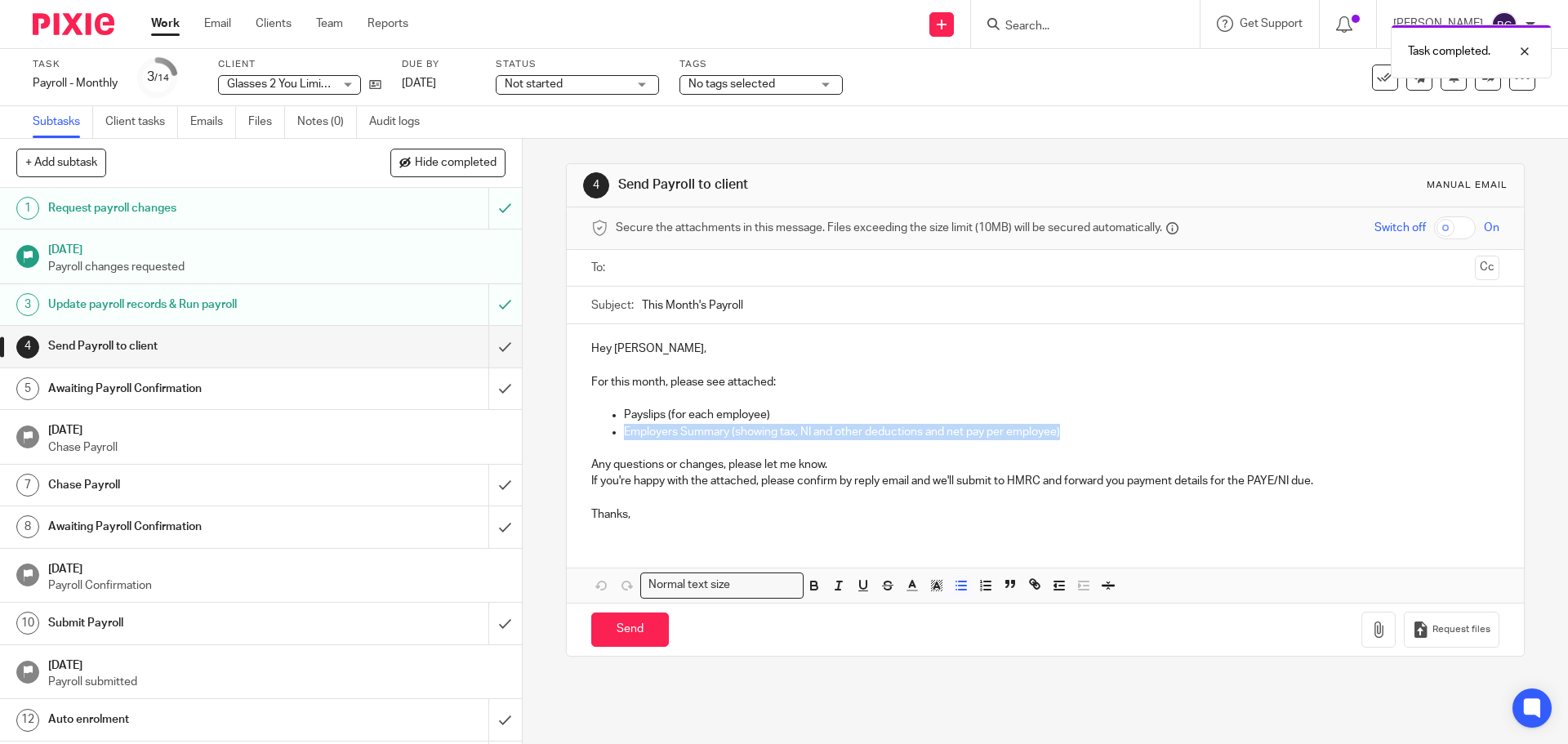
drag, startPoint x: 1061, startPoint y: 427, endPoint x: 576, endPoint y: 430, distance: 485.0
click at [576, 430] on div "Hey [PERSON_NAME], For this month, please see attached: Payslips (for each empl…" at bounding box center [1044, 429] width 956 height 211
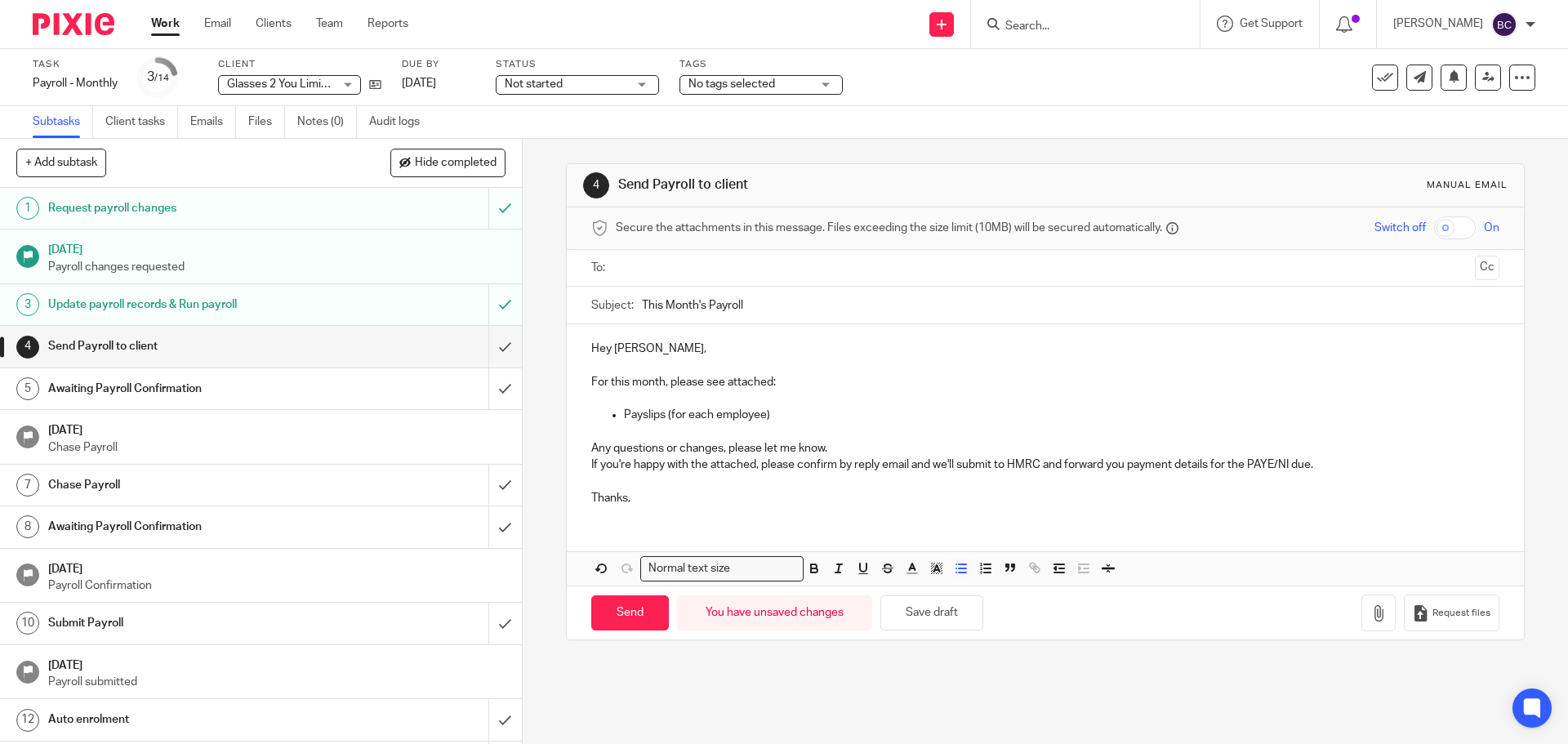
click at [705, 260] on input "text" at bounding box center [1043, 268] width 846 height 19
click at [795, 383] on p "For this month, please see attached:" at bounding box center [1045, 385] width 908 height 16
click at [779, 410] on p "Payslips (for each employee)" at bounding box center [1061, 417] width 874 height 16
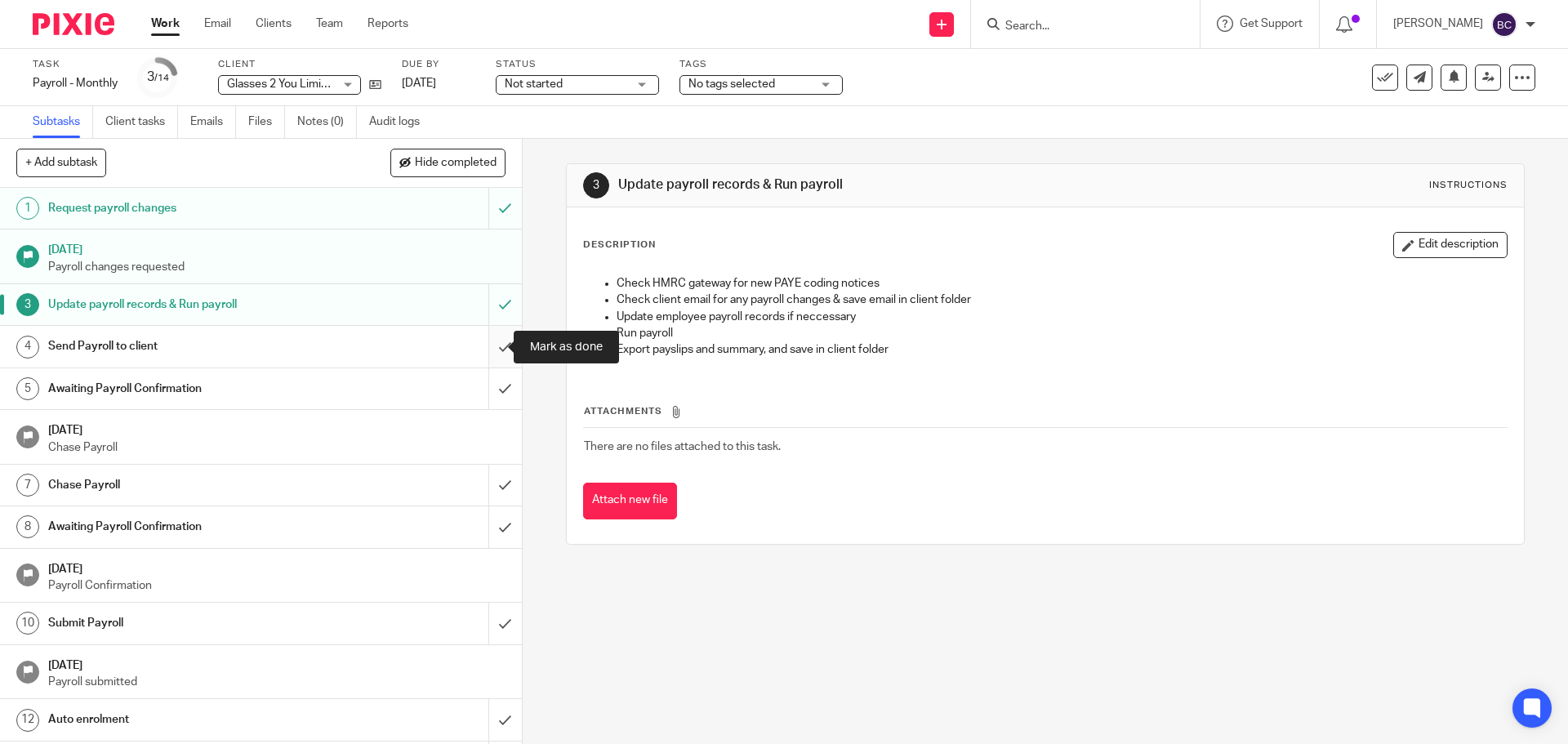
click at [494, 344] on input "submit" at bounding box center [261, 346] width 522 height 41
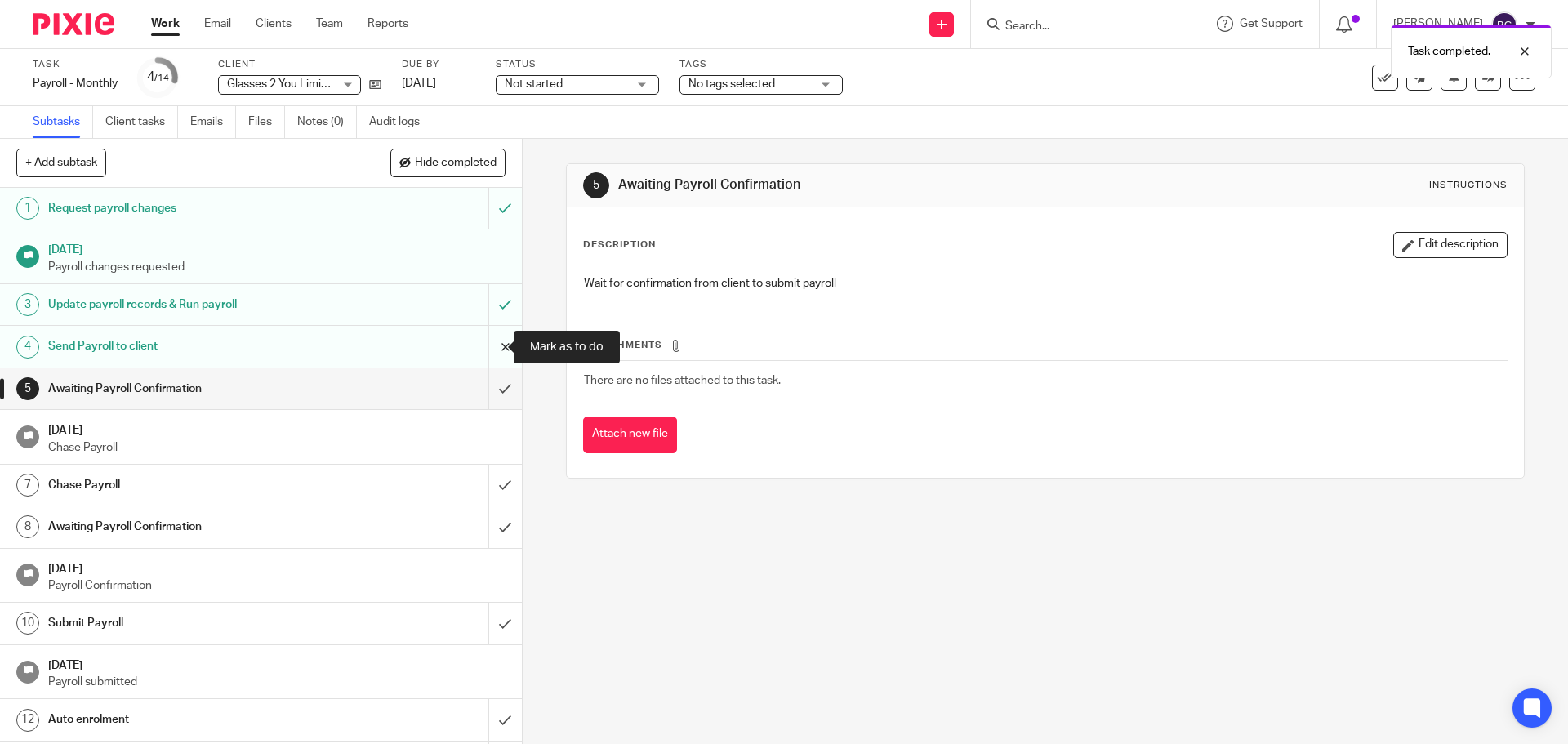
click at [484, 342] on input "submit" at bounding box center [261, 346] width 522 height 41
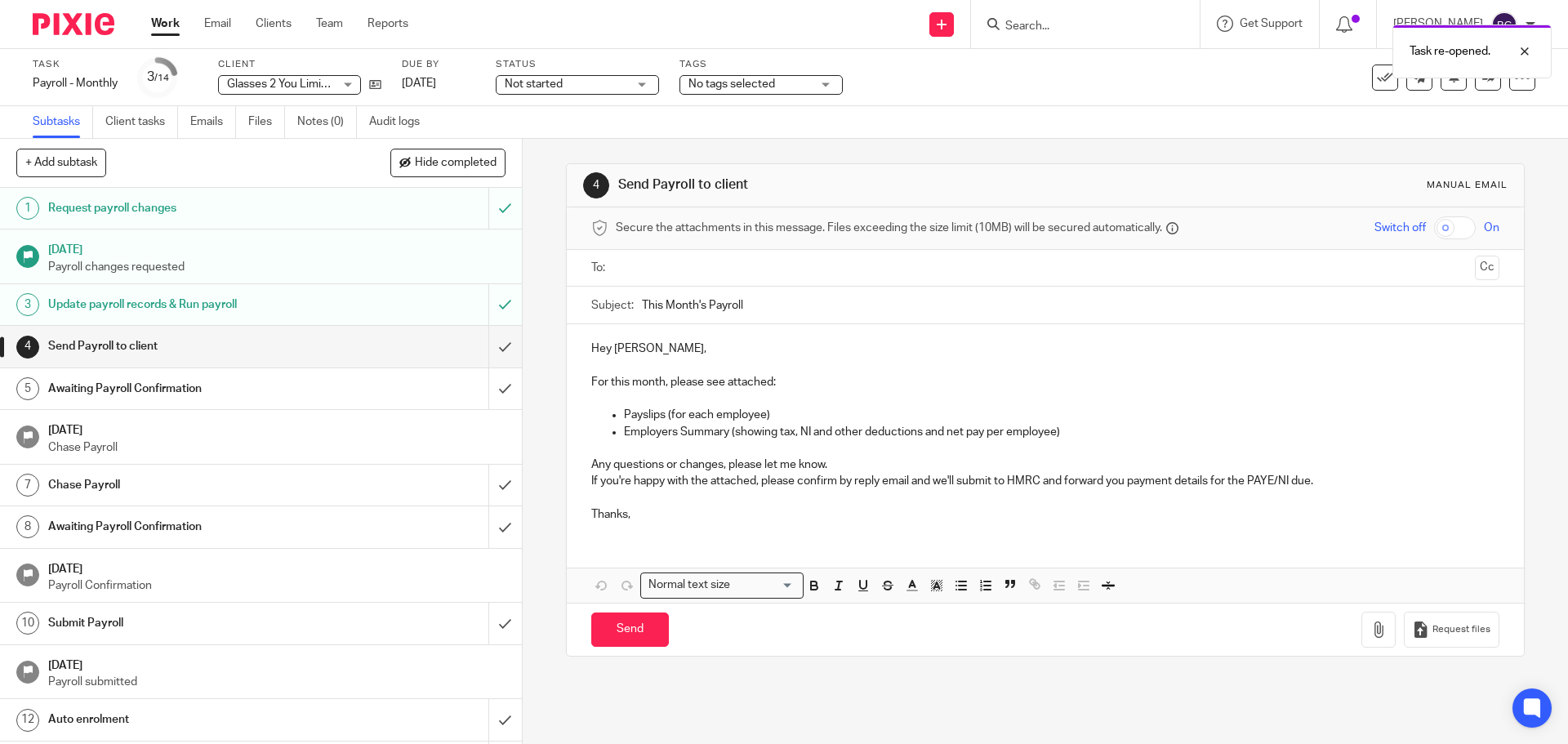
click at [694, 264] on input "text" at bounding box center [1043, 268] width 846 height 19
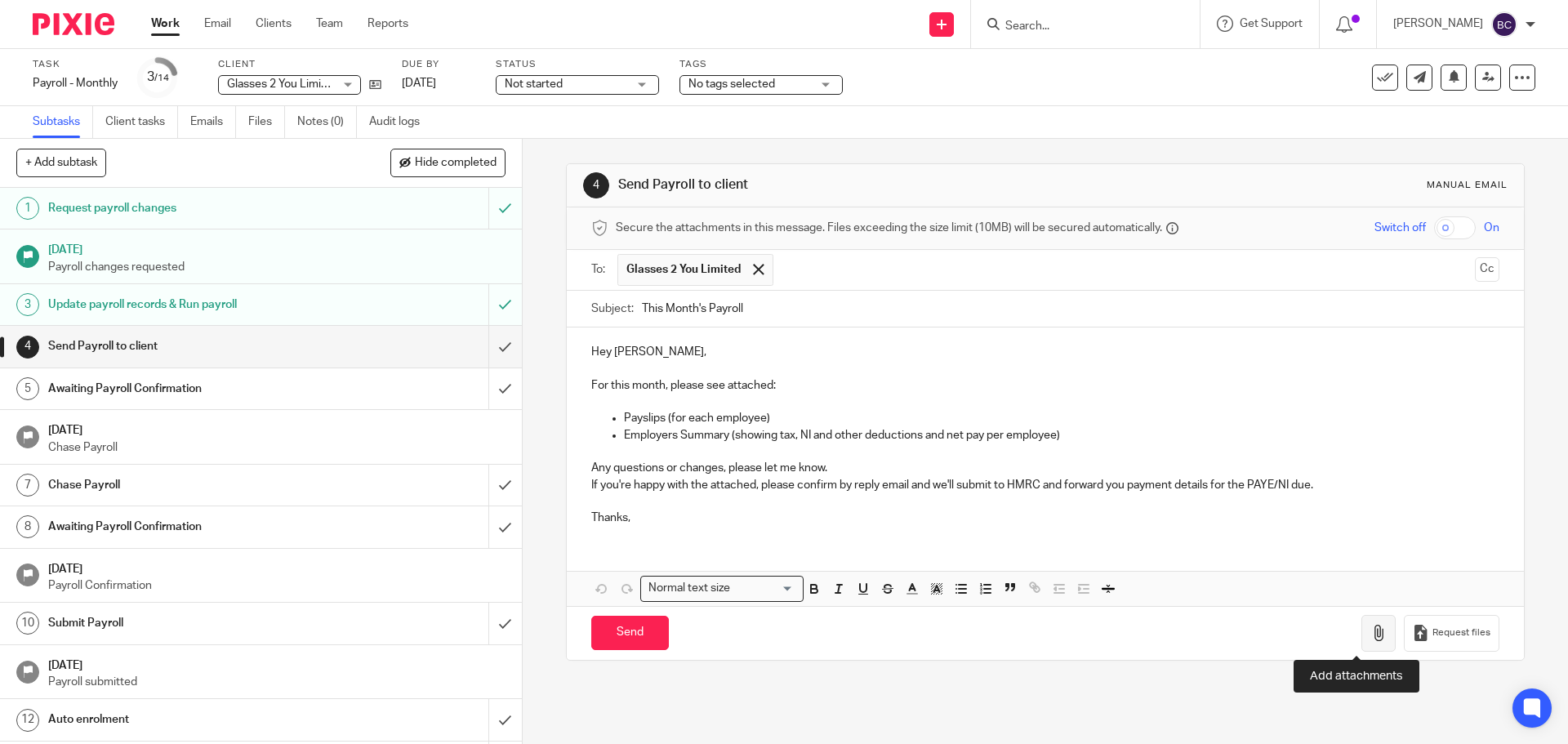
click at [1370, 633] on icon "button" at bounding box center [1378, 632] width 16 height 16
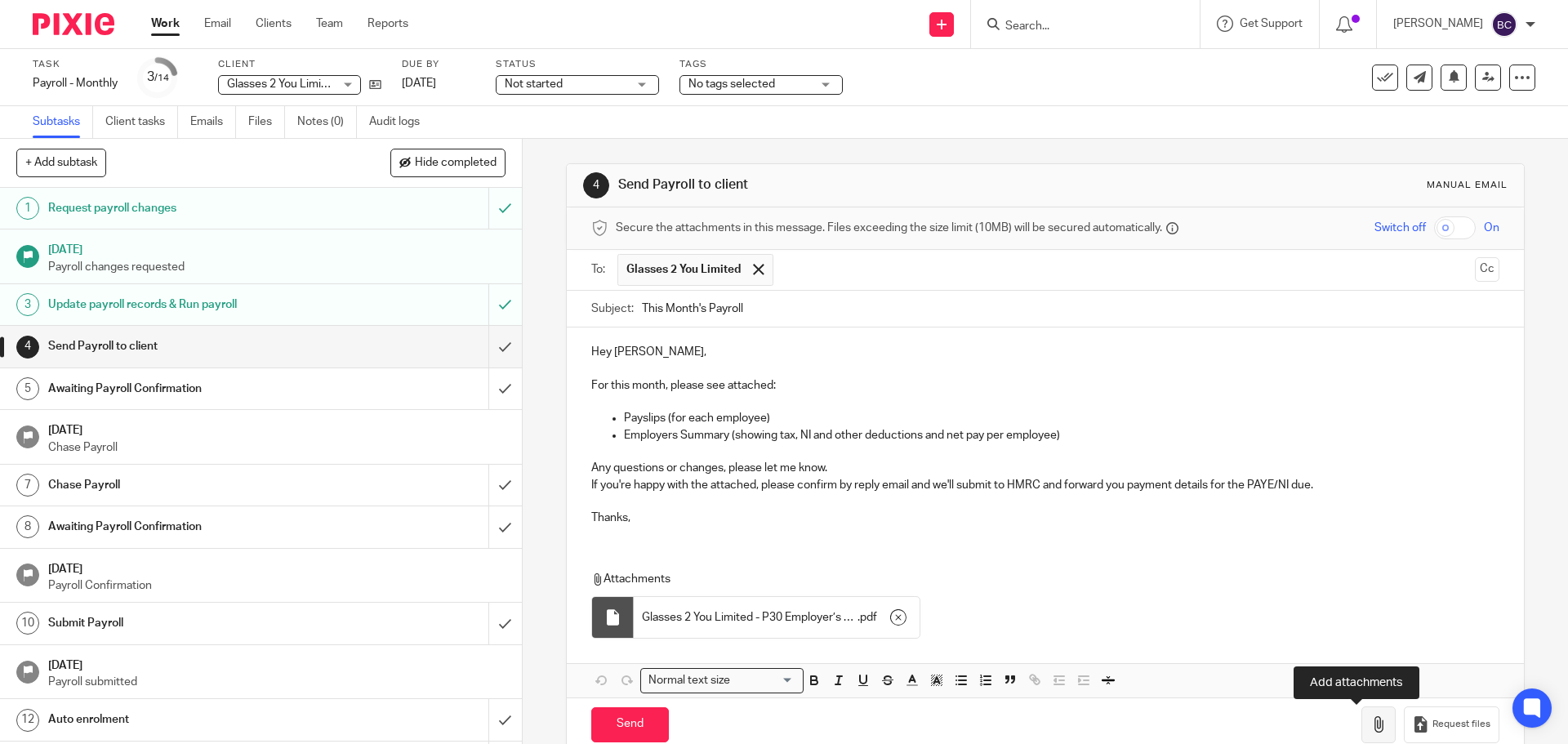
click at [1370, 721] on icon "button" at bounding box center [1378, 724] width 16 height 16
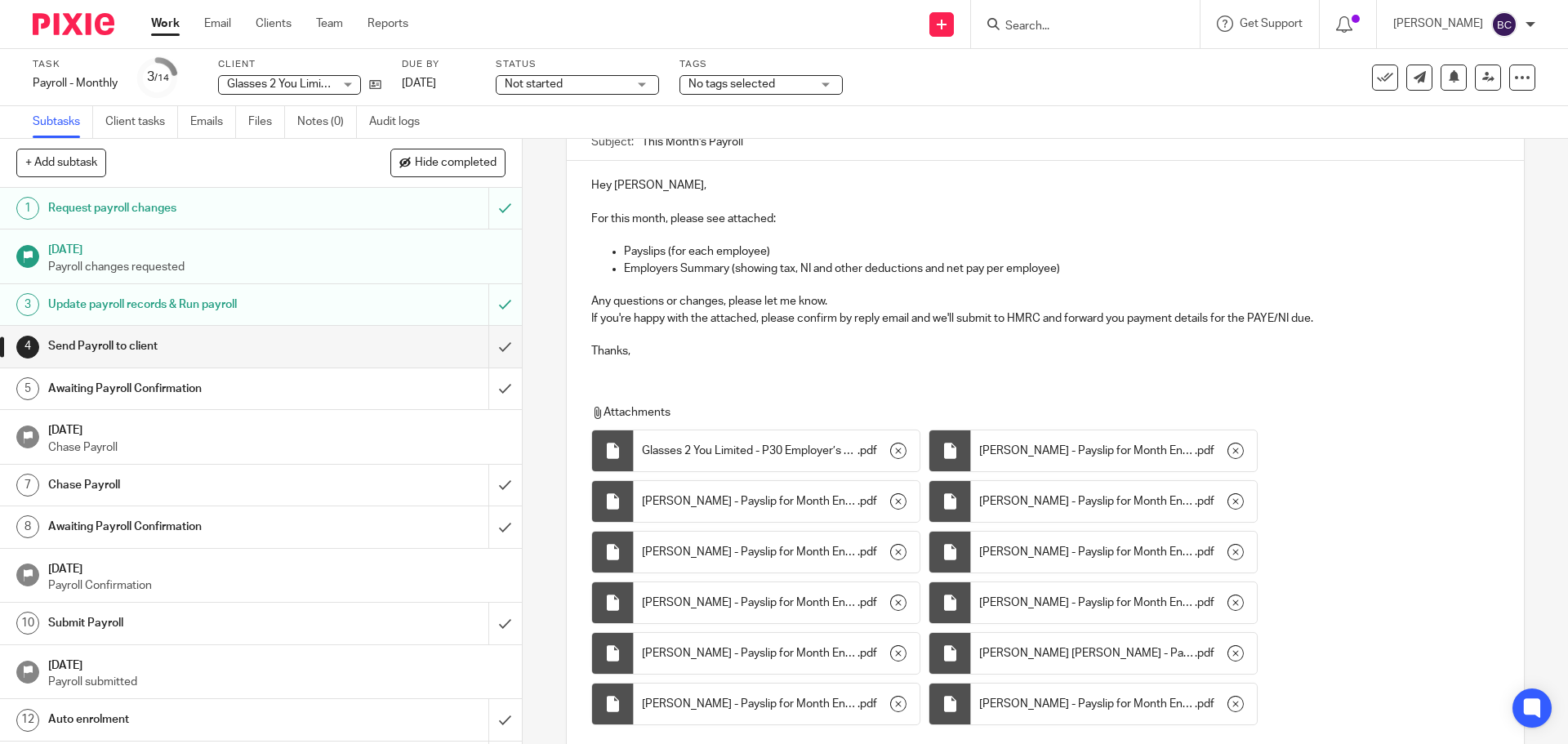
scroll to position [289, 0]
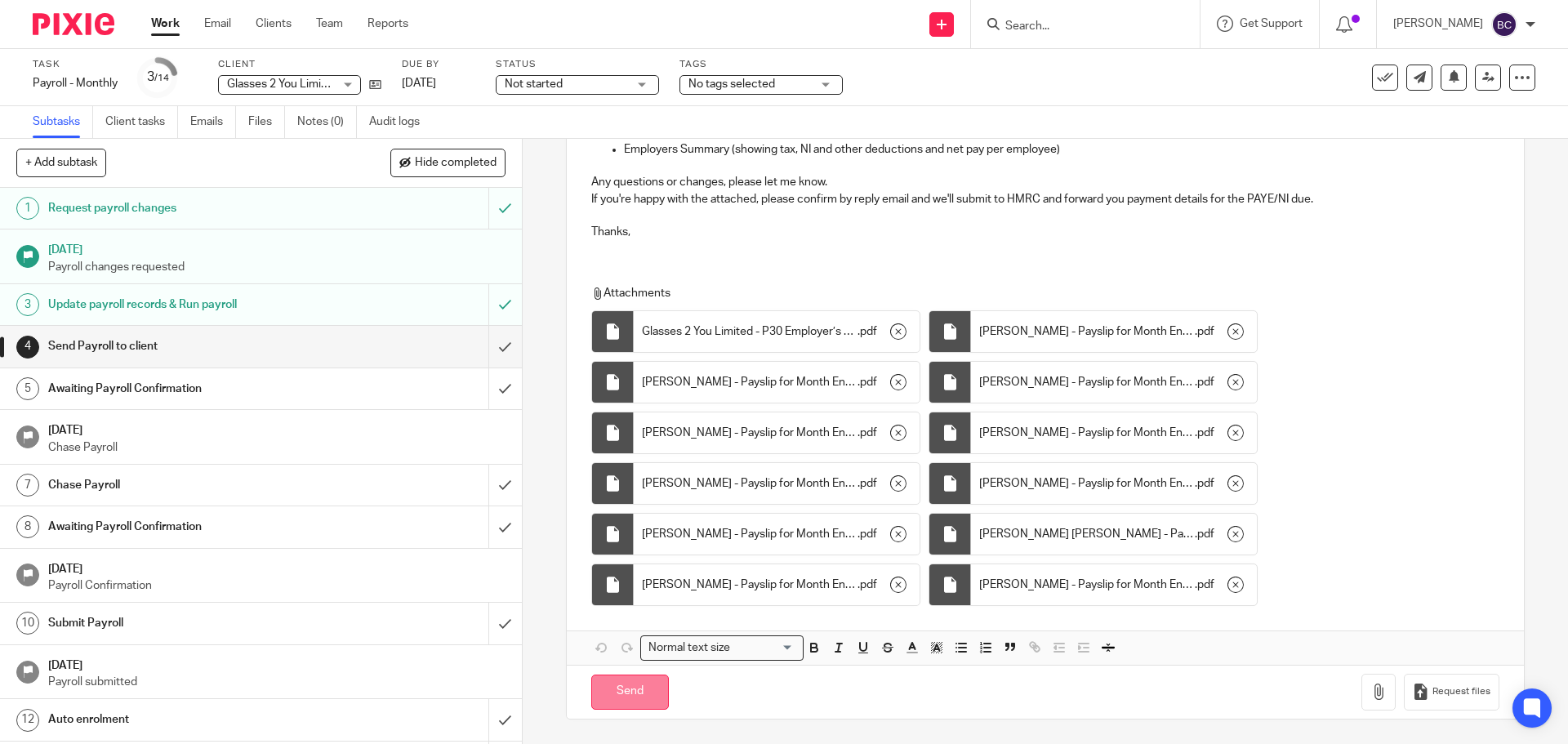
click at [614, 693] on input "Send" at bounding box center [630, 691] width 77 height 35
click at [493, 386] on input "submit" at bounding box center [261, 388] width 522 height 41
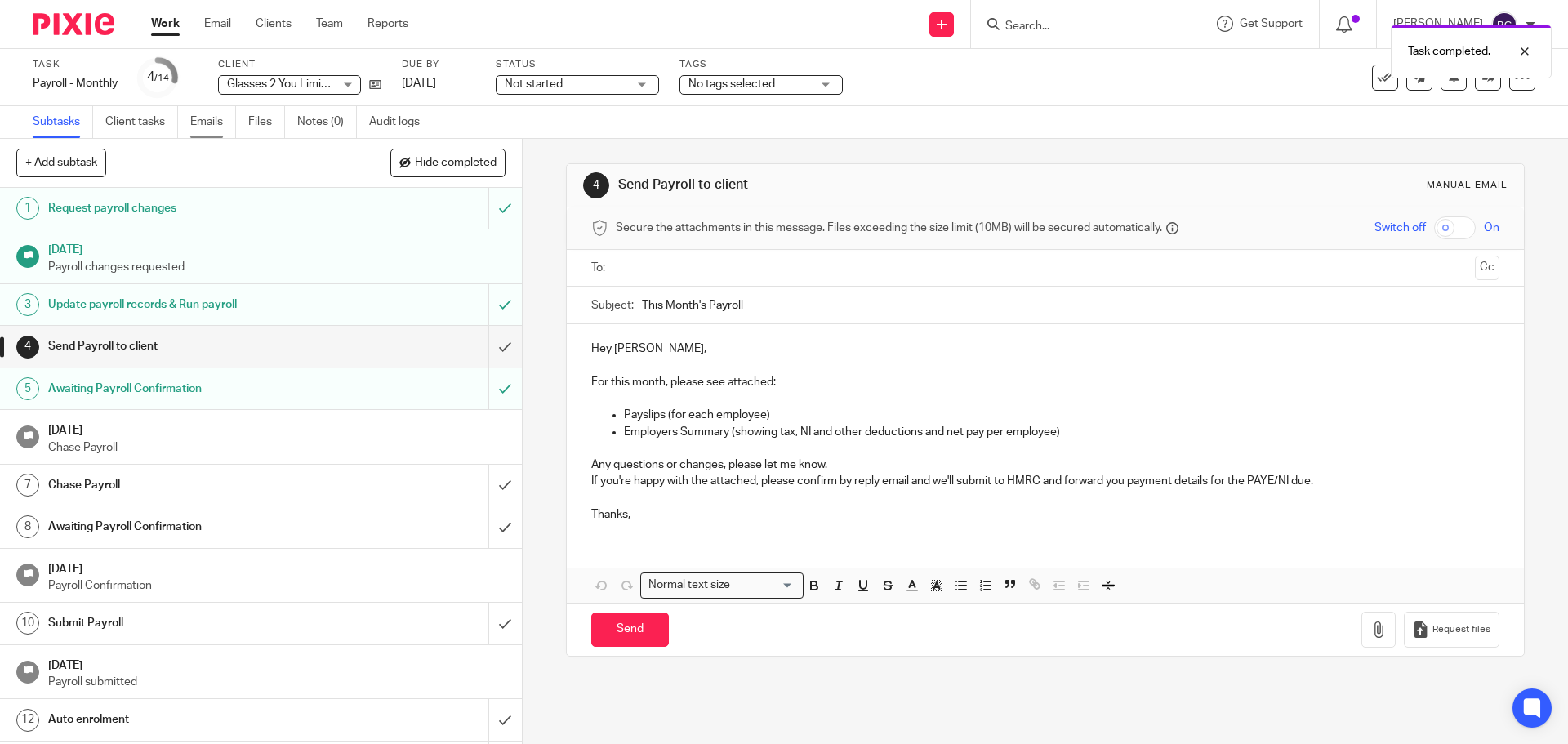
click at [217, 116] on link "Emails" at bounding box center [213, 121] width 46 height 32
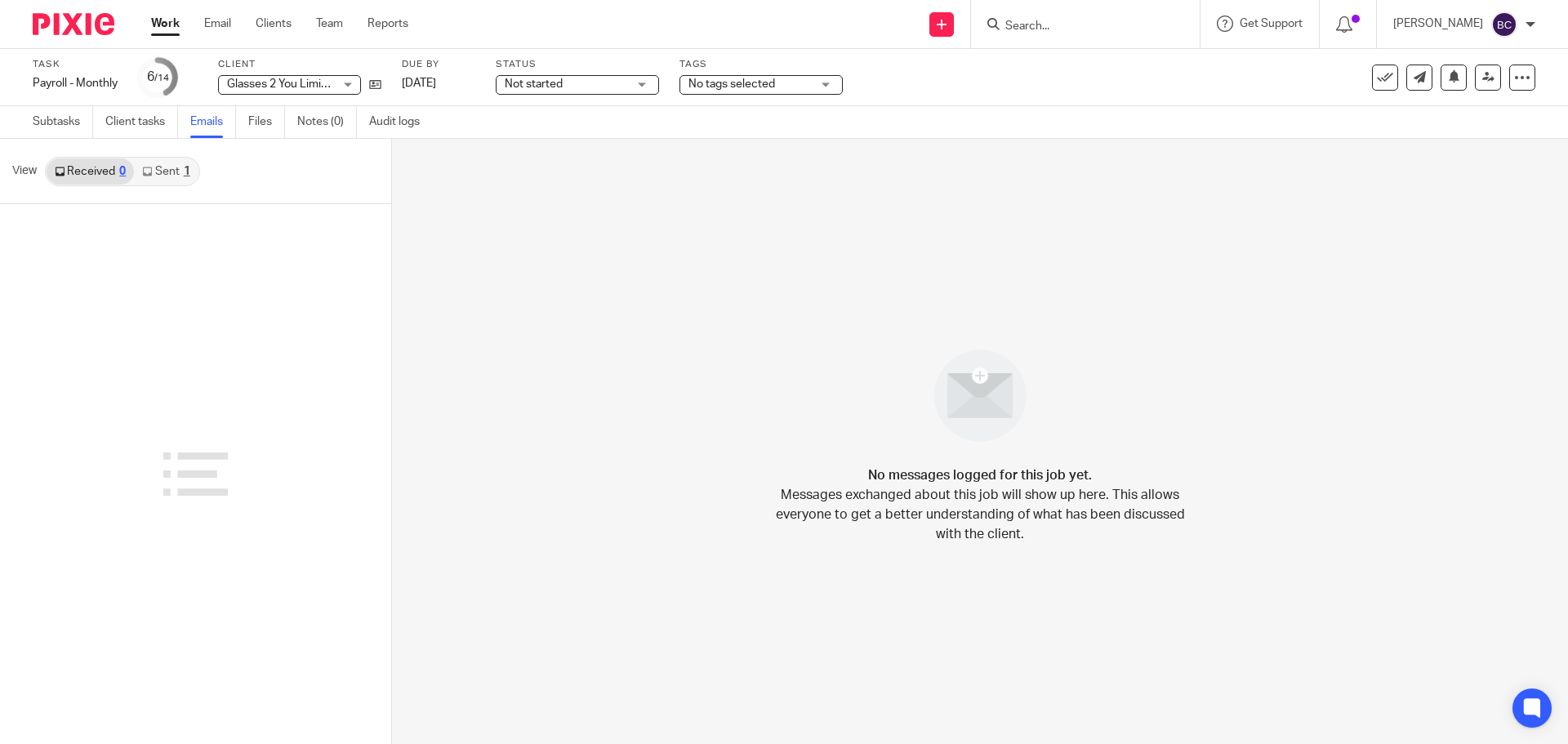
click at [170, 168] on link "Sent 1" at bounding box center [165, 171] width 64 height 26
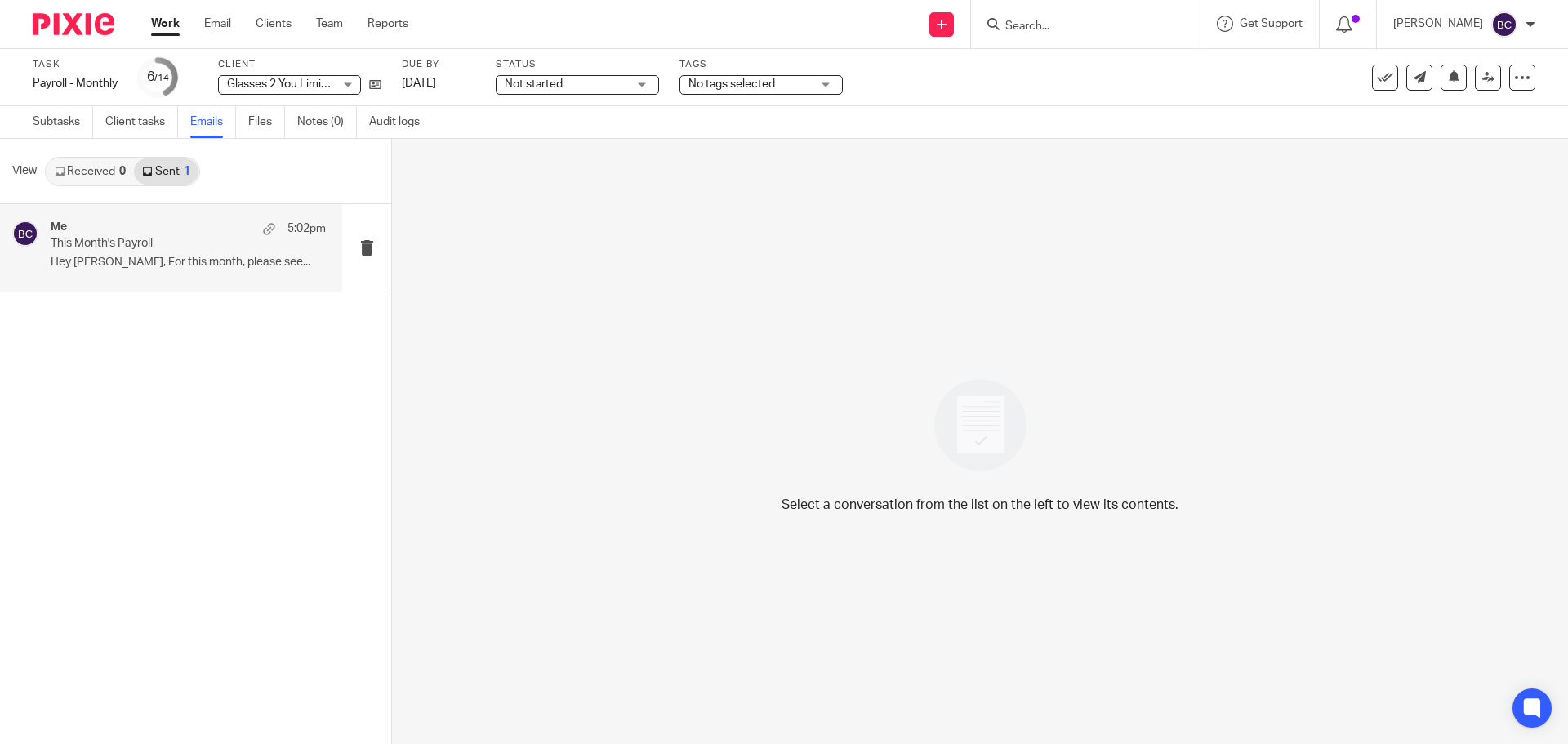
click at [164, 231] on div "Me 5:02pm" at bounding box center [188, 228] width 275 height 16
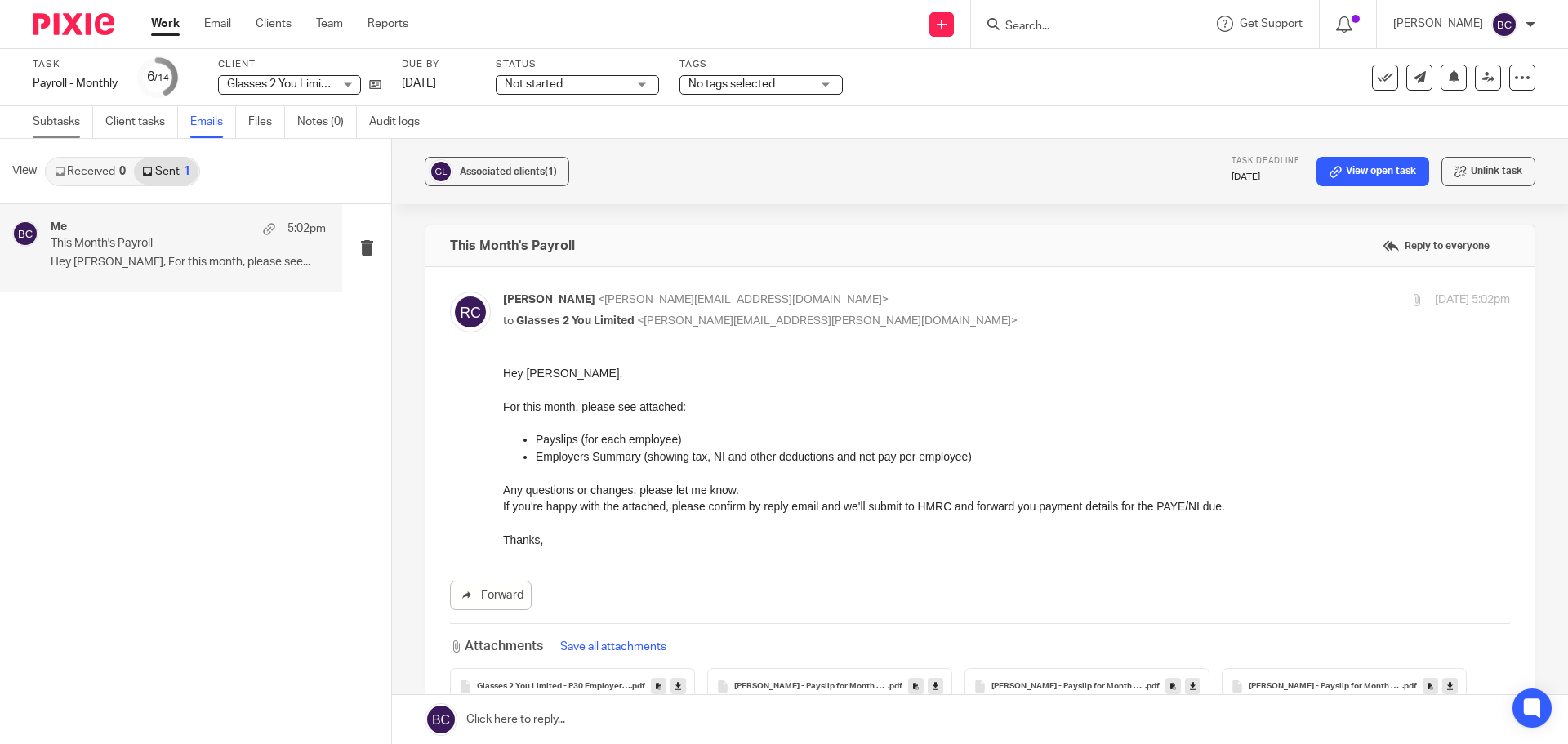
click at [61, 126] on link "Subtasks" at bounding box center [62, 121] width 60 height 32
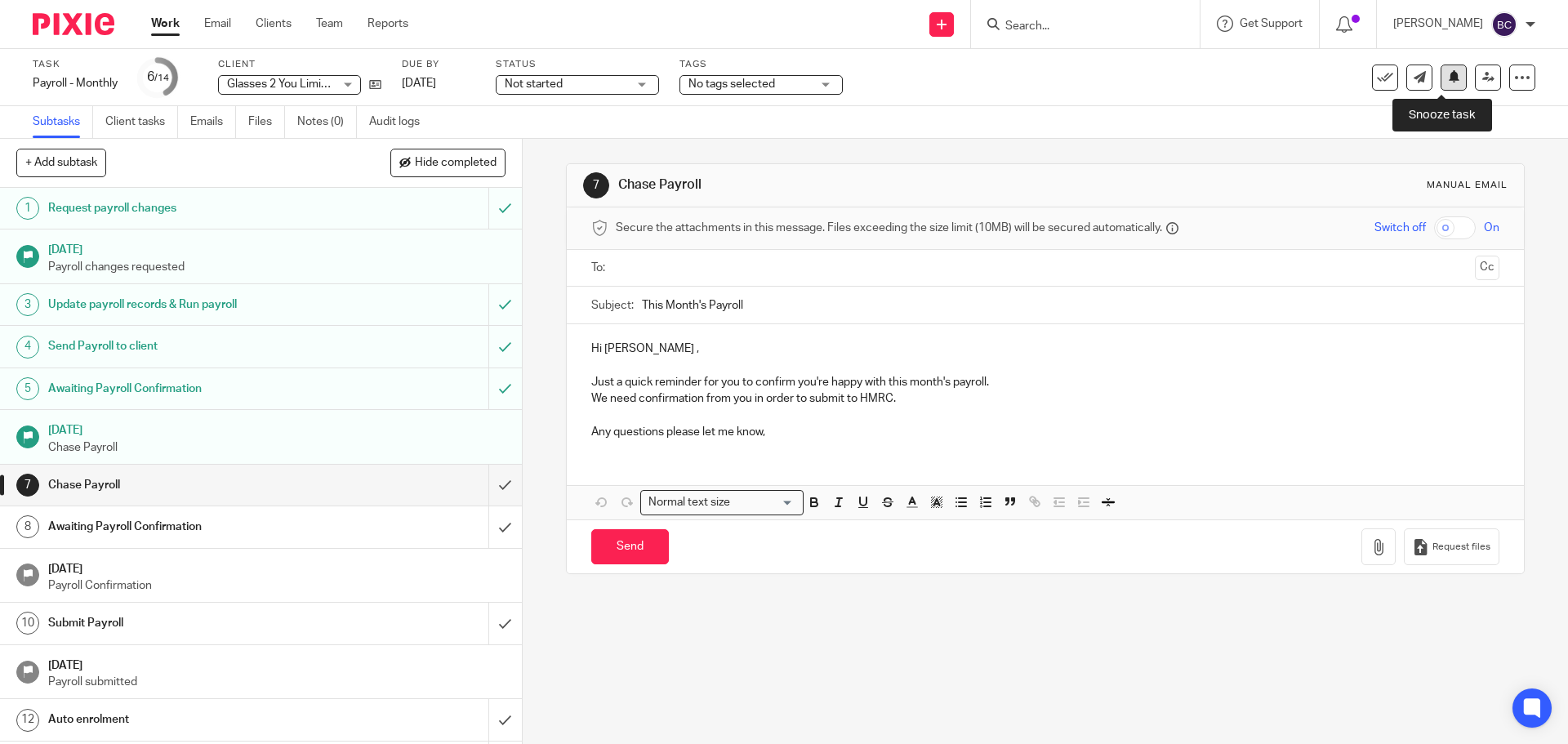
click at [1446, 84] on button at bounding box center [1453, 77] width 26 height 26
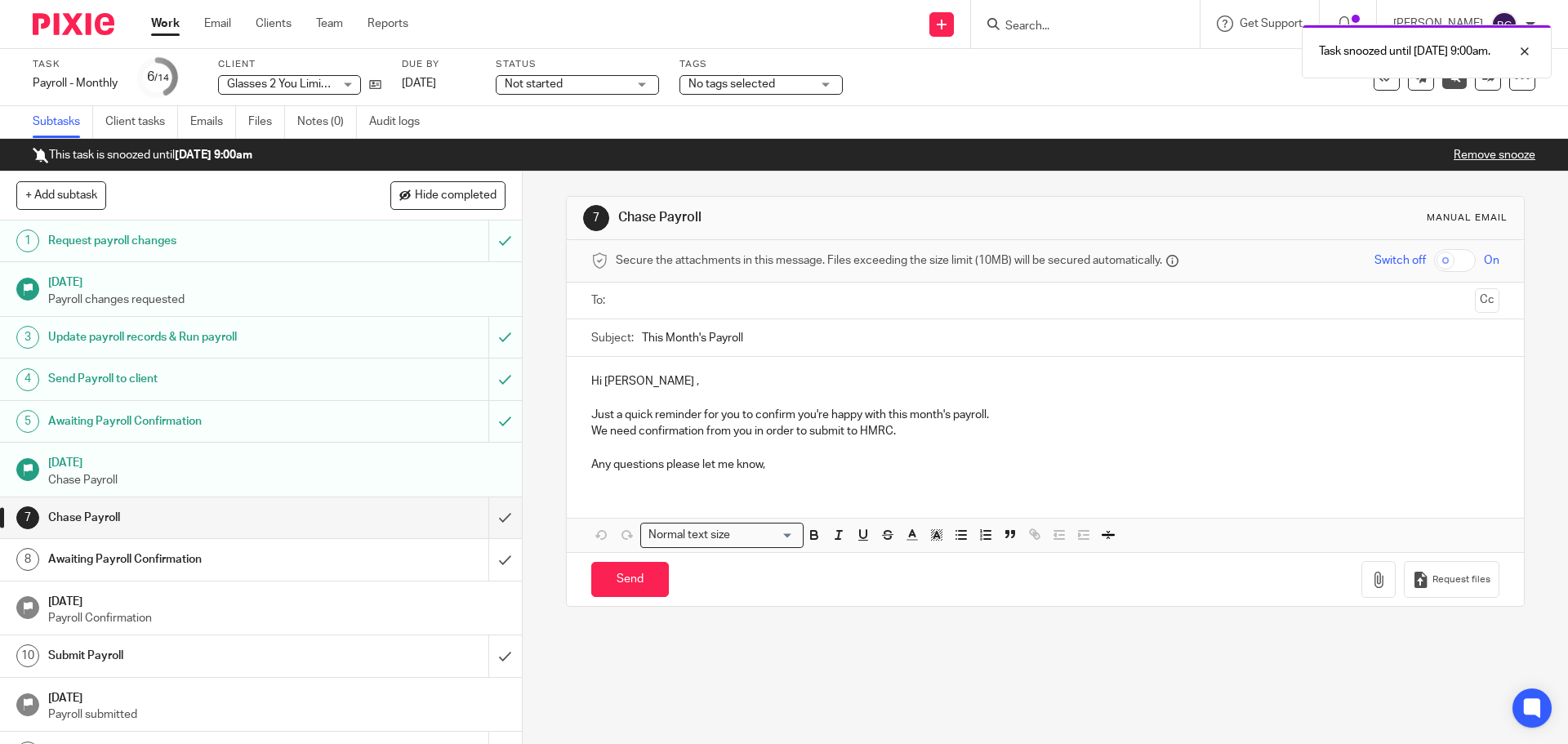
click at [157, 17] on link "Work" at bounding box center [165, 23] width 29 height 16
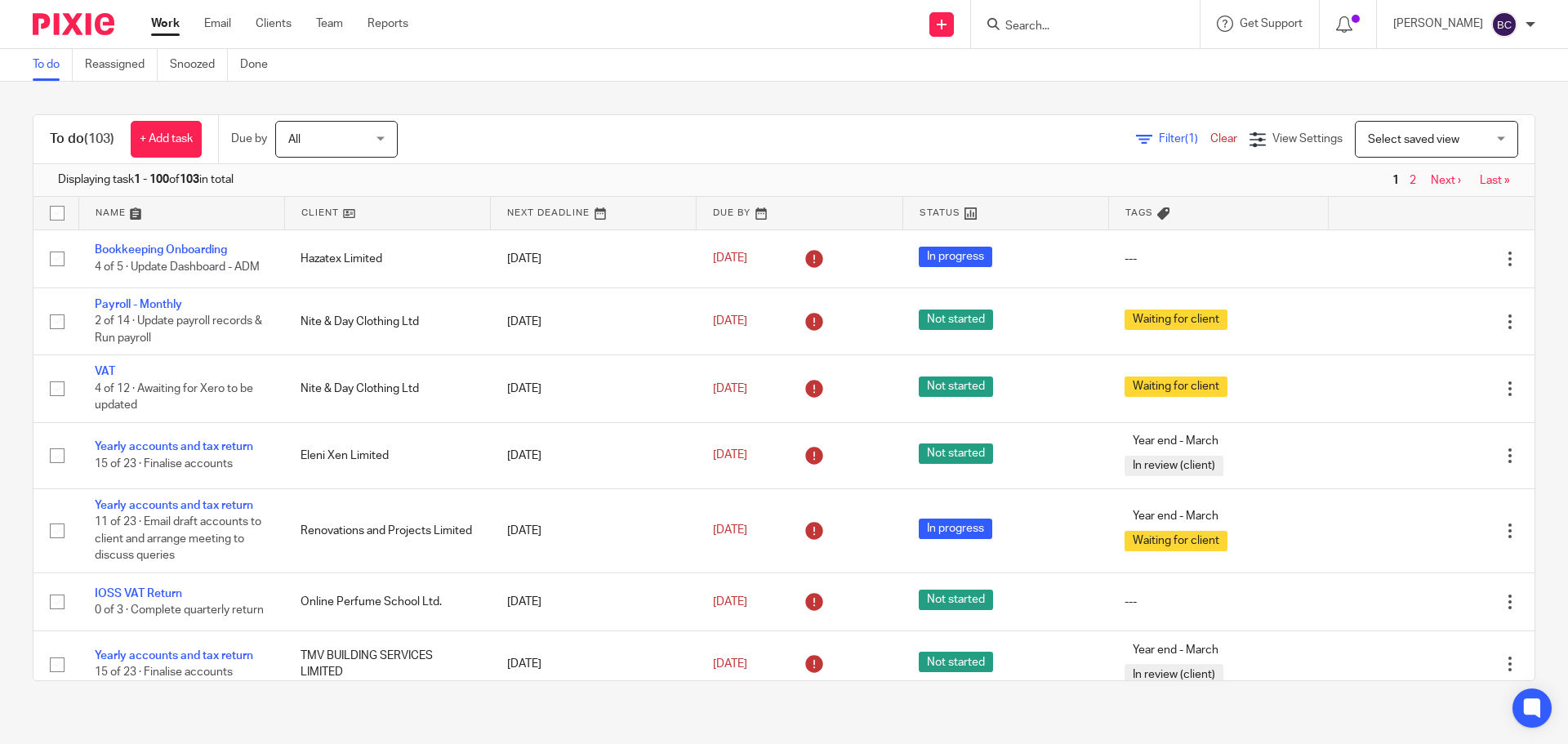
click at [1065, 32] on input "Search" at bounding box center [1077, 27] width 147 height 14
click at [1136, 139] on icon at bounding box center [1144, 139] width 16 height 16
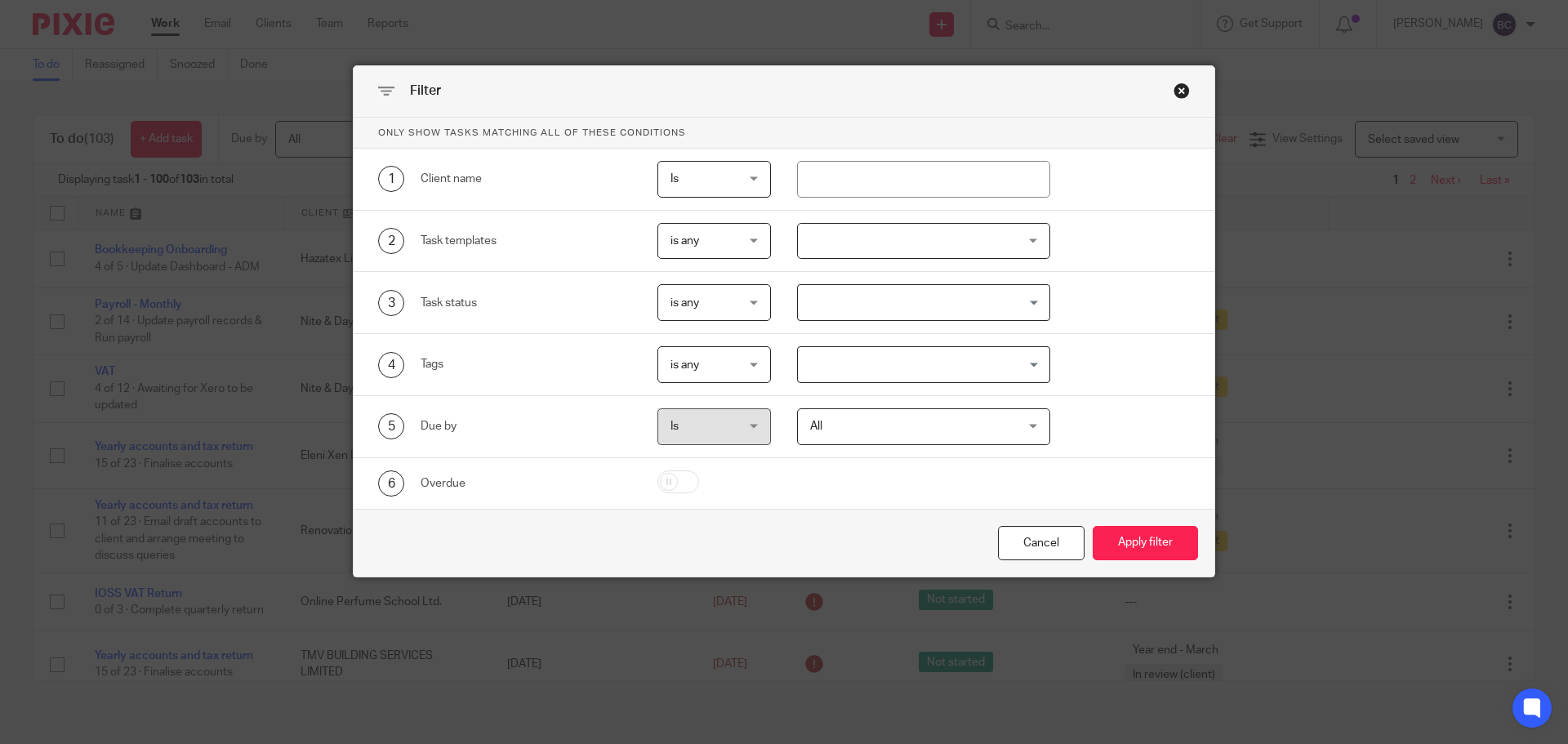
click at [1175, 93] on div "Close this dialog window" at bounding box center [1181, 90] width 16 height 16
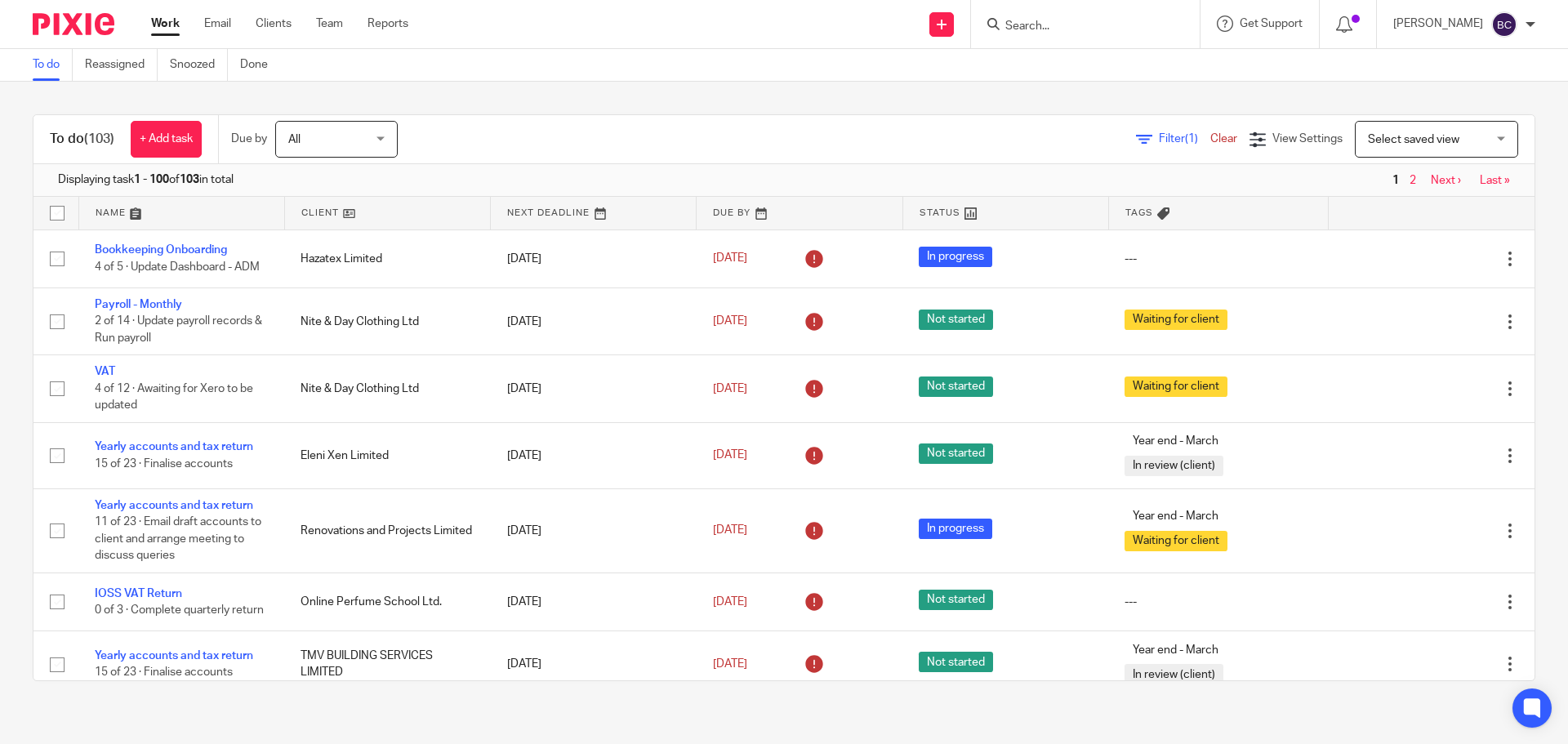
click at [1355, 142] on div "Select saved view Select saved view" at bounding box center [1436, 138] width 163 height 36
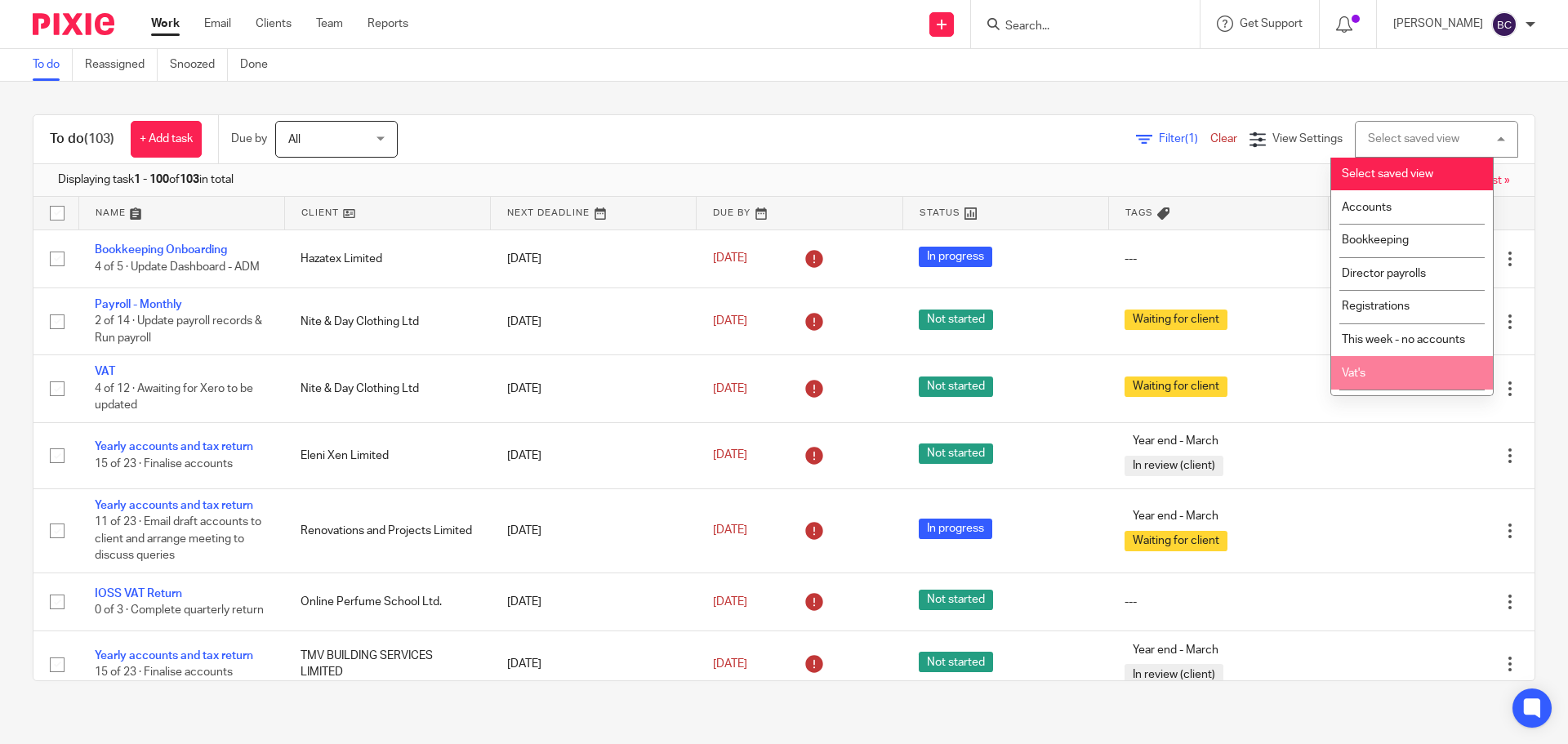
click at [1366, 364] on li "Vat's" at bounding box center [1411, 372] width 161 height 33
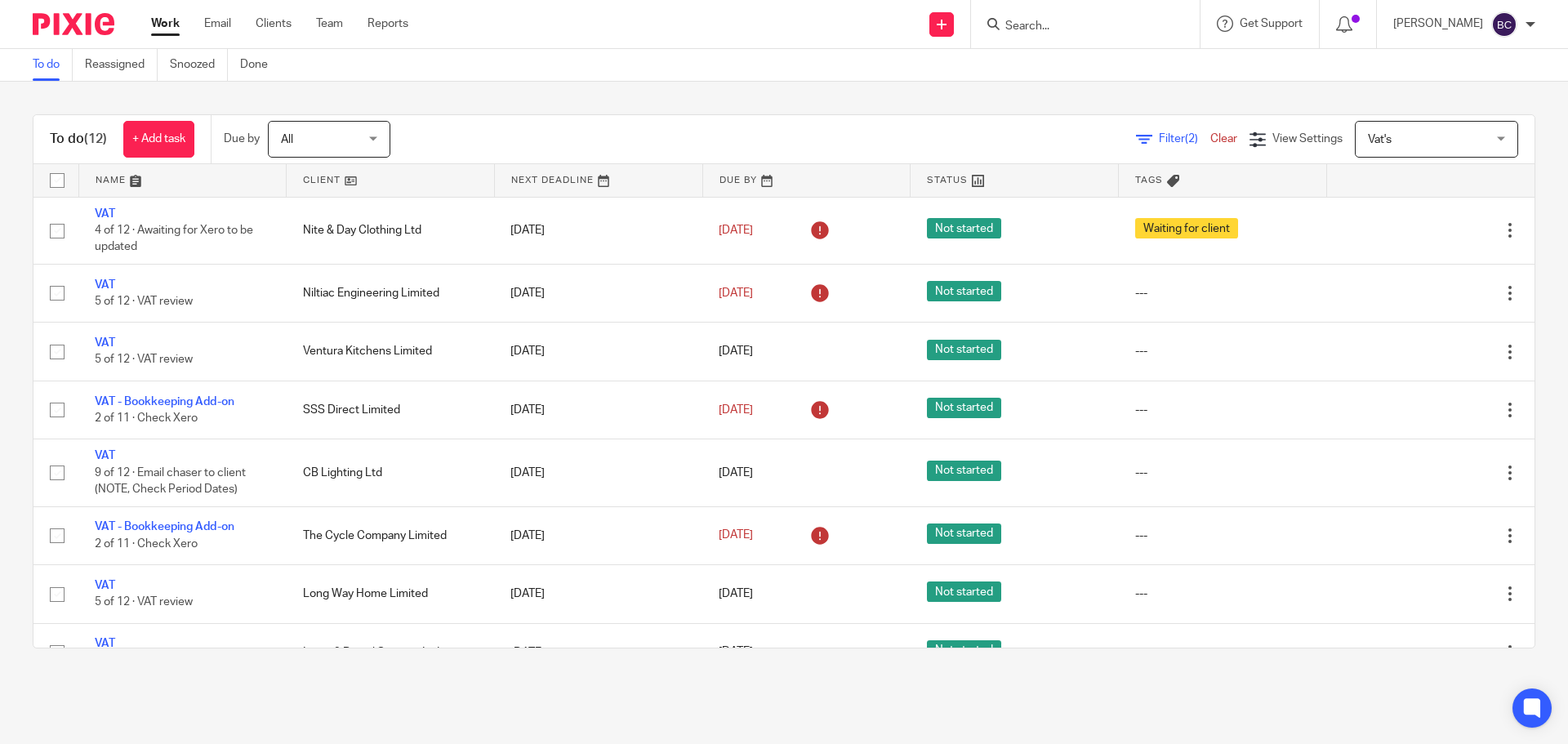
click at [323, 183] on link at bounding box center [390, 181] width 207 height 32
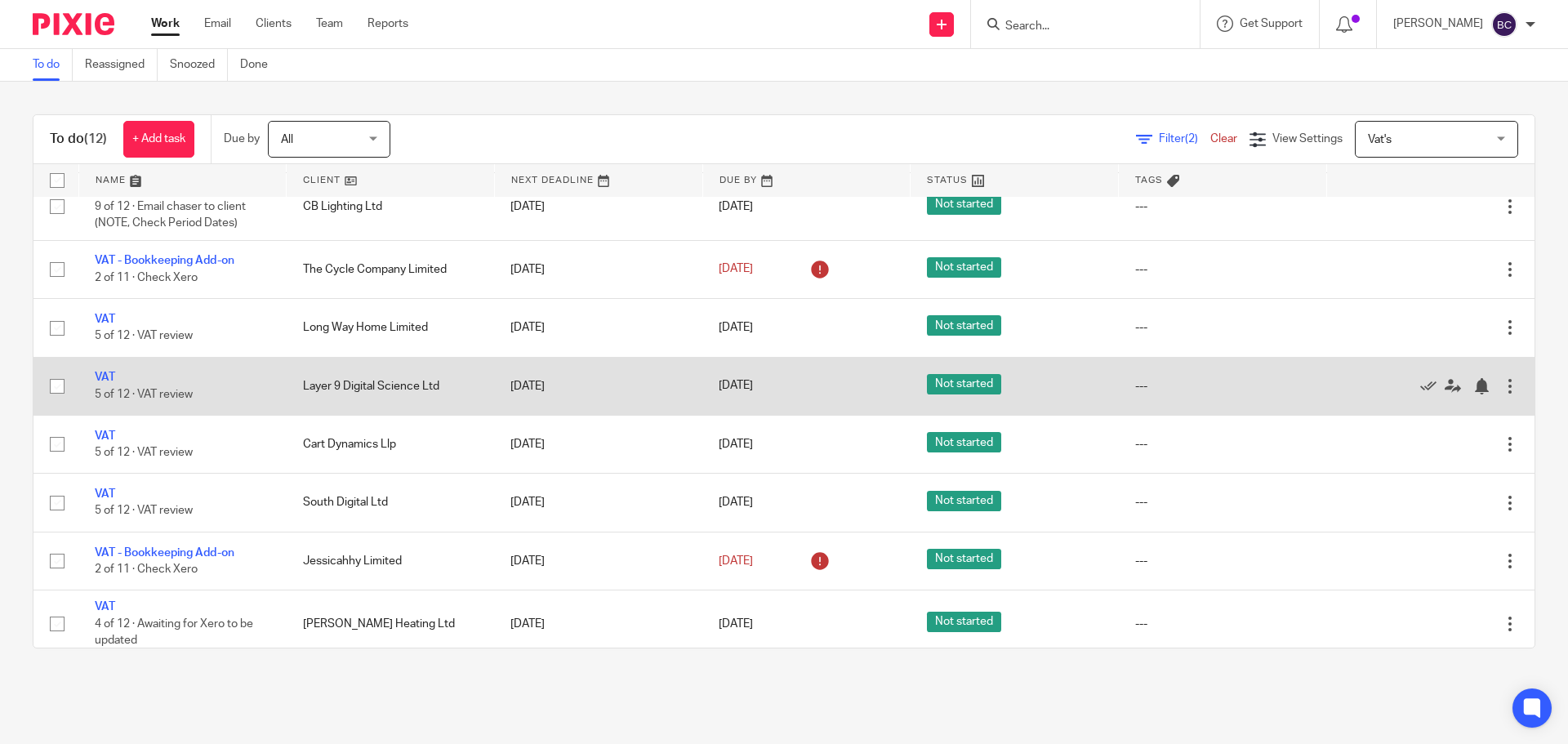
scroll to position [276, 0]
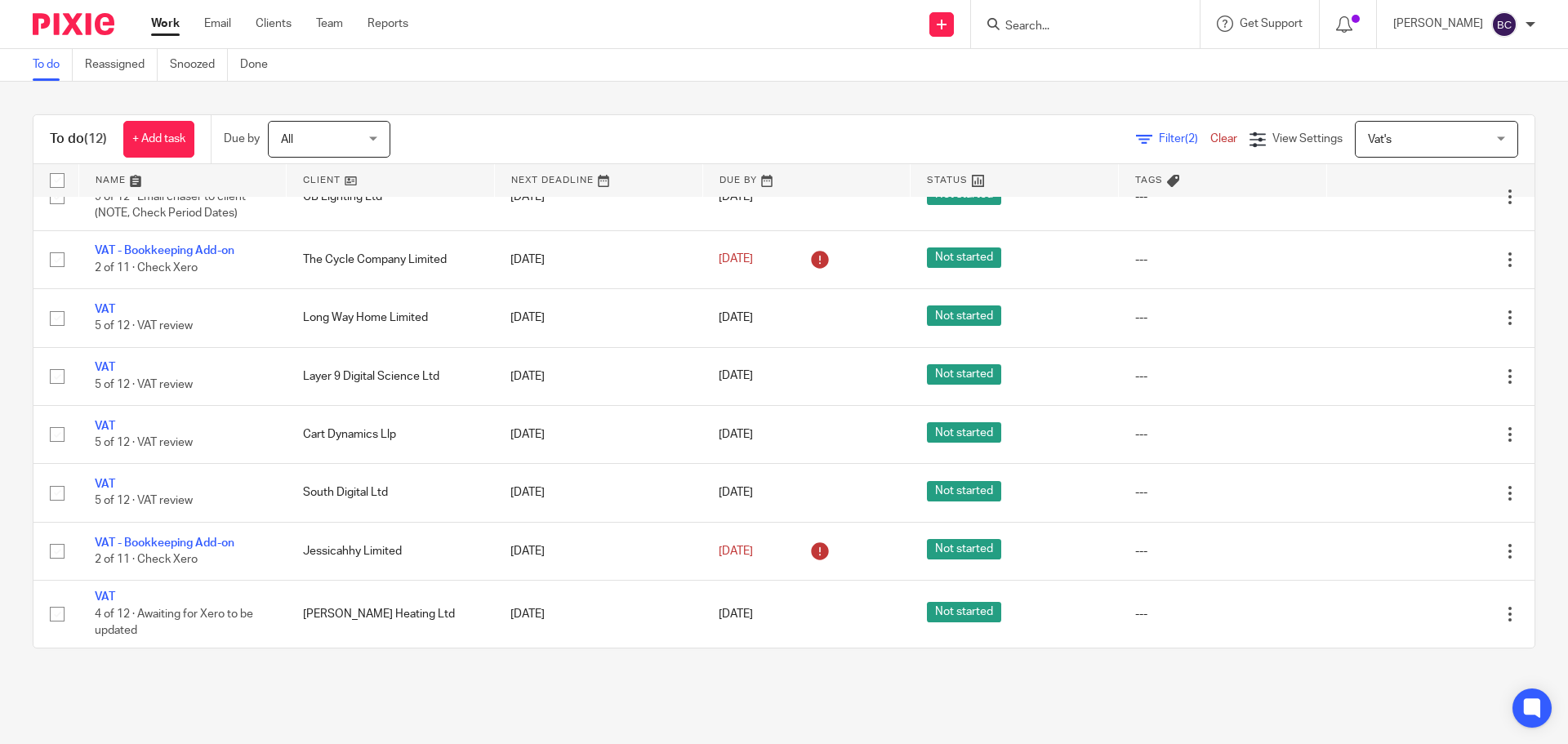
click at [1054, 25] on input "Search" at bounding box center [1077, 27] width 147 height 14
type input "[PERSON_NAME]"
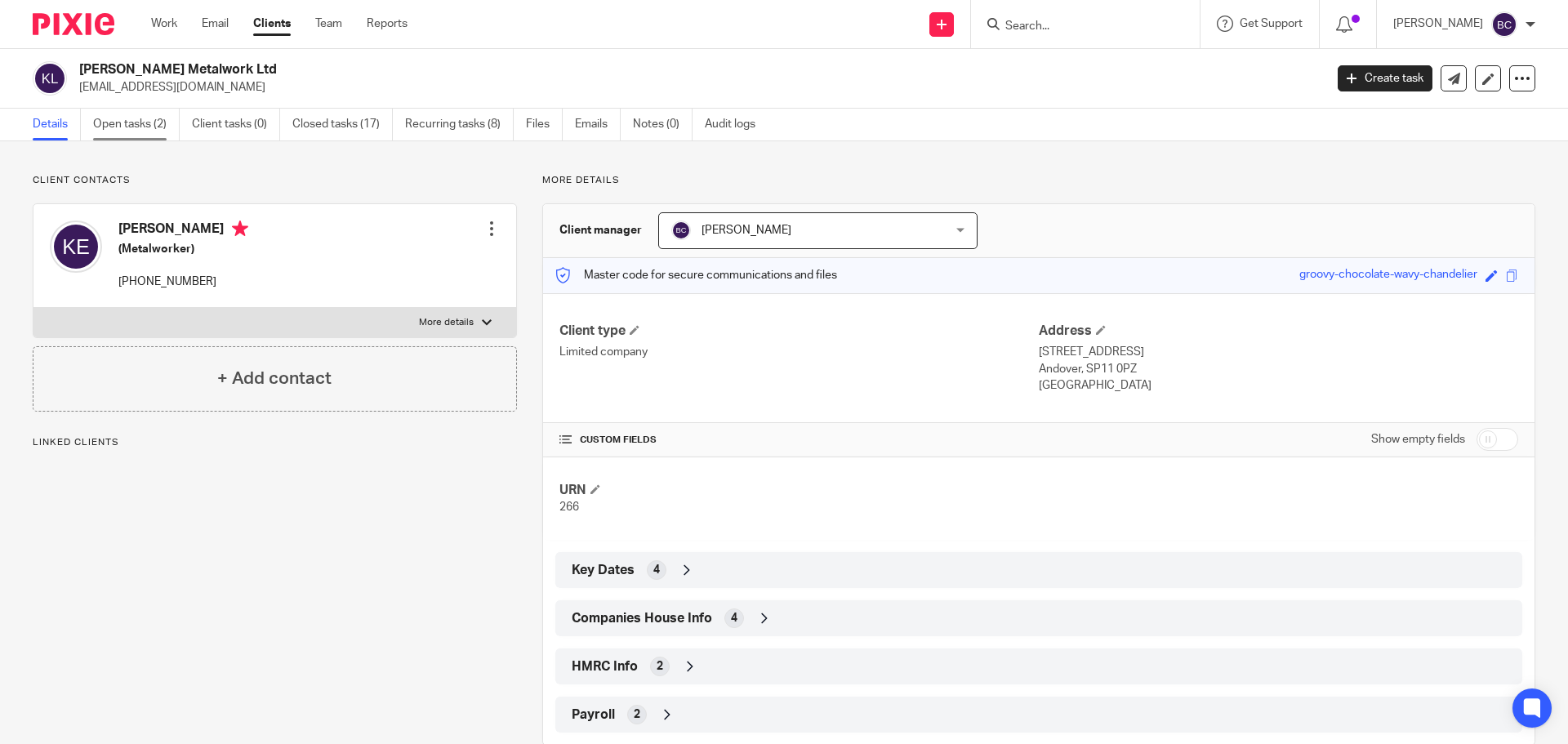
click at [161, 122] on link "Open tasks (2)" at bounding box center [136, 124] width 87 height 32
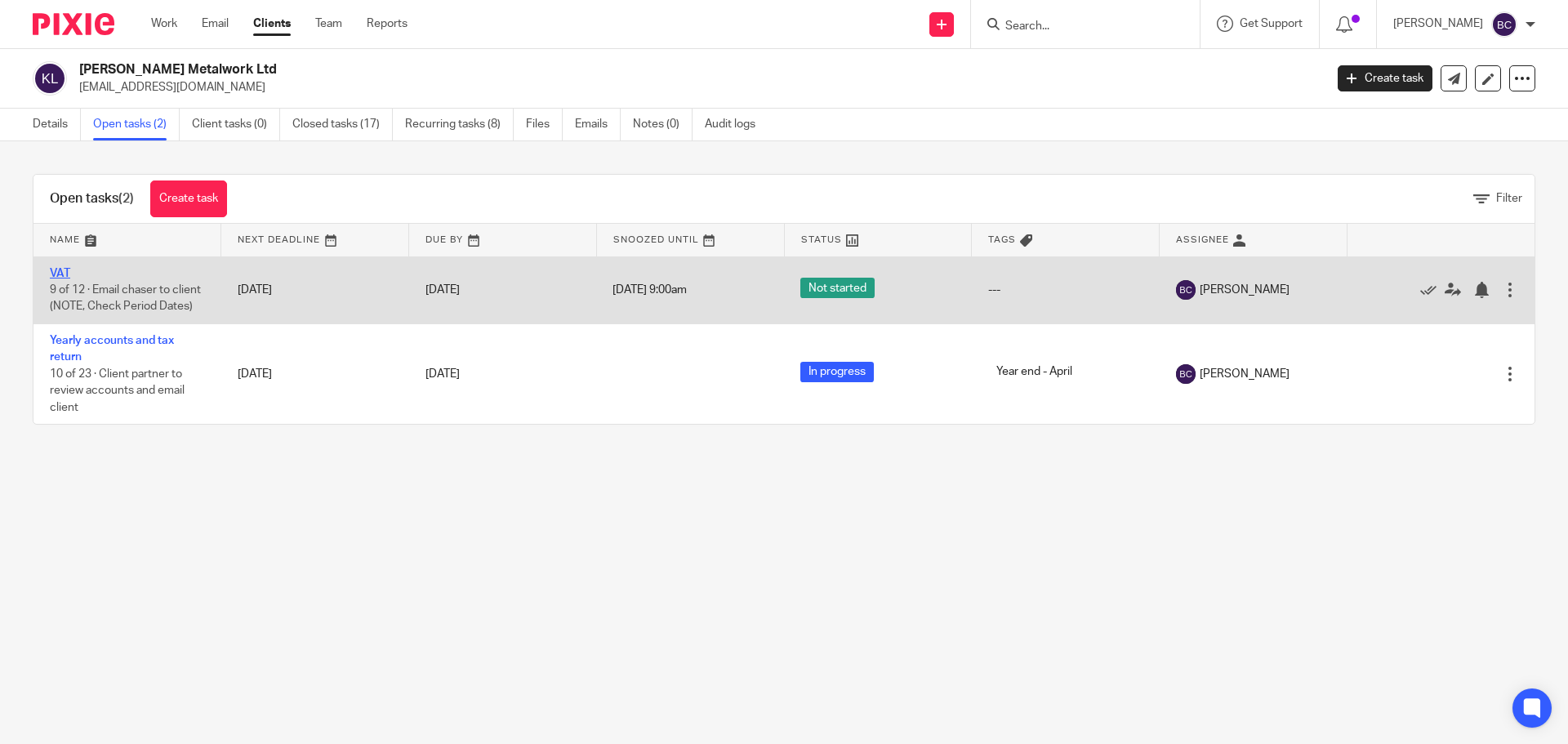
click at [59, 272] on link "VAT" at bounding box center [59, 273] width 20 height 11
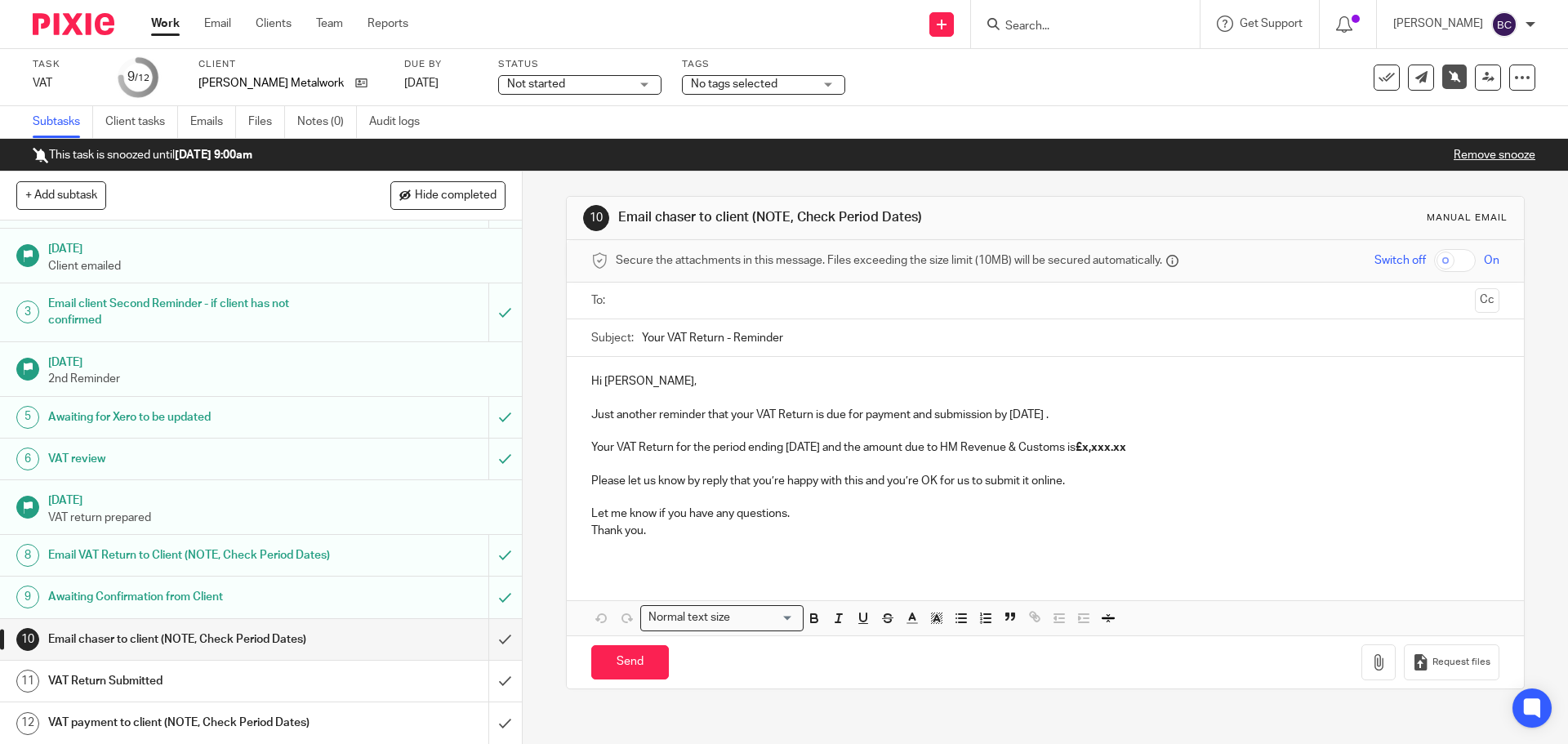
scroll to position [51, 0]
drag, startPoint x: 1098, startPoint y: 447, endPoint x: 1160, endPoint y: 447, distance: 62.0
click at [1160, 447] on p "Your VAT Return for the period ending [DATE] and the amount due to HM Revenue &…" at bounding box center [1045, 447] width 908 height 16
drag, startPoint x: 1122, startPoint y: 452, endPoint x: 476, endPoint y: 643, distance: 673.6
click at [476, 643] on input "submit" at bounding box center [261, 638] width 522 height 41
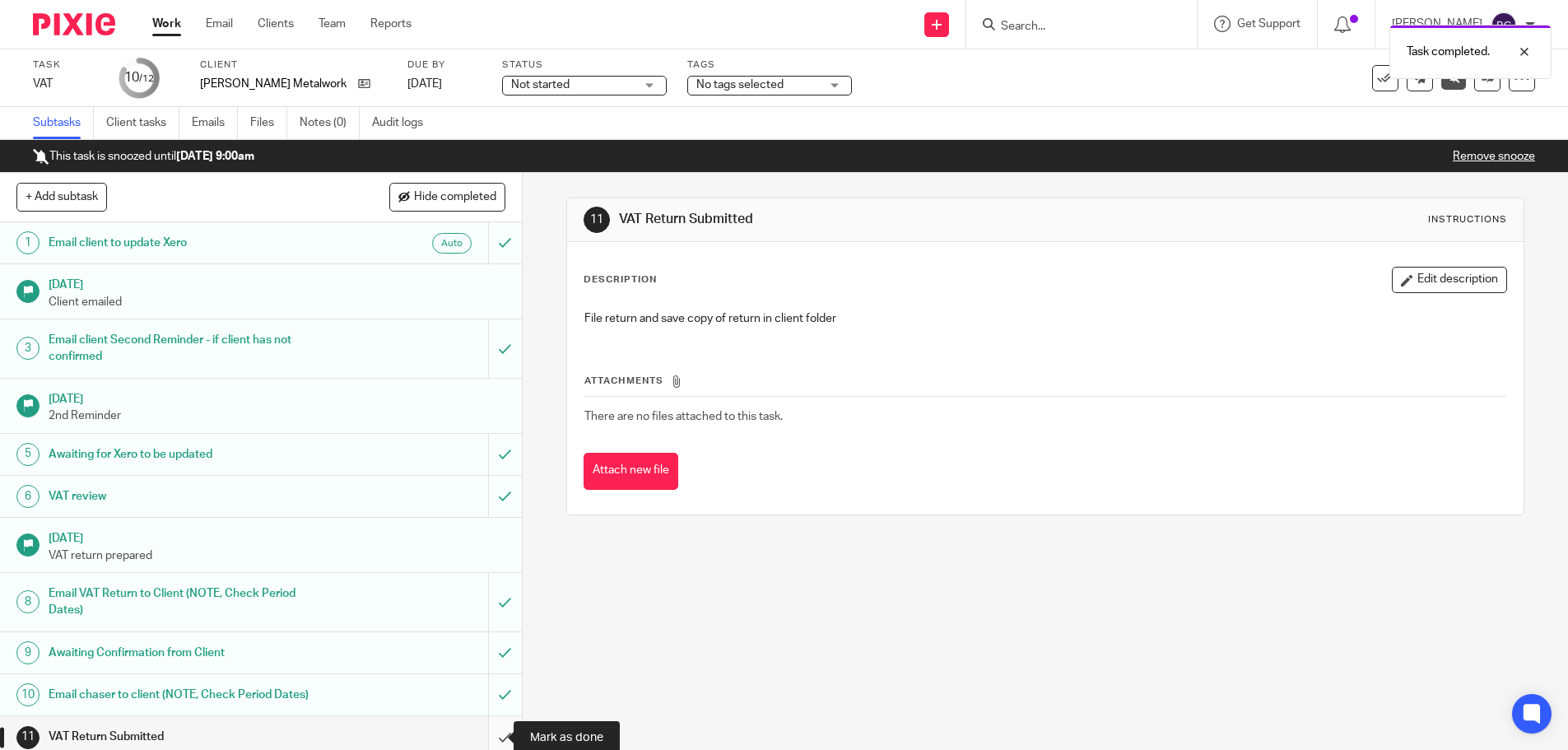
click at [491, 724] on input "submit" at bounding box center [261, 737] width 522 height 41
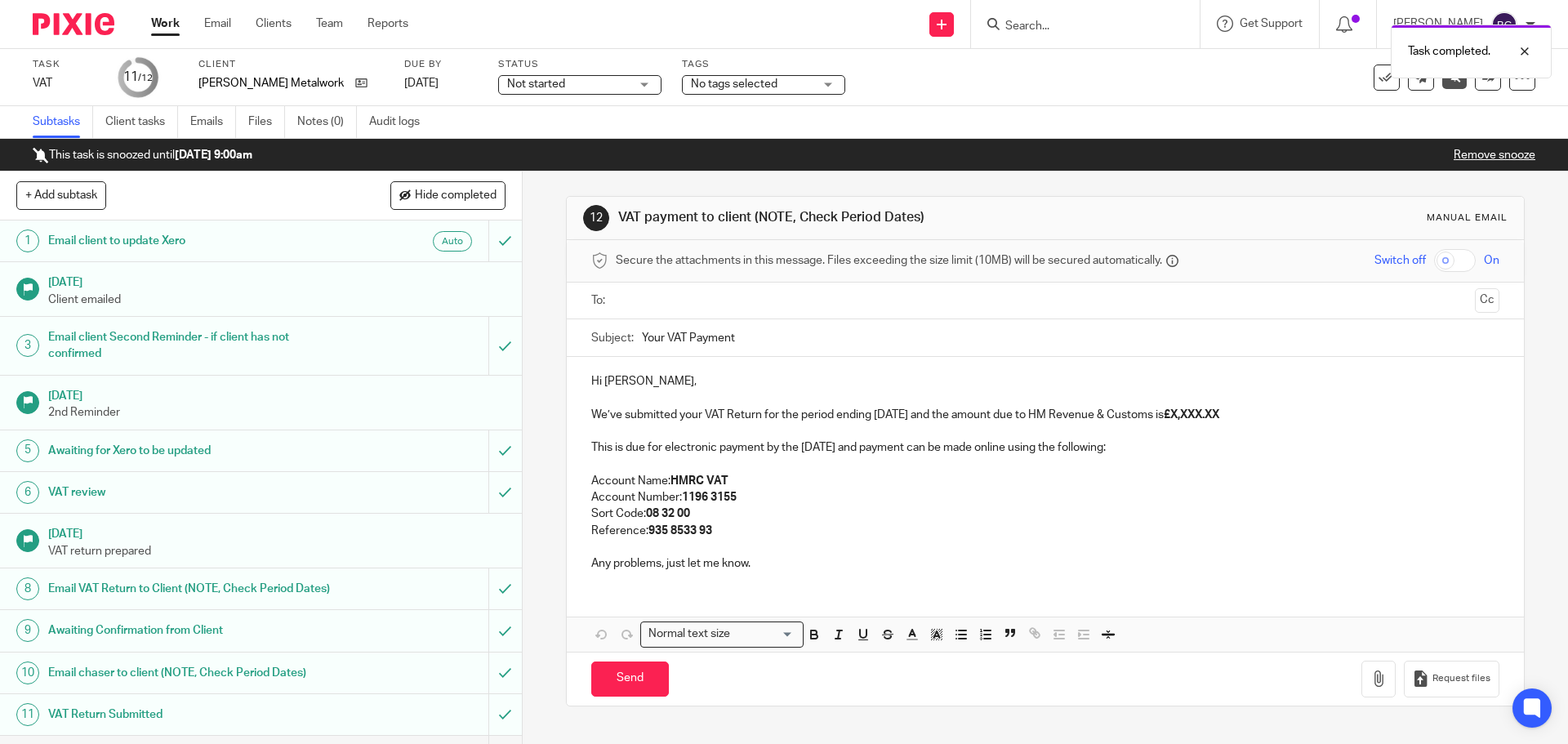
scroll to position [51, 0]
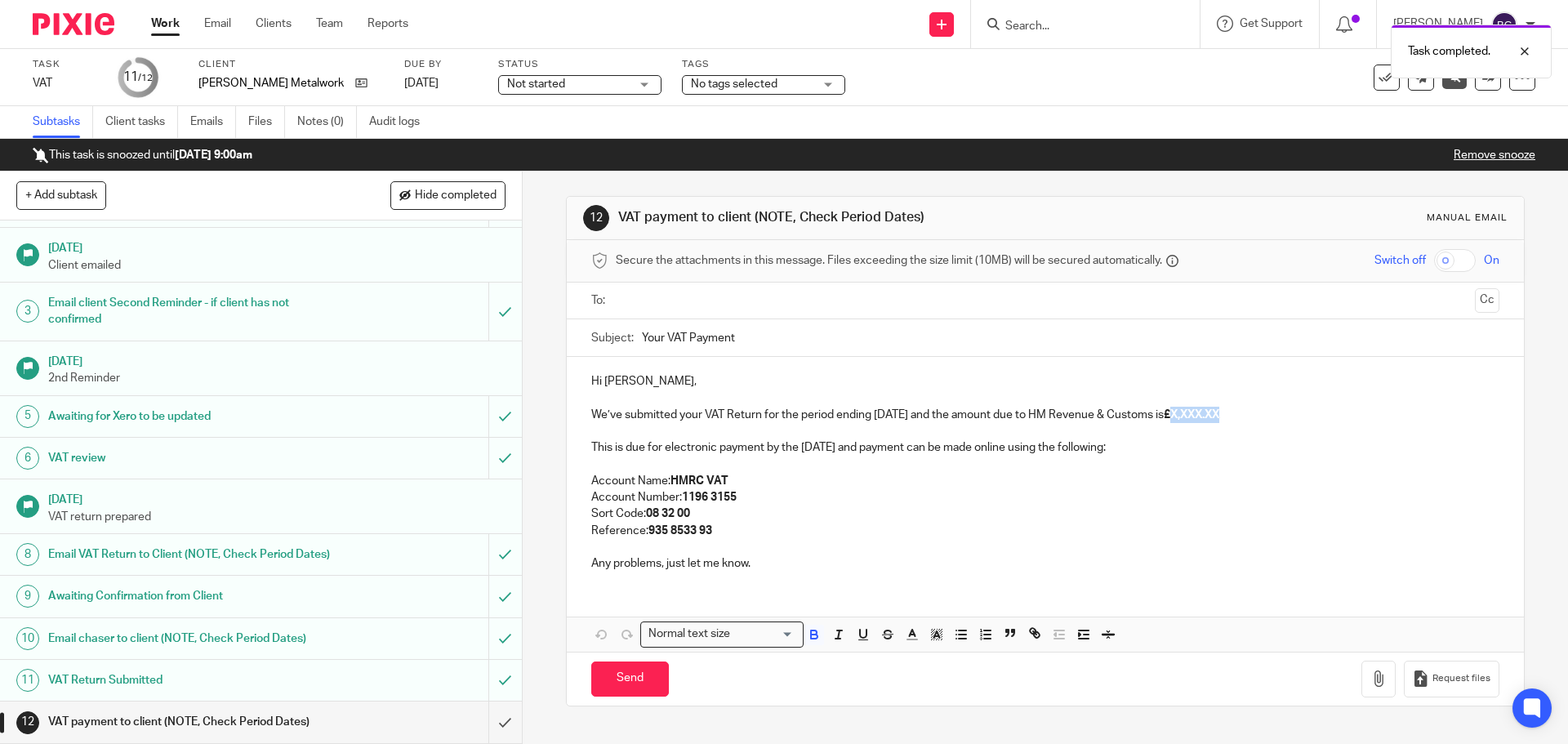
drag, startPoint x: 1187, startPoint y: 411, endPoint x: 1239, endPoint y: 409, distance: 52.0
click at [1219, 409] on strong "£X,XXX.XX" at bounding box center [1192, 415] width 55 height 11
click at [670, 312] on ul at bounding box center [1045, 301] width 857 height 27
click at [651, 306] on input "text" at bounding box center [1043, 301] width 846 height 19
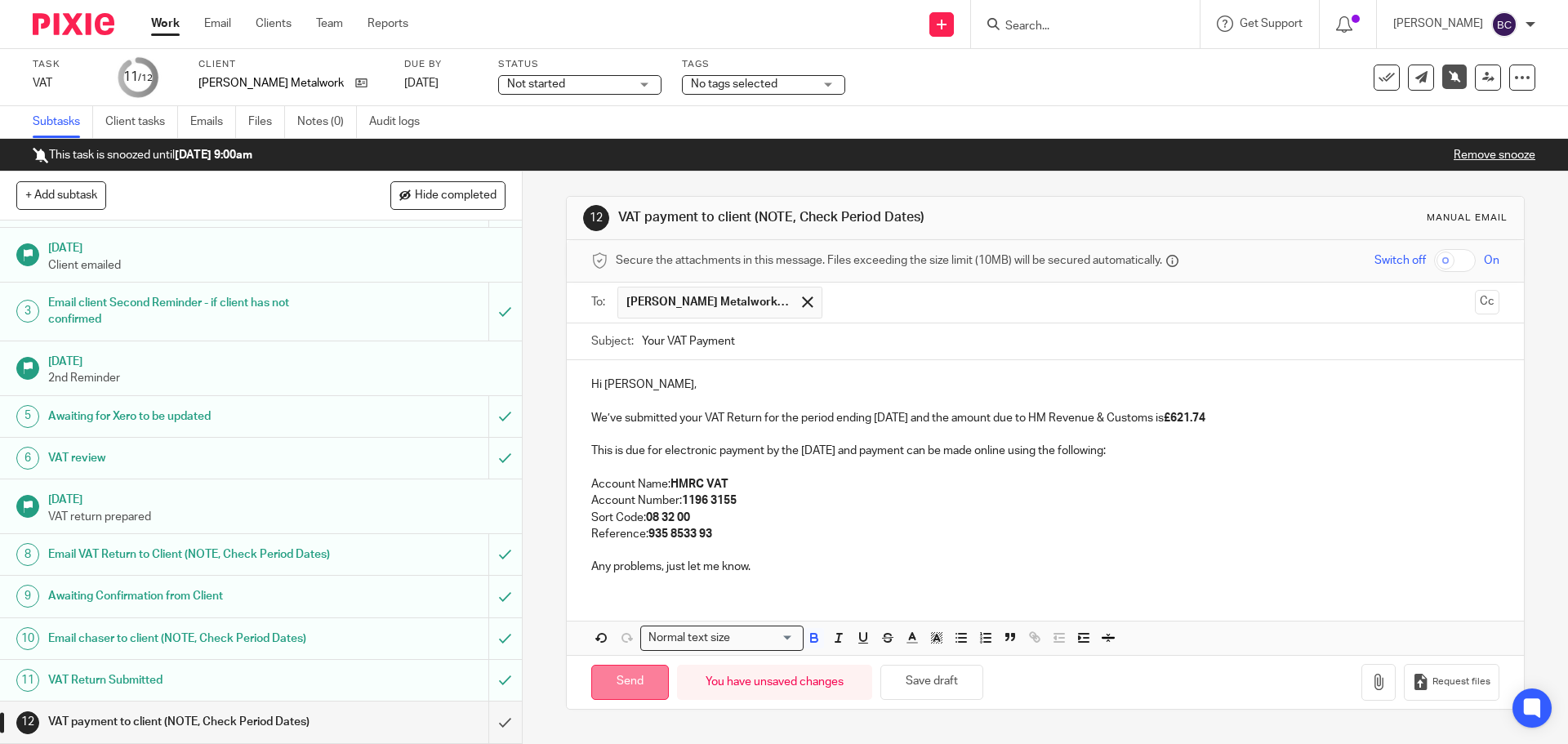
click at [639, 667] on input "Send" at bounding box center [630, 682] width 77 height 35
type input "Sent"
